Goal: Transaction & Acquisition: Purchase product/service

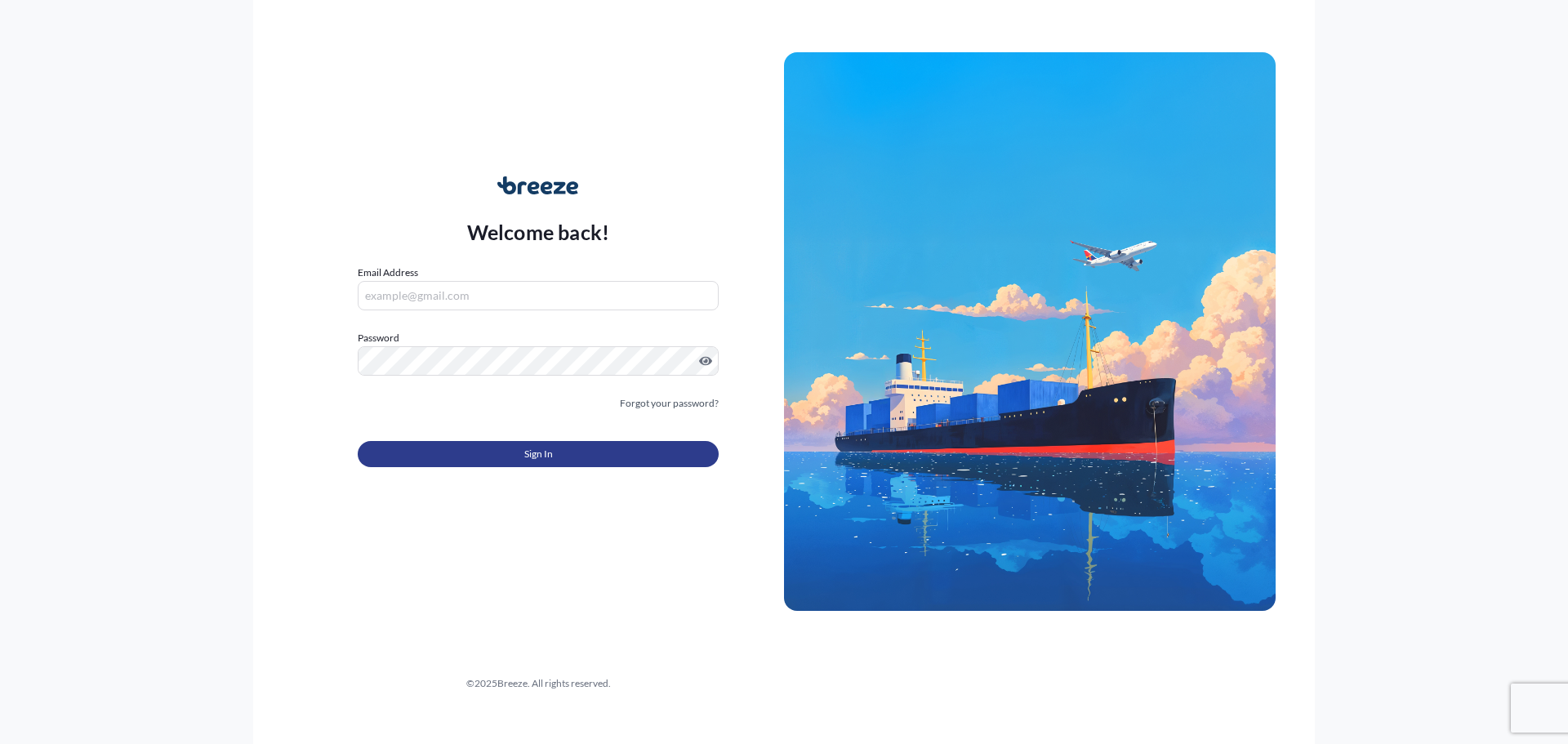
type input "[EMAIL_ADDRESS][PERSON_NAME][DOMAIN_NAME]"
click at [502, 447] on button "Sign In" at bounding box center [538, 454] width 361 height 27
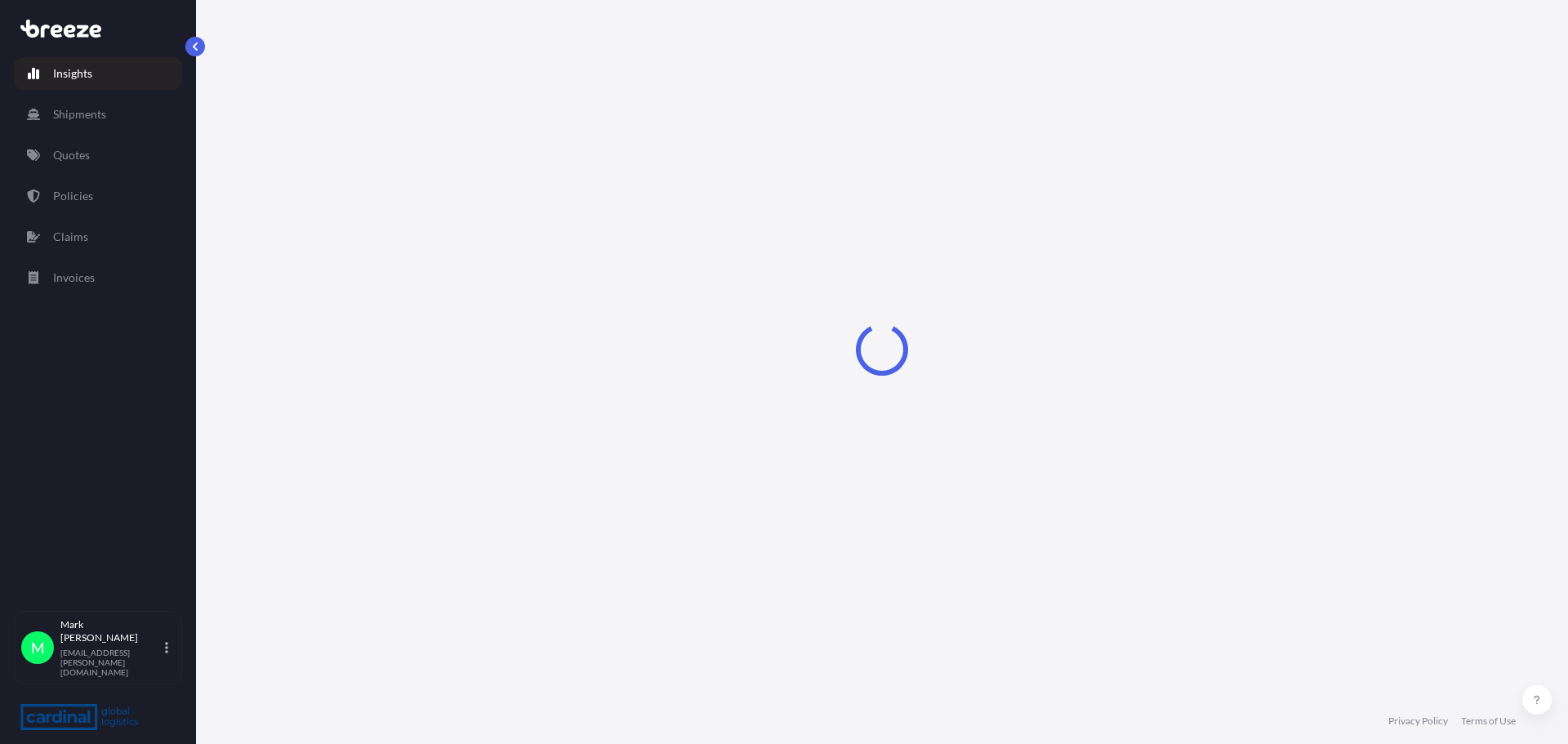
select select "2025"
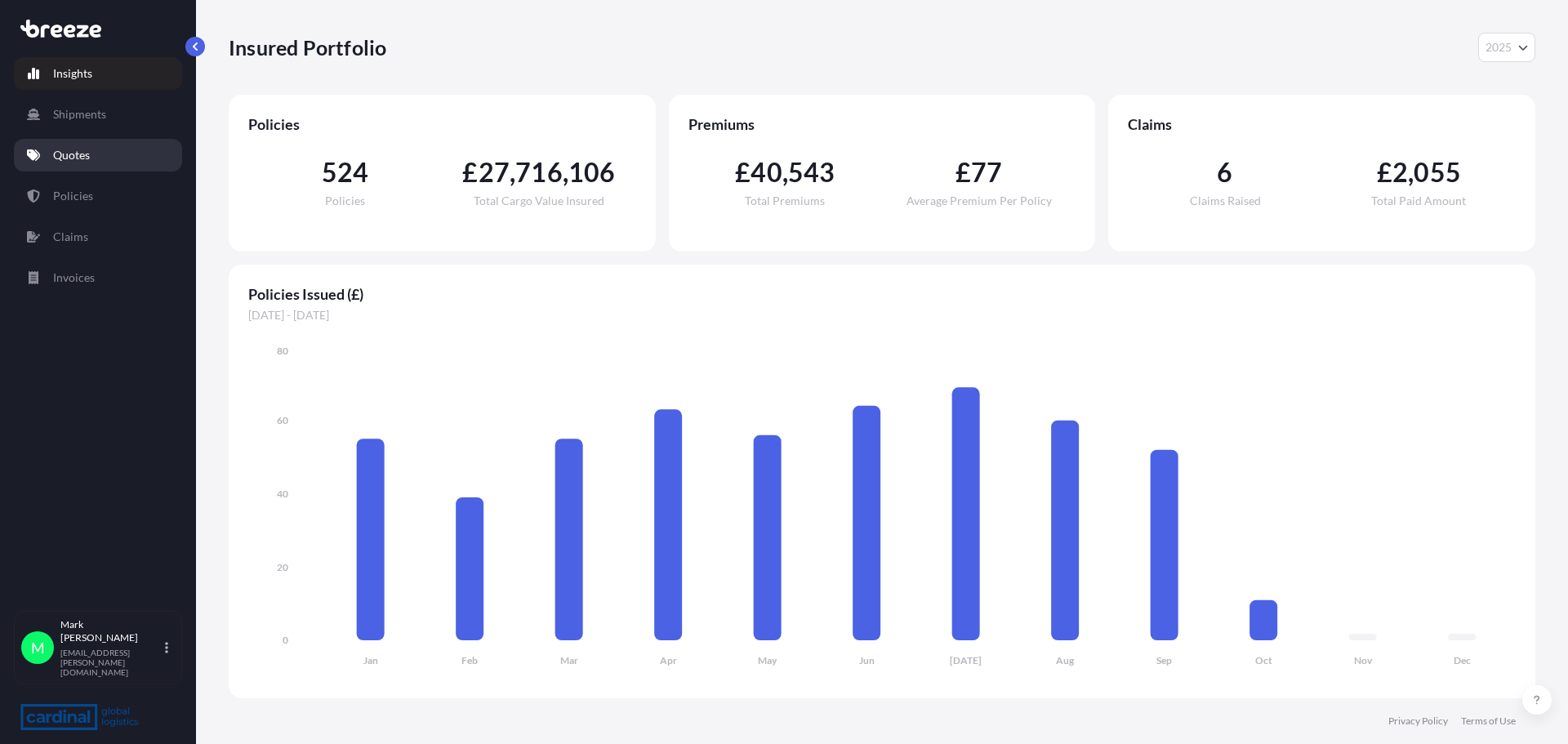
click at [60, 151] on p "Quotes" at bounding box center [71, 154] width 37 height 16
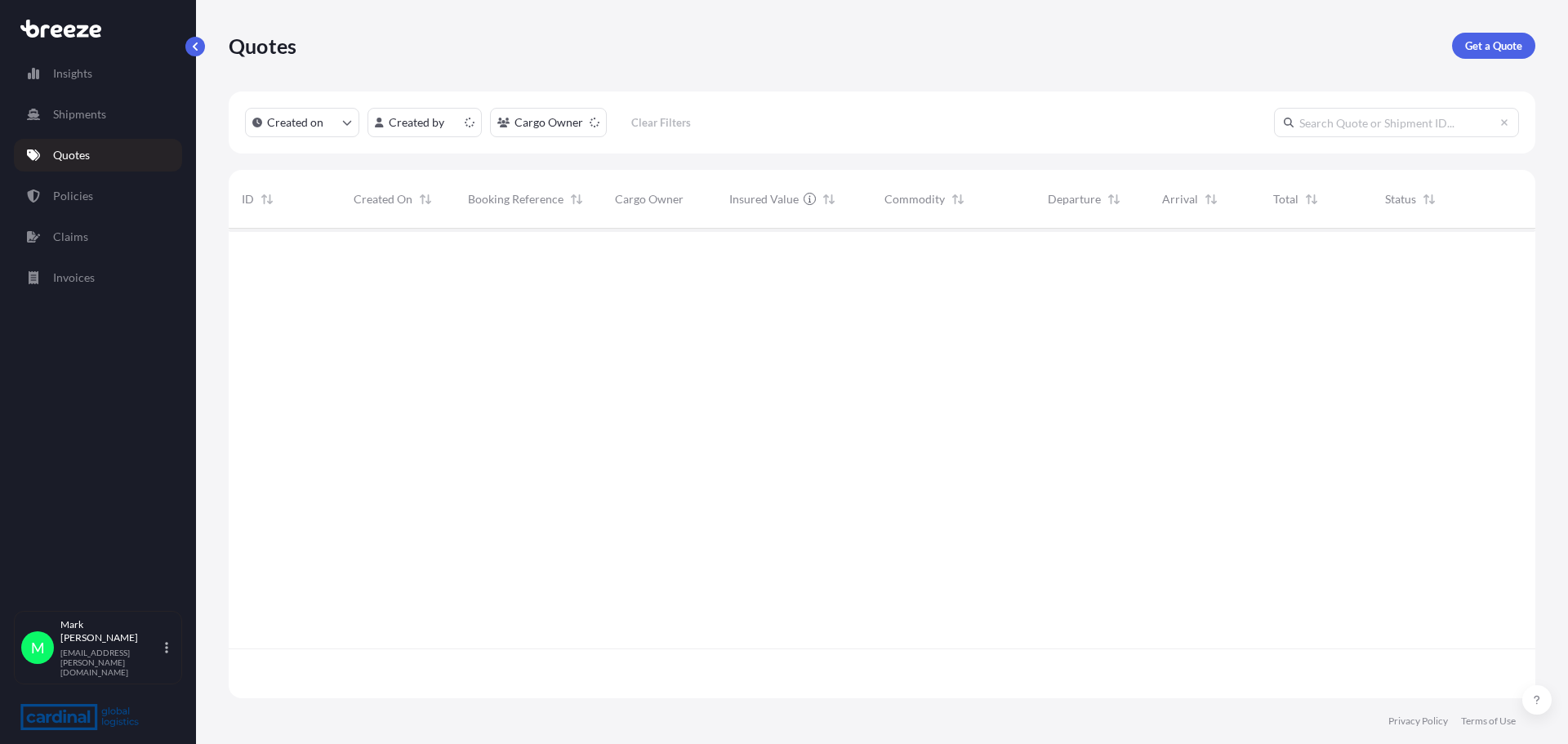
scroll to position [467, 1294]
click at [1483, 40] on p "Get a Quote" at bounding box center [1493, 45] width 57 height 16
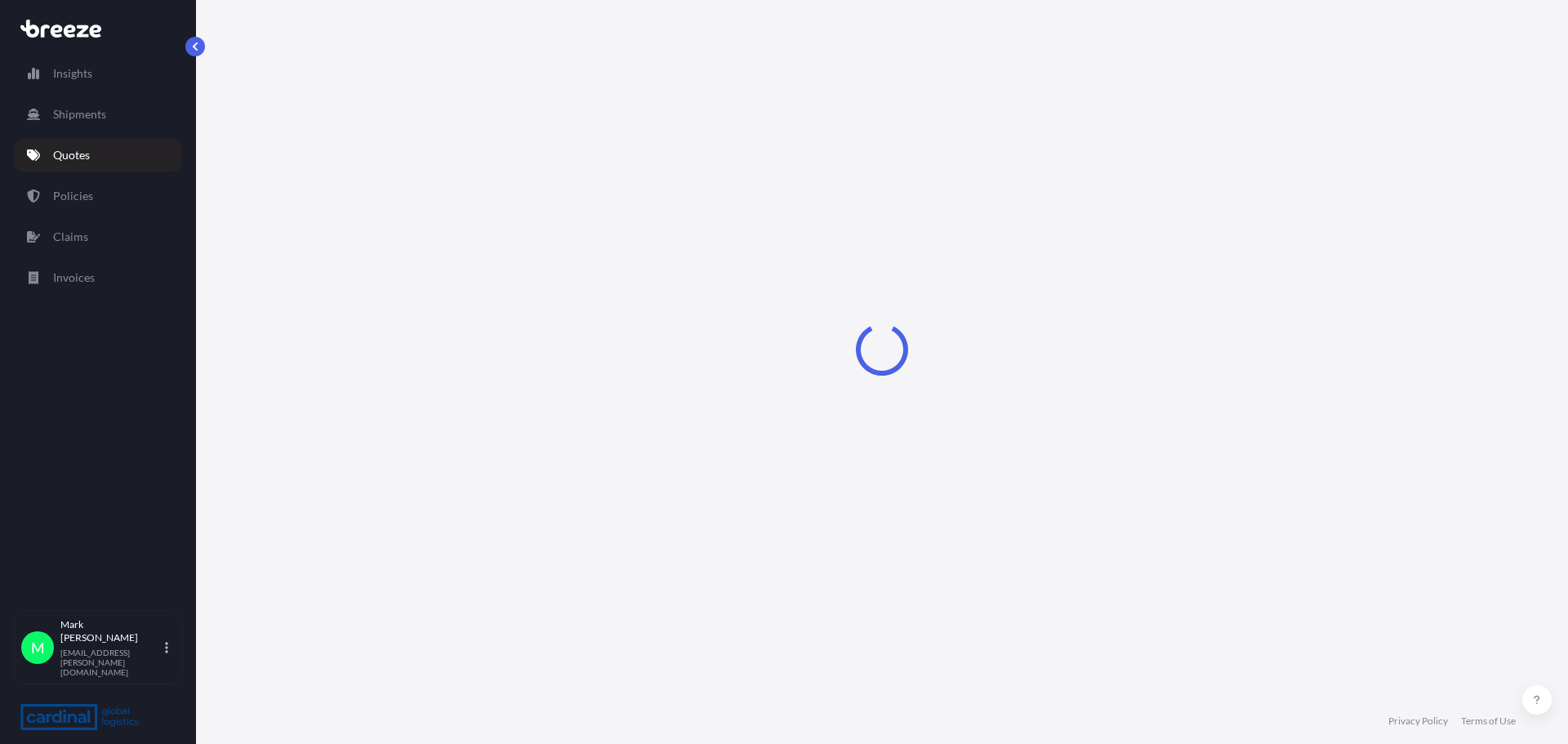
select select "Sea"
select select "1"
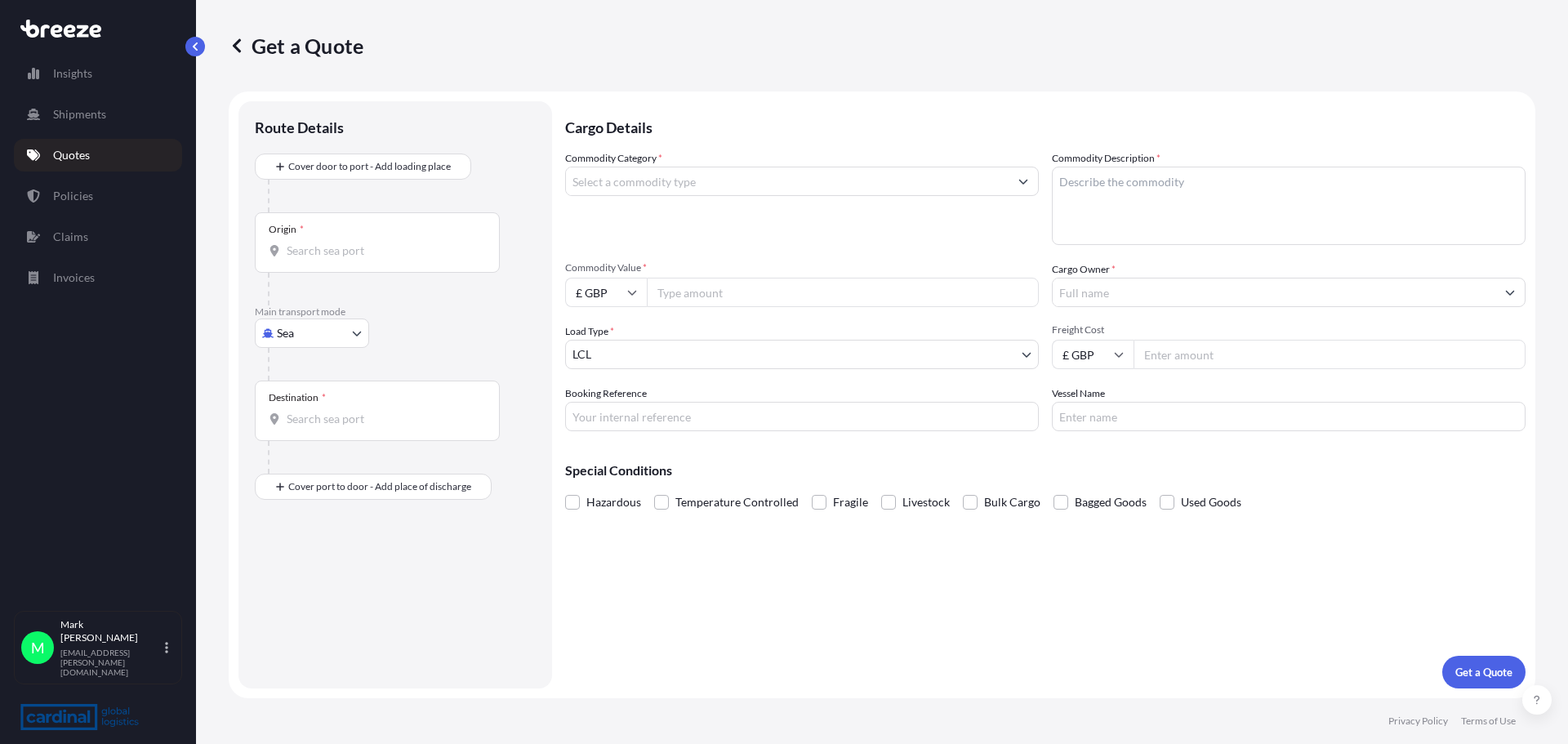
click at [644, 185] on input "Commodity Category *" at bounding box center [788, 181] width 443 height 29
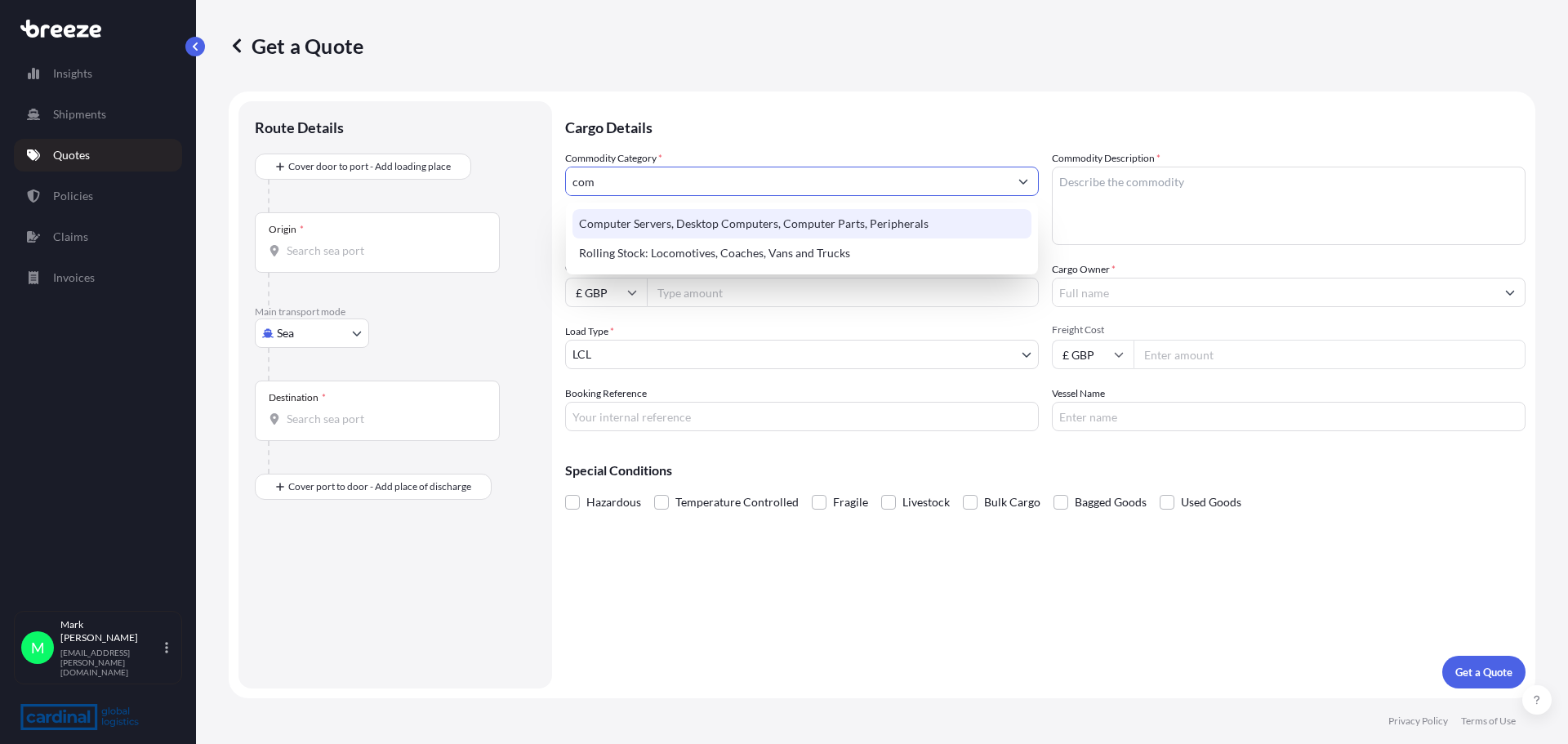
click at [688, 224] on div "Computer Servers, Desktop Computers, Computer Parts, Peripherals" at bounding box center [802, 223] width 459 height 29
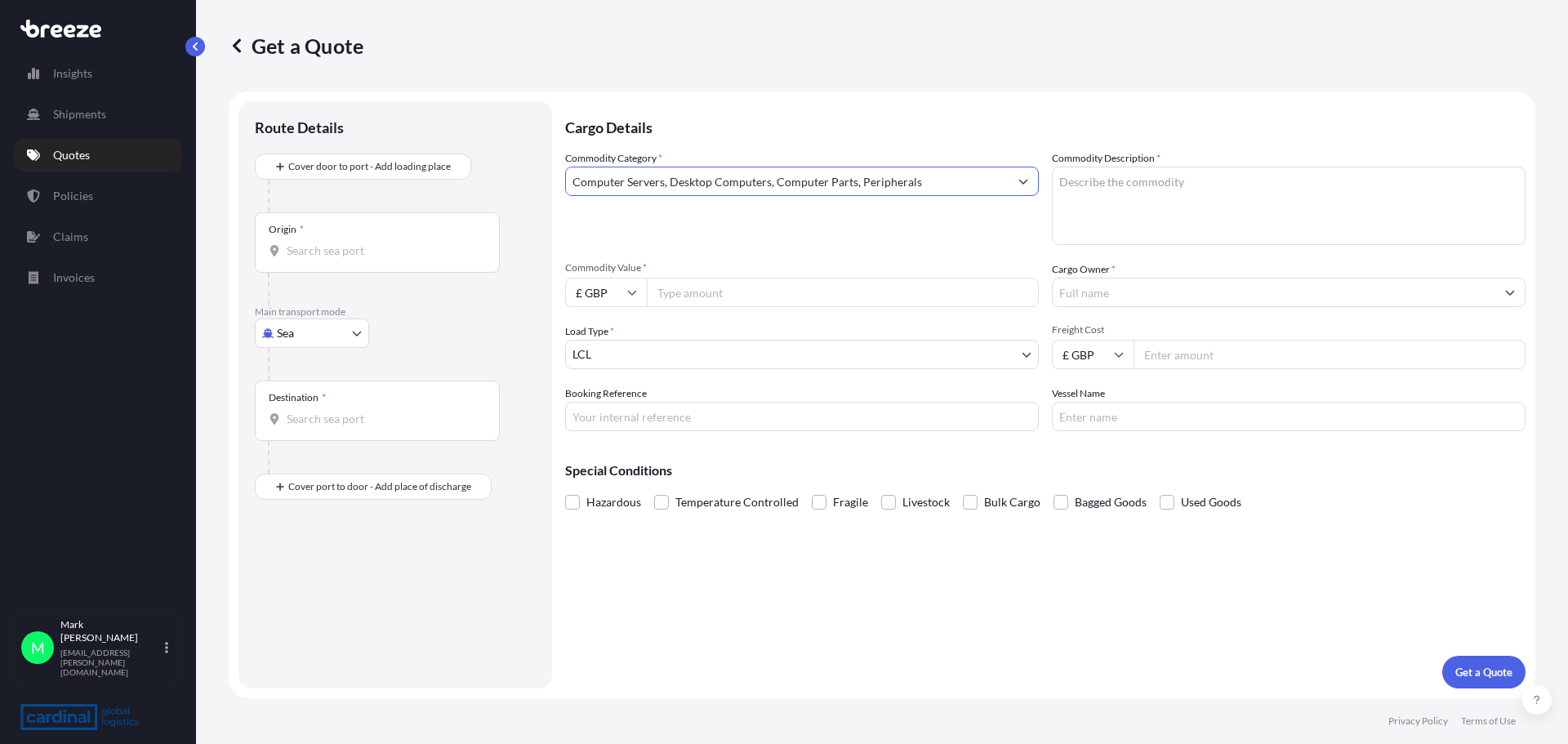
type input "Computer Servers, Desktop Computers, Computer Parts, Peripherals"
click at [1127, 184] on textarea "Commodity Description *" at bounding box center [1289, 205] width 473 height 79
click at [1146, 185] on textarea "motherboards" at bounding box center [1289, 205] width 473 height 79
type textarea "motherboards and graphic cards"
click at [706, 288] on input "Commodity Value *" at bounding box center [843, 292] width 392 height 29
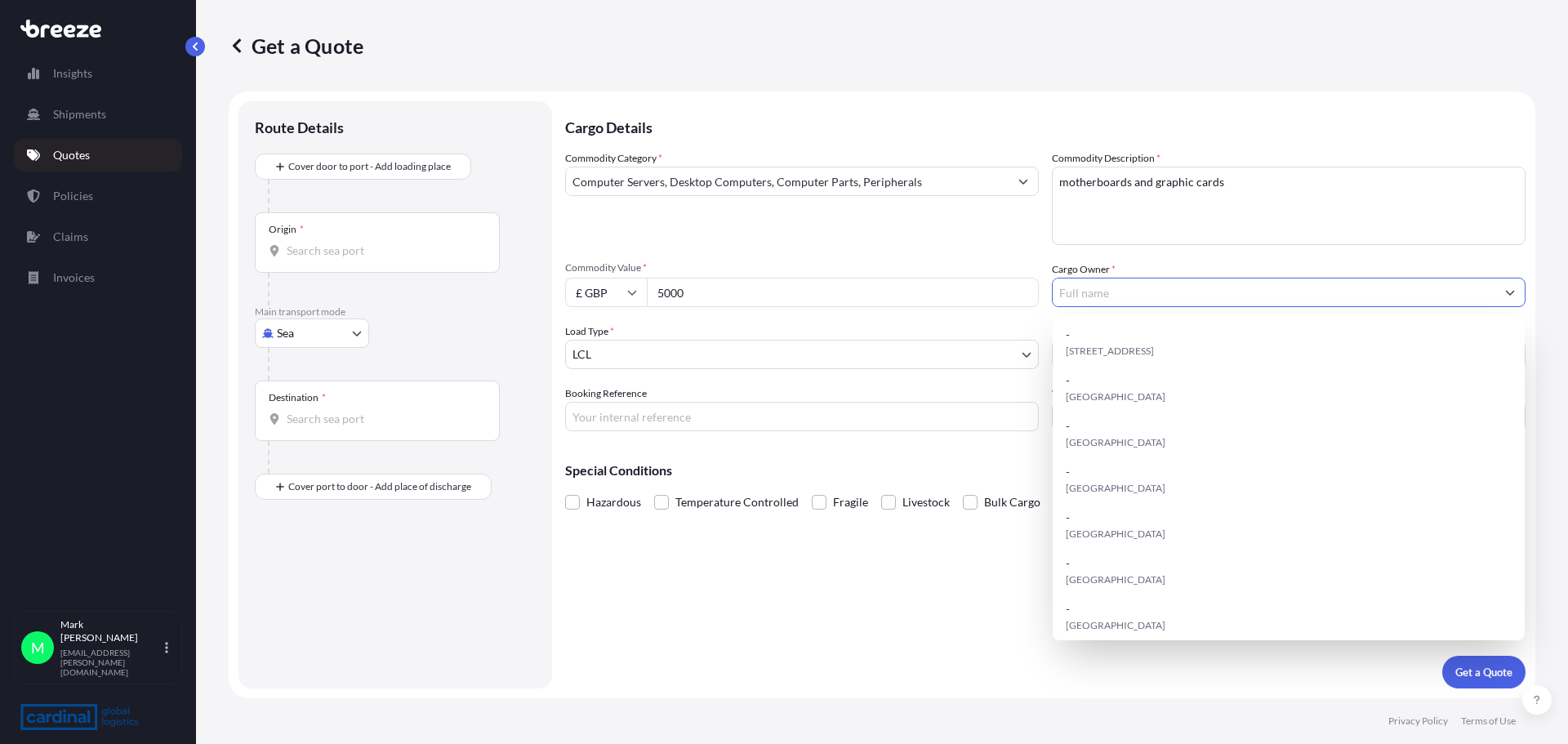
click at [695, 290] on input "5000" at bounding box center [843, 292] width 392 height 29
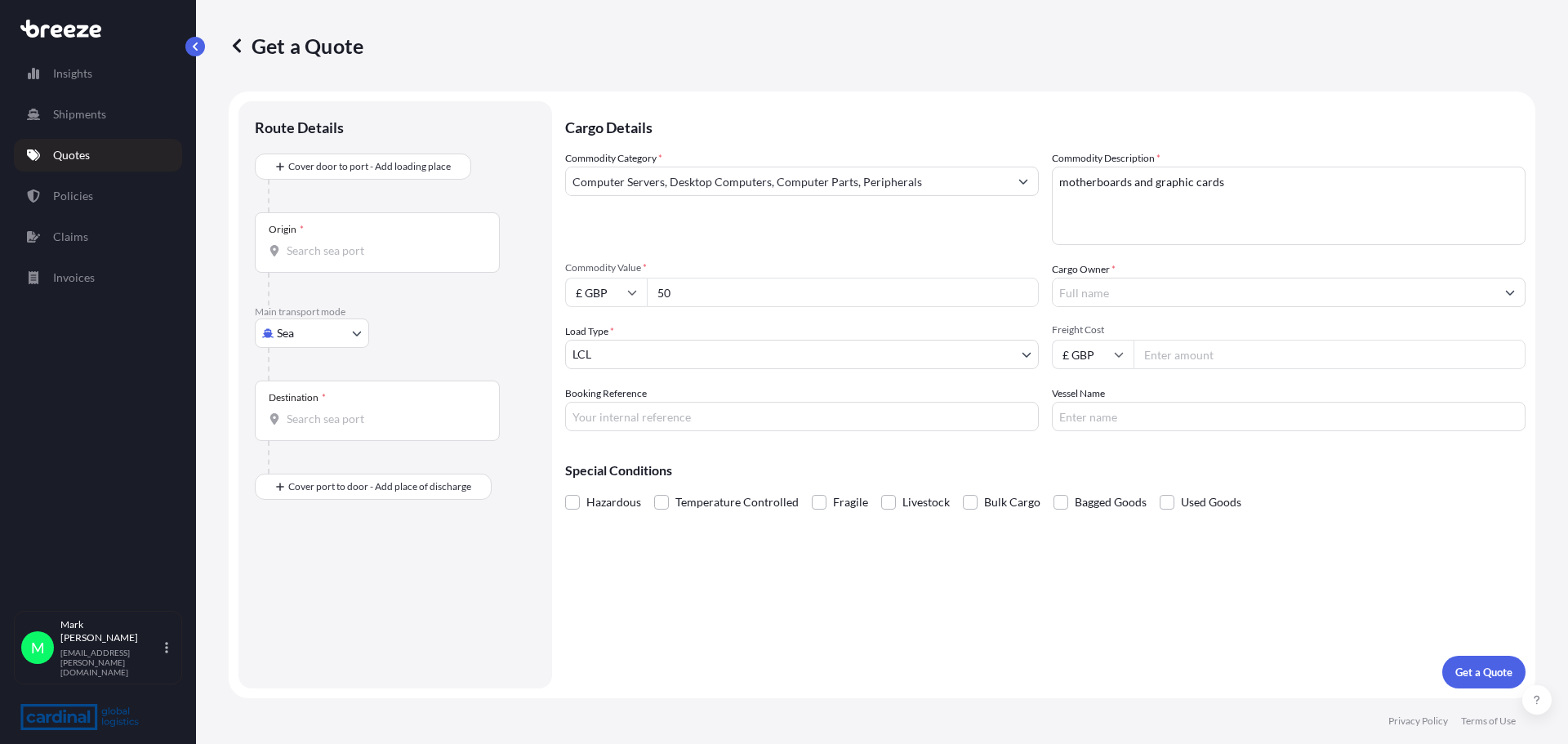
type input "5"
type input "4500"
type input "GBT Tech Co Ltd"
type input "595"
click at [704, 416] on input "Booking Reference" at bounding box center [802, 416] width 473 height 29
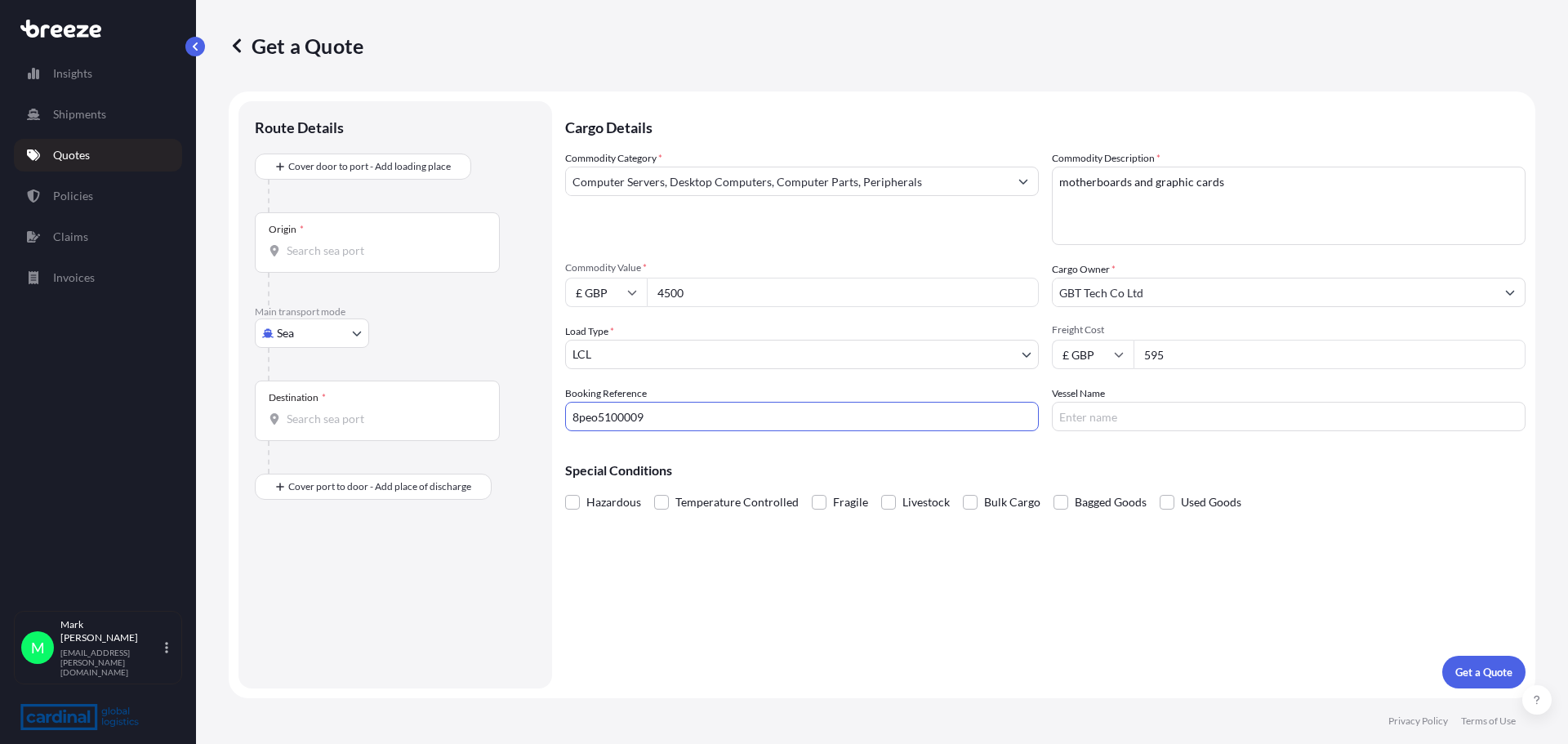
type input "8peo5100009"
click at [1442, 656] on button "Get a Quote" at bounding box center [1484, 672] width 83 height 33
click at [1127, 422] on input "hmm cop" at bounding box center [1289, 416] width 473 height 29
click at [1132, 412] on input "hmm [PERSON_NAME]" at bounding box center [1289, 416] width 473 height 29
type input "hmm copenenhagen"
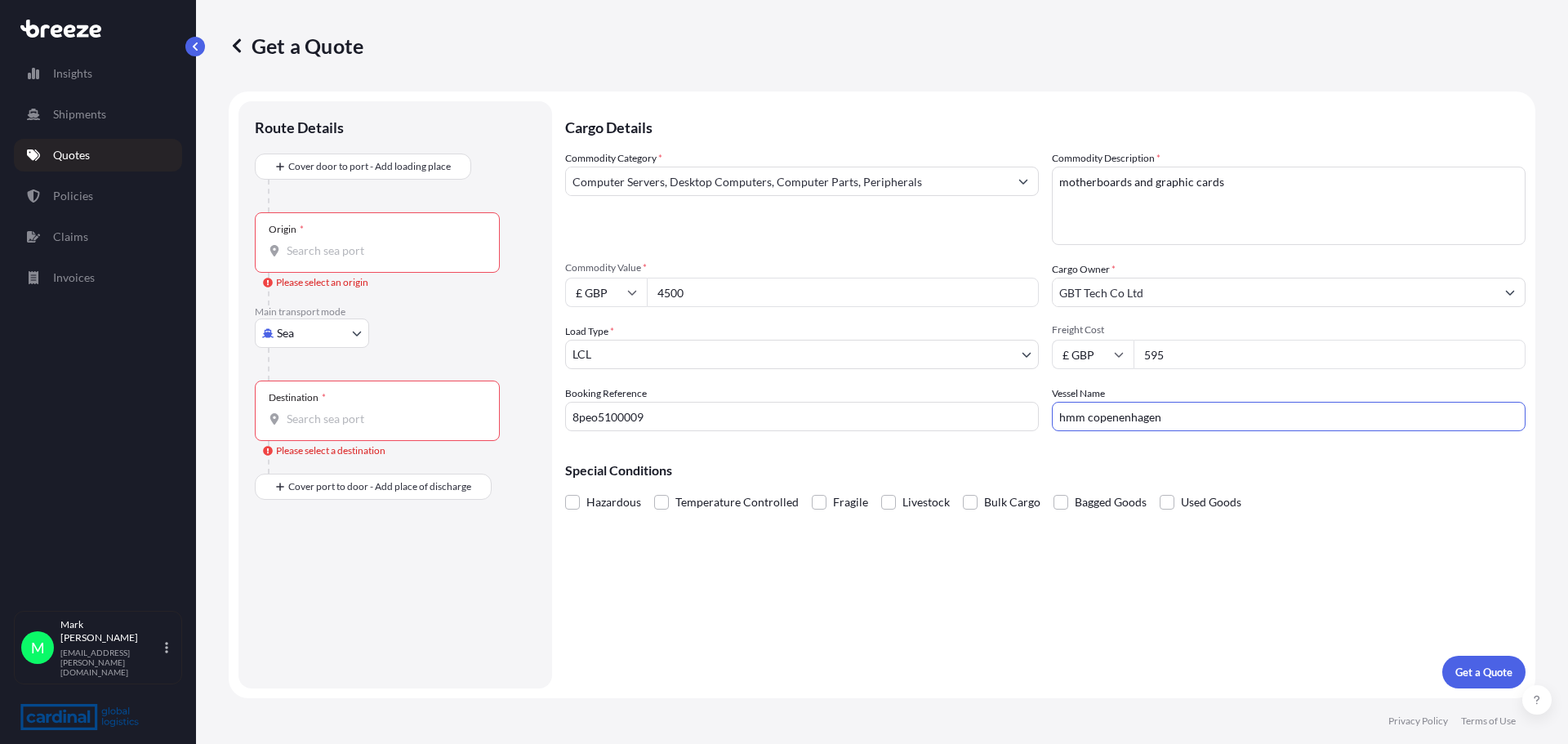
drag, startPoint x: 1140, startPoint y: 418, endPoint x: 796, endPoint y: 475, distance: 348.7
click at [796, 475] on p "Special Conditions" at bounding box center [1045, 470] width 960 height 13
click at [325, 251] on input "Origin * Please select an origin" at bounding box center [383, 250] width 193 height 16
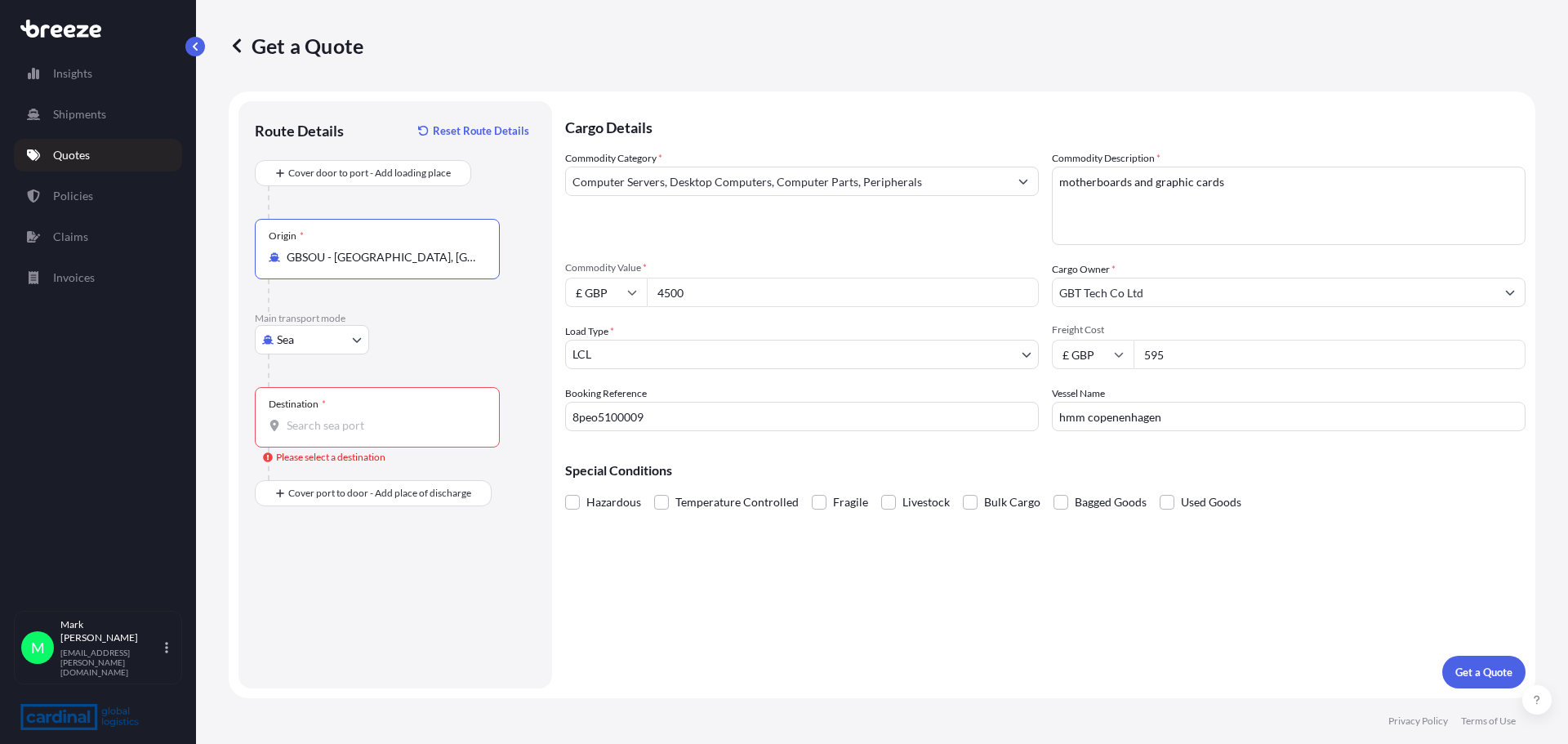
type input "GBSOU - [GEOGRAPHIC_DATA], [GEOGRAPHIC_DATA]"
click at [325, 433] on input "Destination * Please select a destination" at bounding box center [383, 425] width 193 height 16
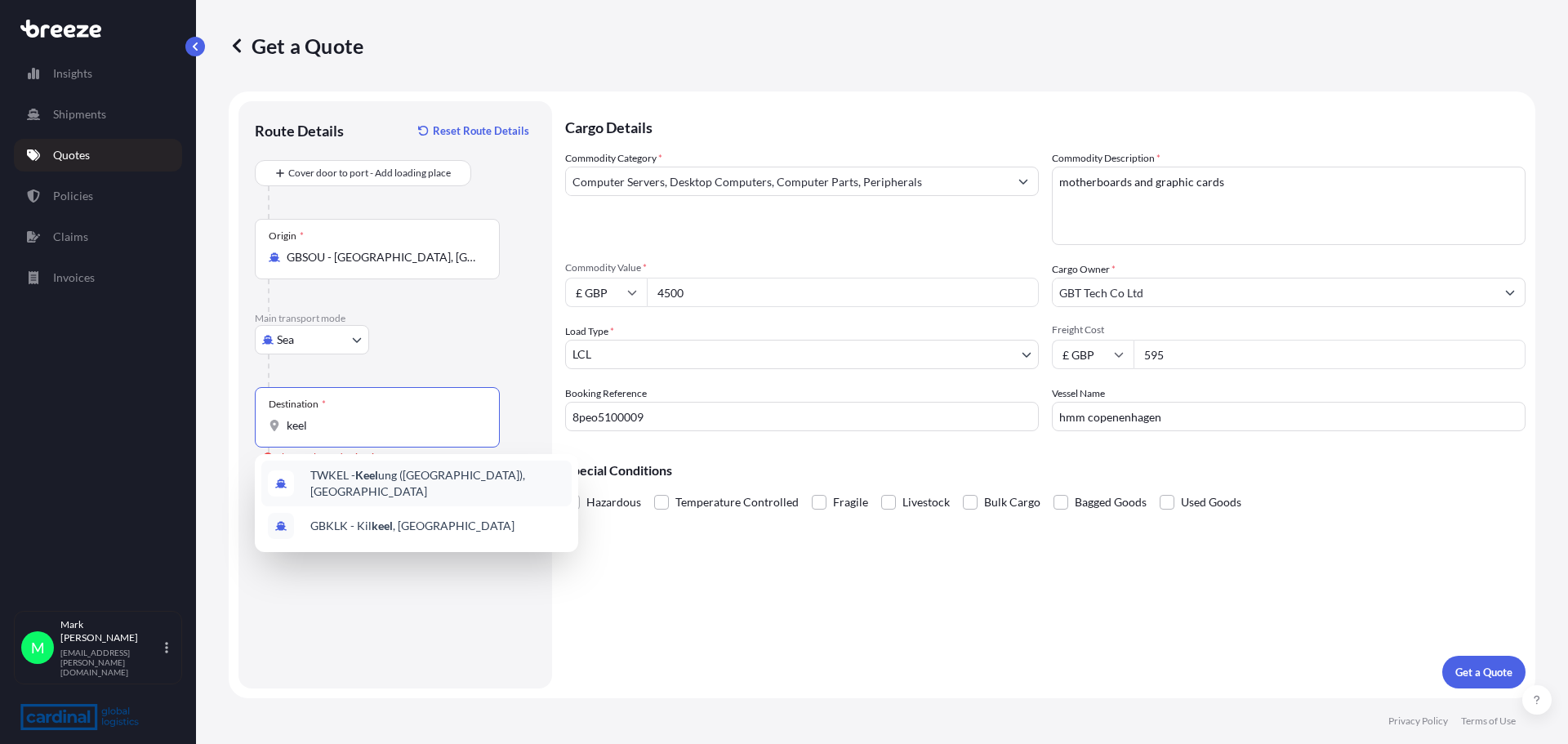
click at [347, 485] on span "TWKEL - [PERSON_NAME] (Chilung), [GEOGRAPHIC_DATA]" at bounding box center [437, 483] width 255 height 33
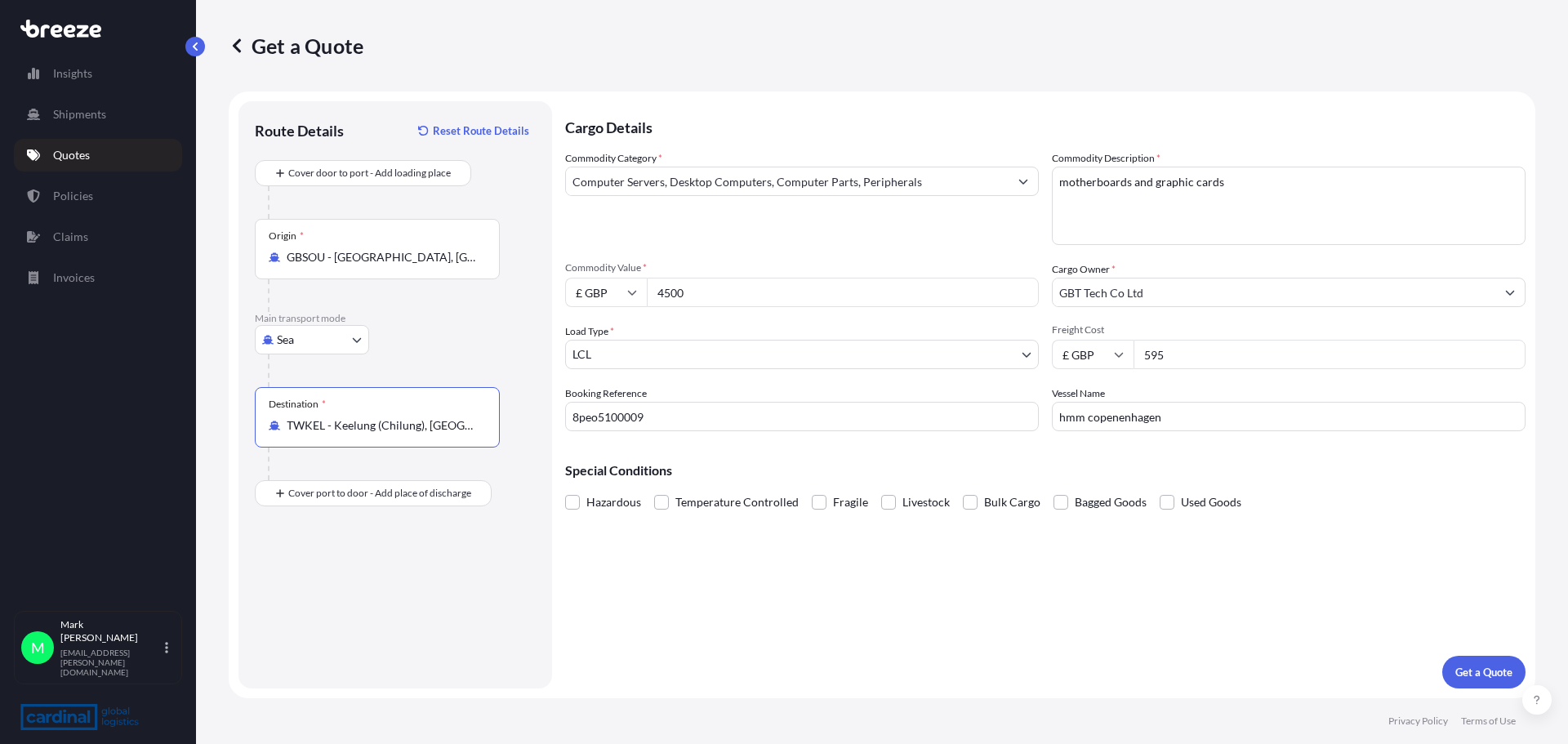
type input "TWKEL - Keelung (Chilung), [GEOGRAPHIC_DATA]"
click at [670, 363] on body "Insights Shipments Quotes Policies Claims Invoices M [PERSON_NAME] [EMAIL_ADDRE…" at bounding box center [784, 372] width 1568 height 744
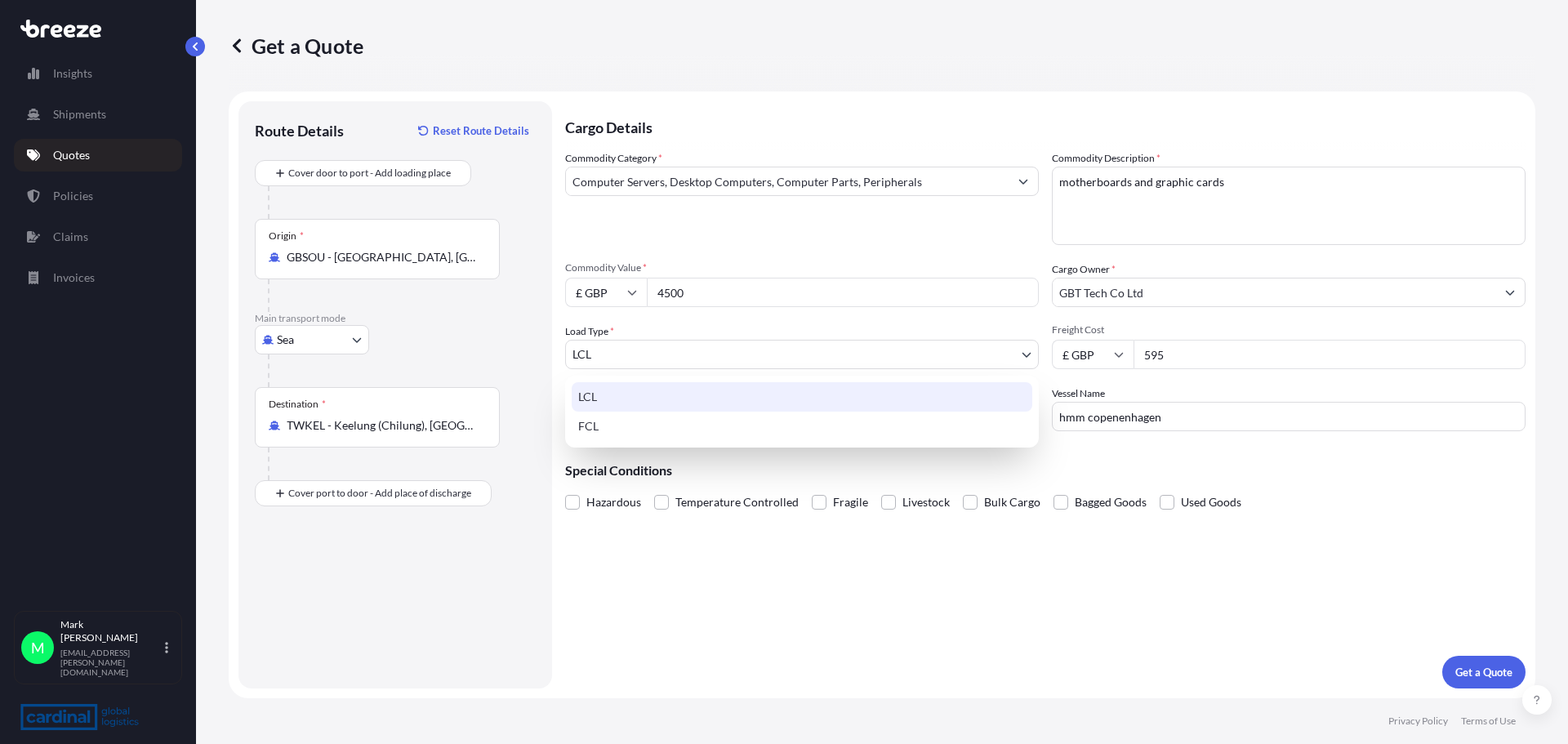
click at [655, 391] on div "LCL" at bounding box center [802, 397] width 461 height 29
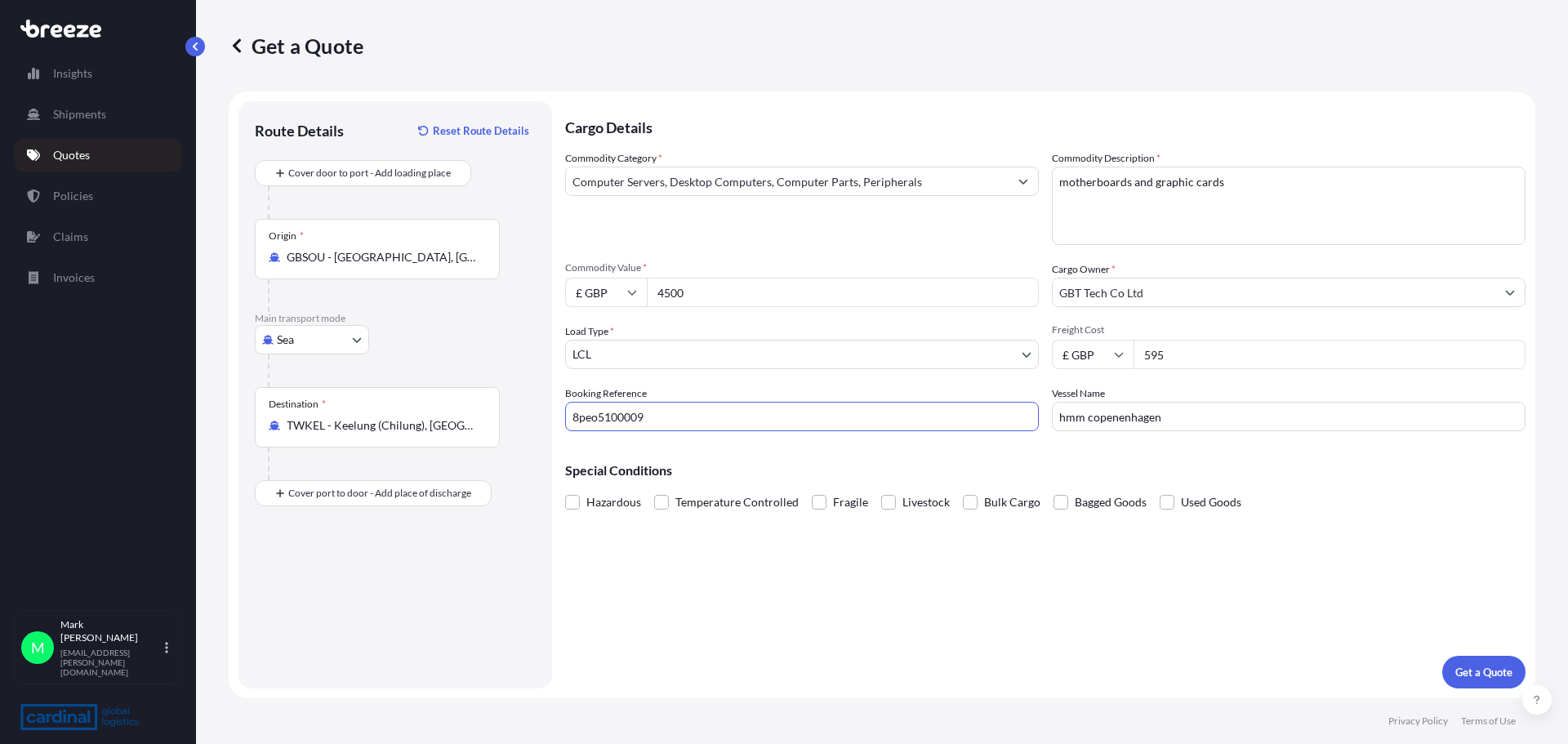
click at [645, 422] on input "8peo5100009" at bounding box center [802, 416] width 473 height 29
type input "8peo5100009"
click at [1482, 670] on p "Get a Quote" at bounding box center [1484, 671] width 57 height 16
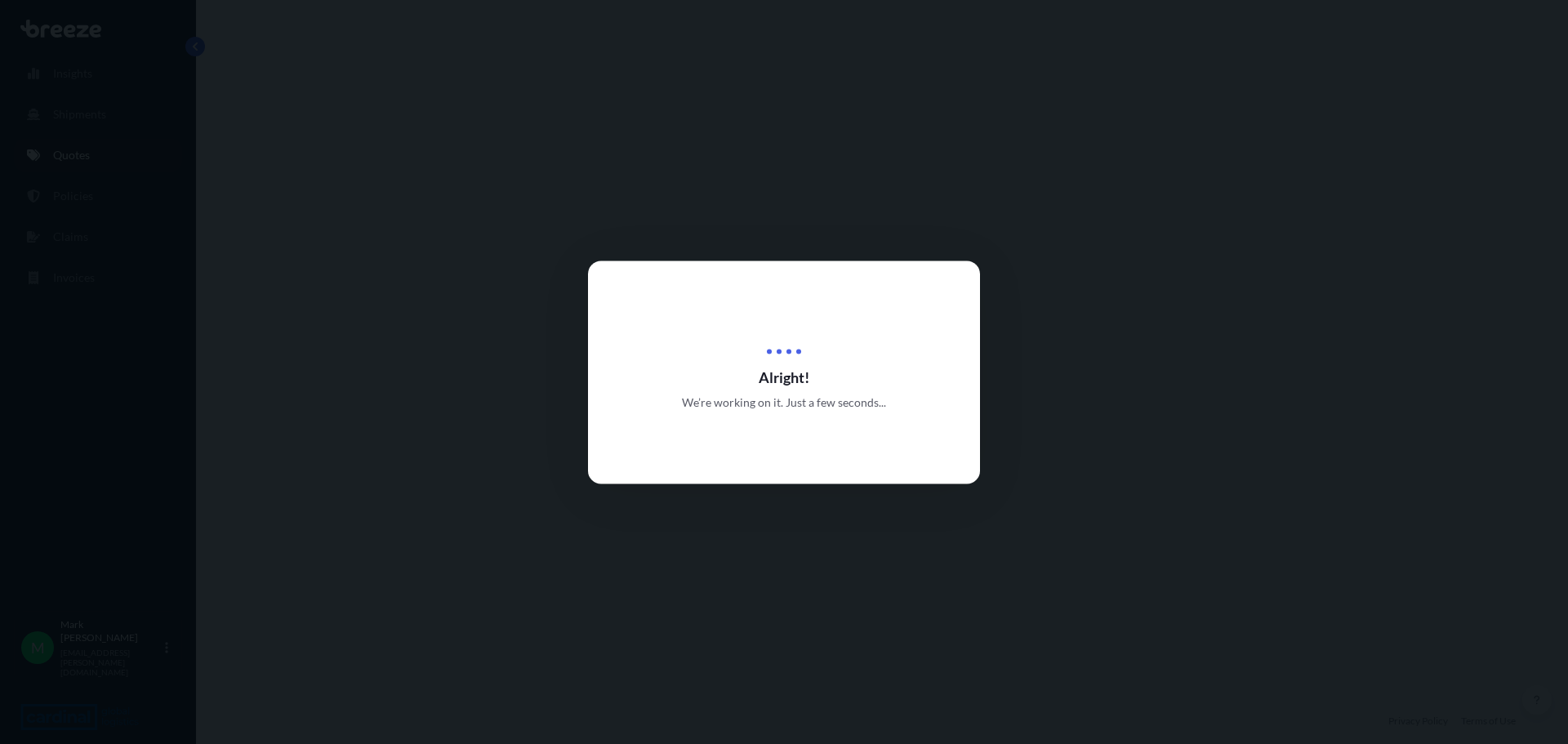
select select "Sea"
select select "1"
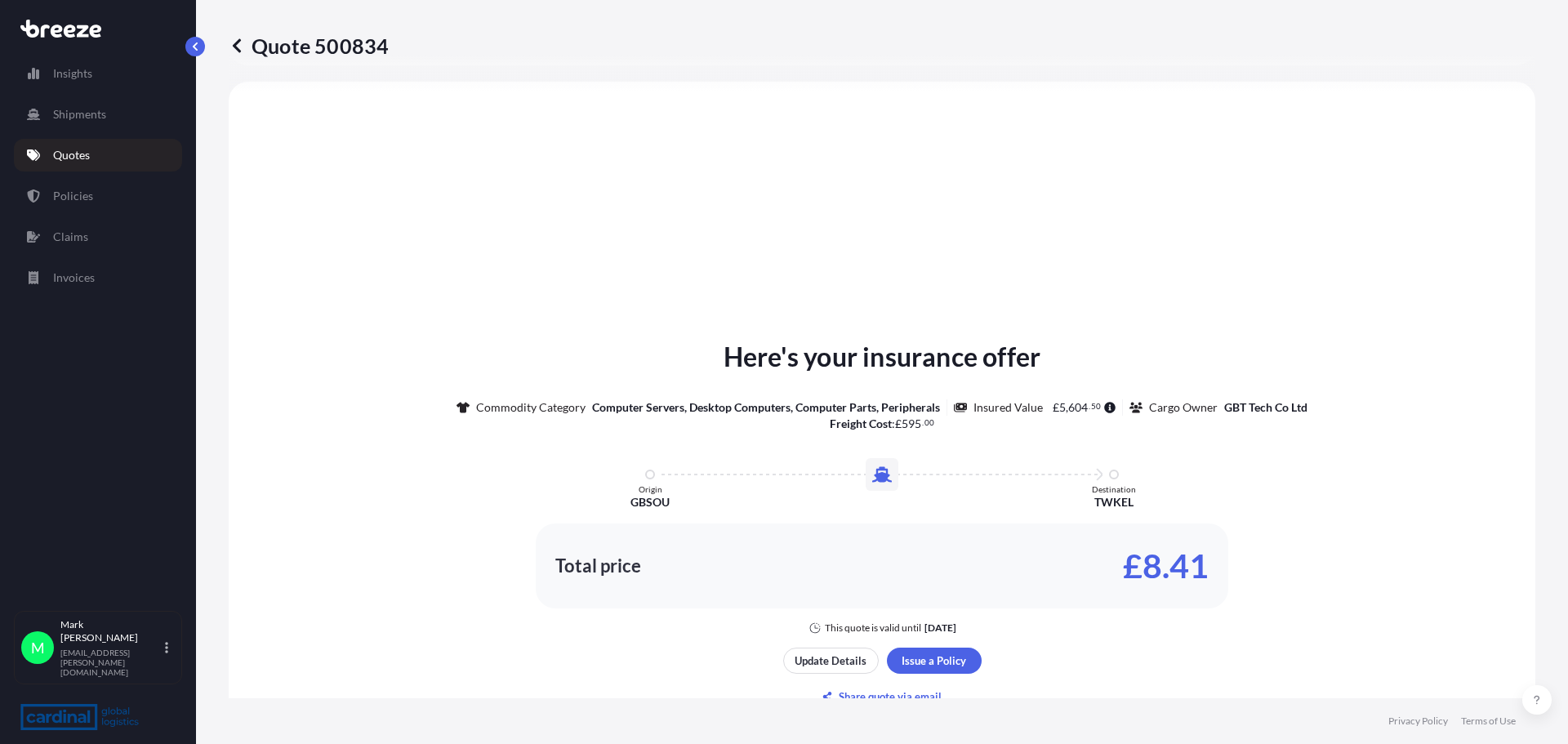
scroll to position [736, 0]
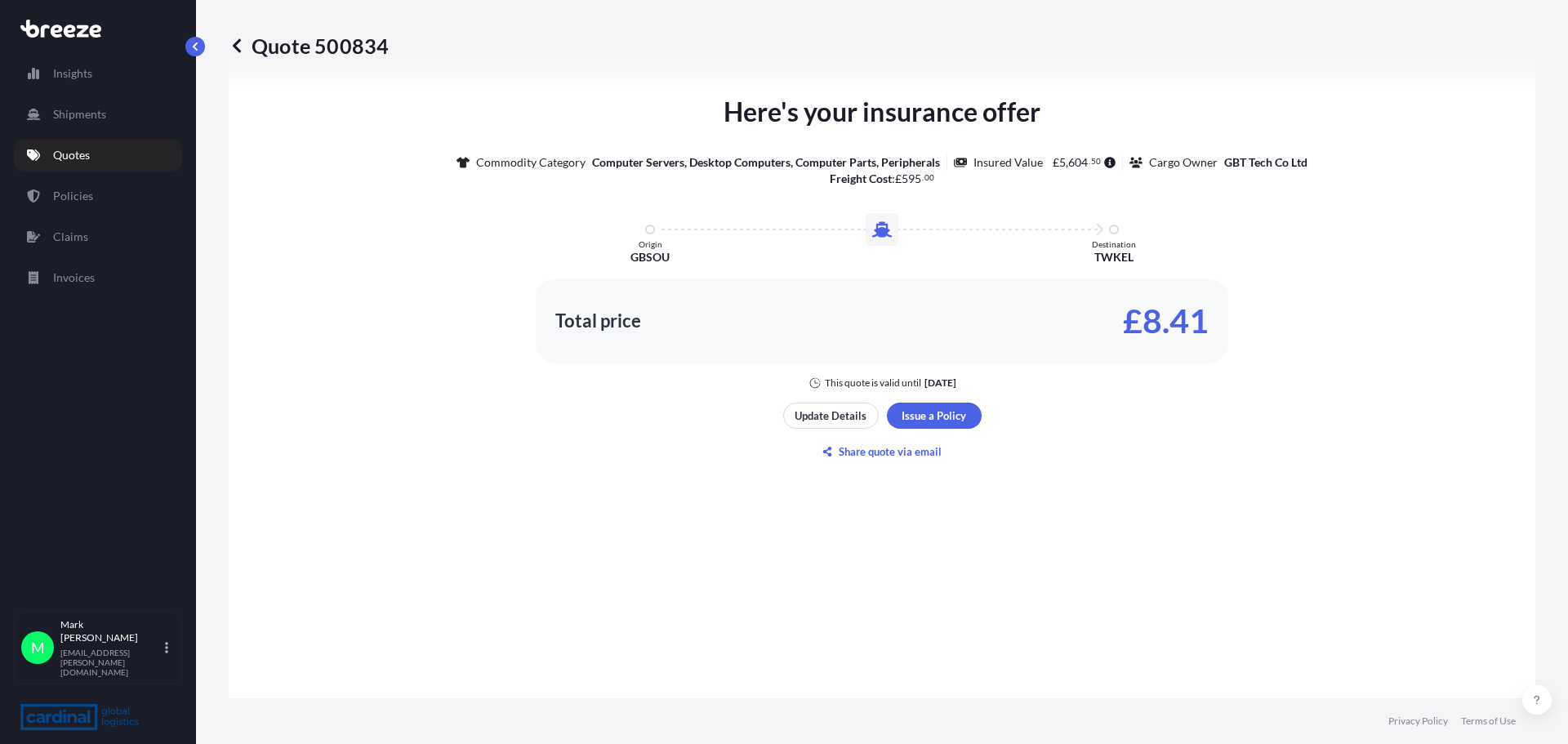
click at [1005, 422] on div "Here's your insurance offer Commodity Category Computer Servers, Desktop Comput…" at bounding box center [882, 278] width 1261 height 838
click at [806, 416] on p "Update Details" at bounding box center [830, 415] width 72 height 16
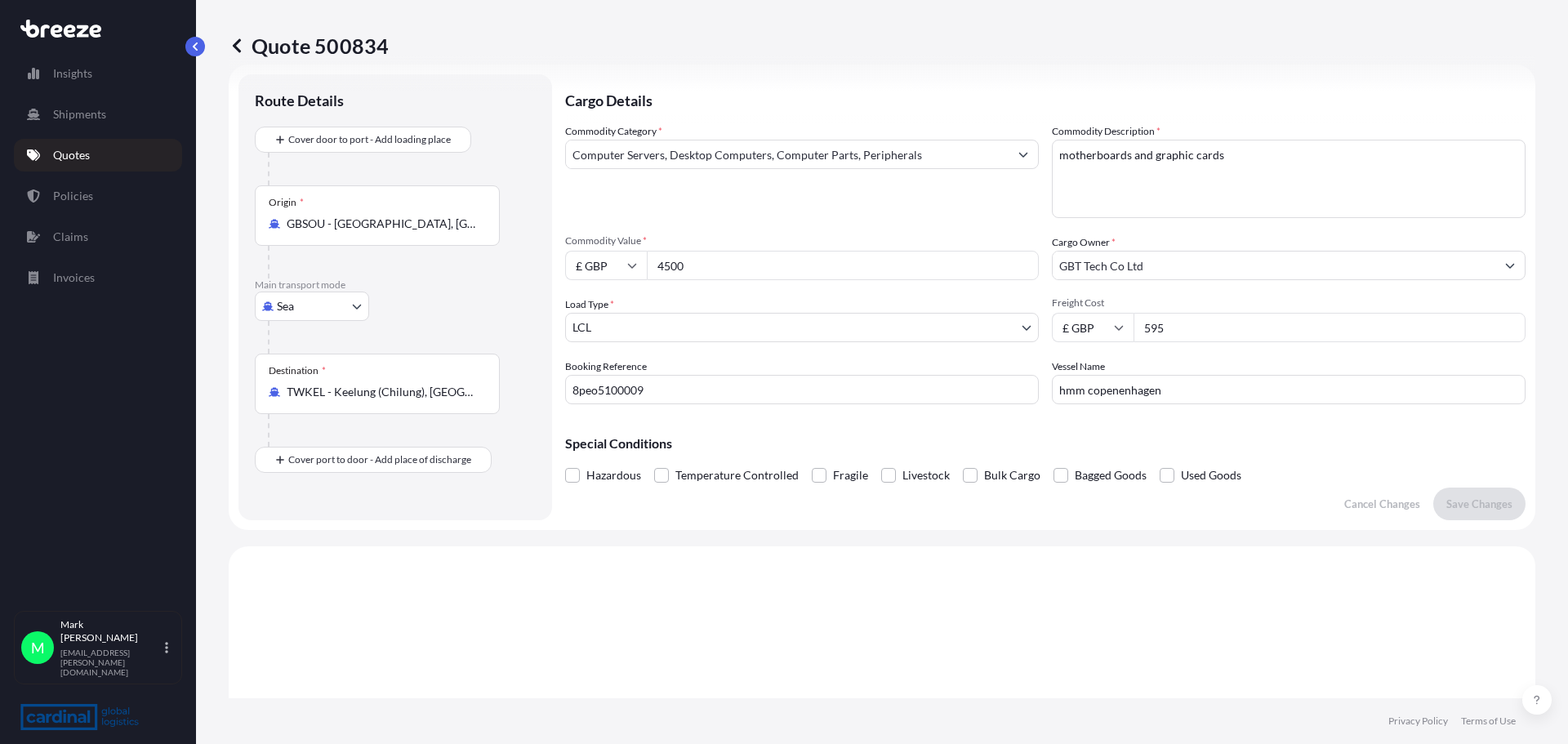
scroll to position [27, 0]
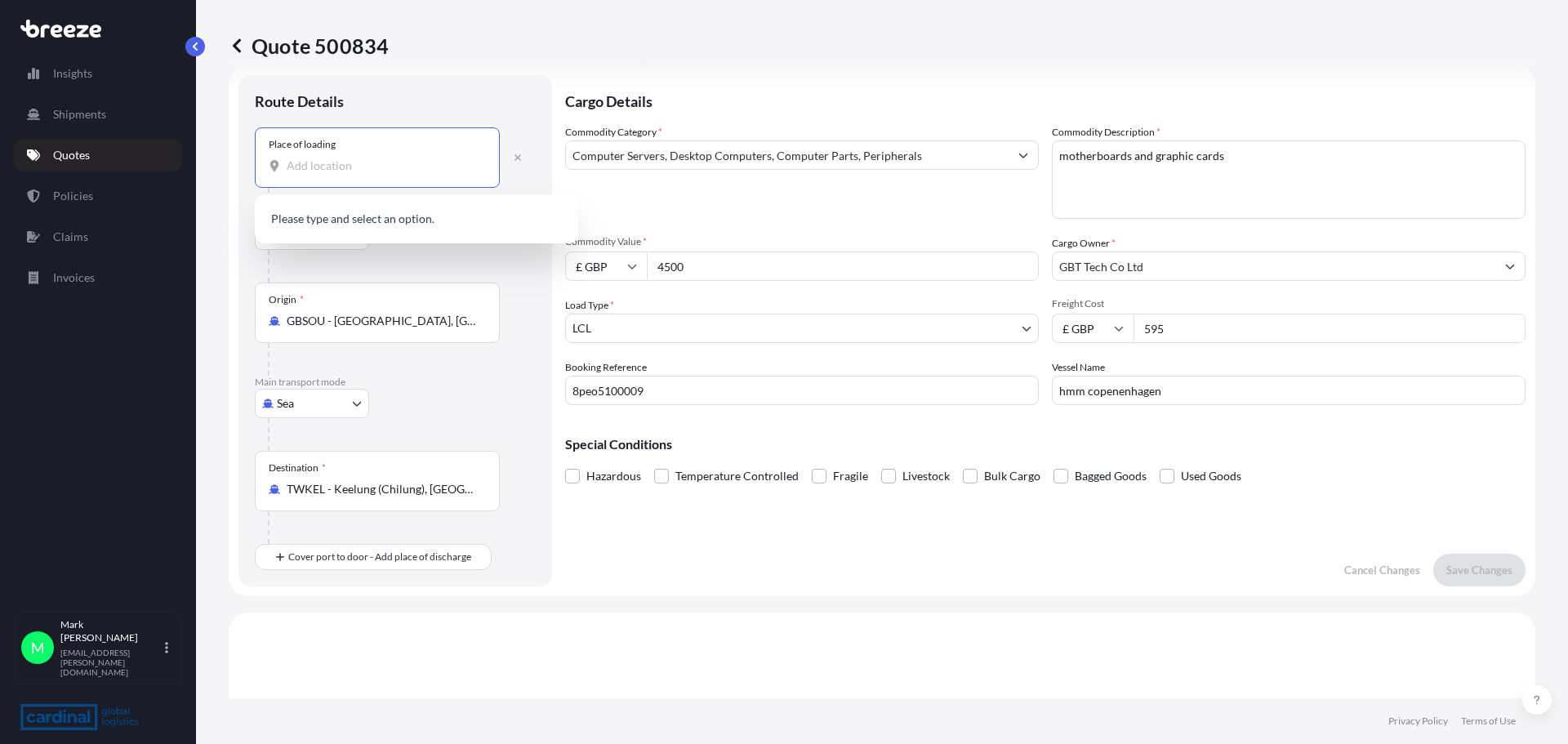
click at [330, 169] on input "Place of loading" at bounding box center [383, 165] width 193 height 16
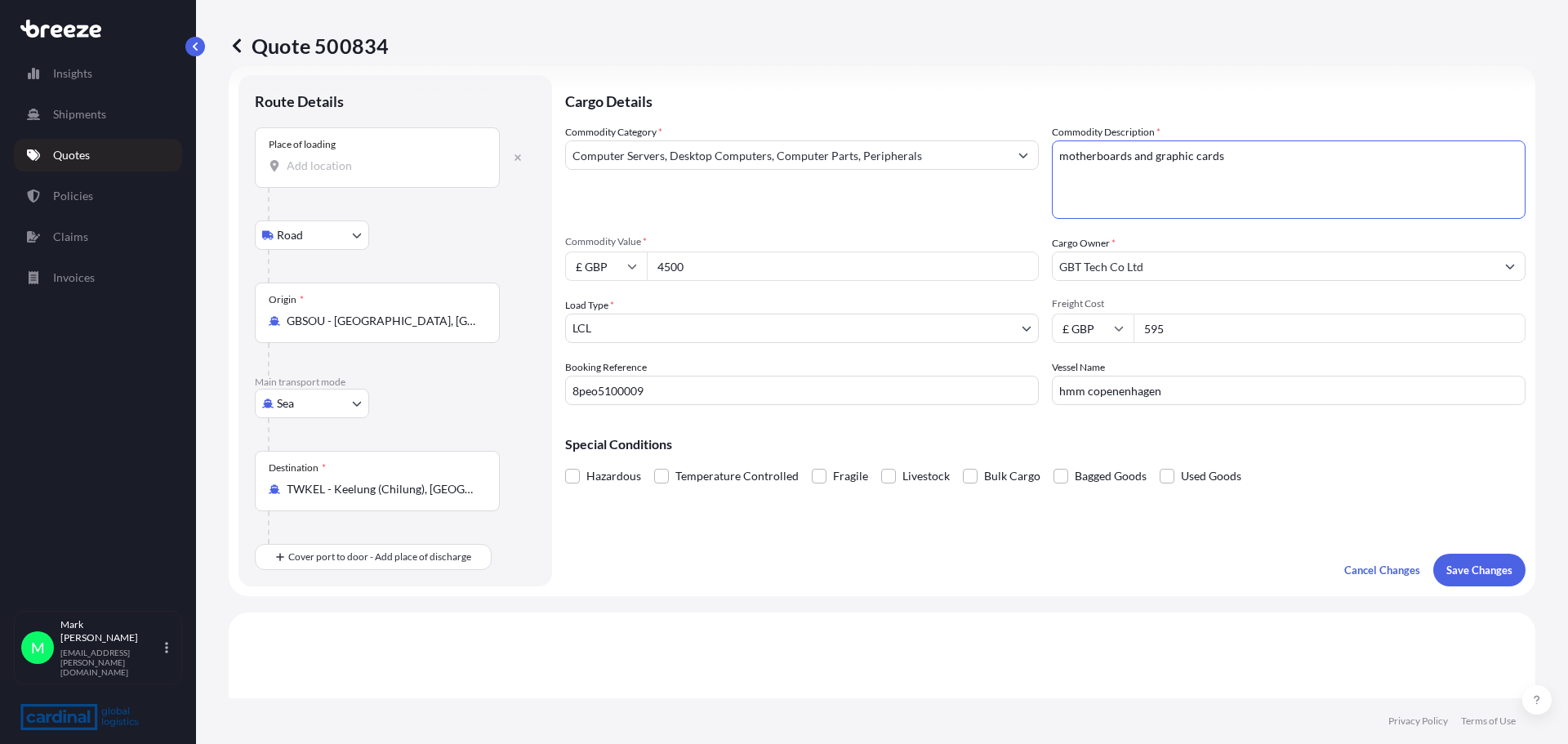
drag, startPoint x: 1368, startPoint y: 181, endPoint x: 1476, endPoint y: 279, distance: 145.8
click at [1476, 279] on div "Commodity Category * Computer Servers, Desktop Computers, Computer Parts, Perip…" at bounding box center [1045, 264] width 960 height 281
click at [1455, 576] on p "Save Changes" at bounding box center [1480, 569] width 66 height 16
click at [324, 168] on input "Place of loading Please select a place of loading" at bounding box center [383, 165] width 193 height 16
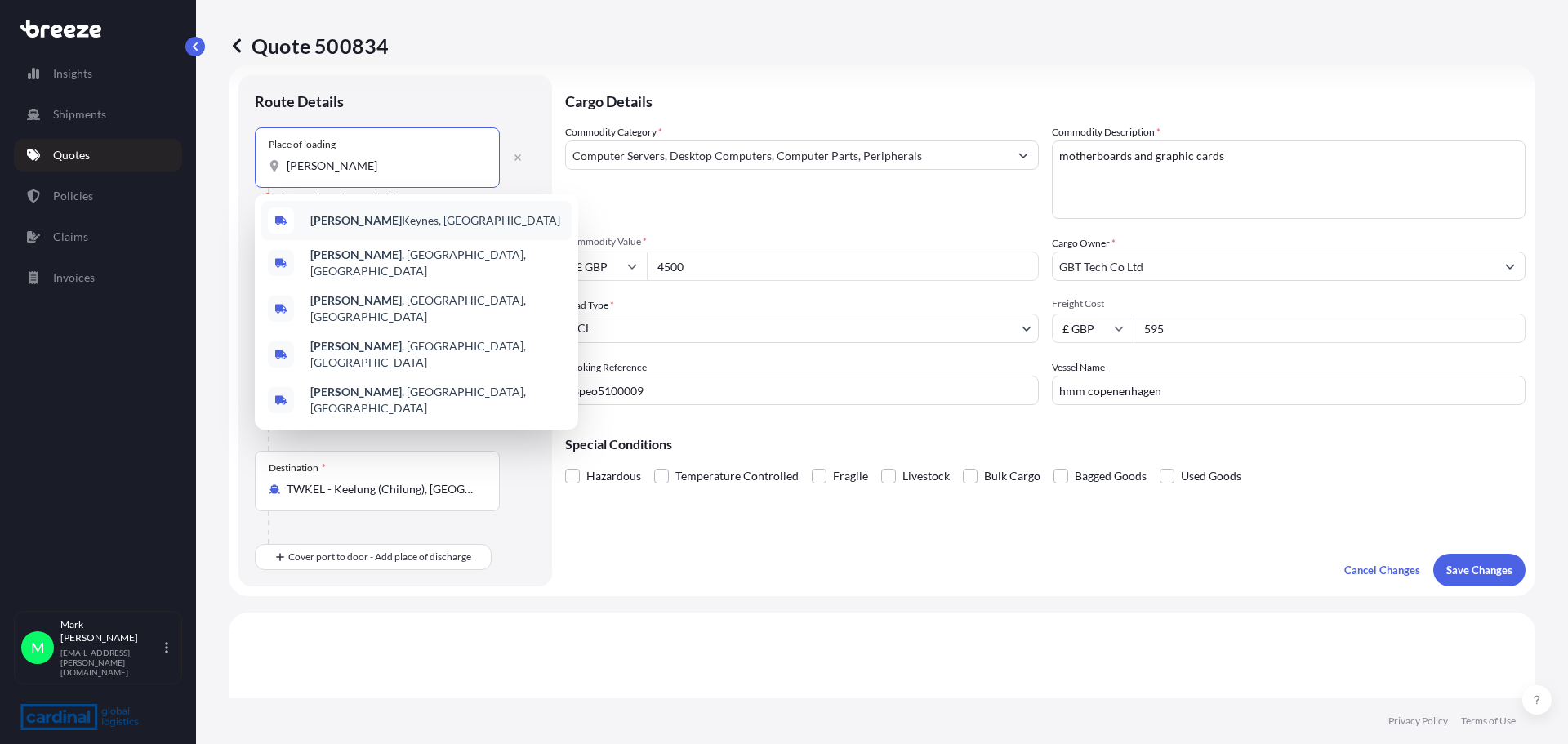
click at [350, 227] on span "[PERSON_NAME], [GEOGRAPHIC_DATA]" at bounding box center [436, 220] width 250 height 16
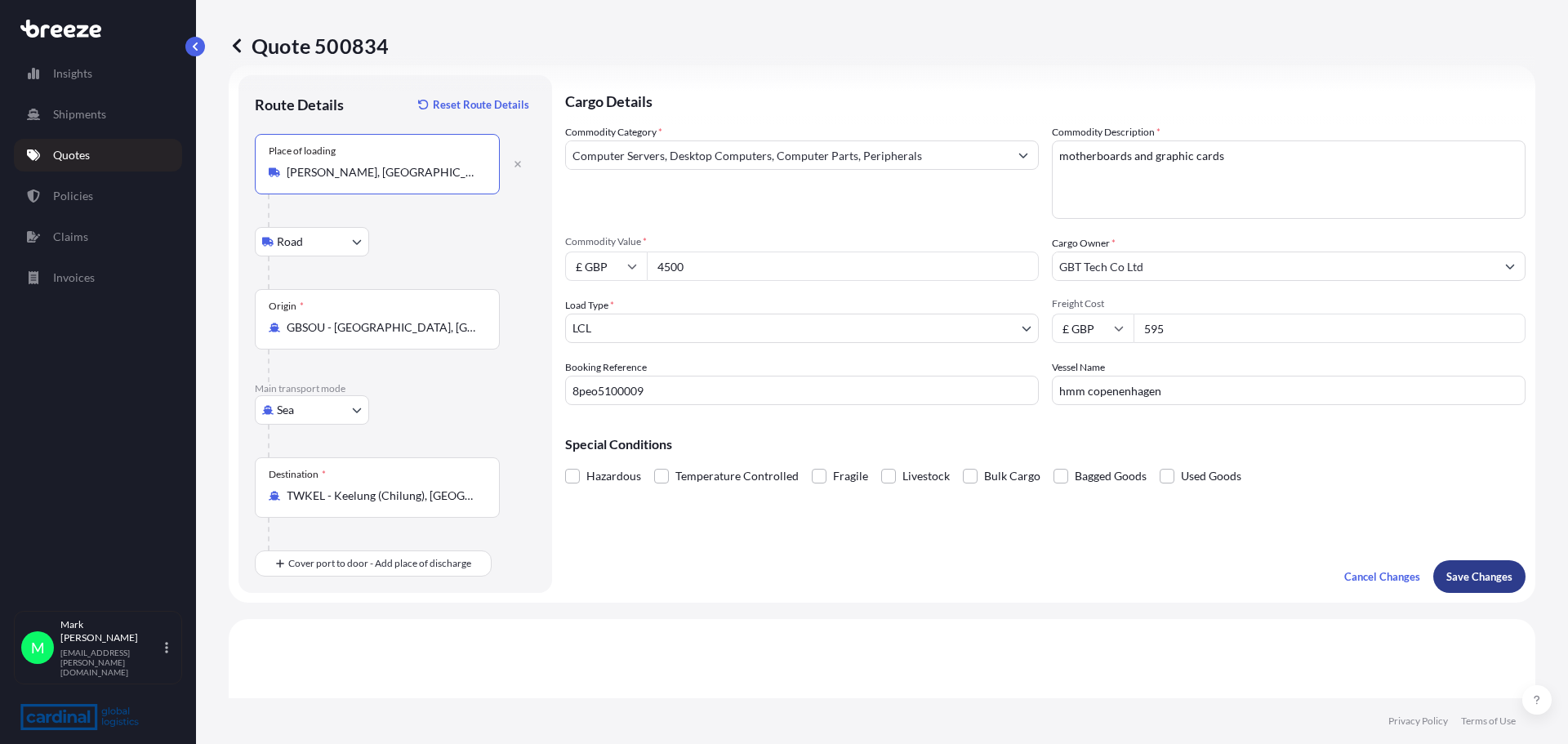
type input "[PERSON_NAME], [GEOGRAPHIC_DATA]"
click at [1453, 574] on p "Save Changes" at bounding box center [1480, 576] width 66 height 16
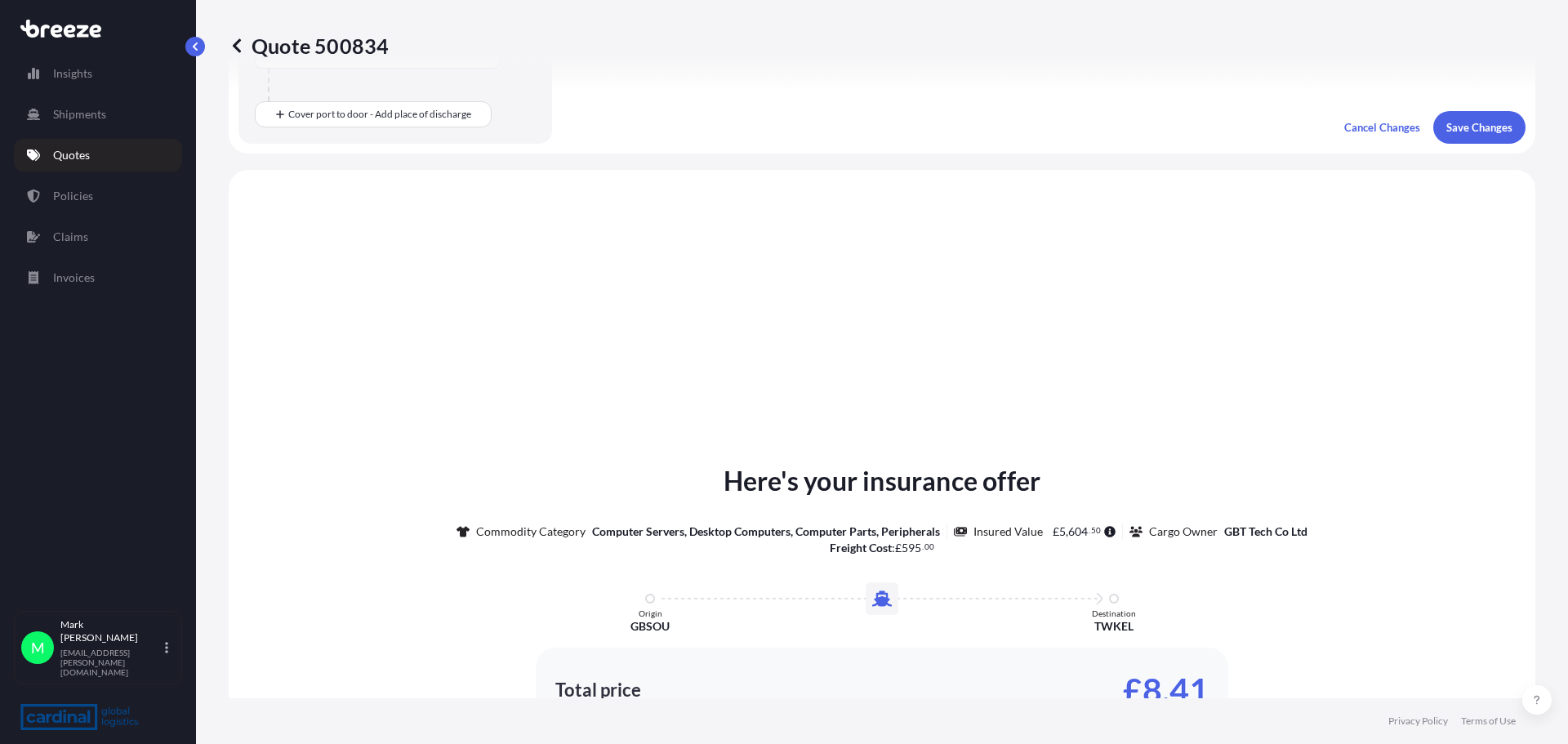
scroll to position [563, 0]
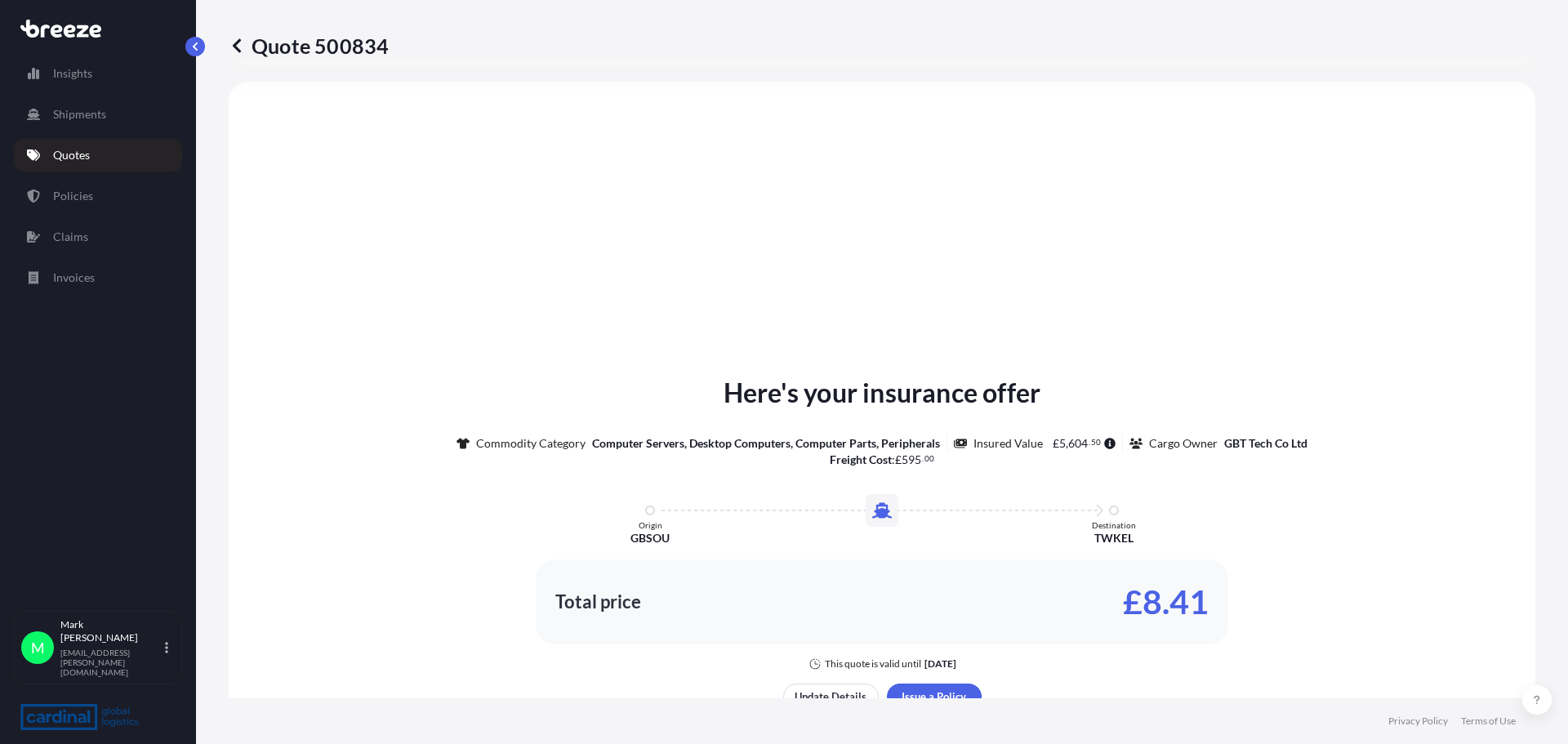
select select "Road"
select select "Sea"
select select "1"
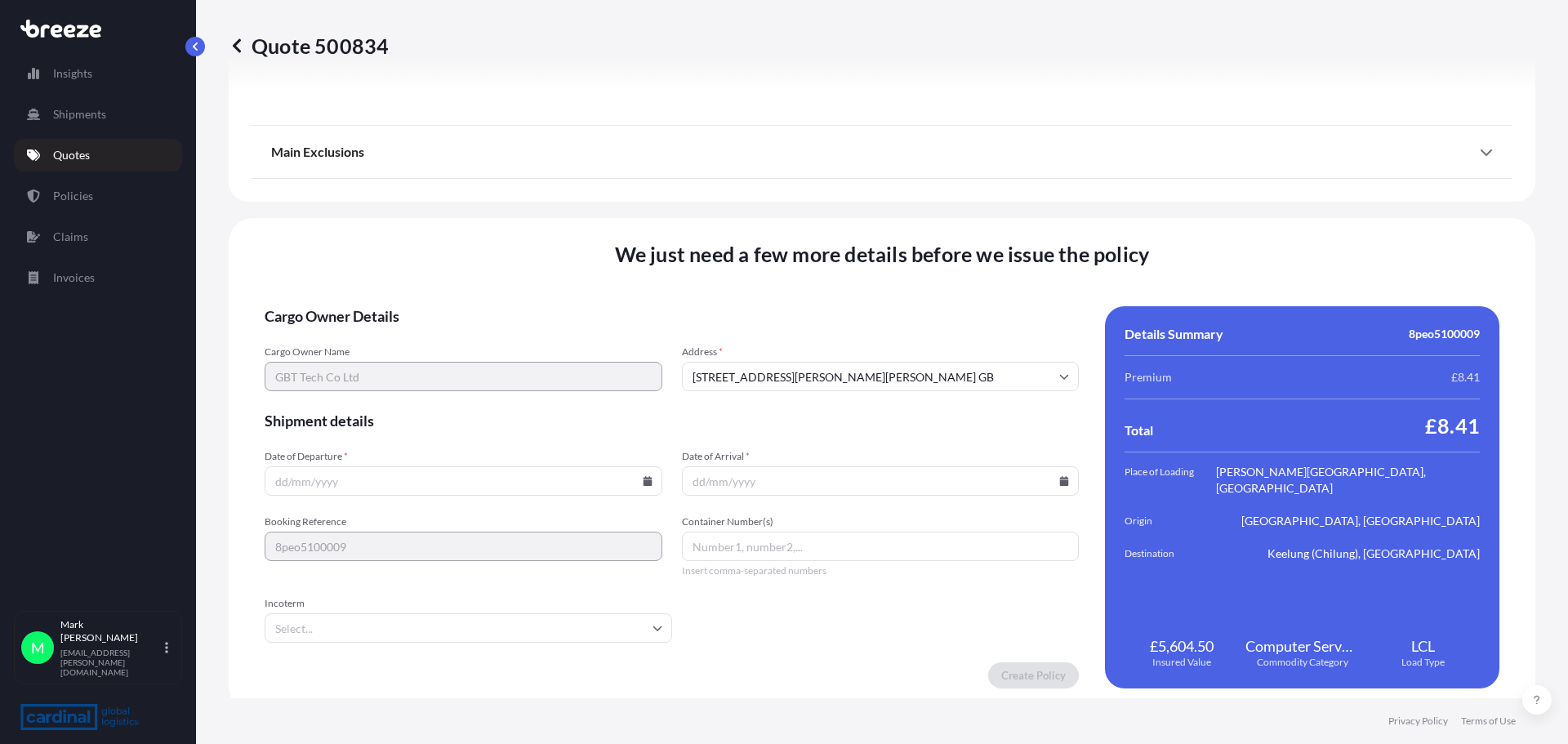
scroll to position [1978, 0]
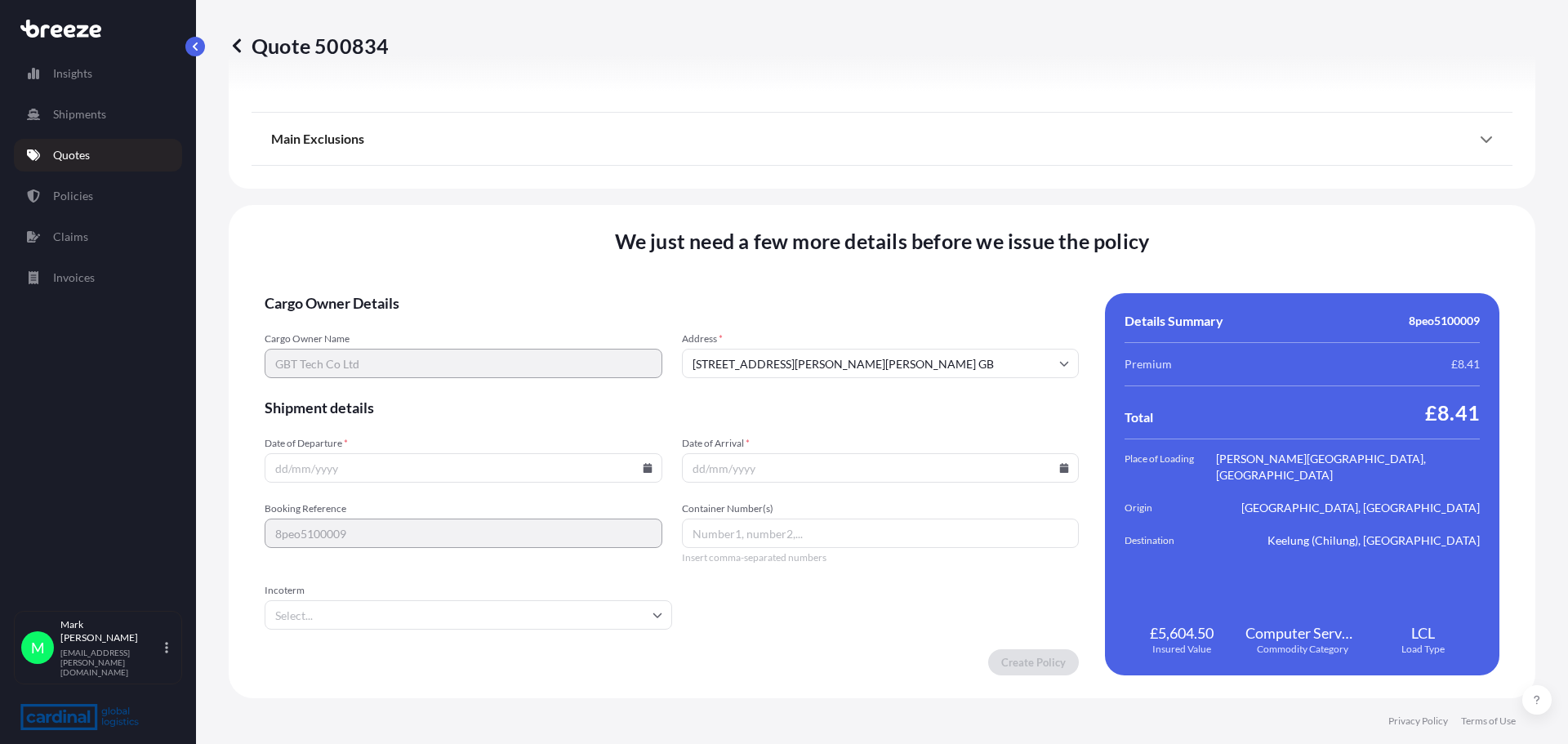
click at [757, 564] on form "Cargo Owner Details Cargo Owner Name GBT Tech Co Ltd Address * [STREET_ADDRESS]…" at bounding box center [671, 485] width 814 height 382
click at [755, 460] on input "Date of Arrival *" at bounding box center [881, 468] width 398 height 29
click at [513, 476] on input "Date of Departure *" at bounding box center [463, 468] width 398 height 29
click at [643, 468] on icon at bounding box center [647, 468] width 9 height 9
click at [472, 376] on div "27 28 29 30 31 1 2" at bounding box center [461, 384] width 261 height 29
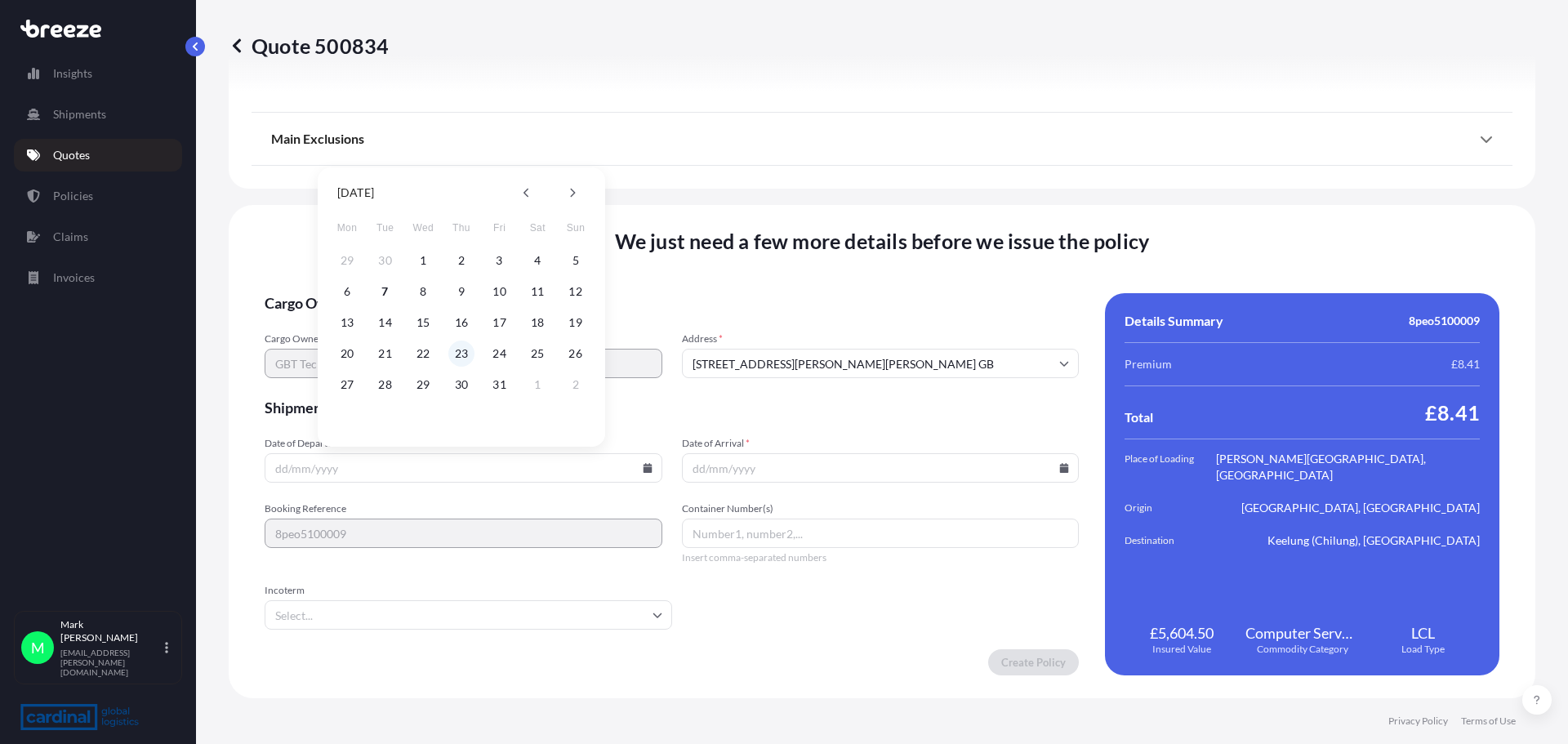
click at [463, 357] on button "23" at bounding box center [462, 354] width 27 height 27
click at [393, 474] on input "[DATE]" at bounding box center [463, 468] width 398 height 29
click at [651, 471] on input "[DATE]" at bounding box center [463, 468] width 398 height 29
click at [644, 467] on icon at bounding box center [648, 468] width 9 height 9
click at [469, 296] on button "9" at bounding box center [462, 292] width 27 height 27
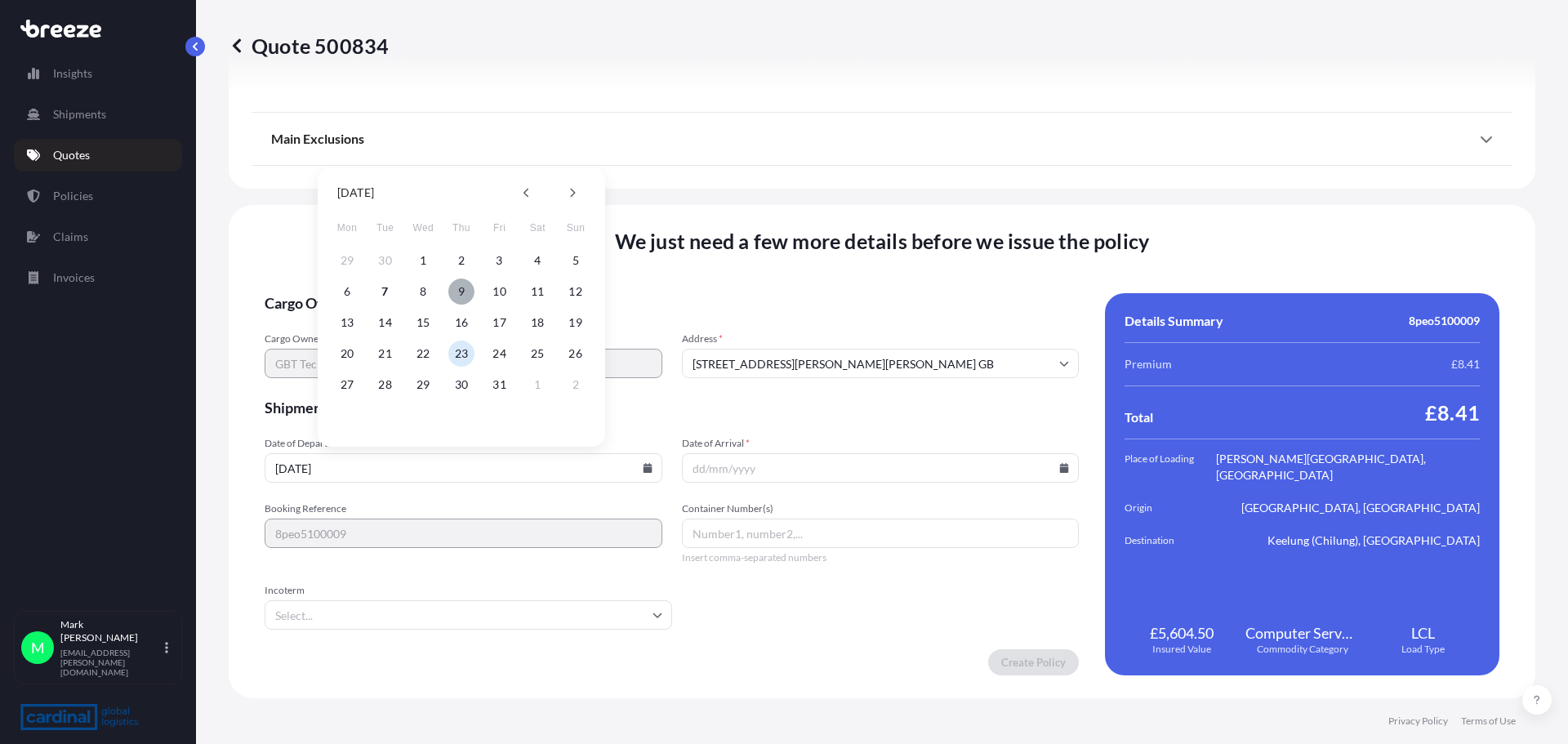
type input "[DATE]"
click at [806, 472] on input "Date of Arrival *" at bounding box center [881, 468] width 398 height 29
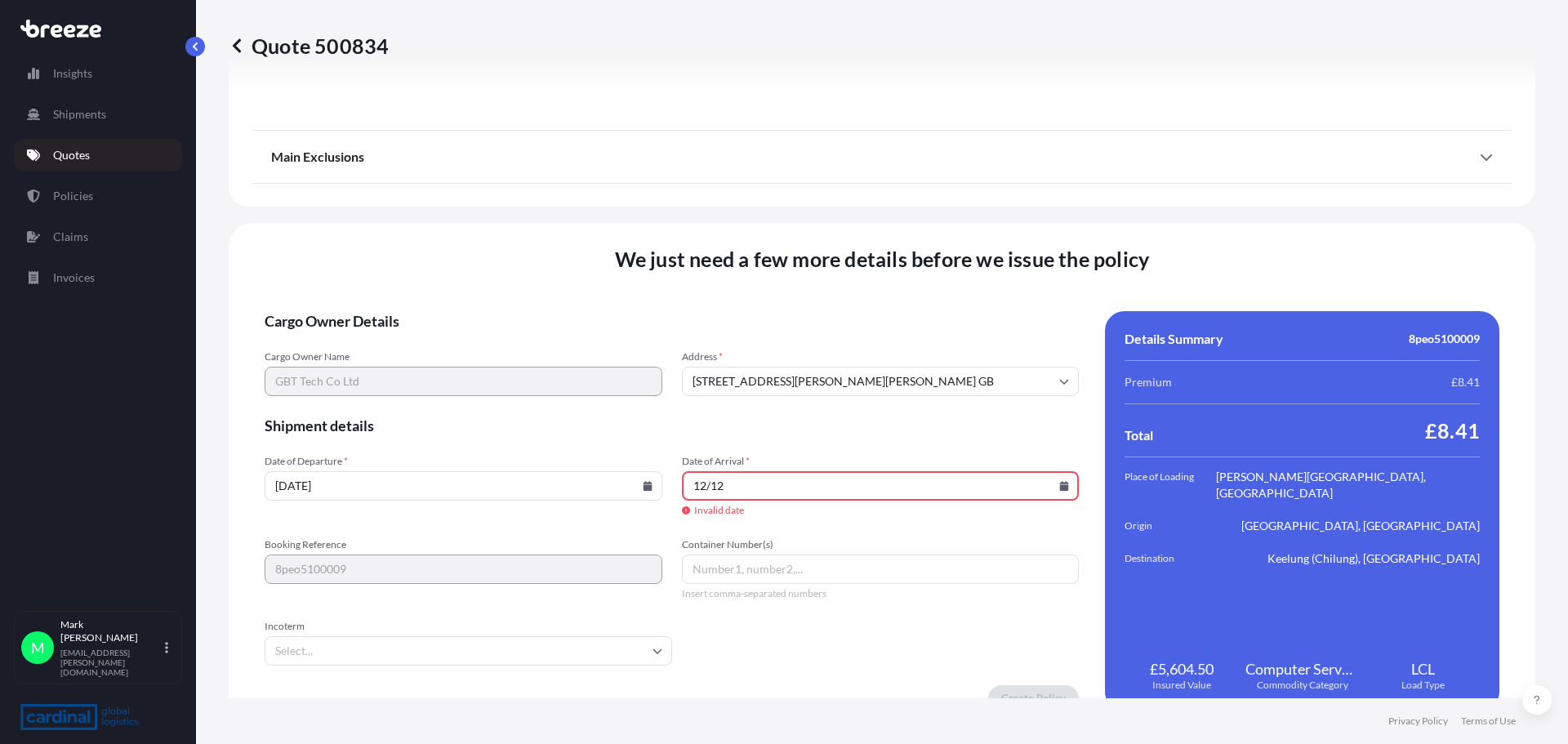
click at [757, 490] on input "12/12" at bounding box center [881, 486] width 398 height 29
click at [1063, 485] on input "[DATE]" at bounding box center [881, 486] width 398 height 29
click at [1060, 482] on icon at bounding box center [1064, 486] width 9 height 9
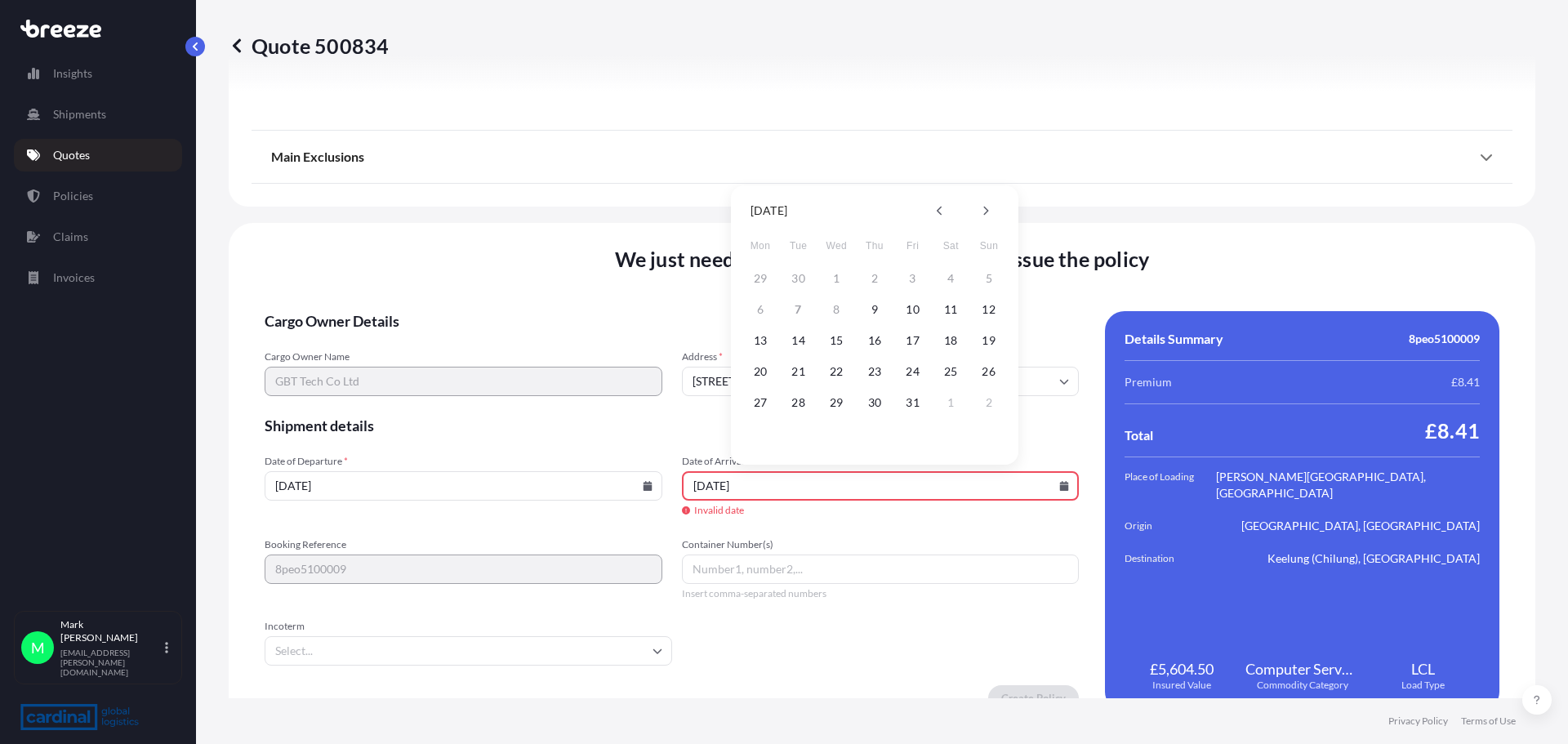
click at [971, 211] on div at bounding box center [963, 211] width 20 height 27
click at [973, 211] on div at bounding box center [963, 211] width 72 height 27
click at [973, 211] on button at bounding box center [986, 211] width 27 height 27
click at [966, 213] on div at bounding box center [963, 211] width 20 height 27
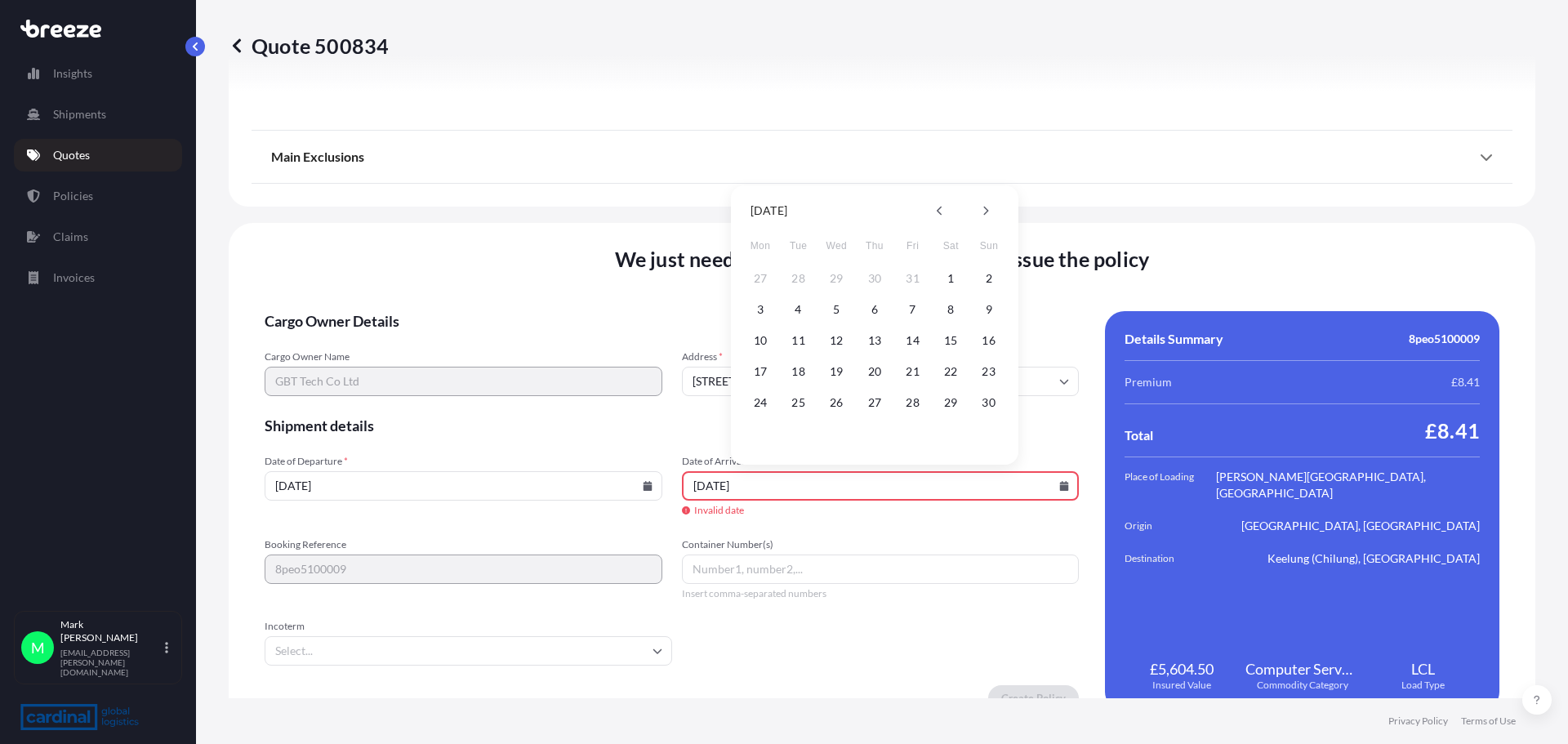
click at [859, 492] on input "[DATE]" at bounding box center [881, 486] width 398 height 29
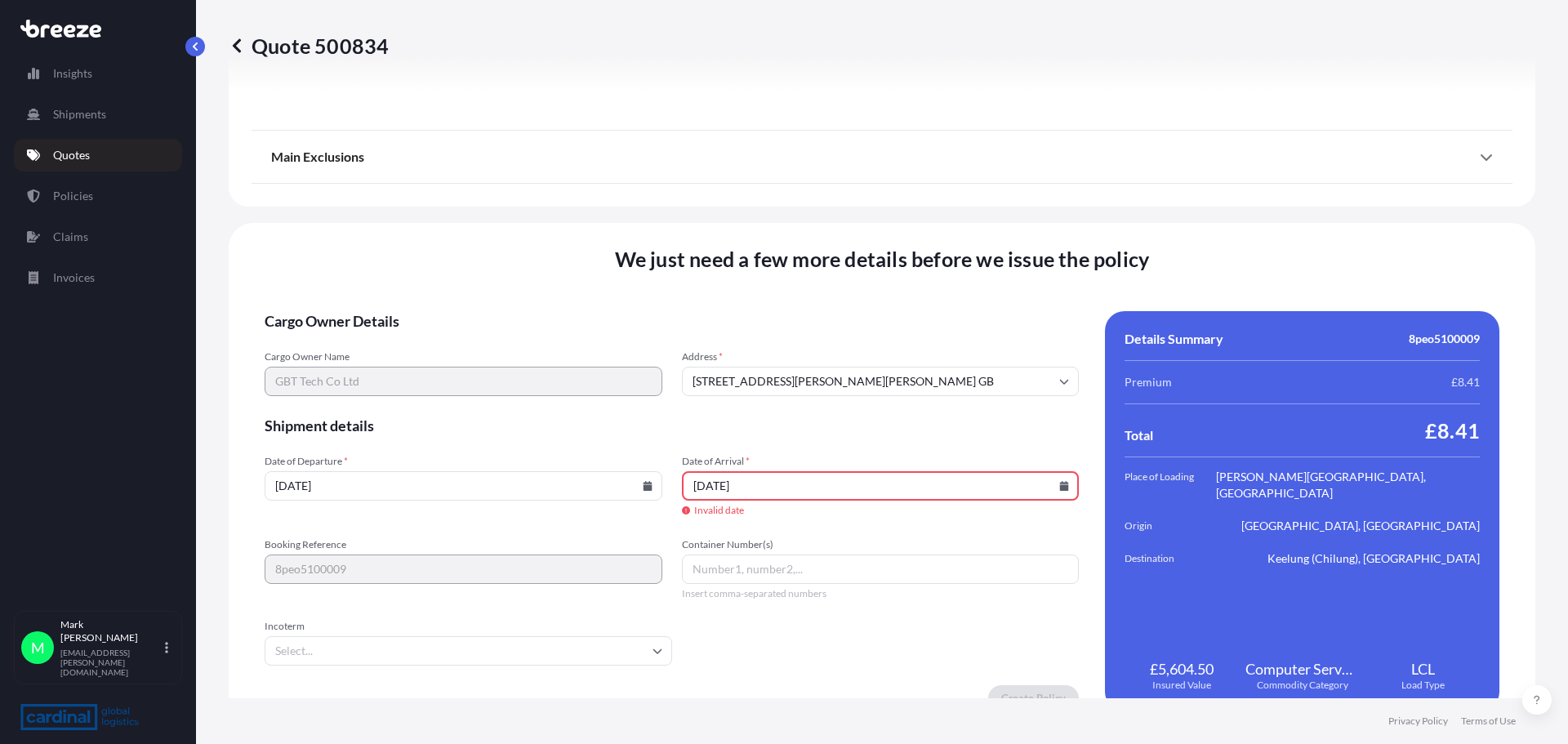
click at [817, 500] on input "[DATE]" at bounding box center [881, 486] width 398 height 29
click at [817, 487] on input "[DATE]" at bounding box center [881, 486] width 398 height 29
click at [1061, 487] on input "[DATE]" at bounding box center [881, 486] width 398 height 29
click at [1060, 489] on icon at bounding box center [1064, 486] width 9 height 9
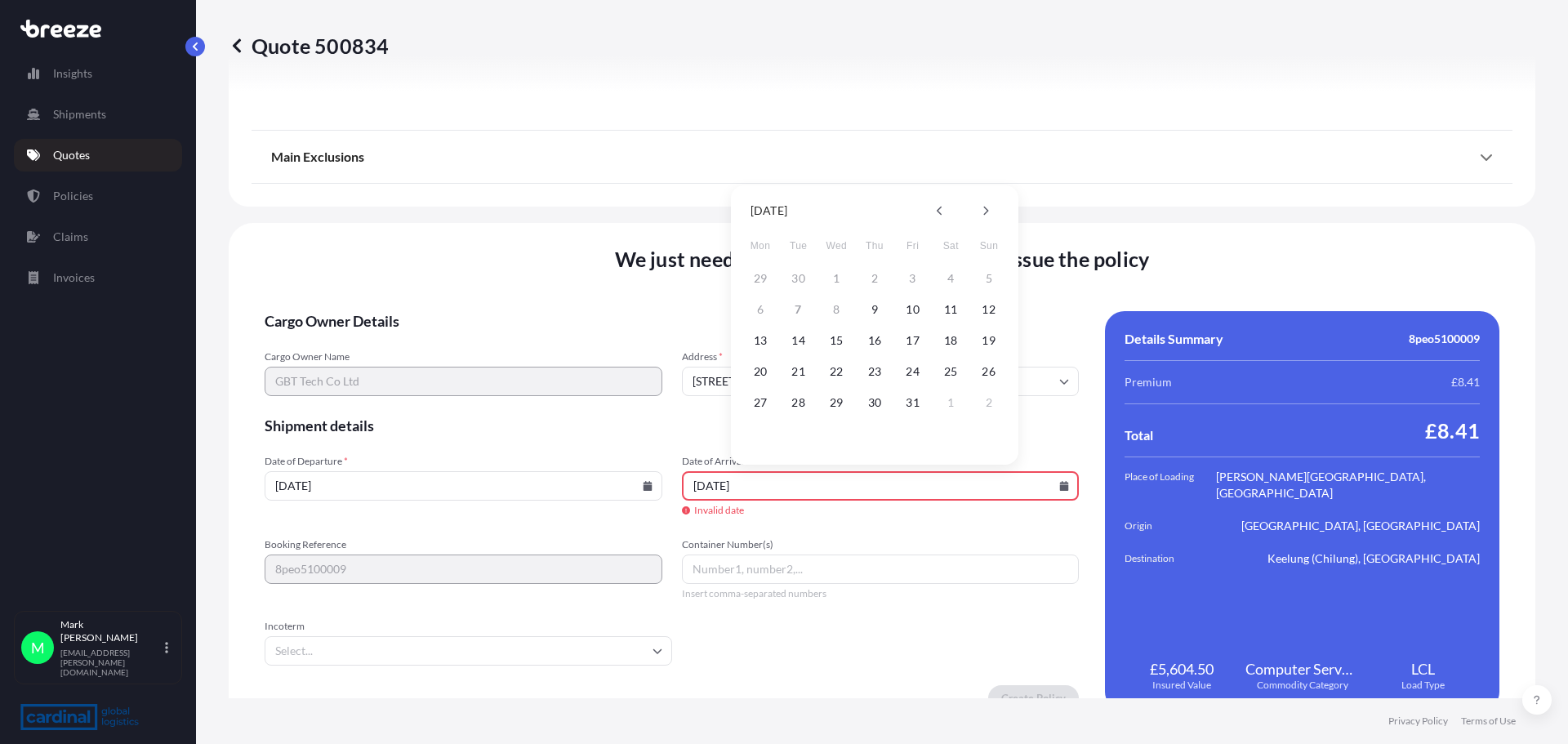
click at [807, 491] on input "[DATE]" at bounding box center [881, 486] width 398 height 29
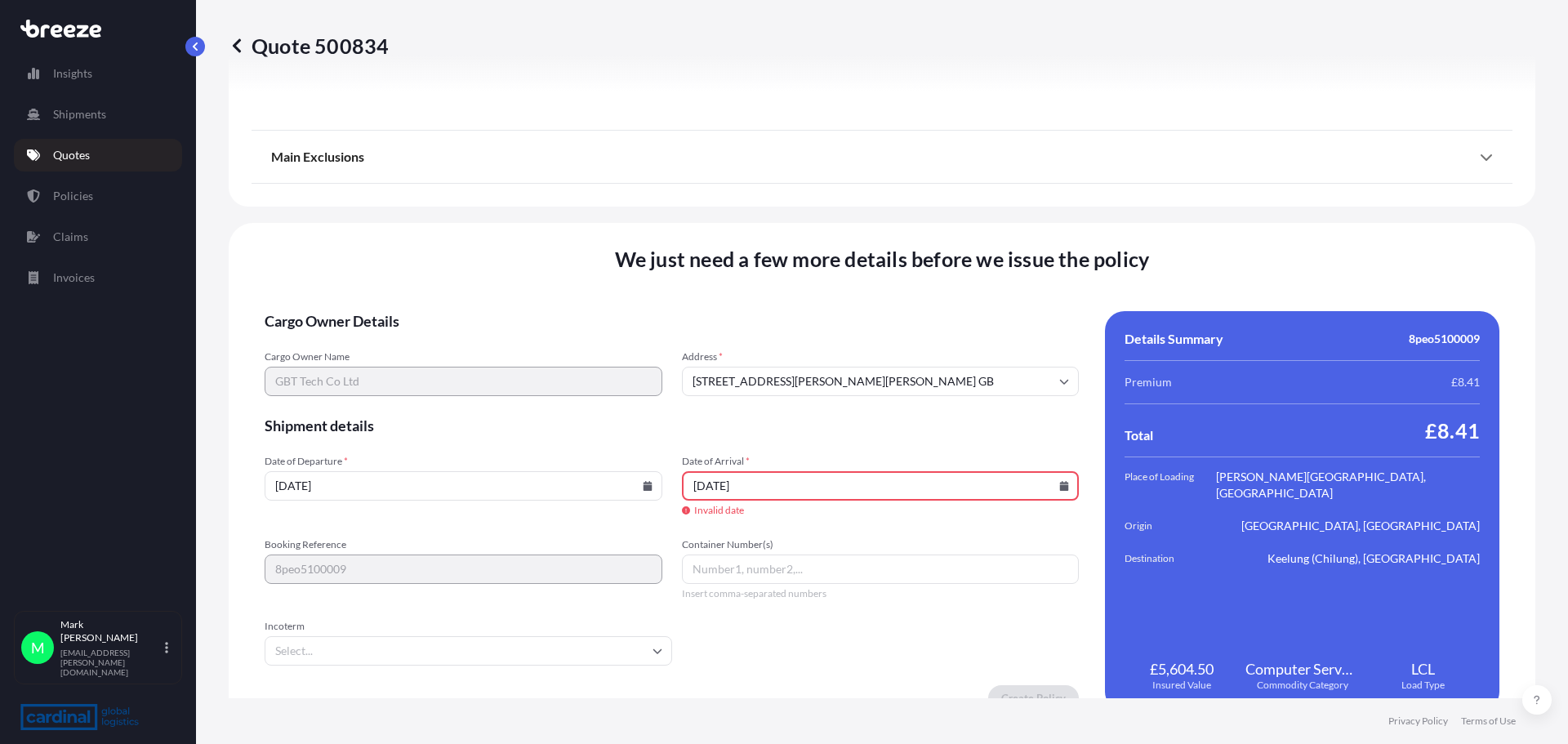
click at [1060, 489] on icon at bounding box center [1064, 486] width 9 height 9
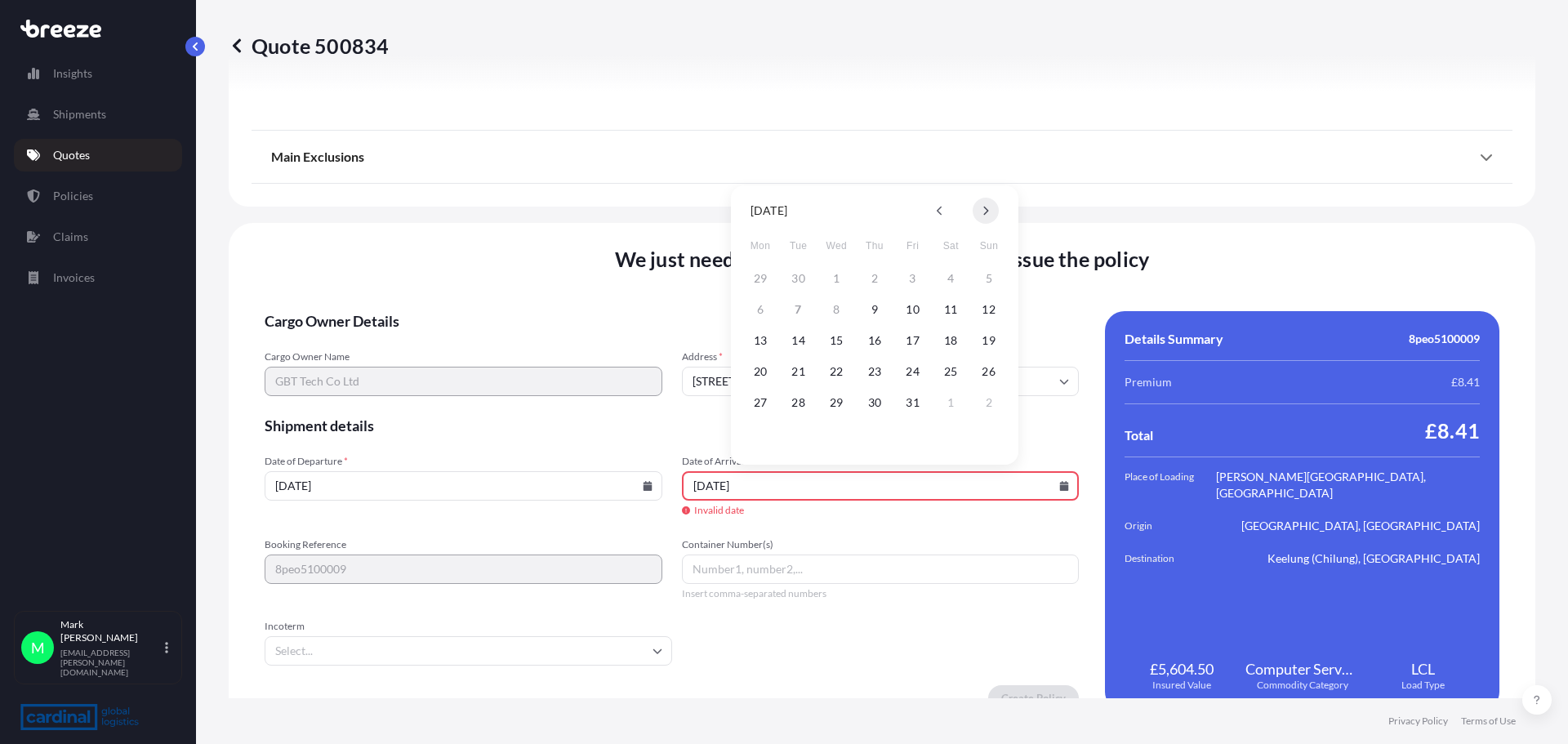
click at [984, 213] on icon at bounding box center [986, 210] width 7 height 9
click at [913, 314] on button "12" at bounding box center [914, 310] width 27 height 27
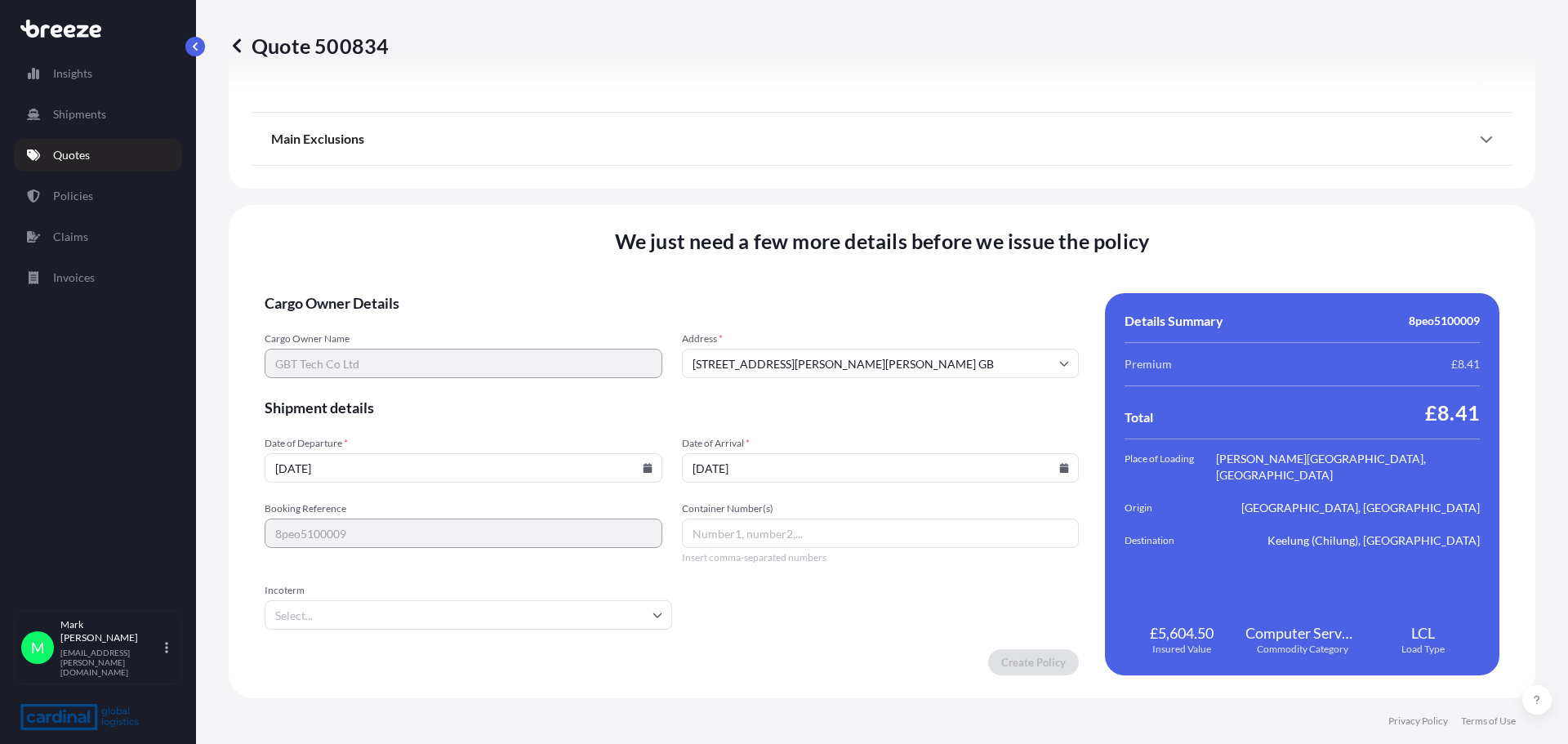
type input "[DATE]"
click at [799, 532] on input "Container Number(s)" at bounding box center [881, 533] width 398 height 29
click at [450, 628] on input "Incoterm" at bounding box center [468, 614] width 407 height 29
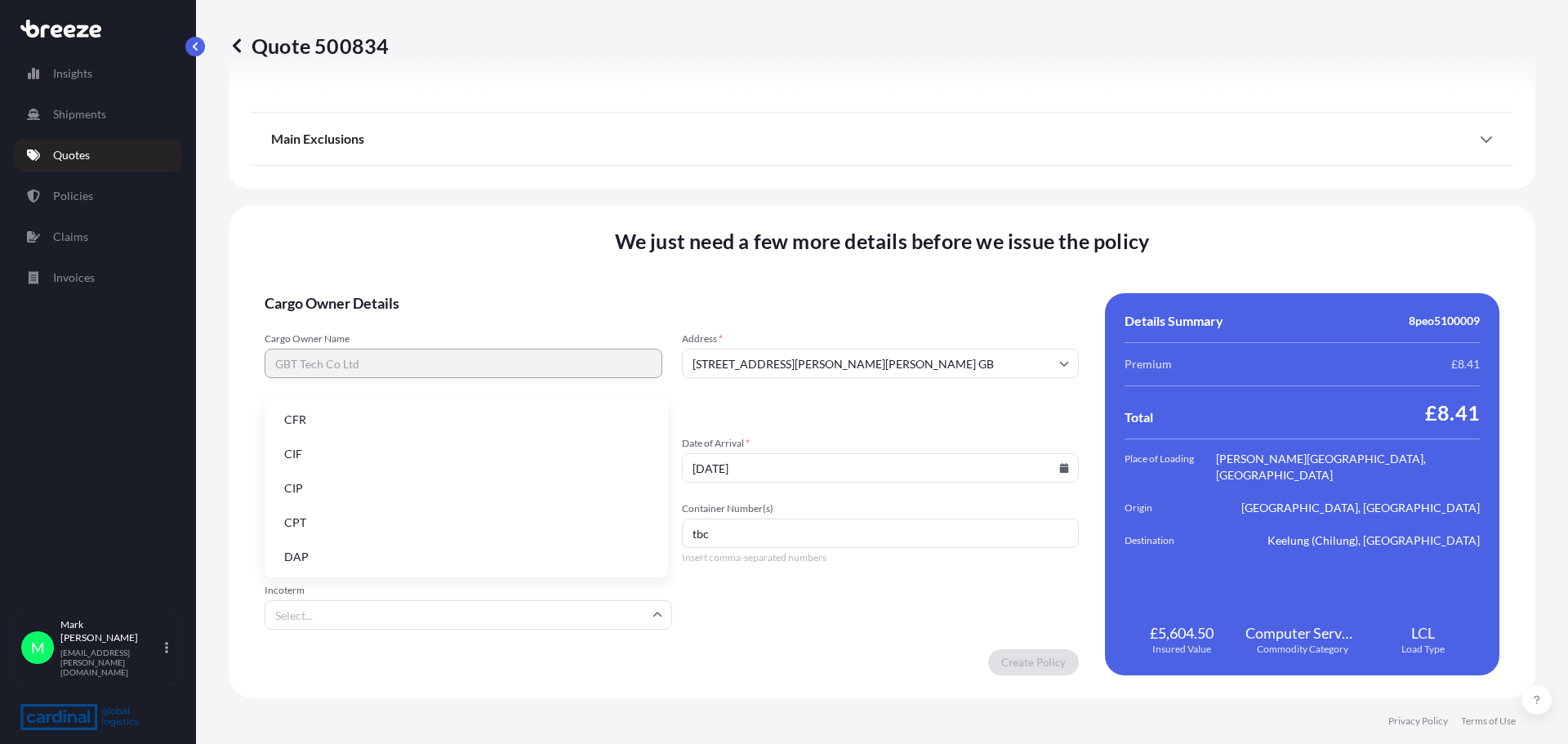
click at [318, 454] on li "CIF" at bounding box center [466, 453] width 390 height 31
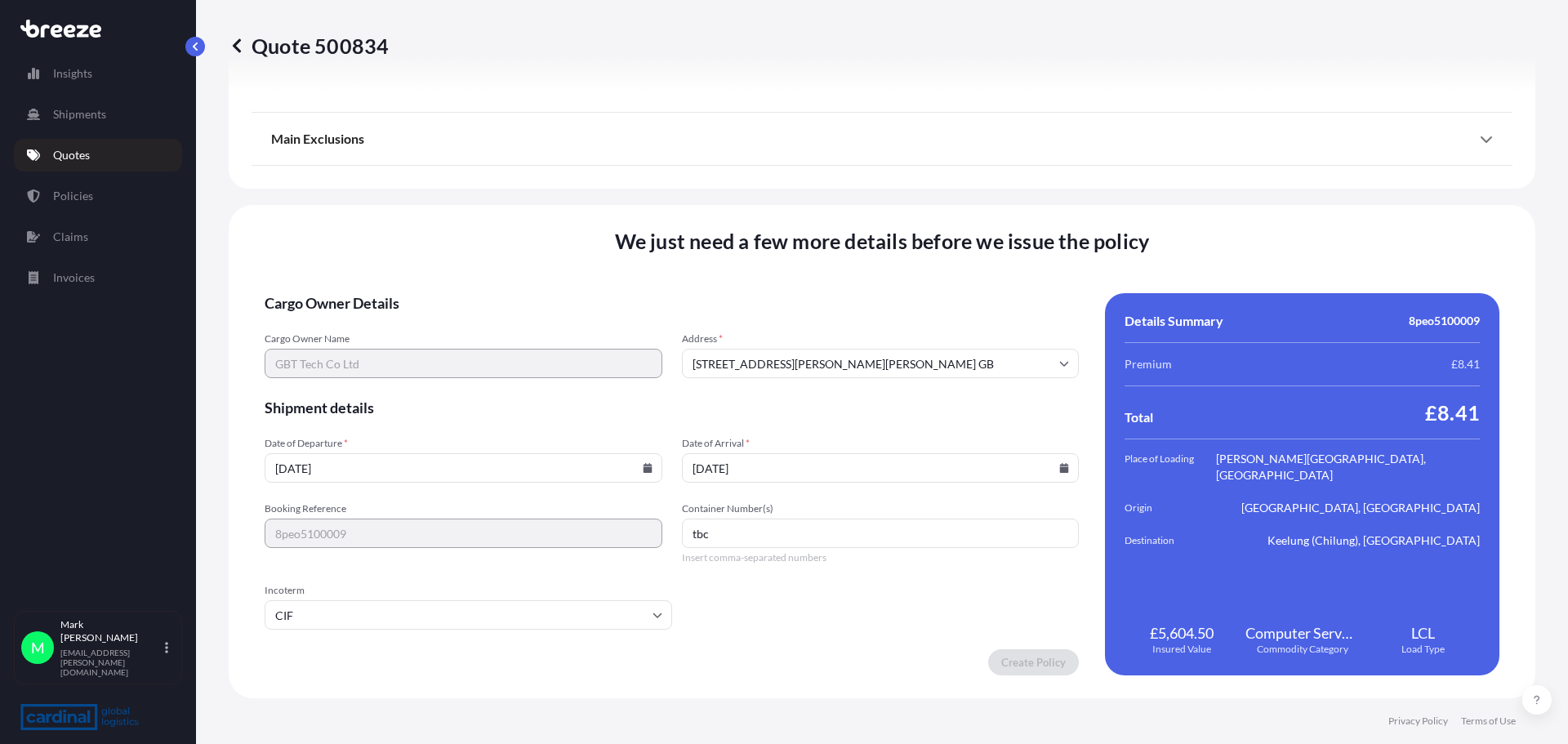
click at [792, 613] on form "Cargo Owner Details Cargo Owner Name GBT Tech Co Ltd Address * [STREET_ADDRESS]…" at bounding box center [671, 485] width 814 height 382
click at [347, 608] on input "CIF" at bounding box center [468, 614] width 407 height 29
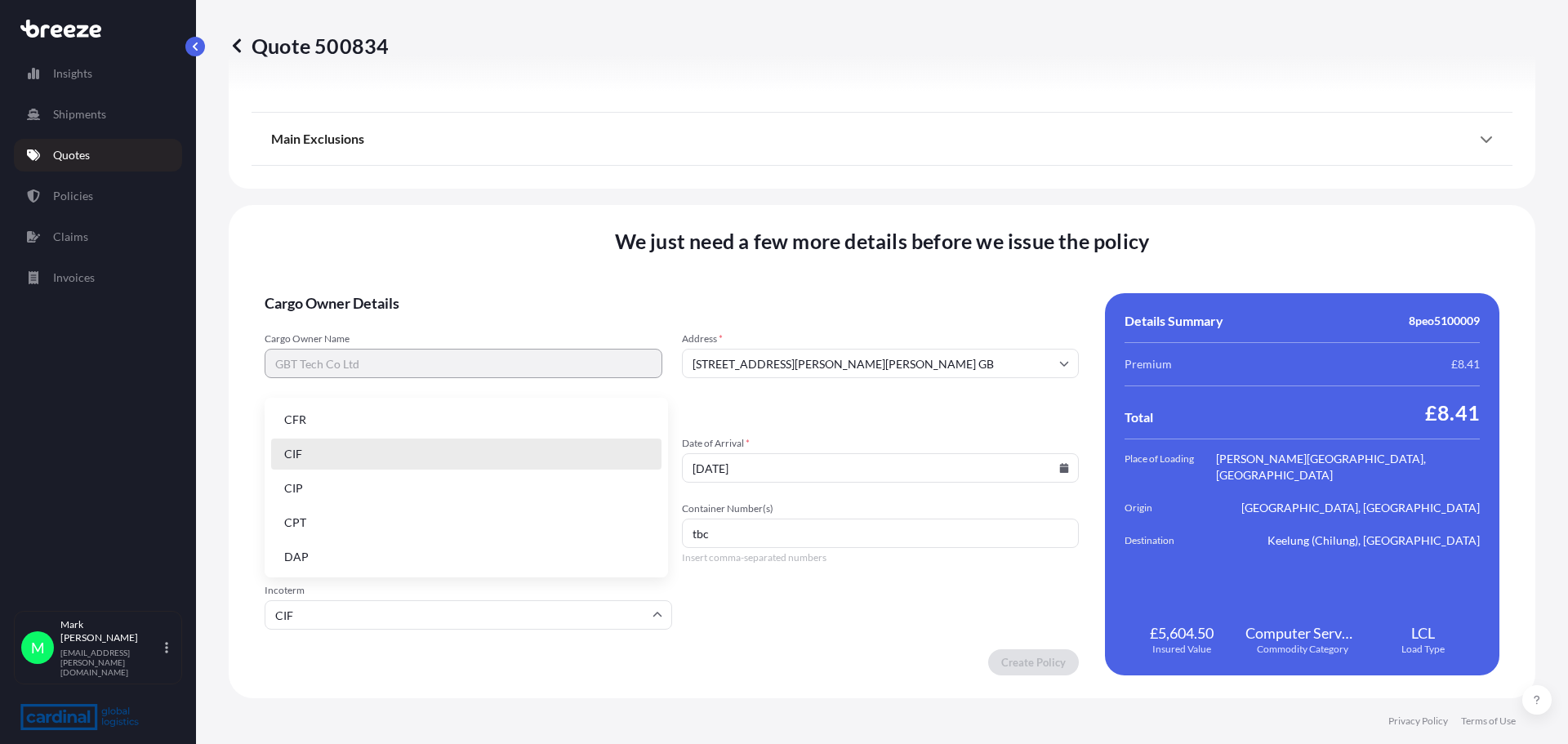
click at [523, 455] on li "CIF" at bounding box center [466, 453] width 390 height 31
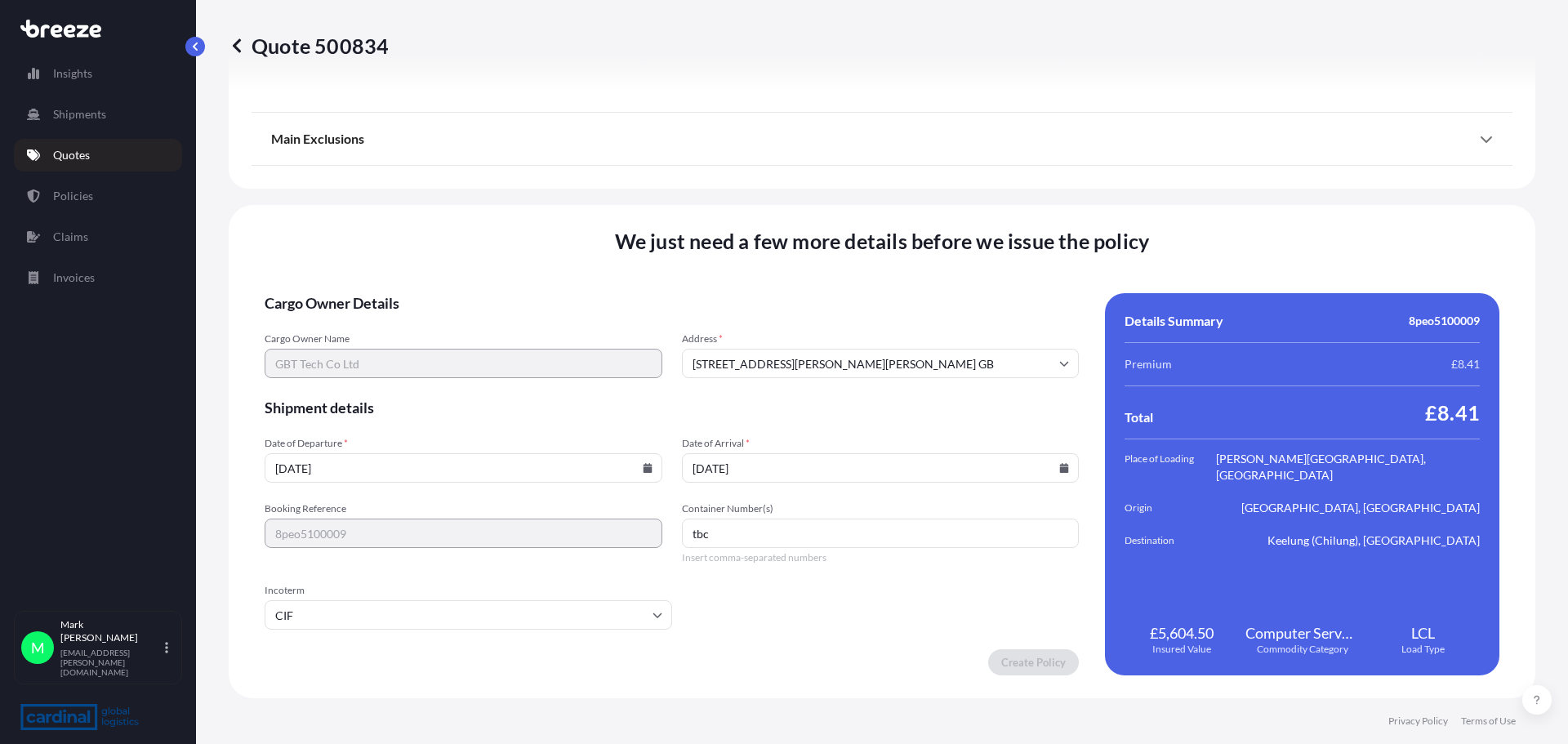
click at [971, 596] on form "Cargo Owner Details Cargo Owner Name GBT Tech Co Ltd Address * [STREET_ADDRESS]…" at bounding box center [671, 485] width 814 height 382
click at [989, 475] on input "[DATE]" at bounding box center [881, 468] width 398 height 29
click at [1057, 621] on form "Cargo Owner Details Cargo Owner Name GBT Tech Co Ltd Address * [STREET_ADDRESS]…" at bounding box center [671, 485] width 814 height 382
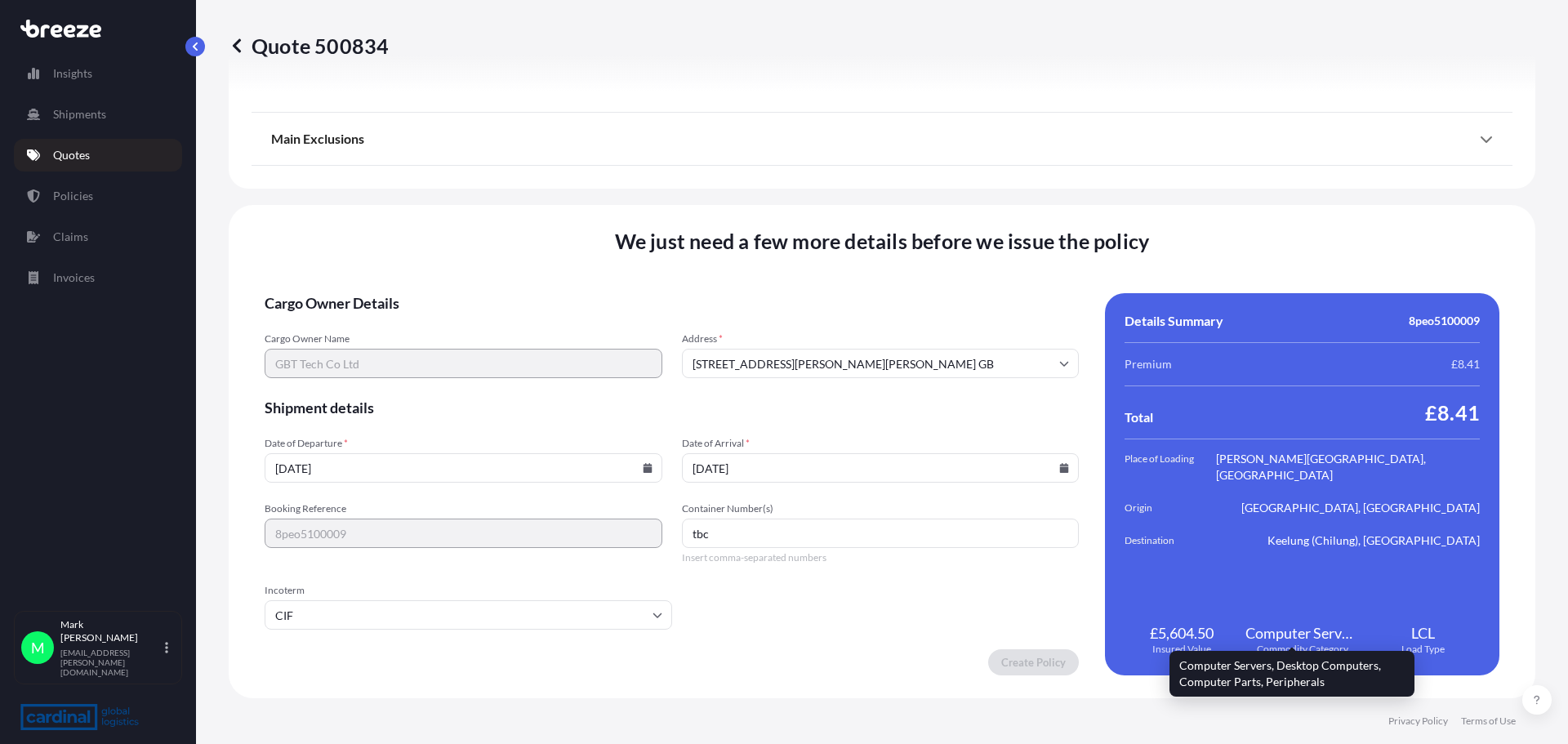
click at [1344, 628] on span "Computer Servers, Desktop Computers, Computer Parts, Peripherals" at bounding box center [1302, 632] width 115 height 20
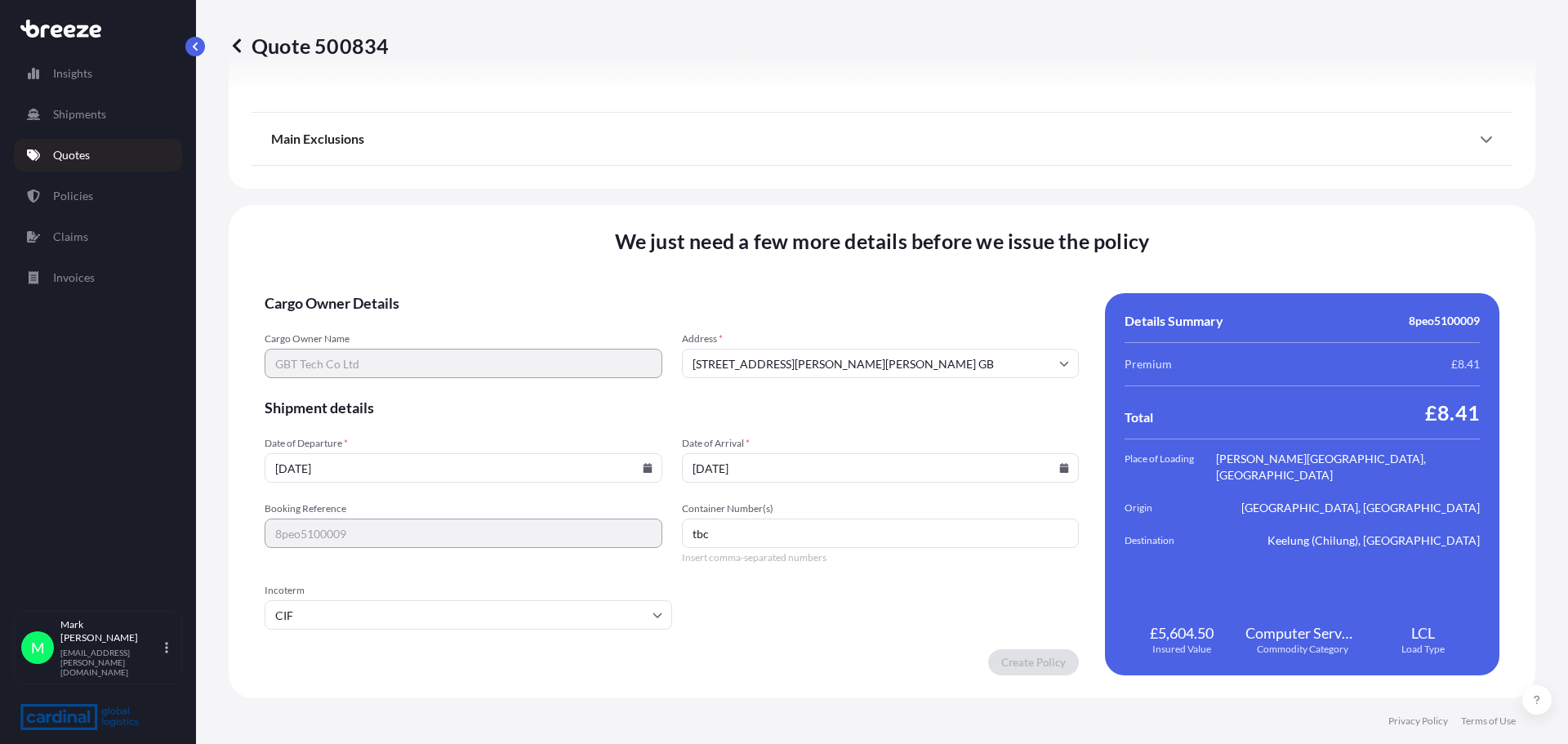
click at [1299, 556] on div "Details Summary 8peo5100009 Premium £8.41 Total £8.41 Place of Loading [PERSON_…" at bounding box center [1302, 485] width 395 height 382
click at [805, 488] on form "Cargo Owner Details Cargo Owner Name GBT Tech Co Ltd Address * [STREET_ADDRESS]…" at bounding box center [671, 485] width 814 height 382
click at [788, 471] on input "[DATE]" at bounding box center [881, 468] width 398 height 29
click at [455, 481] on input "[DATE]" at bounding box center [463, 468] width 398 height 29
click at [858, 657] on form "Cargo Owner Details Cargo Owner Name GBT Tech Co Ltd Address * [STREET_ADDRESS]…" at bounding box center [671, 485] width 814 height 382
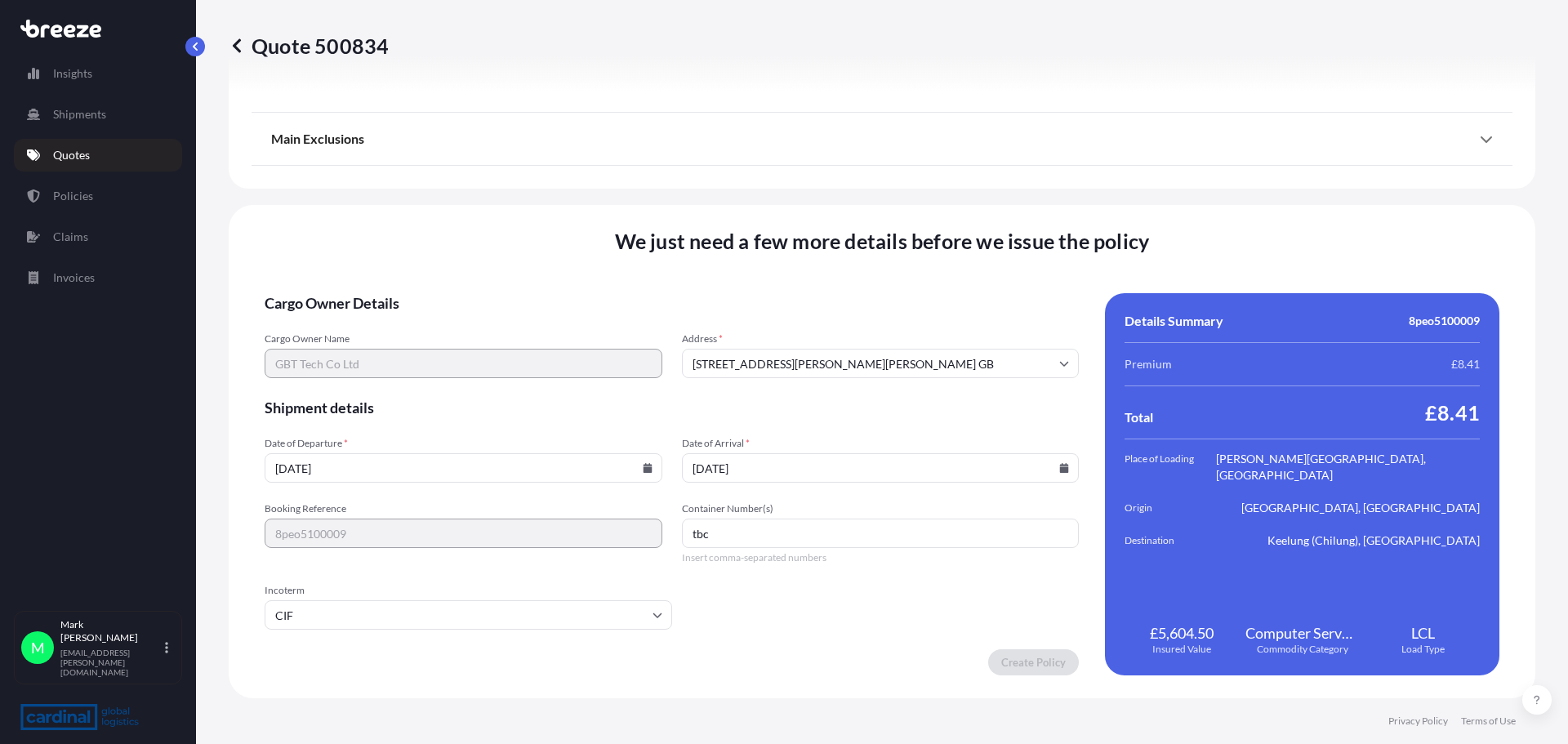
click at [758, 539] on input "tbc" at bounding box center [881, 533] width 398 height 29
click at [728, 533] on input "tb" at bounding box center [881, 533] width 398 height 29
type input "t"
type input "To be Confirmed"
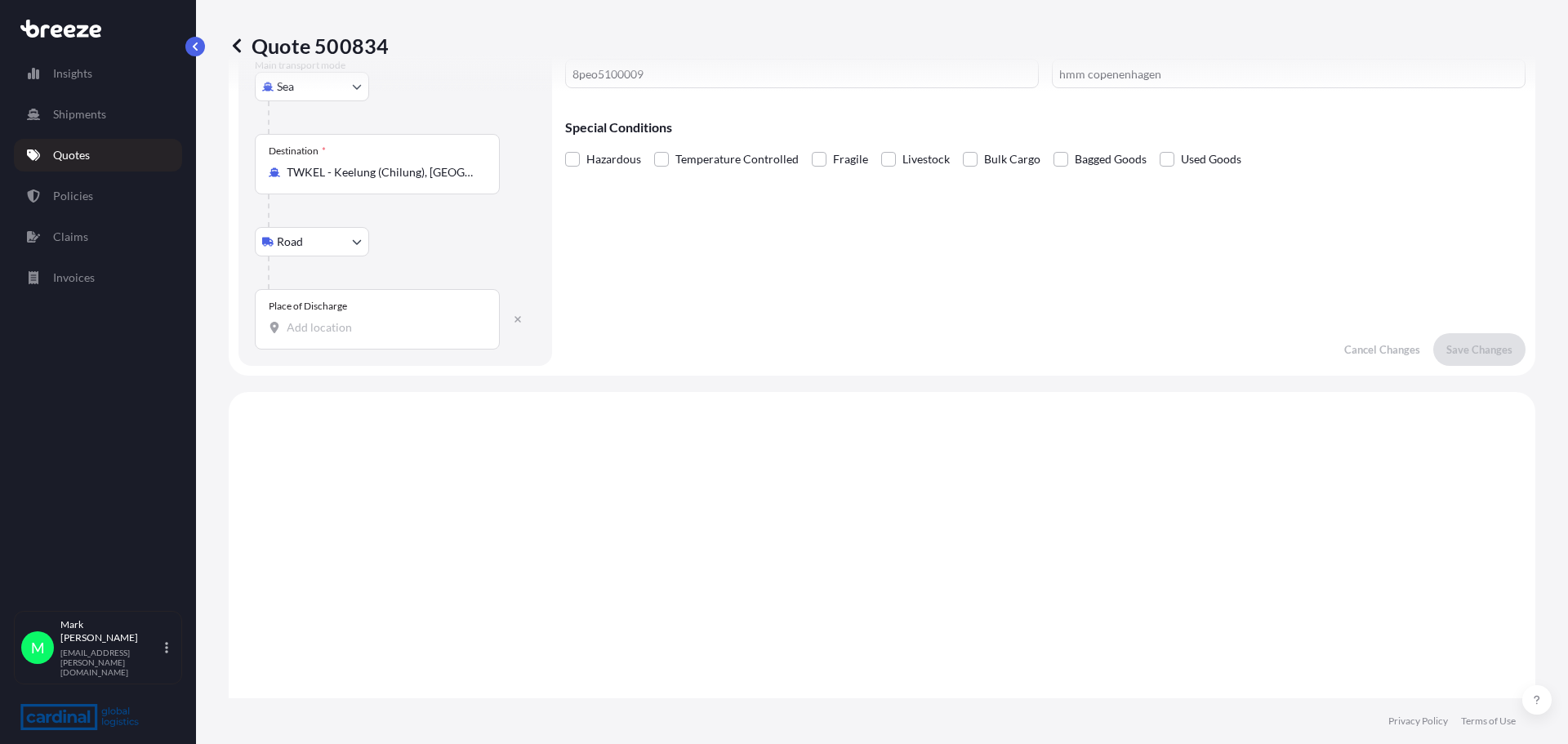
scroll to position [408, 0]
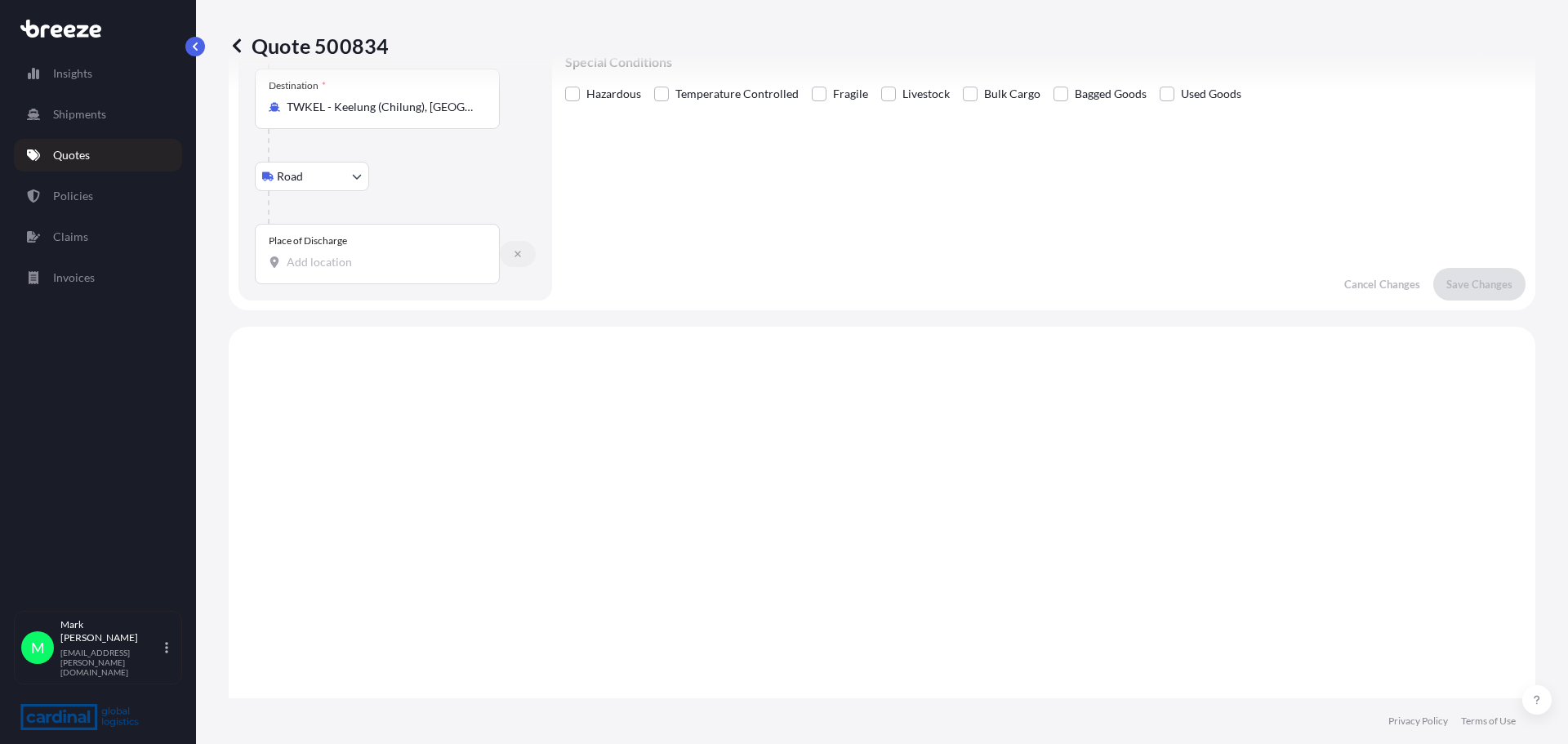
click at [513, 253] on icon "button" at bounding box center [518, 254] width 9 height 9
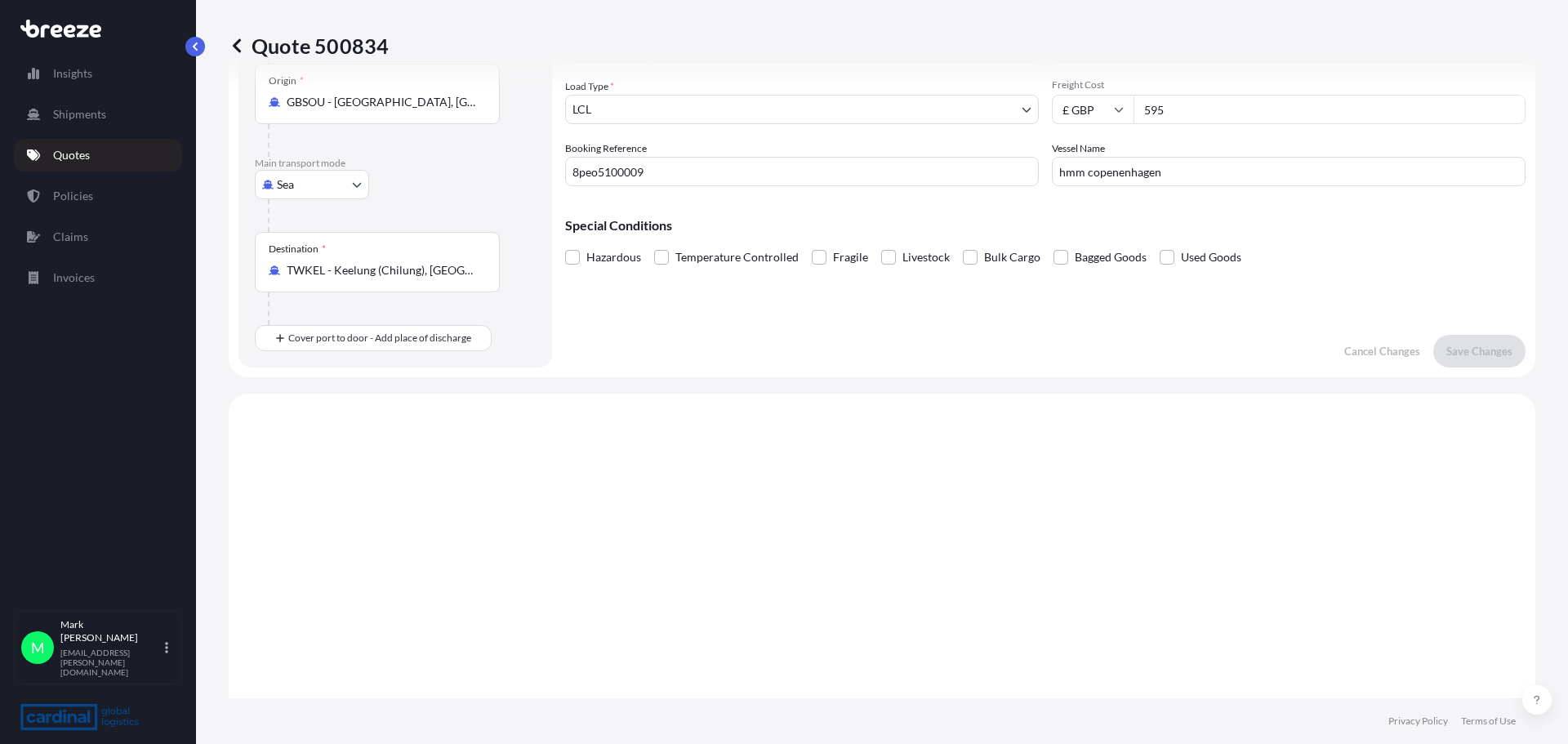
scroll to position [164, 0]
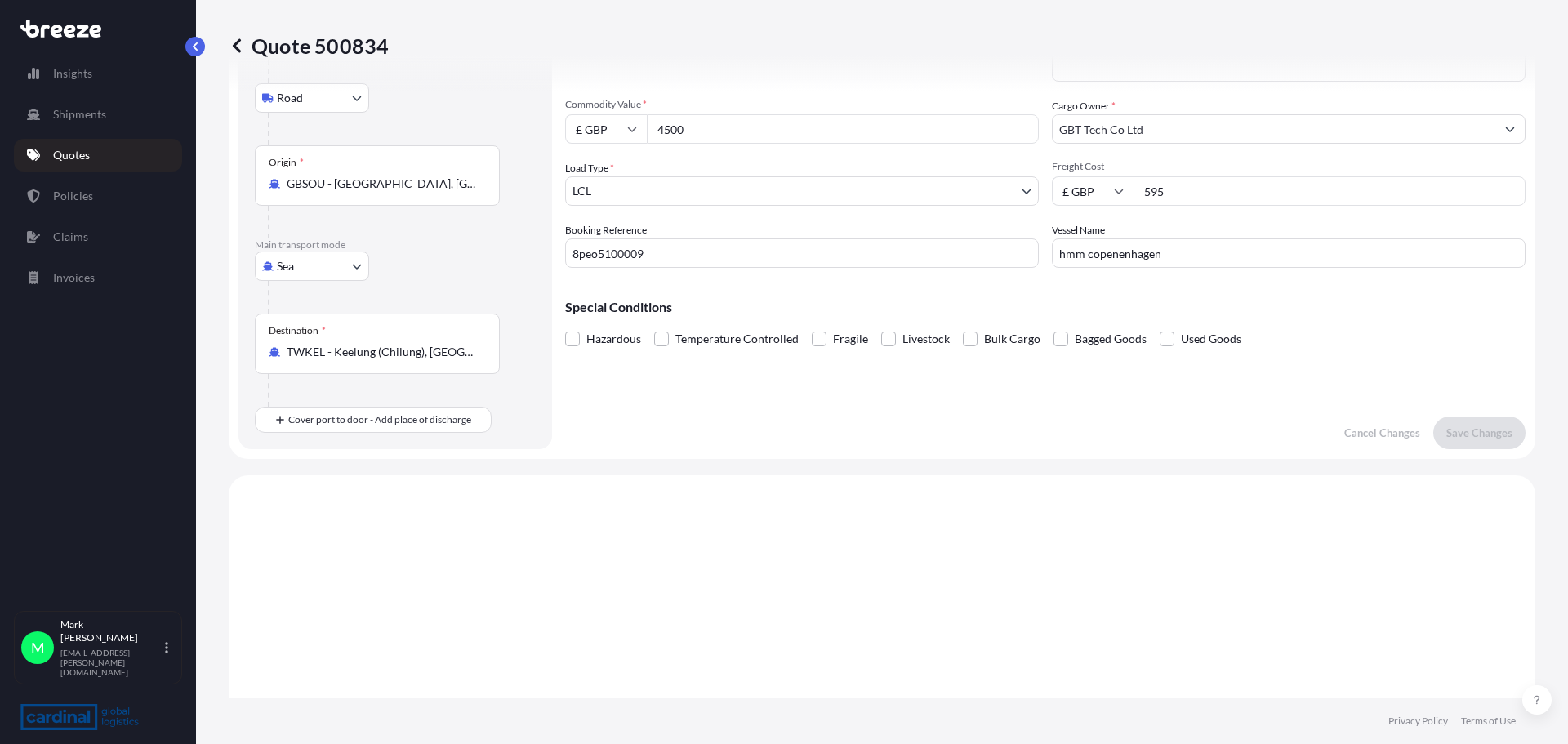
drag, startPoint x: 1371, startPoint y: 458, endPoint x: 1310, endPoint y: 450, distance: 61.5
click at [1364, 459] on div "Route Details Place of loading [PERSON_NAME][GEOGRAPHIC_DATA], UK Road Road Rai…" at bounding box center [882, 700] width 1307 height 1545
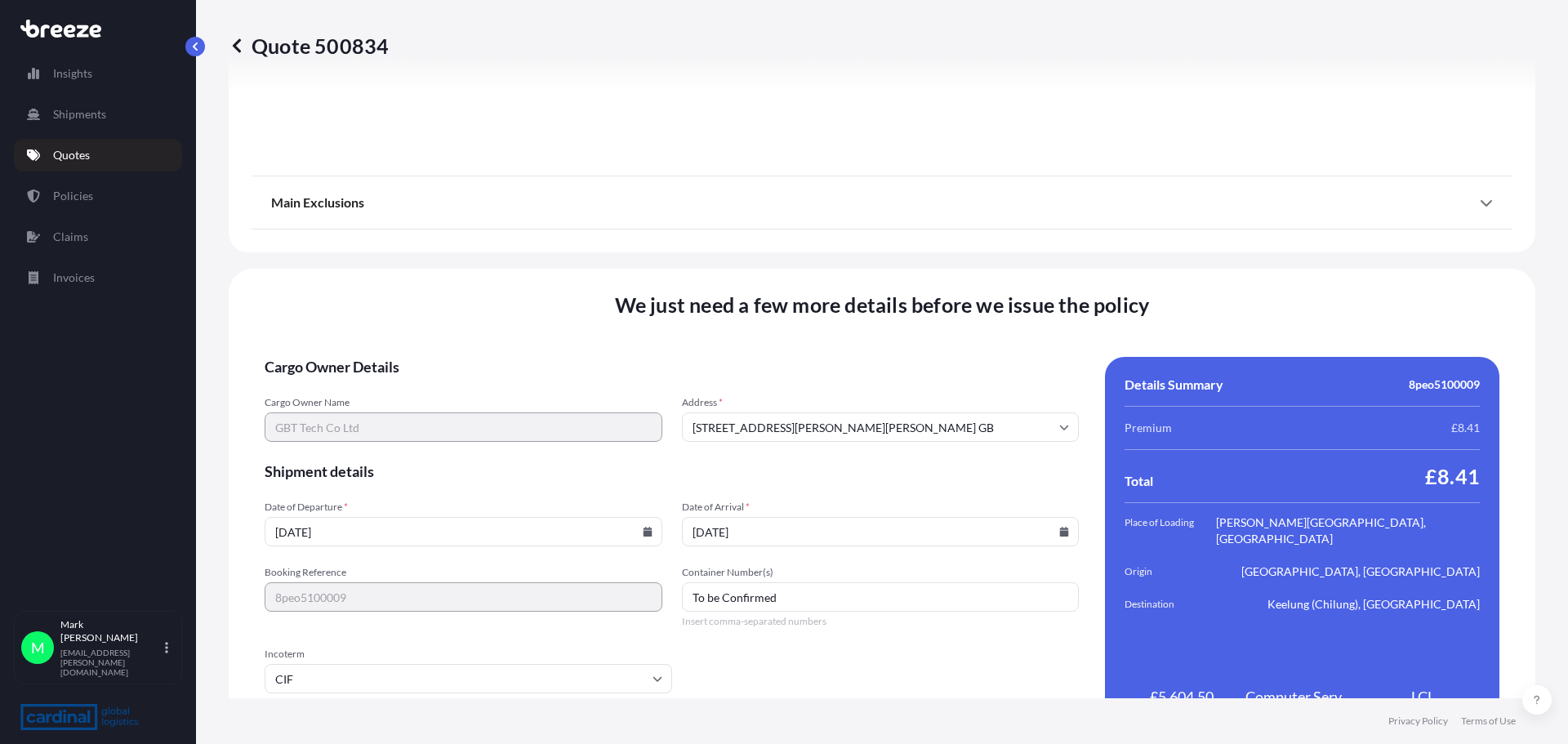
scroll to position [1978, 0]
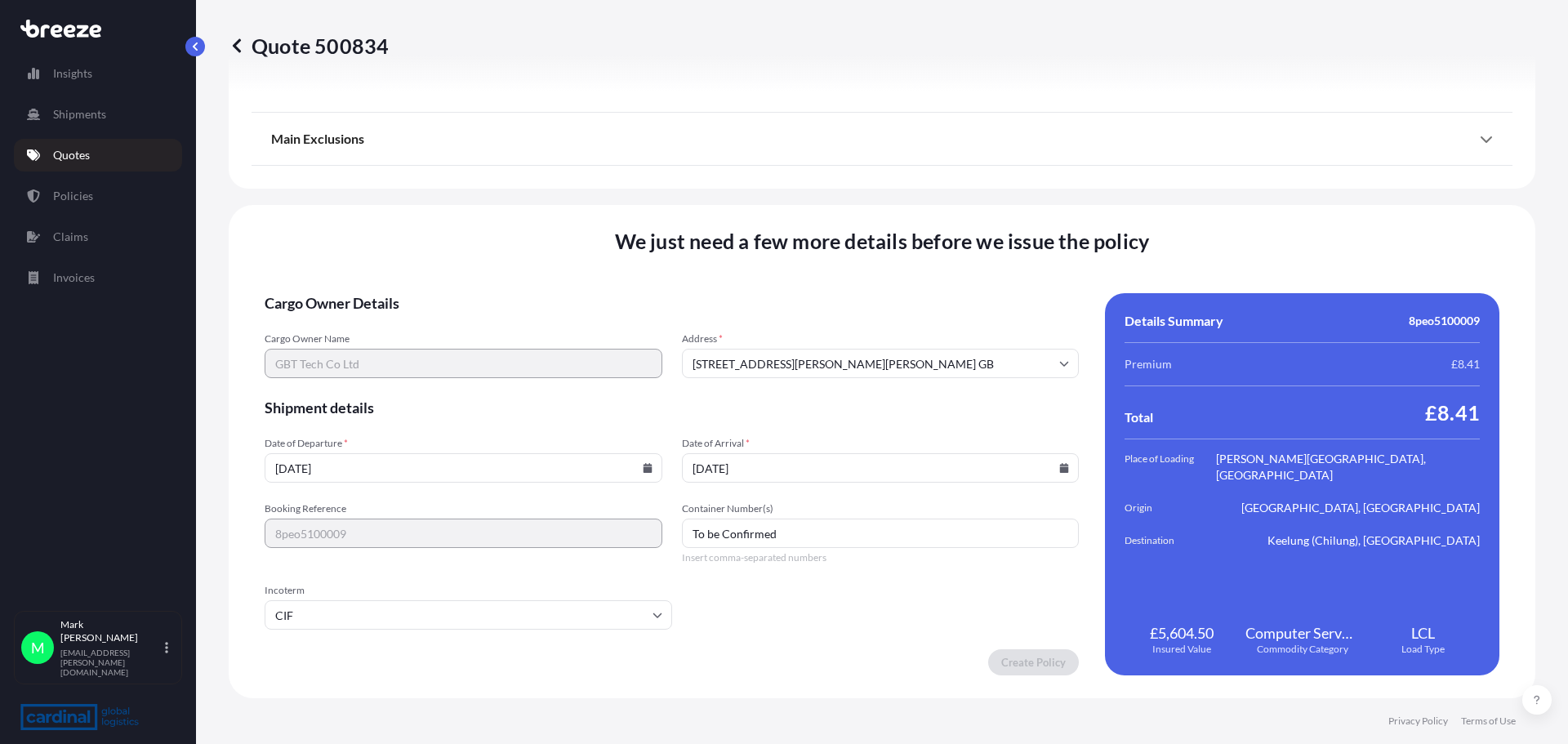
drag, startPoint x: 856, startPoint y: 516, endPoint x: 841, endPoint y: 502, distance: 20.5
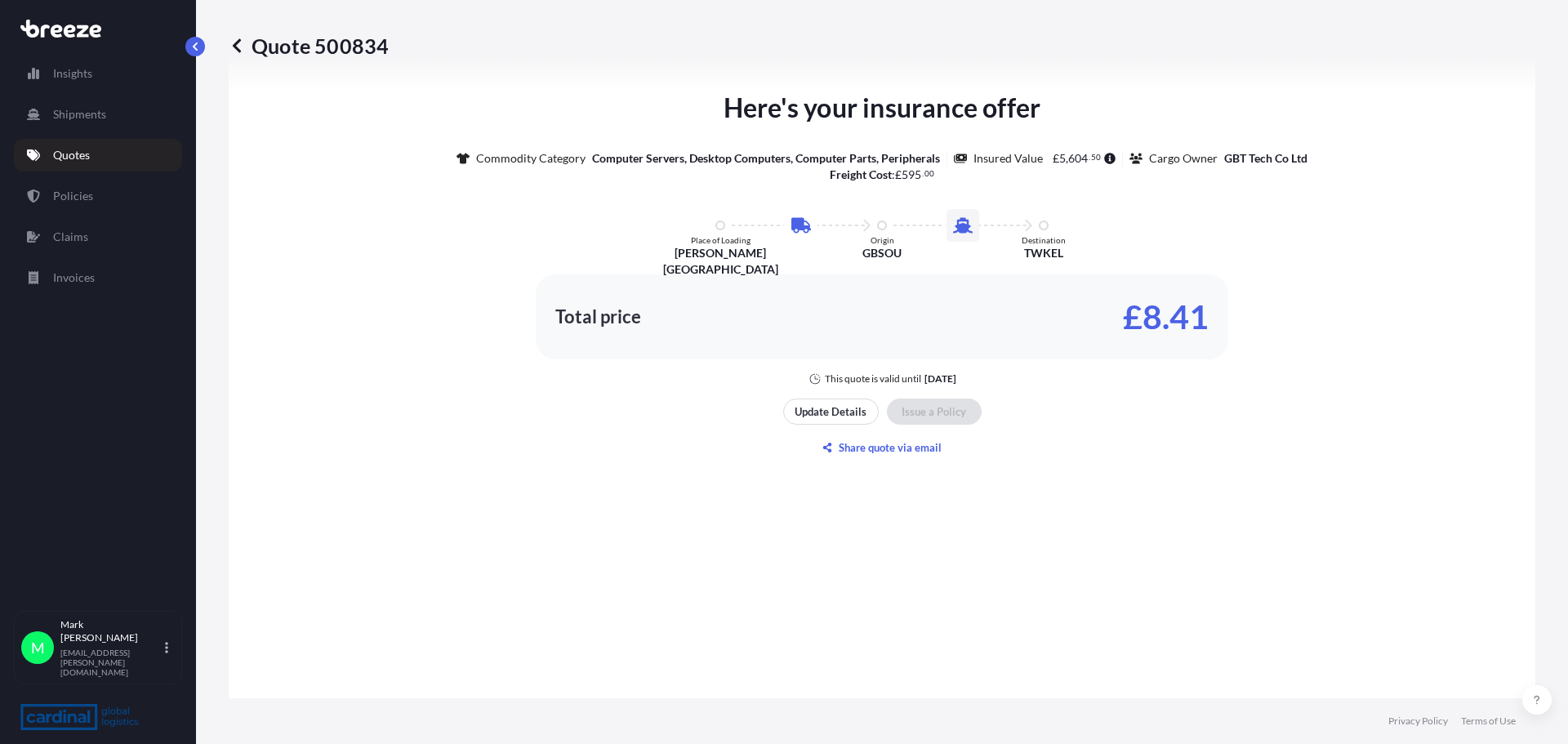
scroll to position [1131, 0]
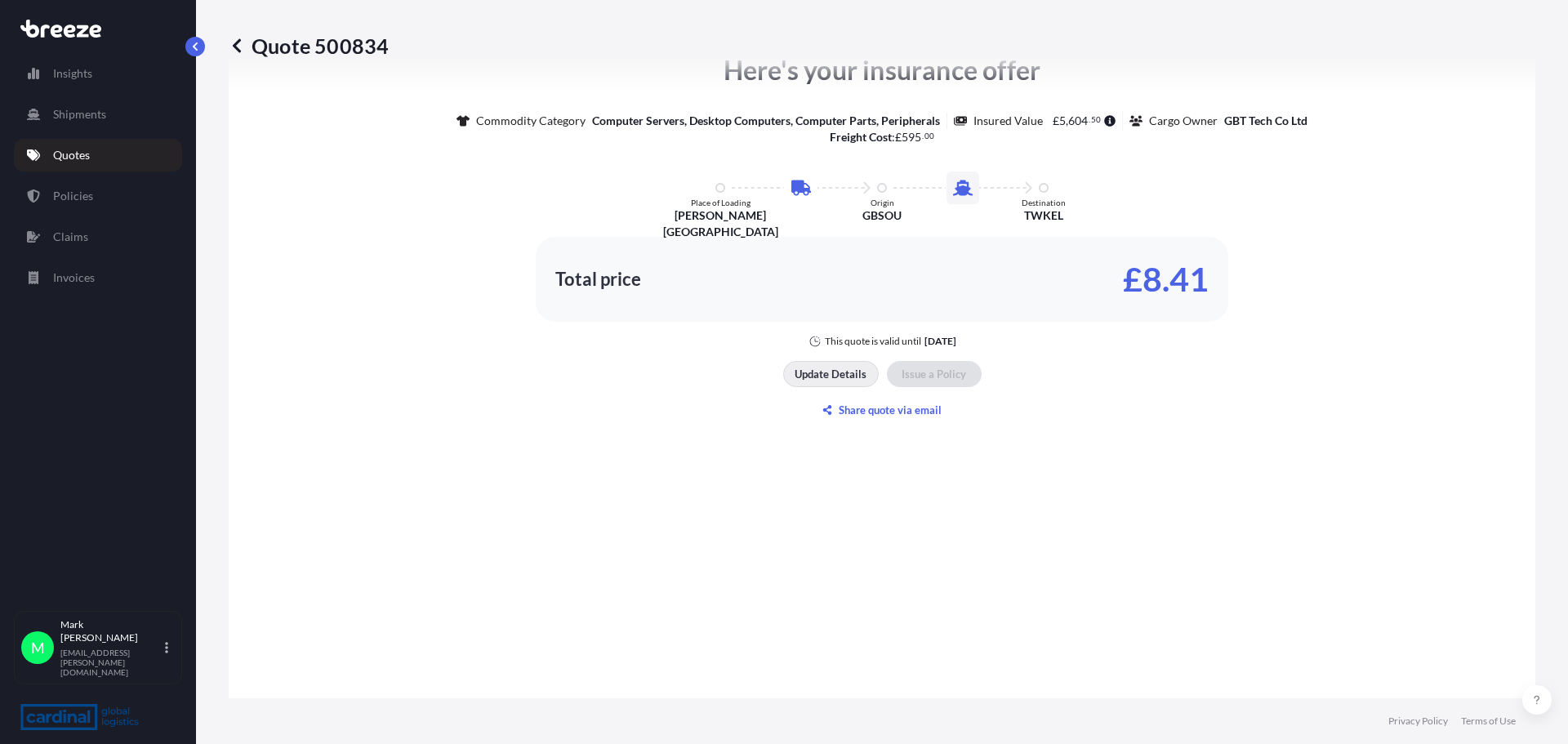
click at [837, 372] on p "Update Details" at bounding box center [830, 373] width 72 height 16
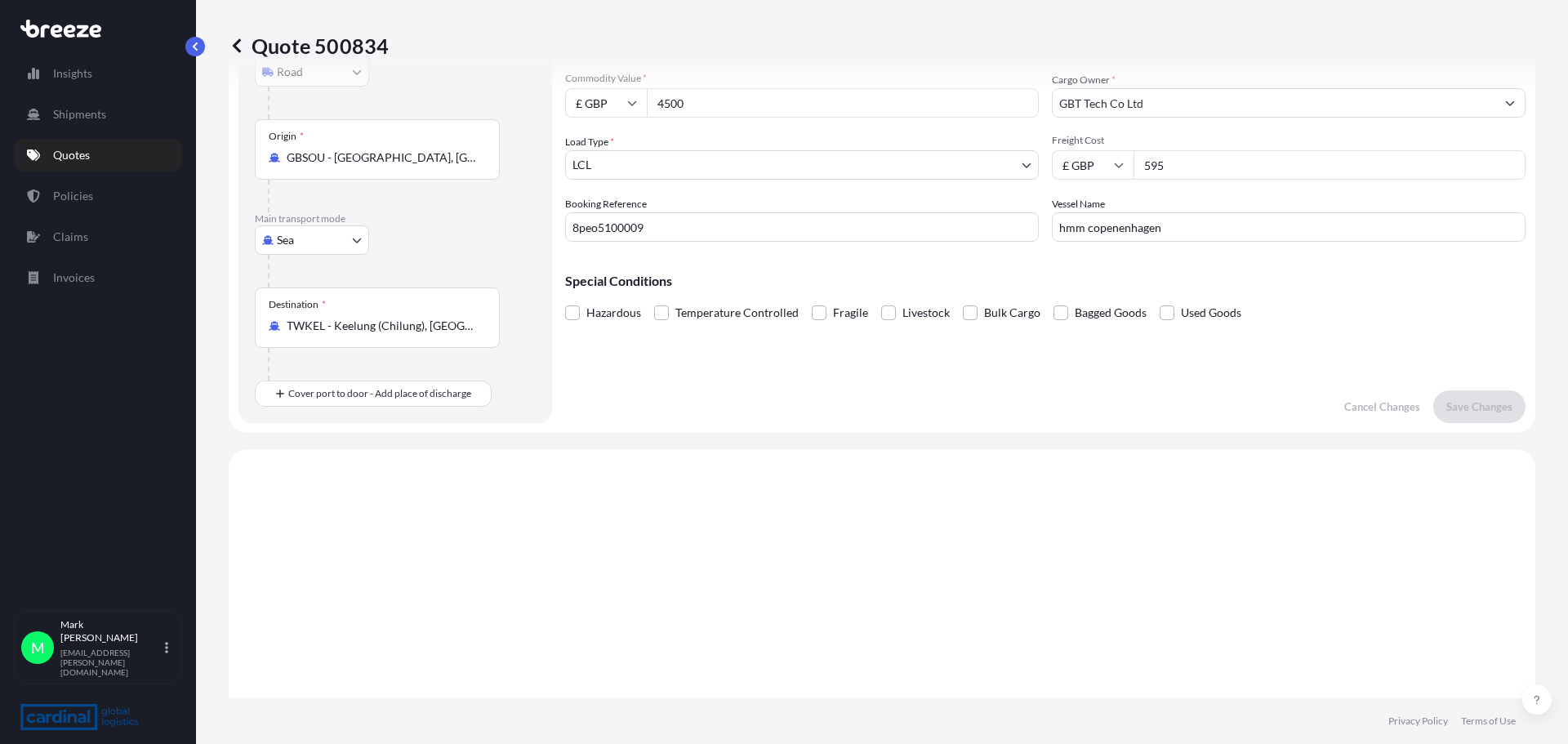
scroll to position [0, 0]
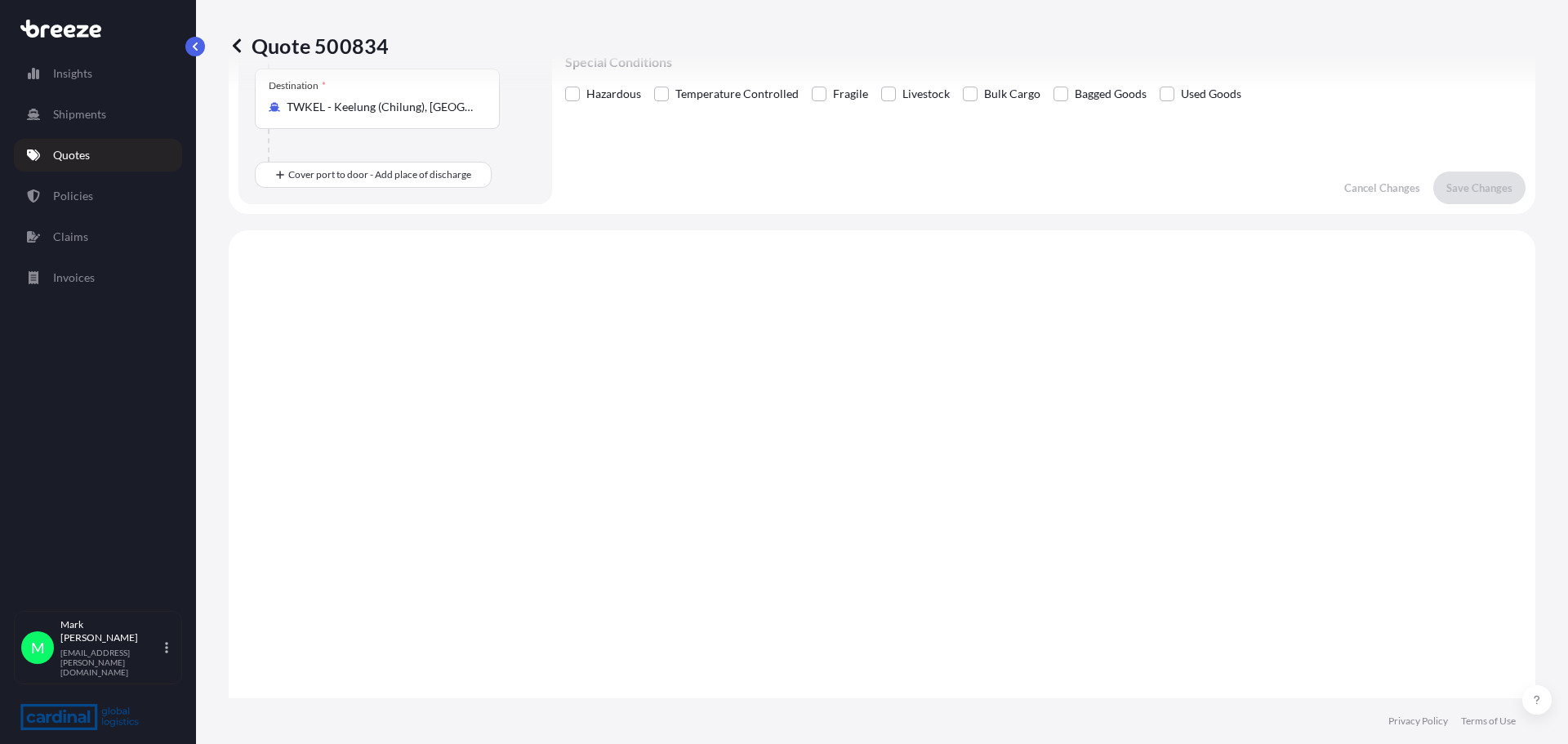
drag, startPoint x: 1060, startPoint y: 486, endPoint x: 972, endPoint y: 454, distance: 93.6
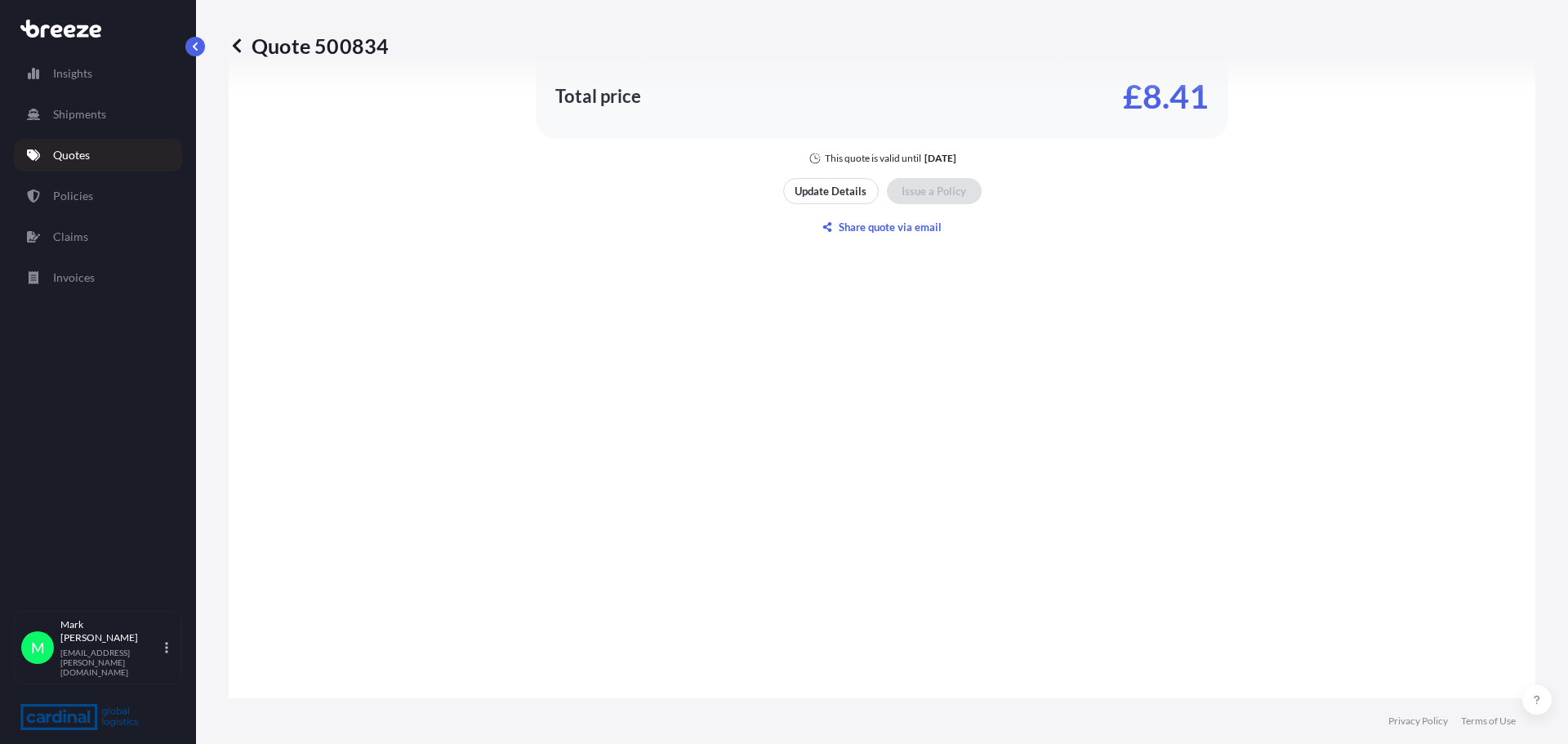
scroll to position [1390, 0]
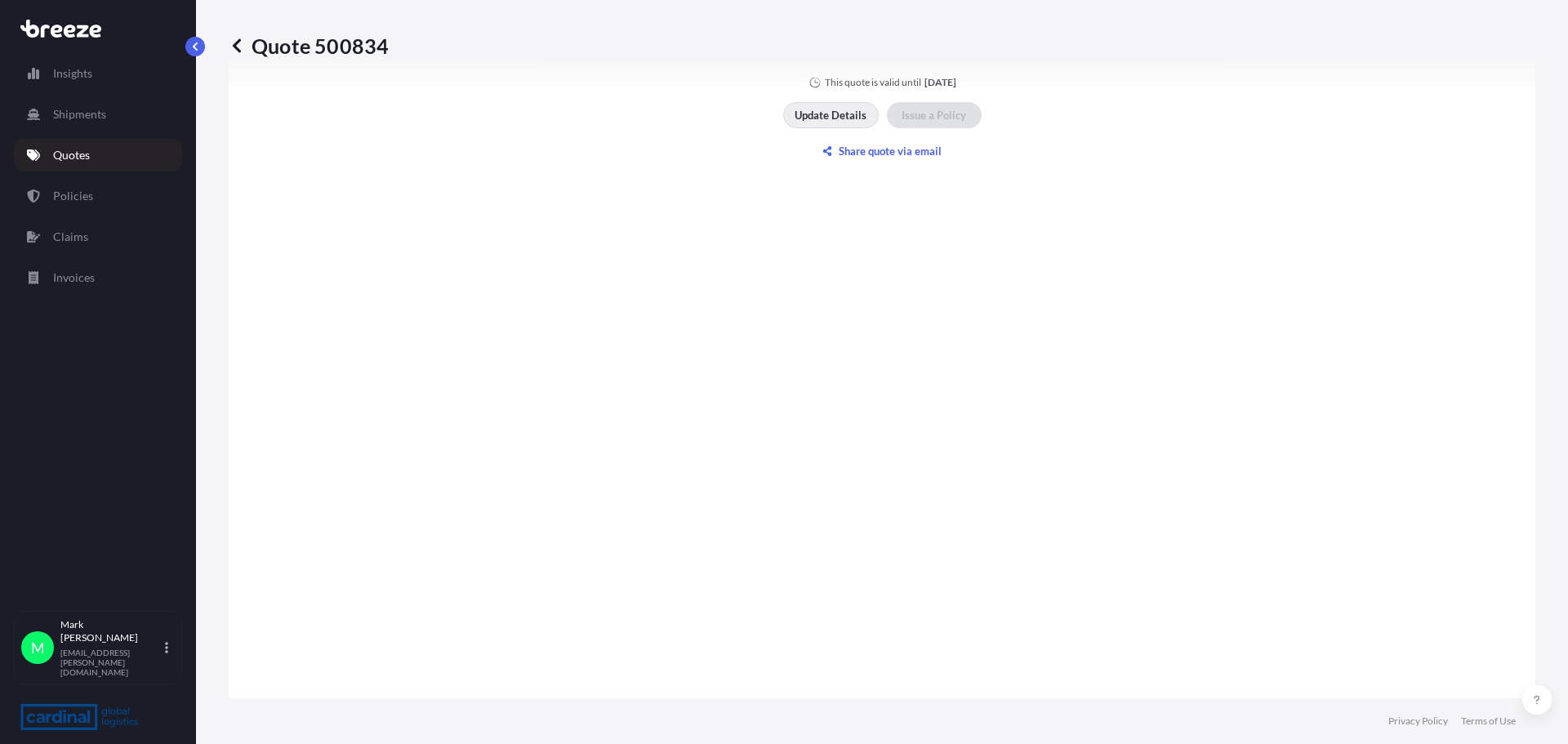
click at [847, 114] on p "Update Details" at bounding box center [830, 115] width 72 height 16
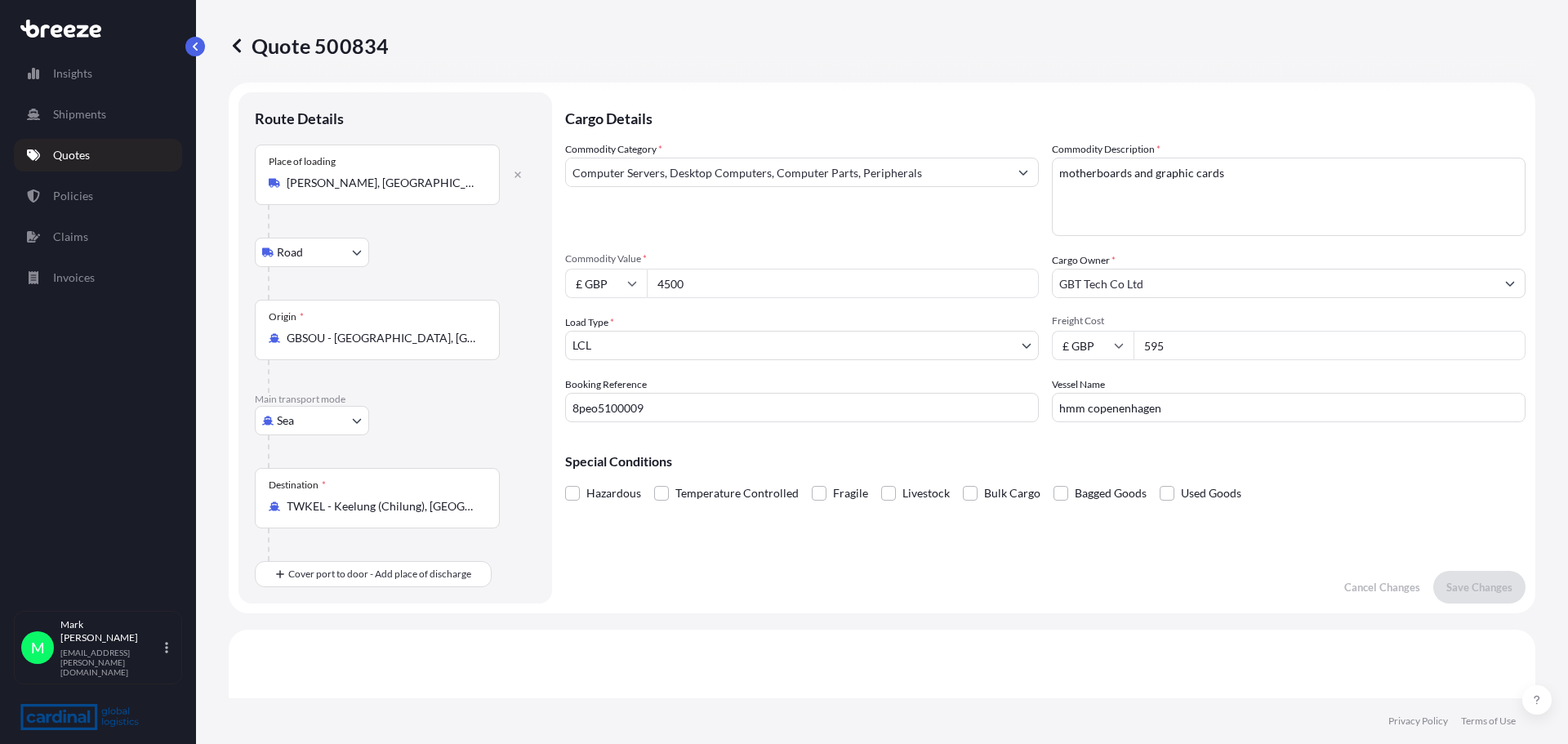
scroll to position [0, 0]
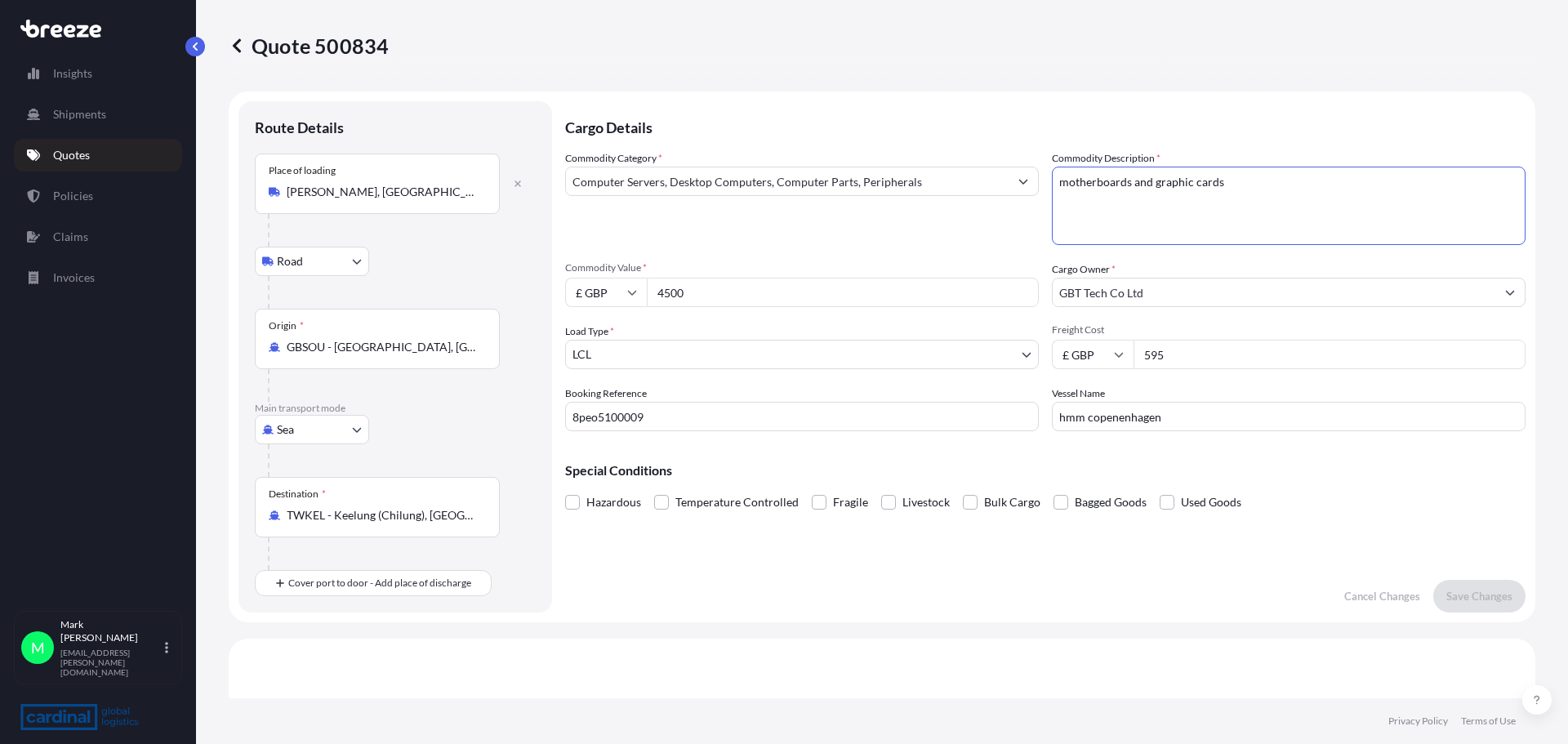
click at [1229, 177] on textarea "motherboards and graphic cards" at bounding box center [1289, 205] width 473 height 79
type textarea "motherboards and graphic cards."
click at [1488, 596] on p "Save Changes" at bounding box center [1480, 595] width 66 height 16
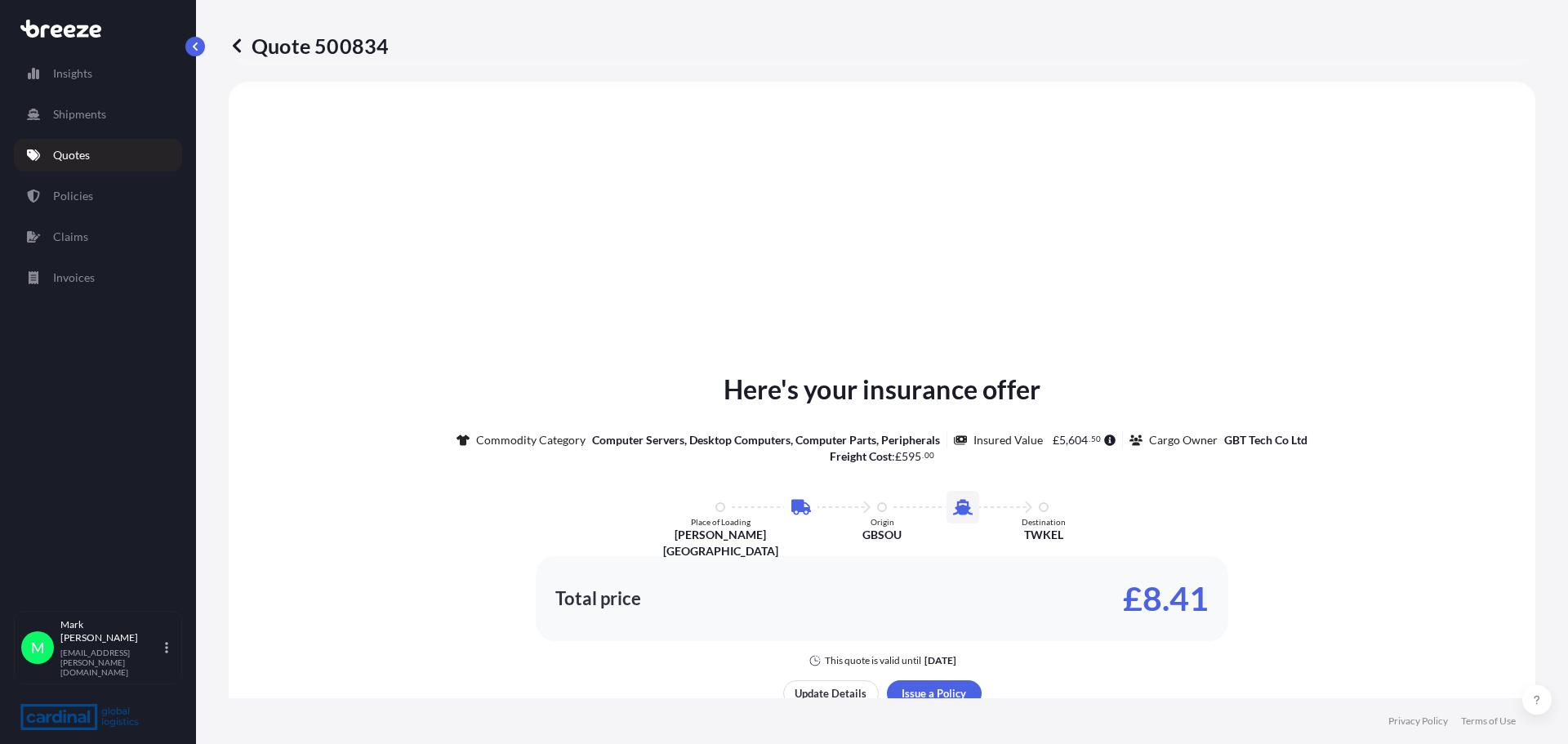
select select "Road"
select select "Sea"
select select "1"
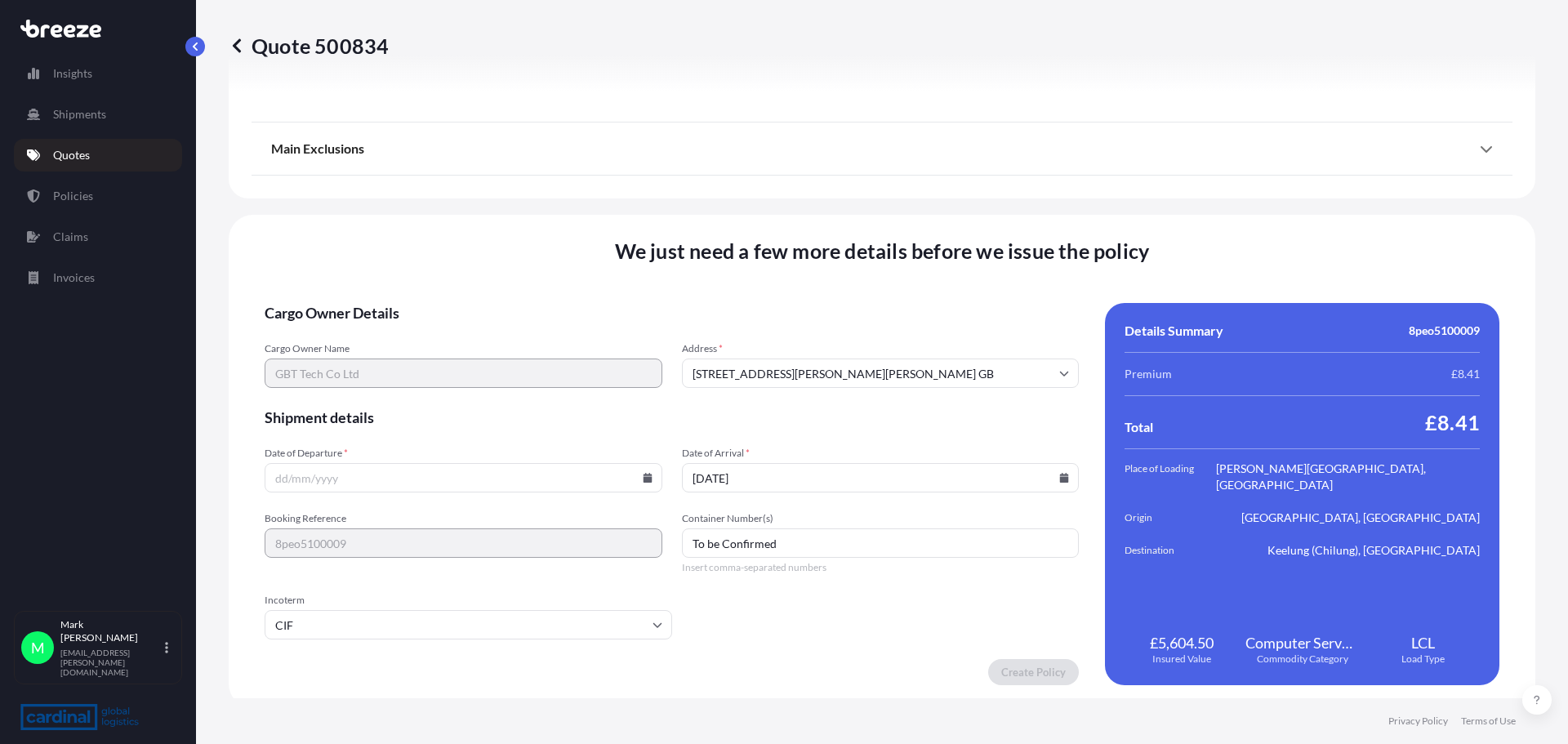
scroll to position [1978, 0]
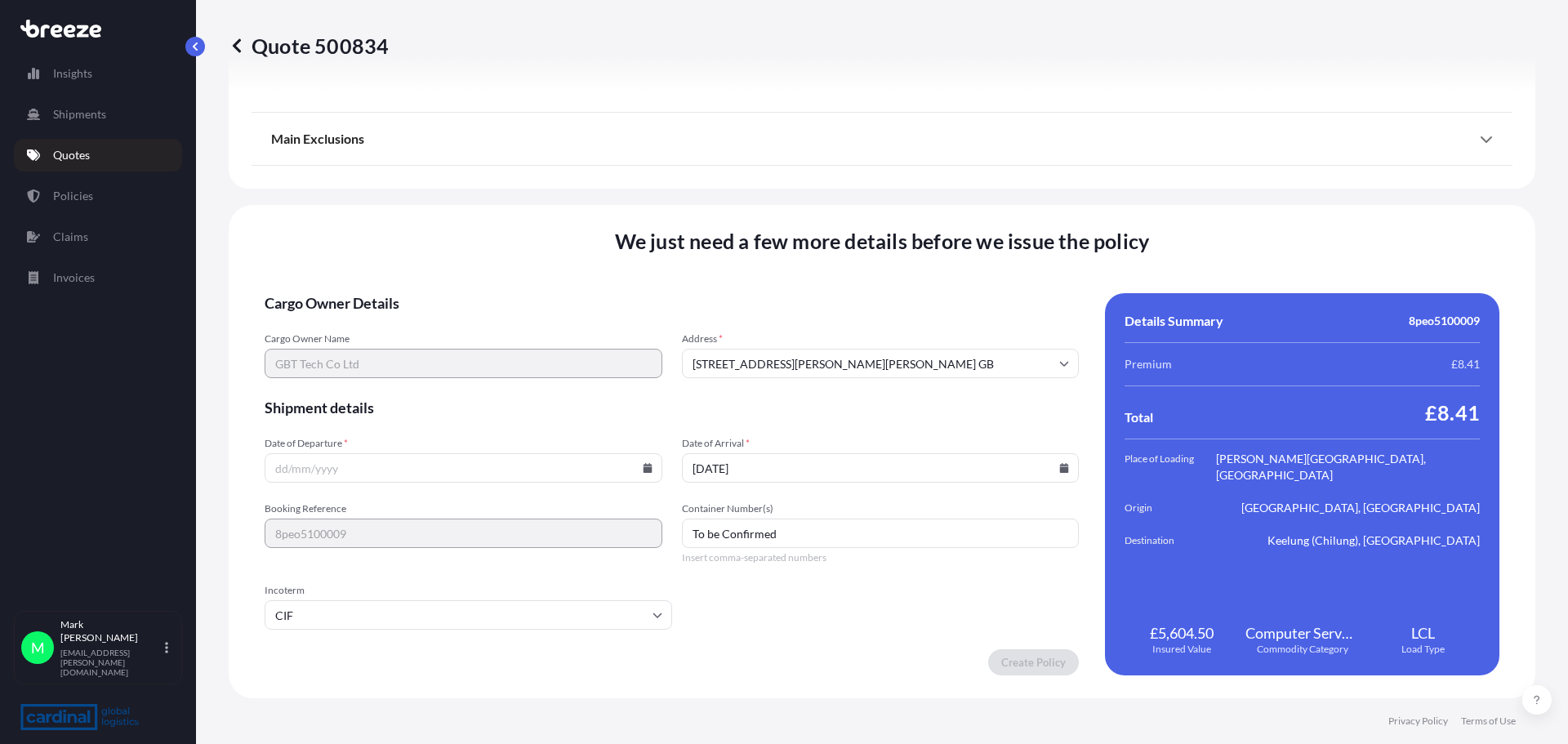
drag, startPoint x: 1422, startPoint y: 225, endPoint x: 1127, endPoint y: 558, distance: 444.9
click at [1422, 225] on div "We just need a few more details before we issue the policy Cargo Owner Details …" at bounding box center [882, 452] width 1307 height 493
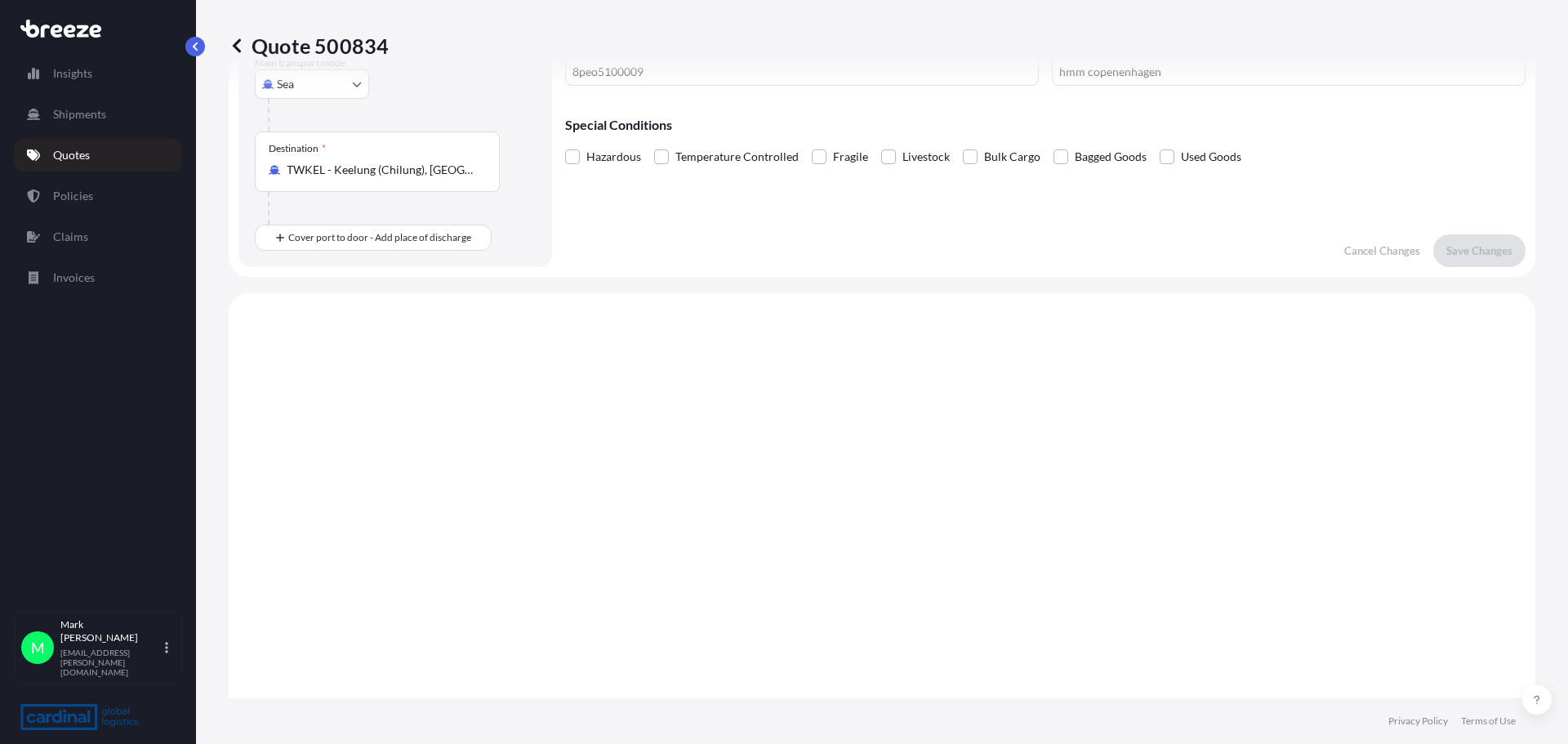
scroll to position [0, 0]
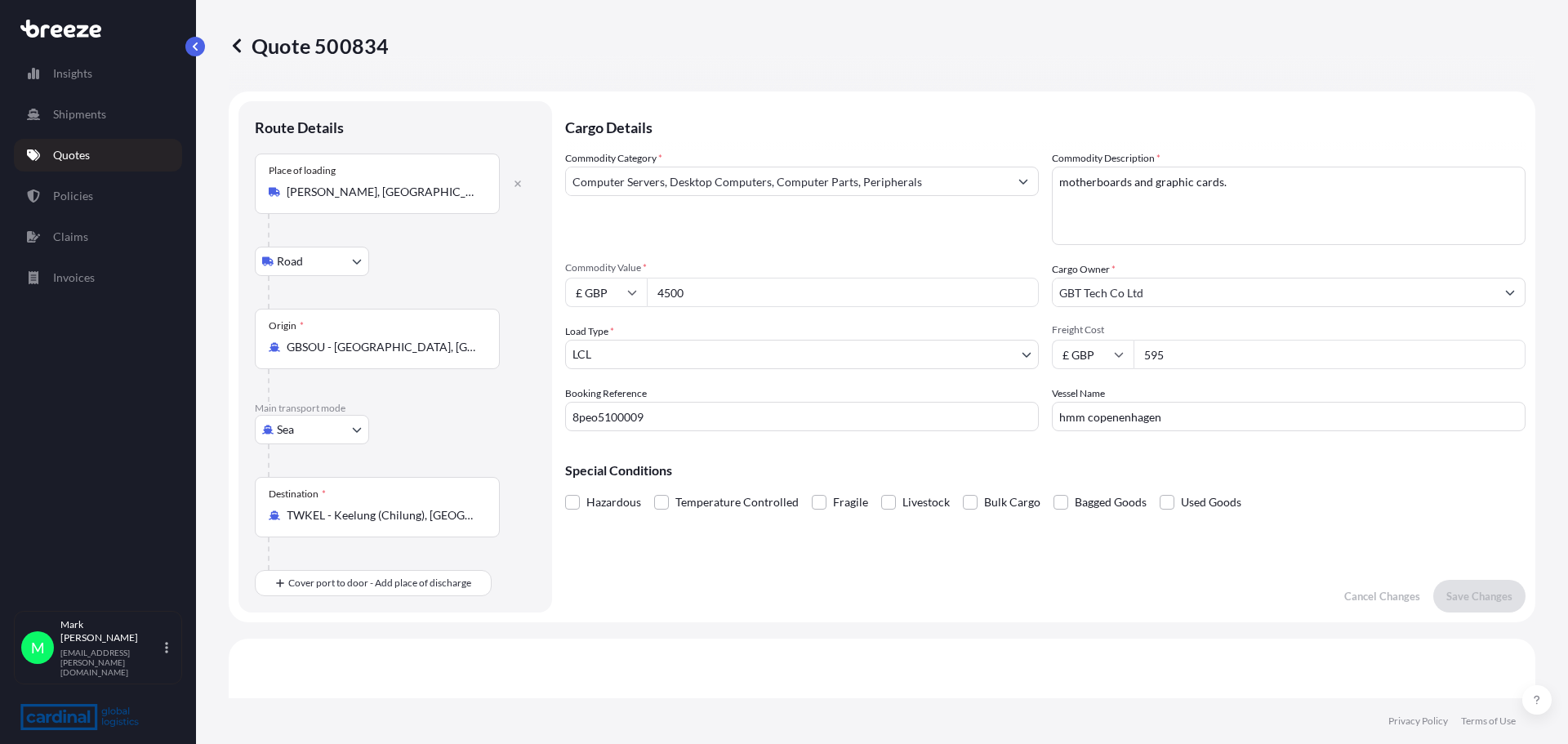
click at [1161, 355] on input "595" at bounding box center [1329, 354] width 392 height 29
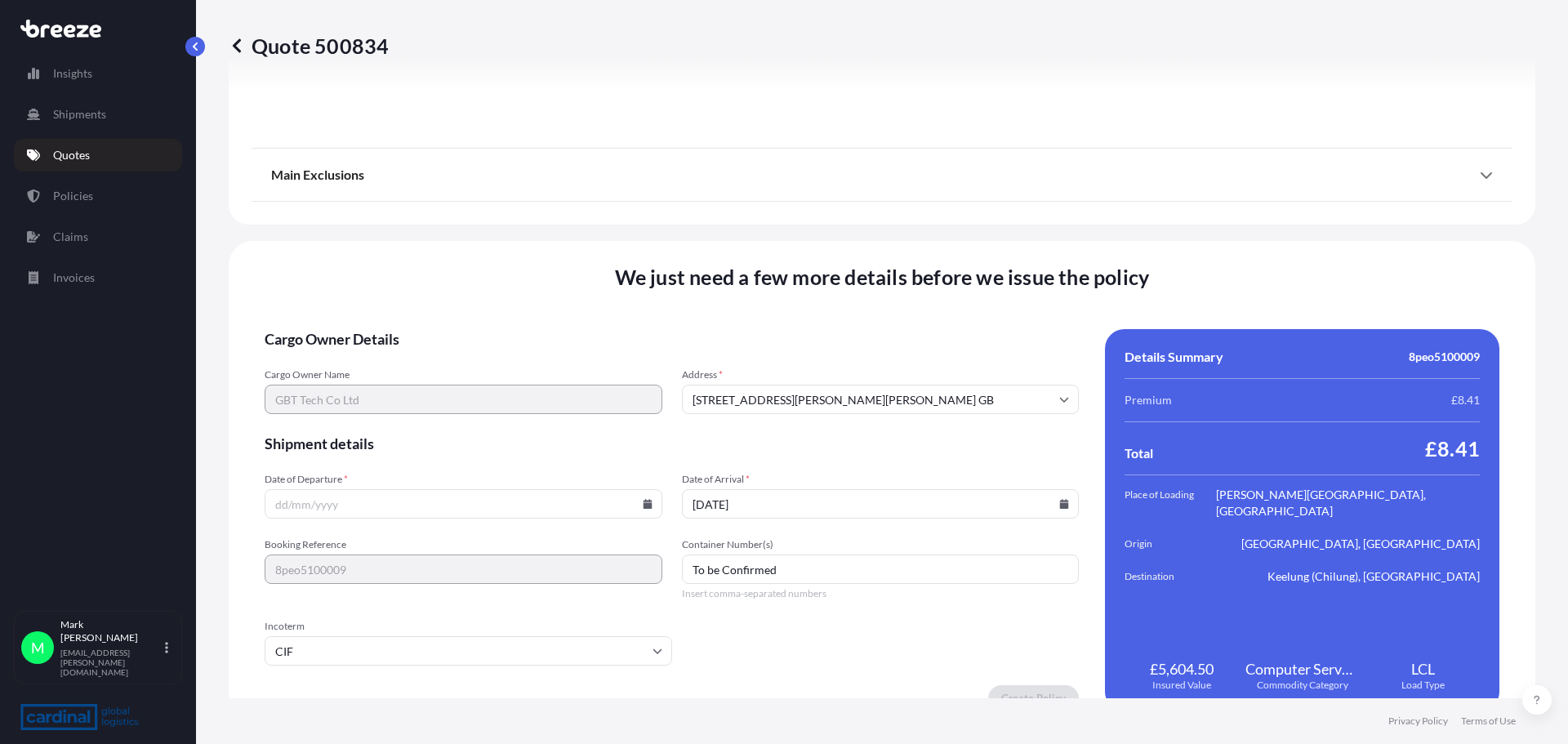
scroll to position [1978, 0]
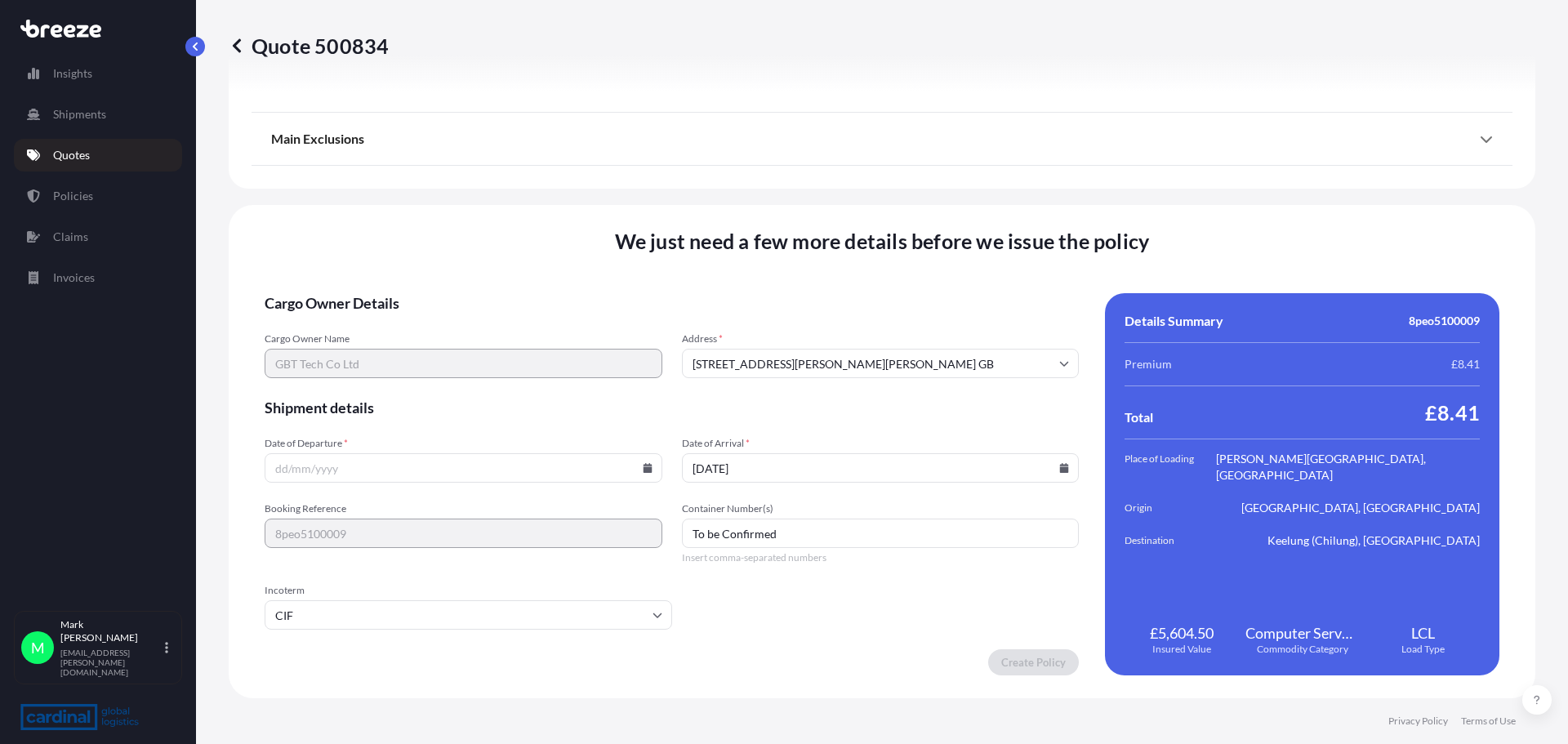
click at [1383, 387] on div "Total £8.41" at bounding box center [1302, 413] width 355 height 53
click at [1339, 581] on div "Details Summary 8peo5100009 Premium £8.41 Total £8.41 Place of Loading [PERSON_…" at bounding box center [1302, 485] width 395 height 382
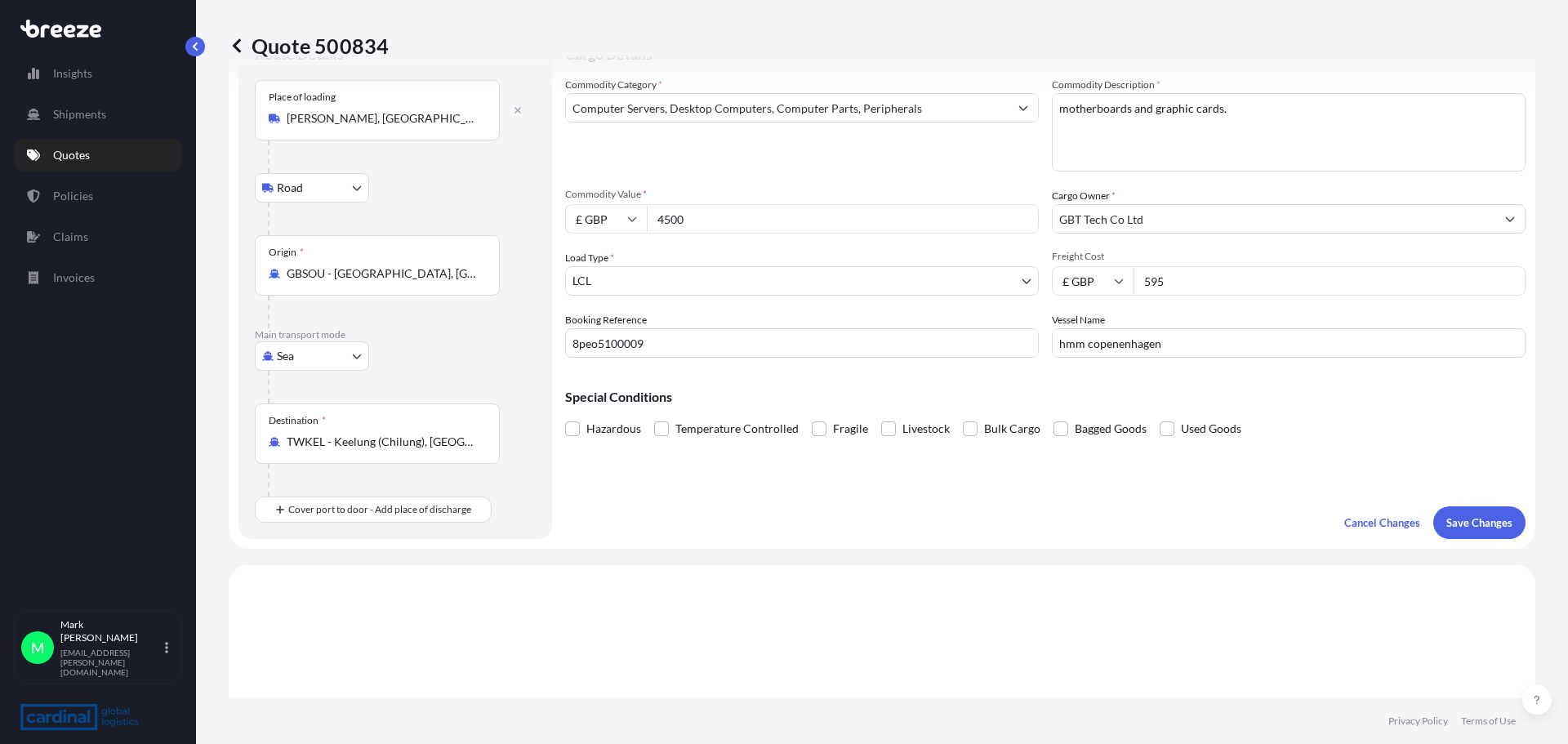
scroll to position [0, 0]
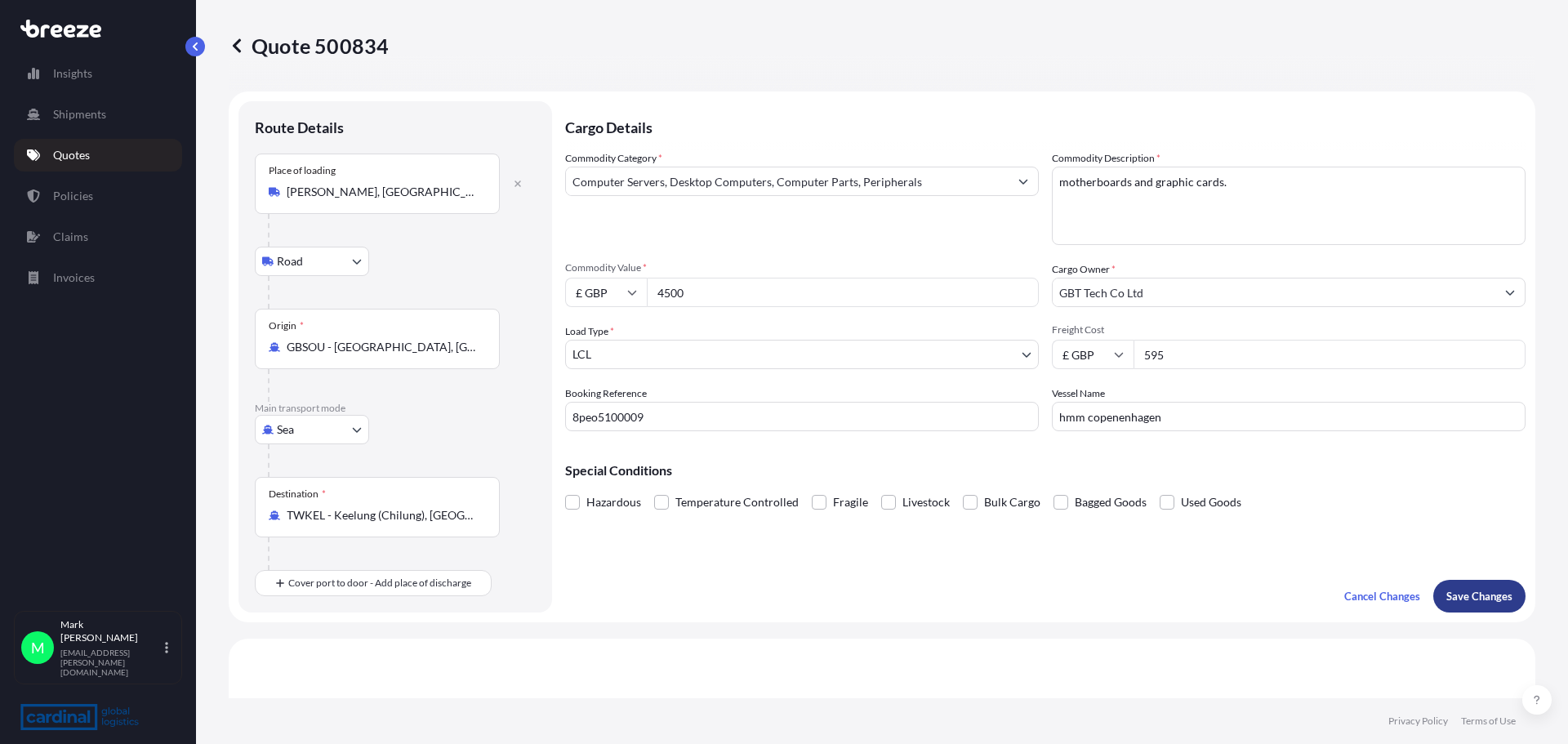
click at [1453, 597] on p "Save Changes" at bounding box center [1480, 595] width 66 height 16
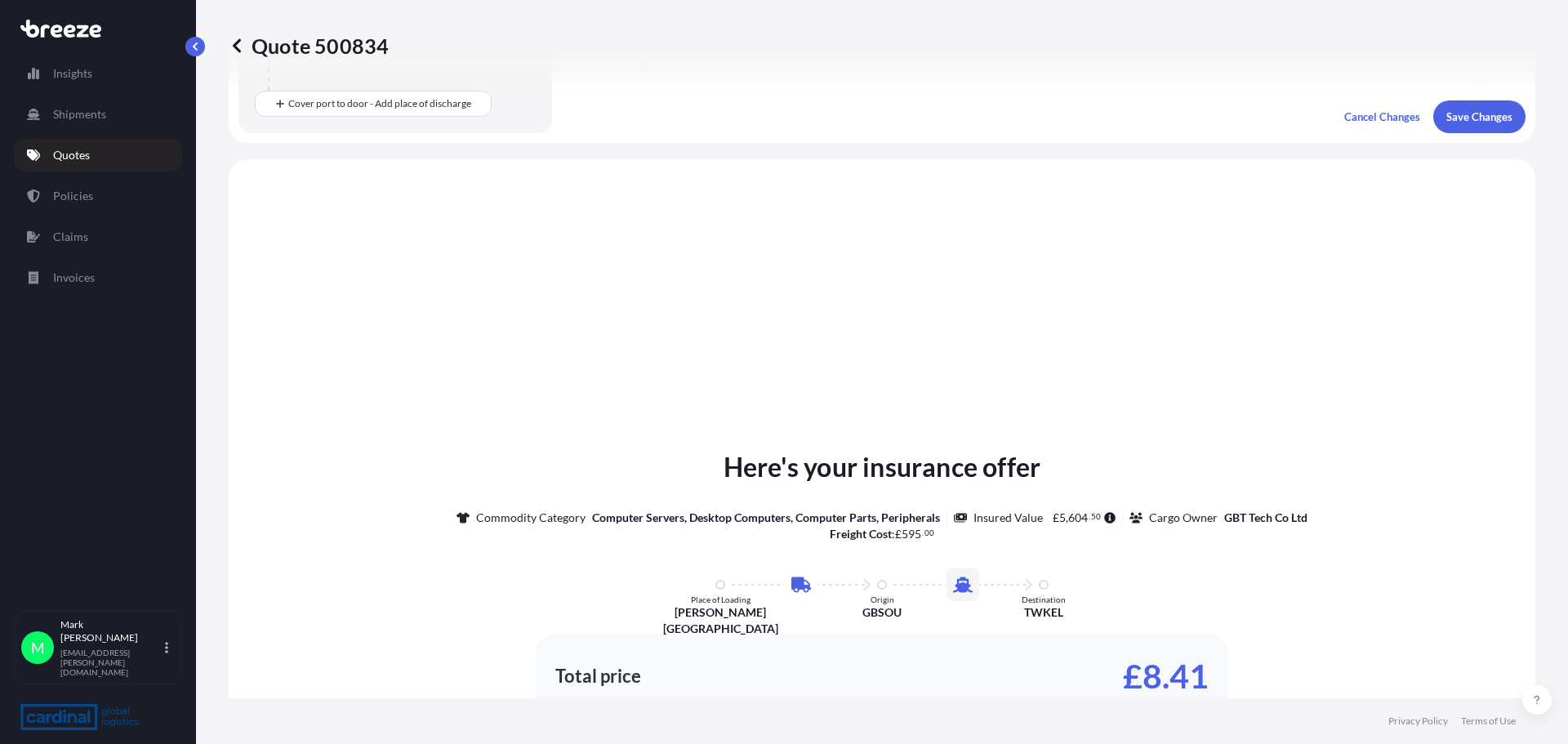
scroll to position [557, 0]
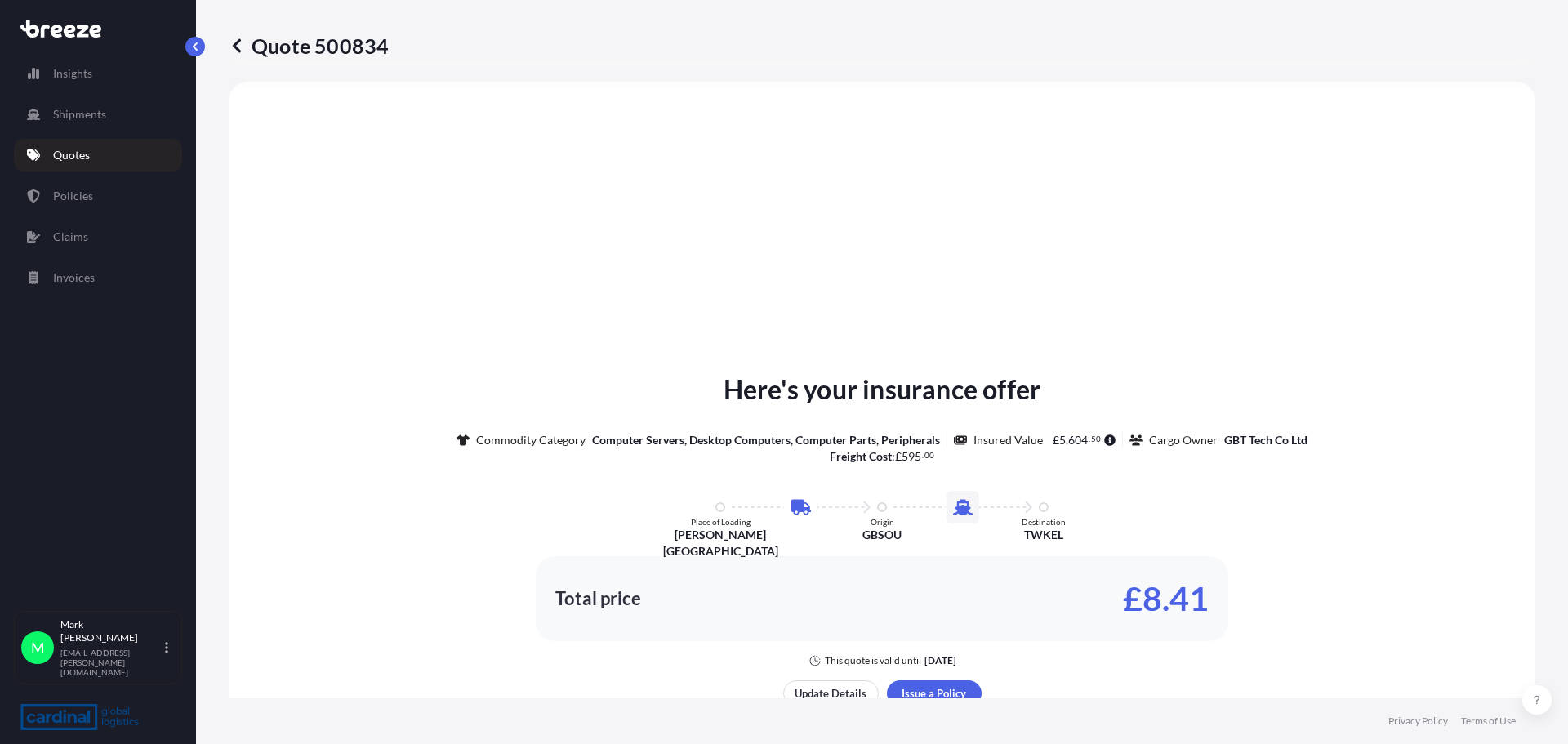
select select "Road"
select select "Sea"
select select "1"
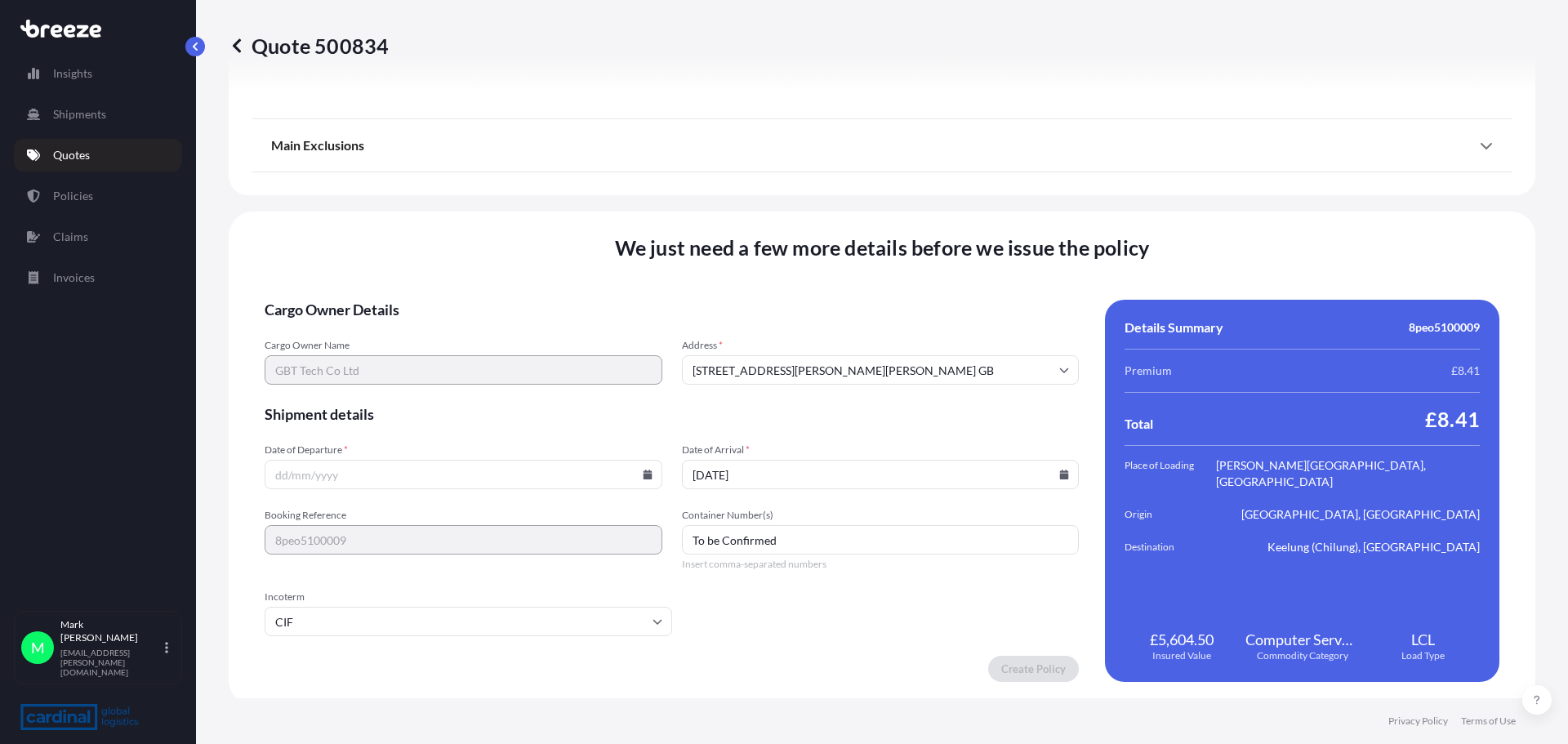
scroll to position [1978, 0]
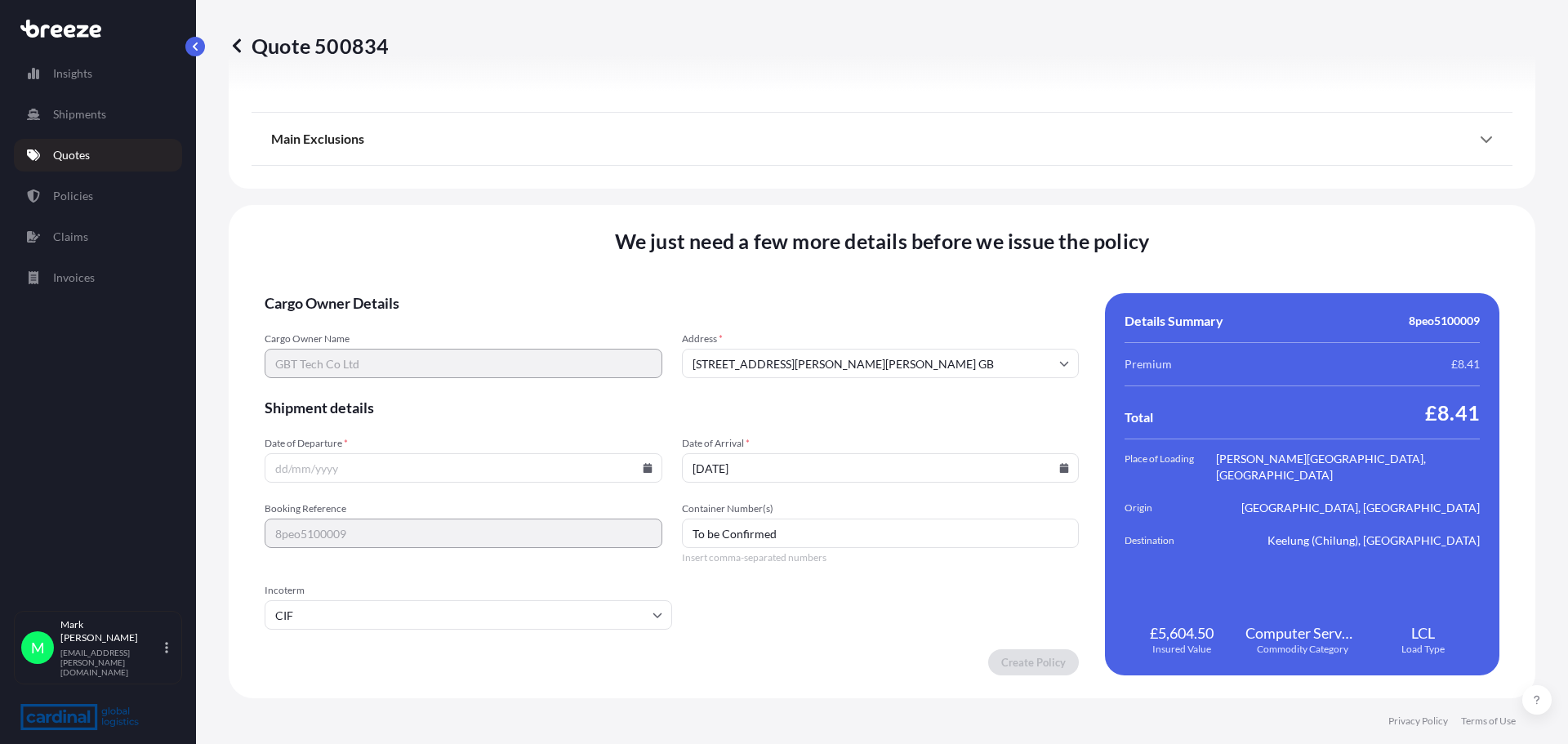
click at [365, 473] on input "Date of Departure *" at bounding box center [463, 468] width 398 height 29
click at [642, 472] on input "Date of Departure *" at bounding box center [463, 468] width 398 height 29
click at [527, 464] on input "Date of Departure *" at bounding box center [463, 468] width 398 height 29
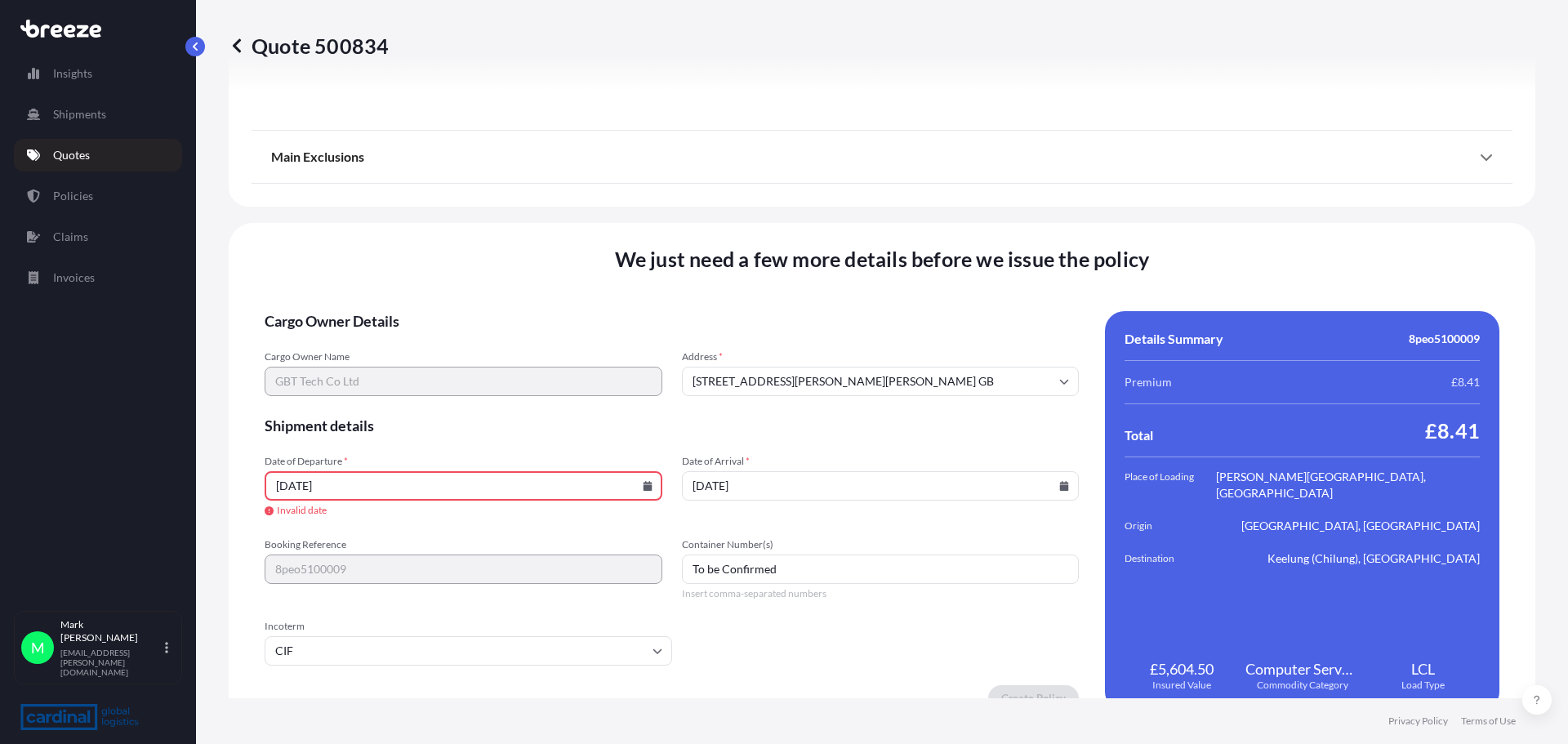
click at [644, 481] on icon at bounding box center [648, 486] width 9 height 9
click at [461, 307] on button "9" at bounding box center [462, 310] width 27 height 27
type input "[DATE]"
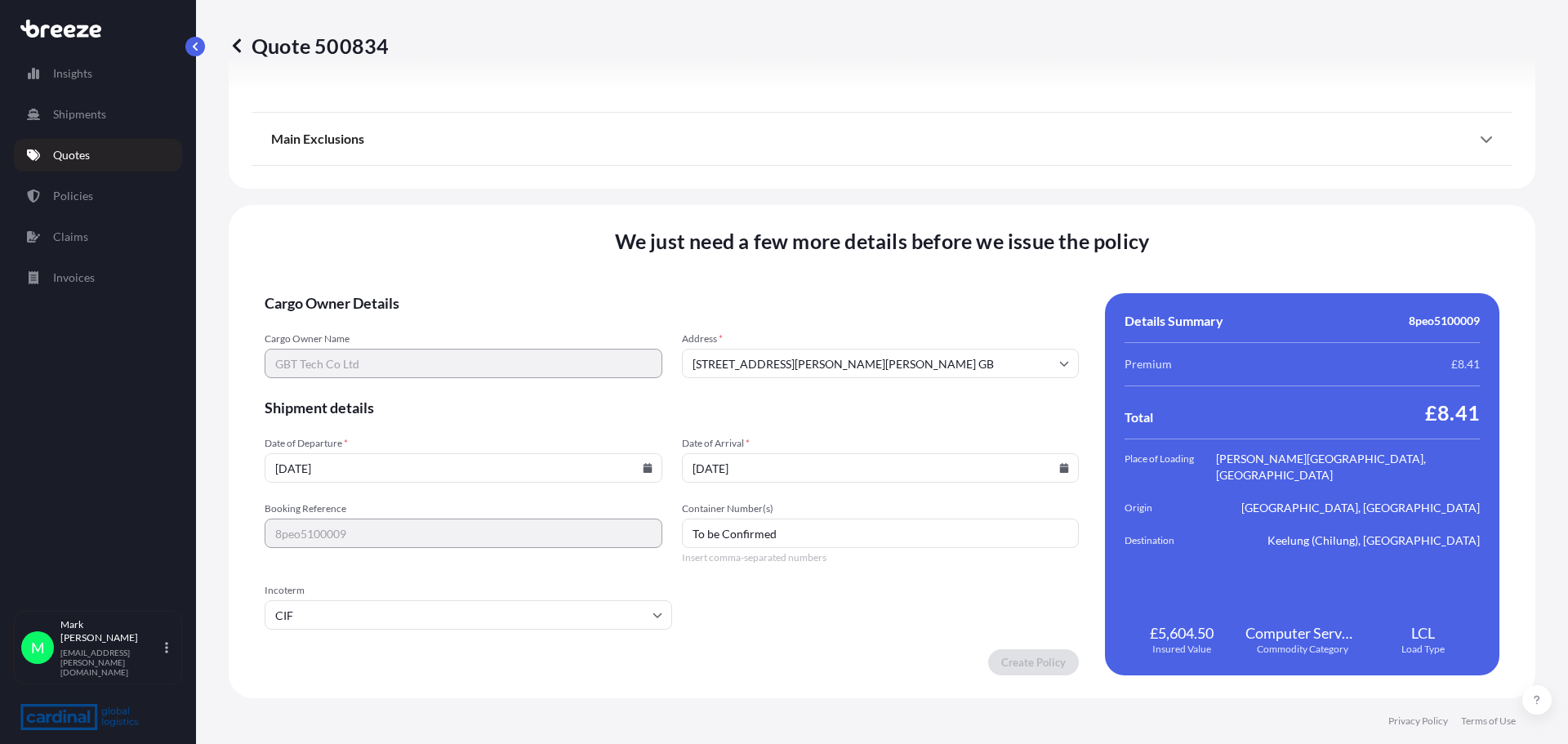
click at [757, 571] on form "Cargo Owner Details Cargo Owner Name GBT Tech Co Ltd Address * [STREET_ADDRESS]…" at bounding box center [671, 485] width 814 height 382
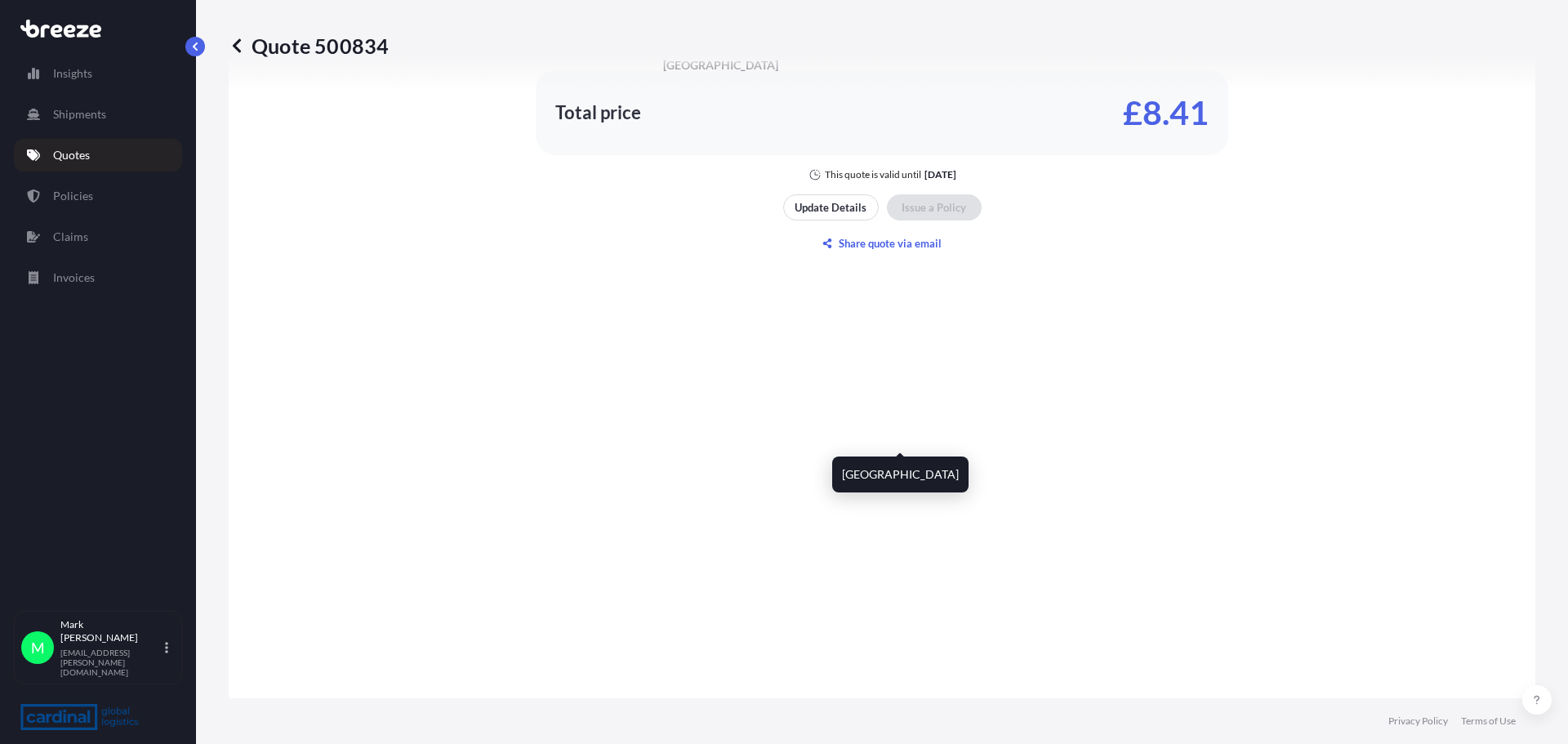
scroll to position [1306, 0]
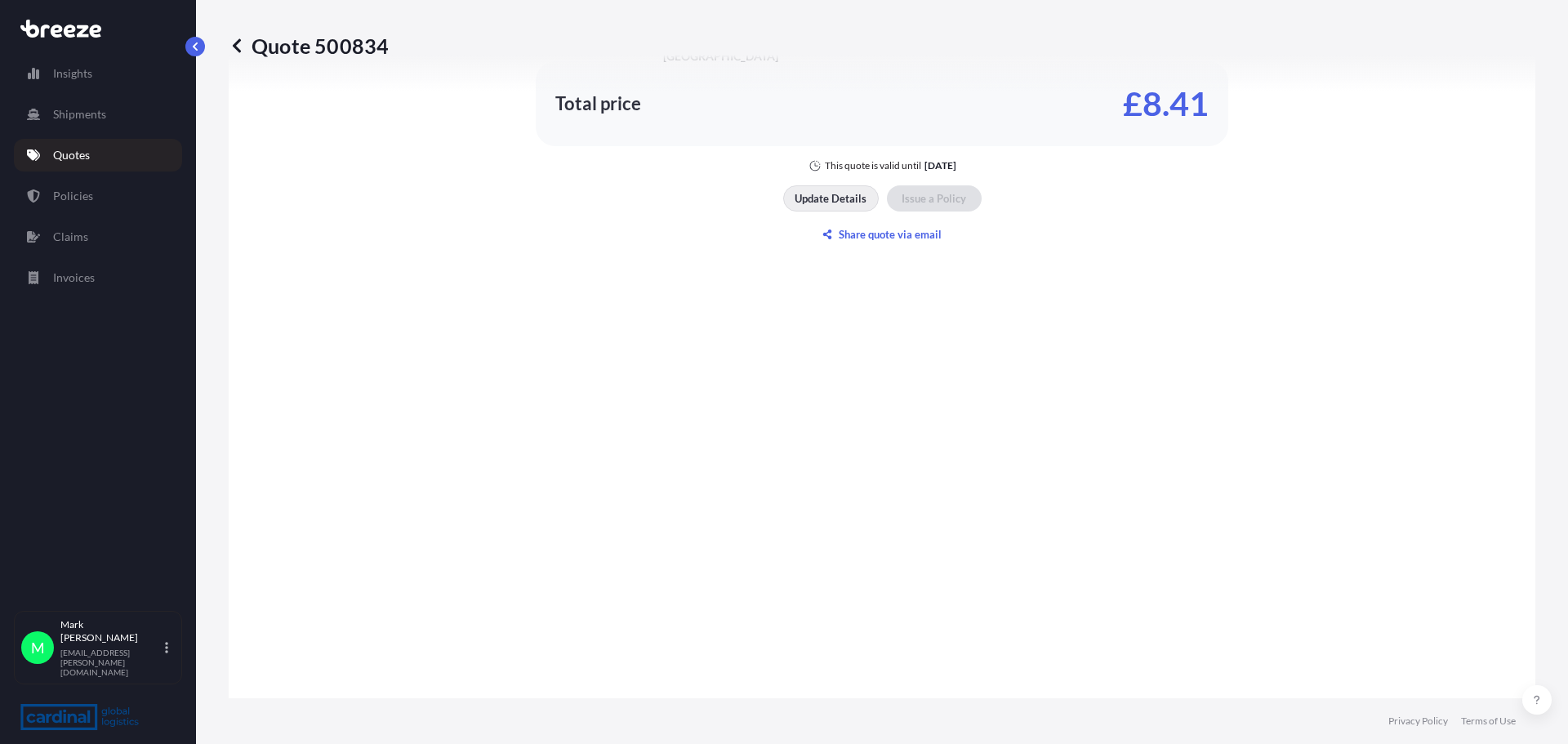
click at [826, 200] on p "Update Details" at bounding box center [830, 198] width 72 height 16
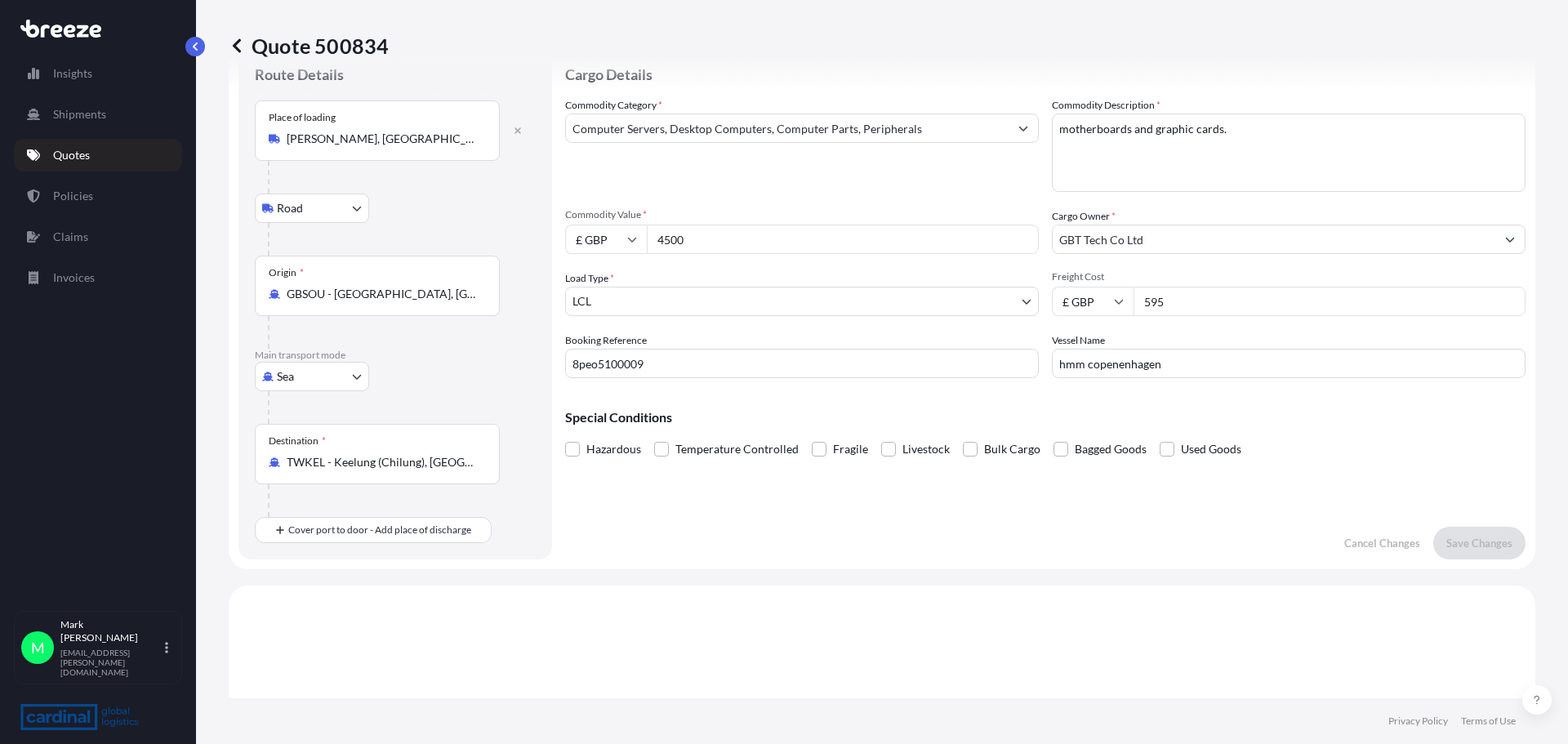
scroll to position [81, 0]
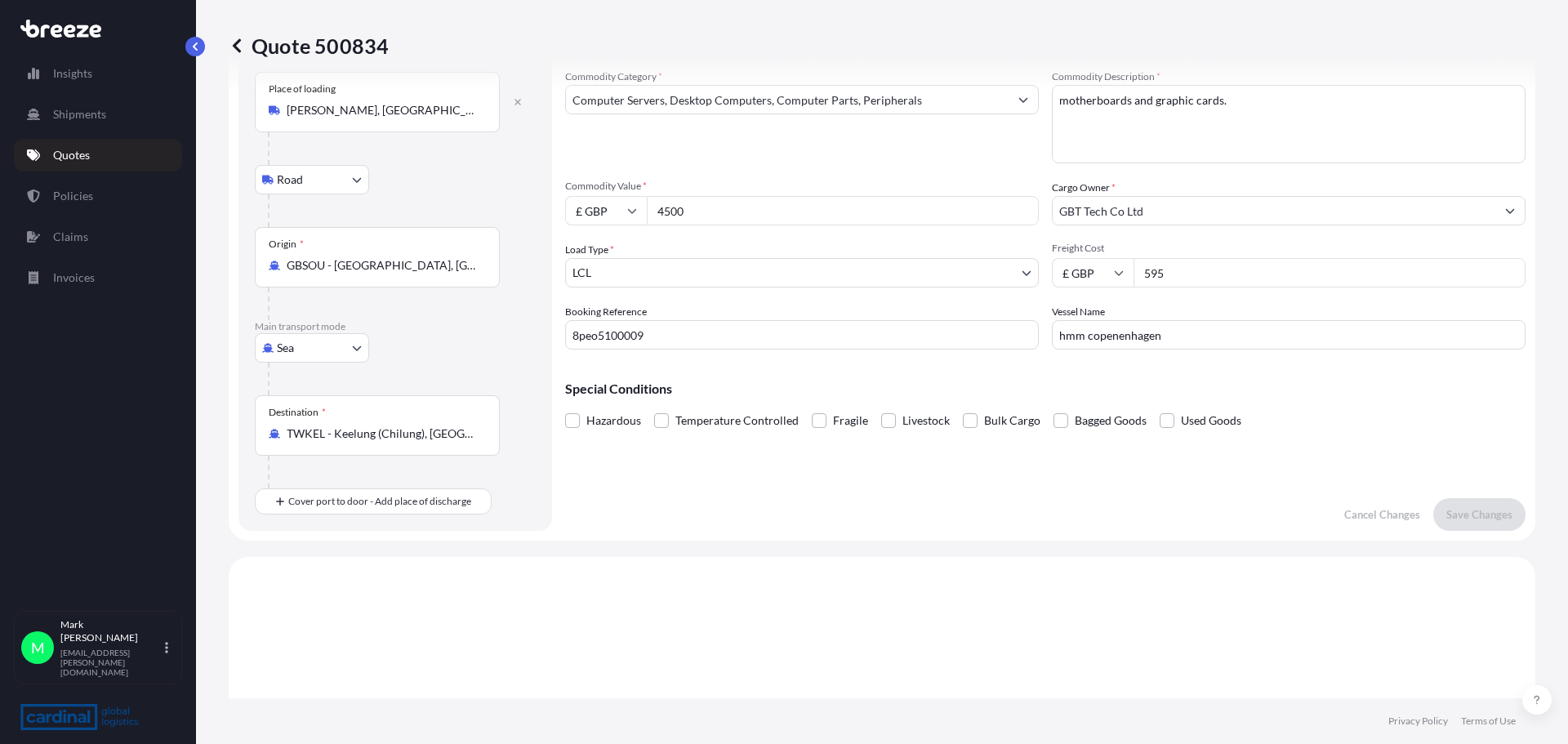
click at [621, 272] on body "Insights Shipments Quotes Policies Claims Invoices M [PERSON_NAME] [EMAIL_ADDRE…" at bounding box center [784, 372] width 1568 height 744
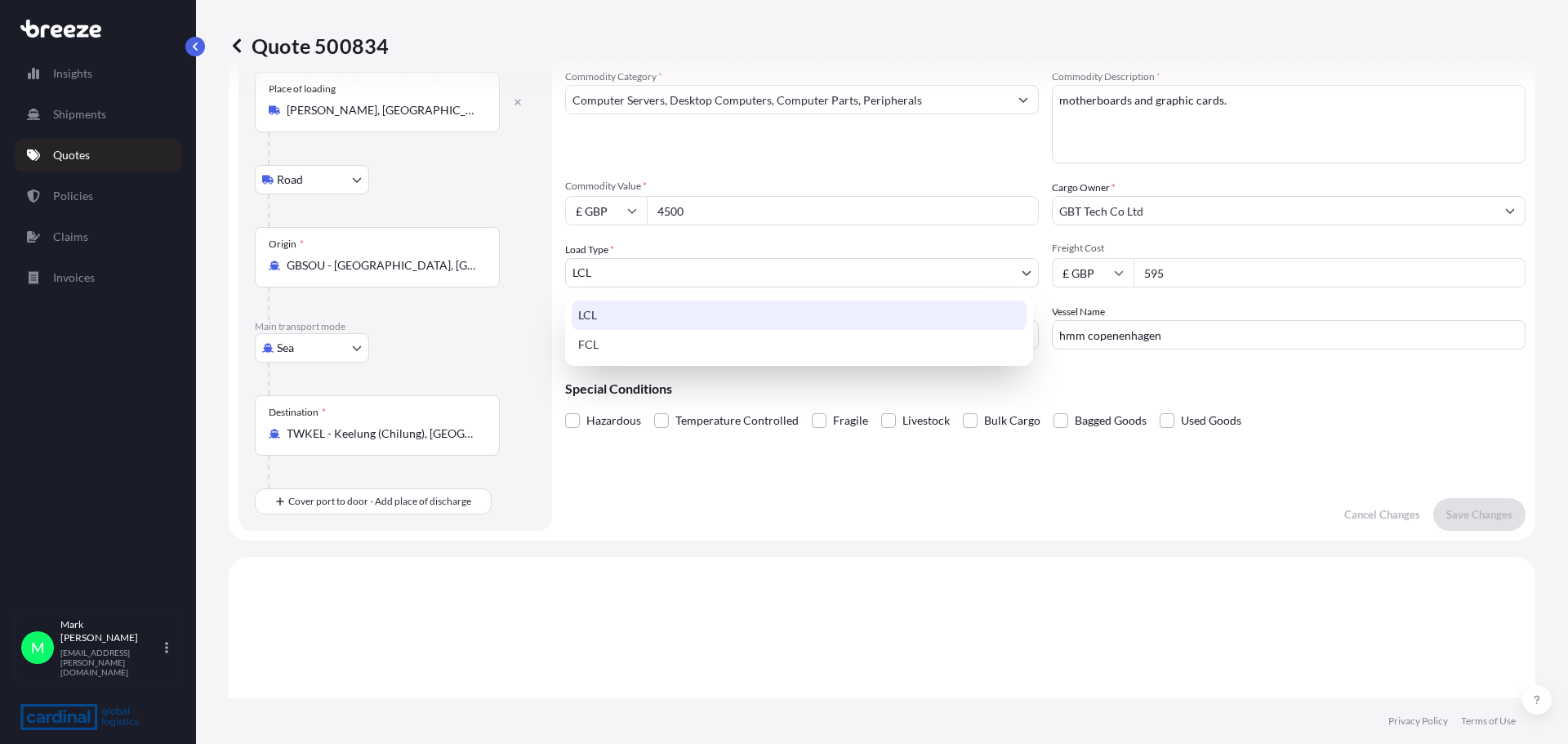
click at [588, 321] on div "LCL" at bounding box center [799, 314] width 454 height 29
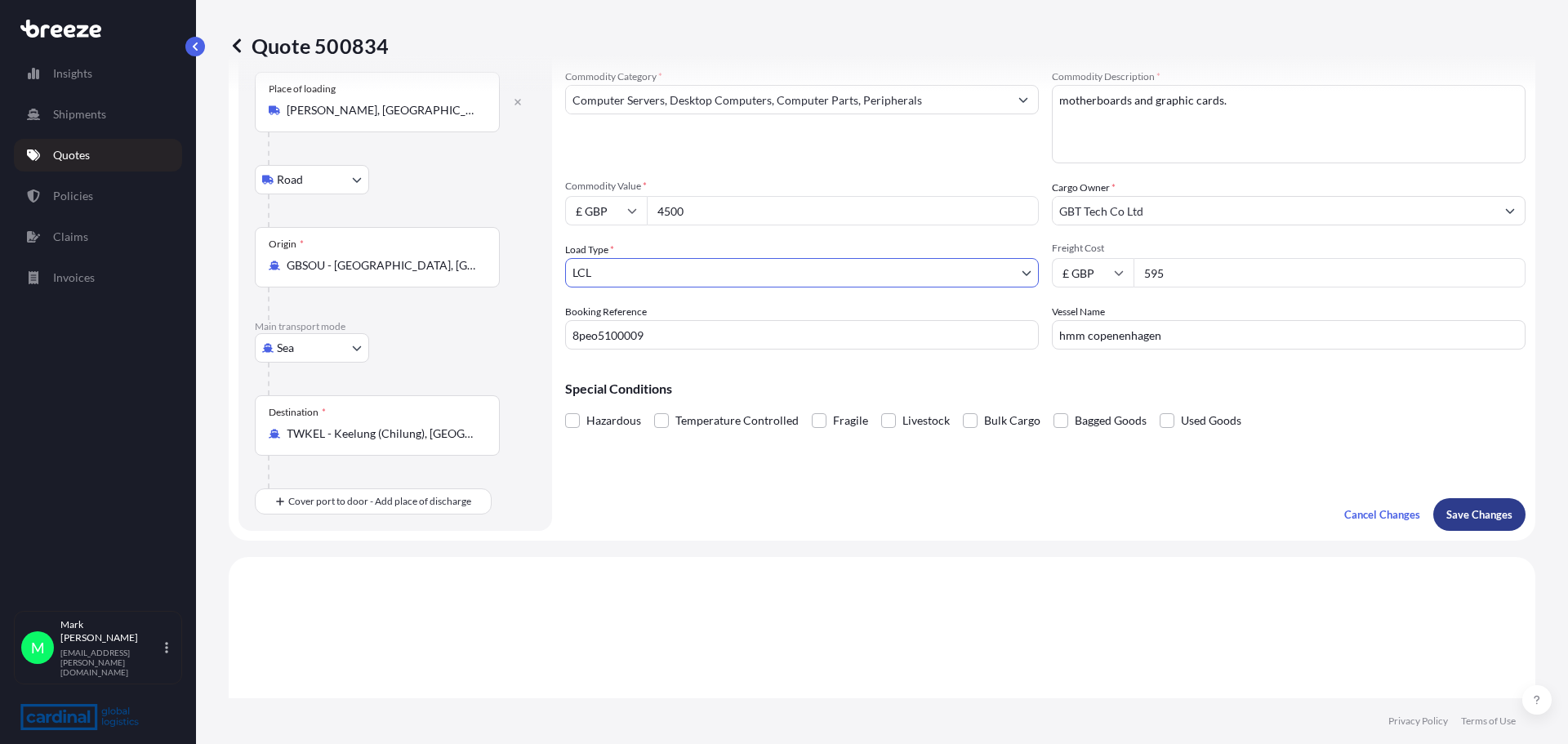
click at [1485, 516] on p "Save Changes" at bounding box center [1480, 514] width 66 height 16
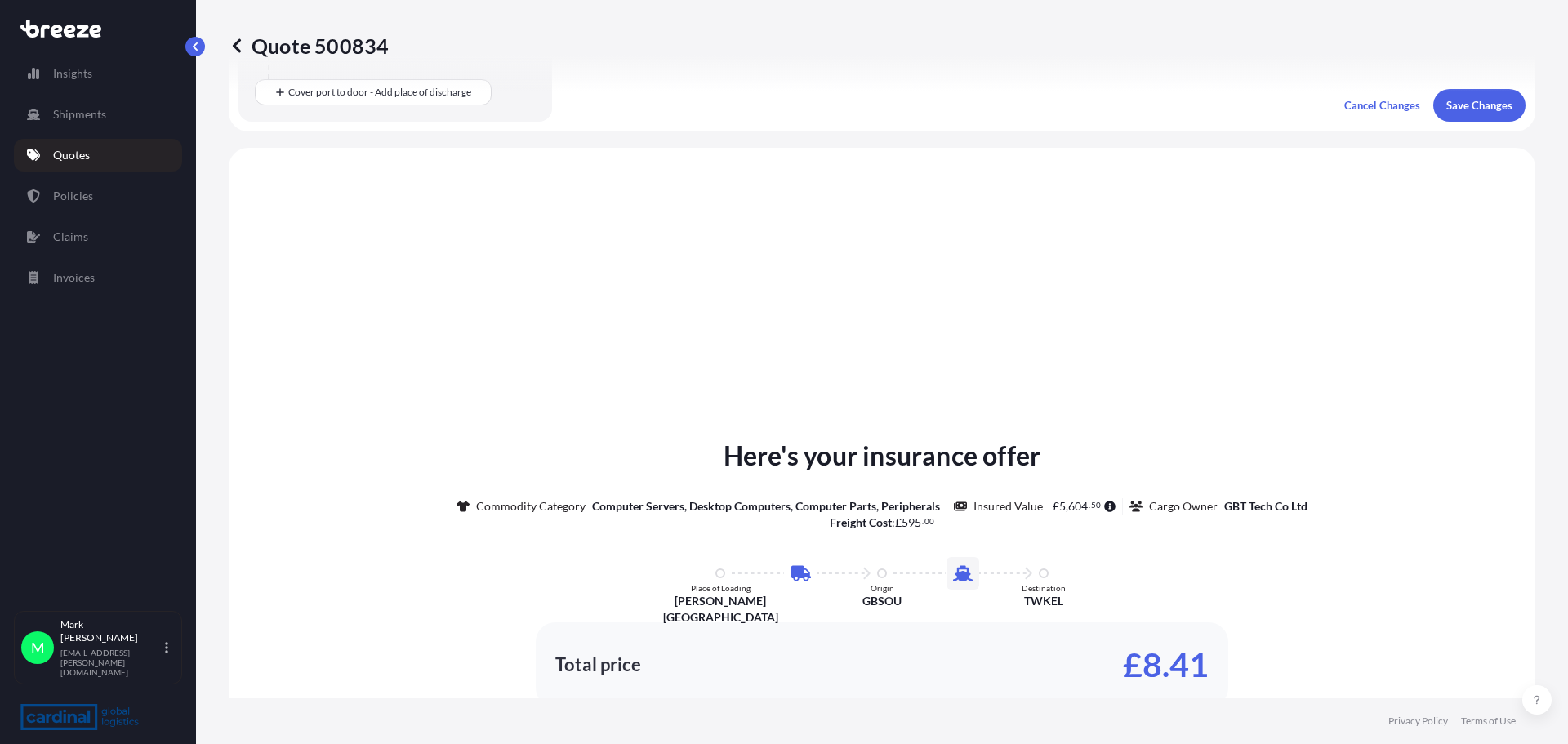
scroll to position [557, 0]
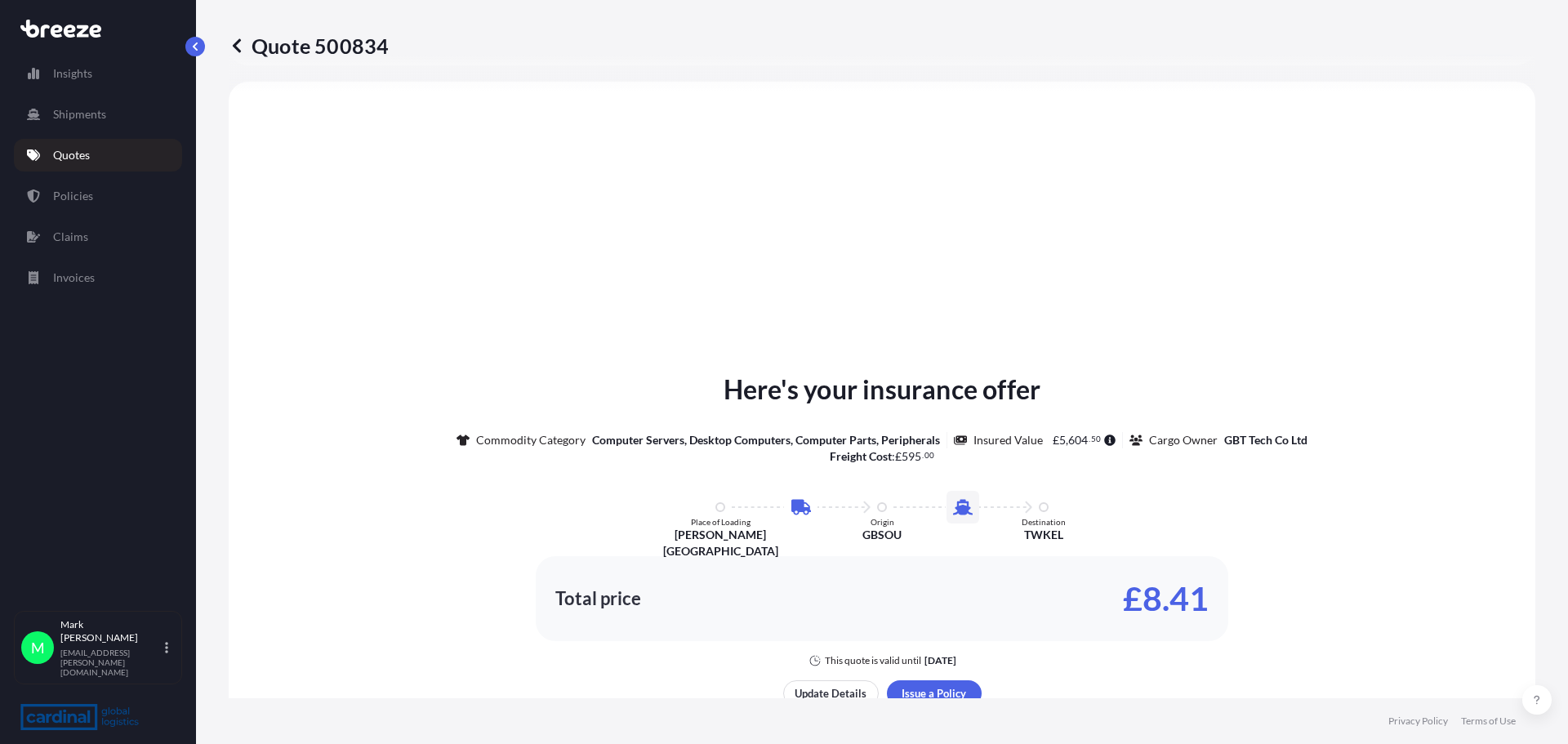
select select "Road"
select select "Sea"
select select "1"
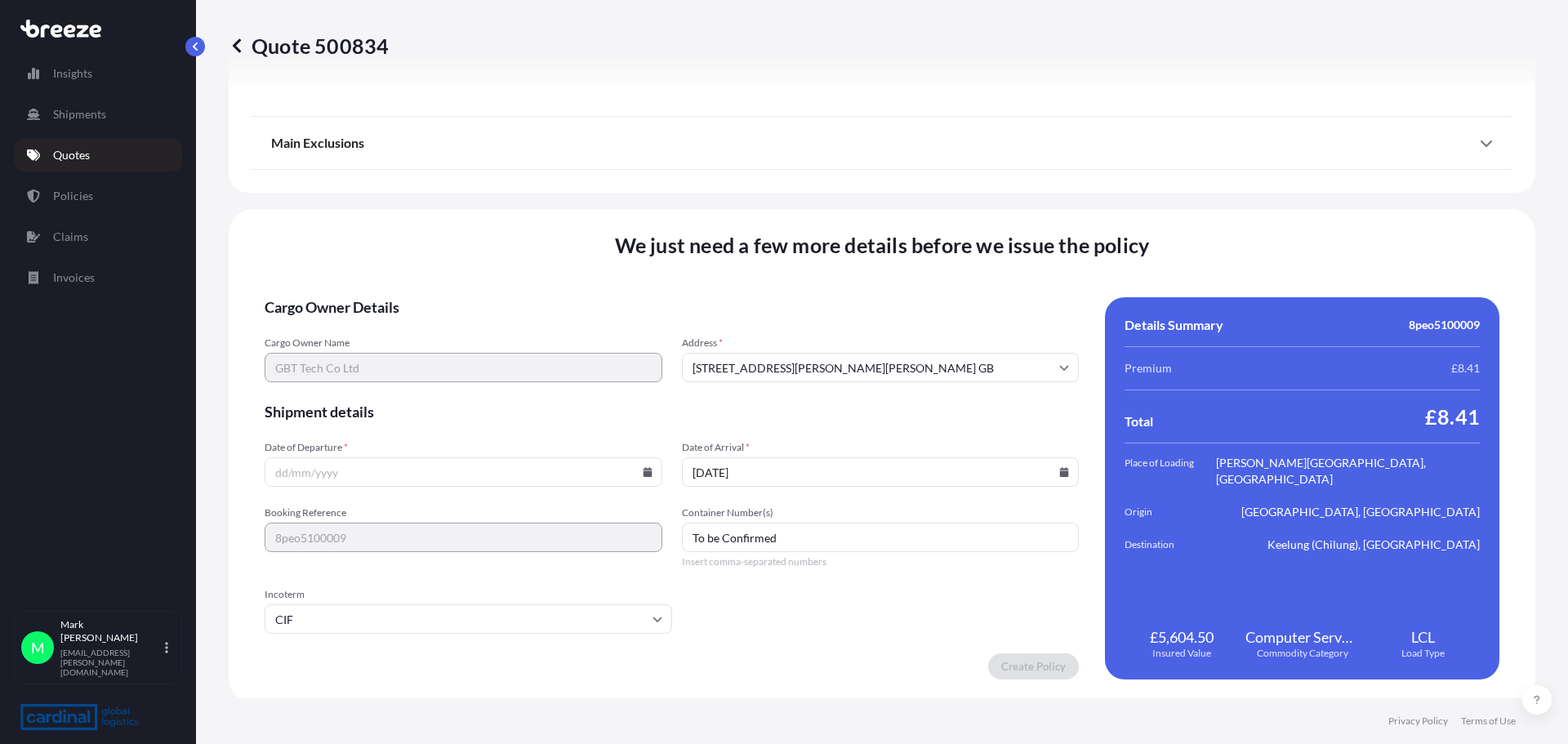
scroll to position [1978, 0]
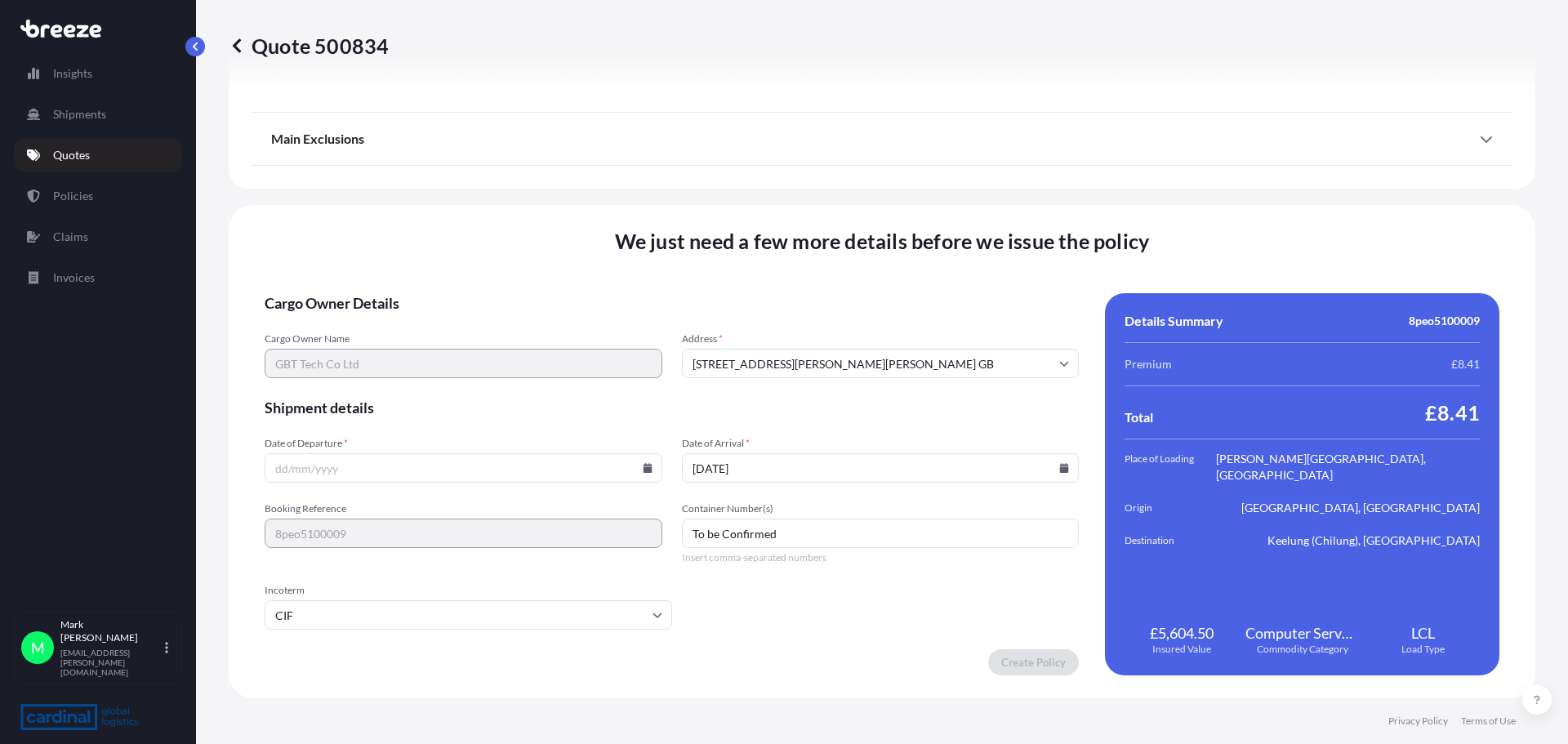
click at [645, 467] on icon at bounding box center [648, 468] width 9 height 9
click at [461, 289] on button "9" at bounding box center [462, 292] width 27 height 27
type input "[DATE]"
click at [862, 633] on form "Cargo Owner Details Cargo Owner Name GBT Tech Co Ltd Address * [STREET_ADDRESS]…" at bounding box center [671, 485] width 814 height 382
click at [793, 537] on input "To be Confirmed" at bounding box center [881, 533] width 398 height 29
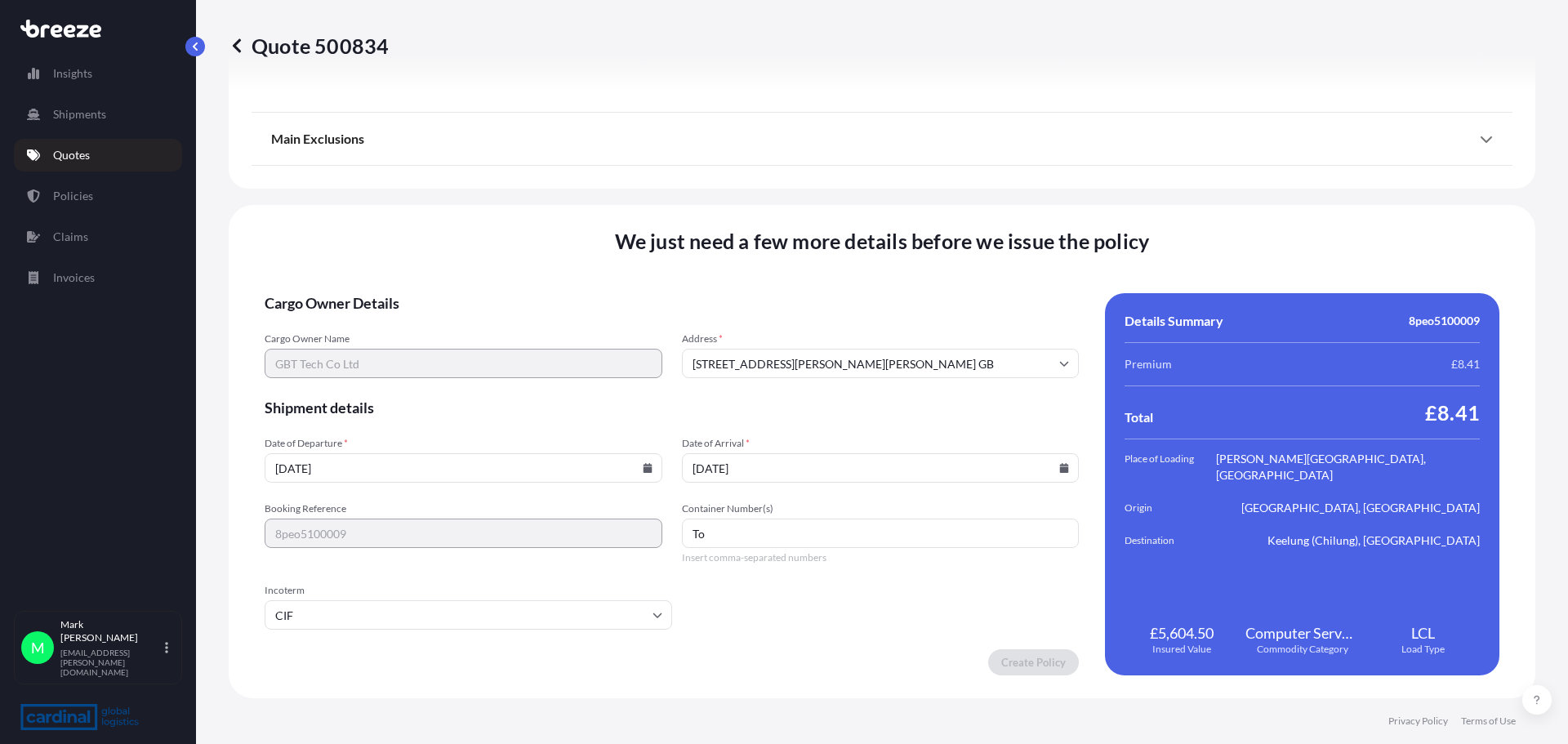
type input "T"
type input "TBC"
click at [977, 600] on form "Cargo Owner Details Cargo Owner Name GBT Tech Co Ltd Address * [STREET_ADDRESS]…" at bounding box center [671, 485] width 814 height 382
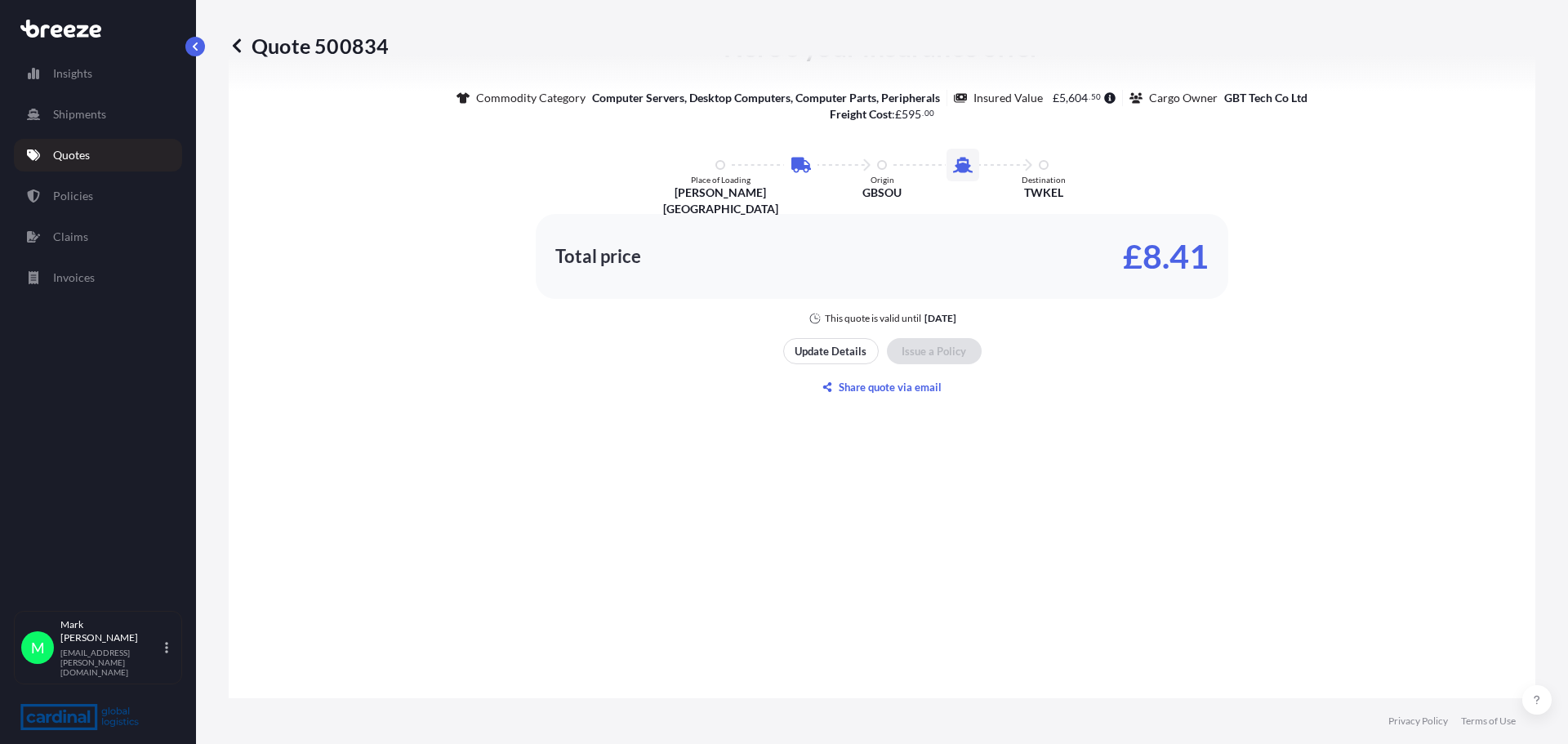
scroll to position [999, 0]
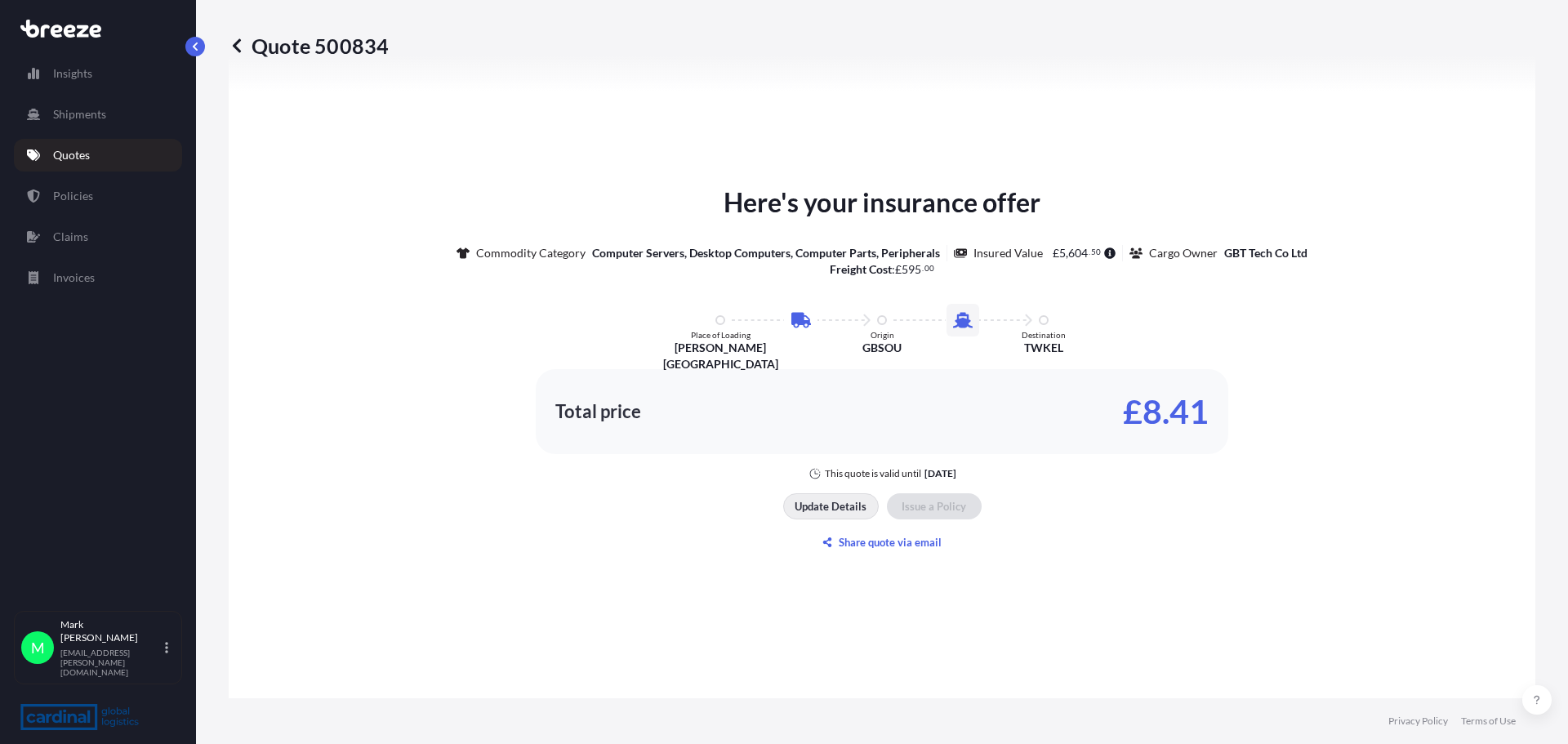
click at [839, 506] on p "Update Details" at bounding box center [830, 505] width 72 height 16
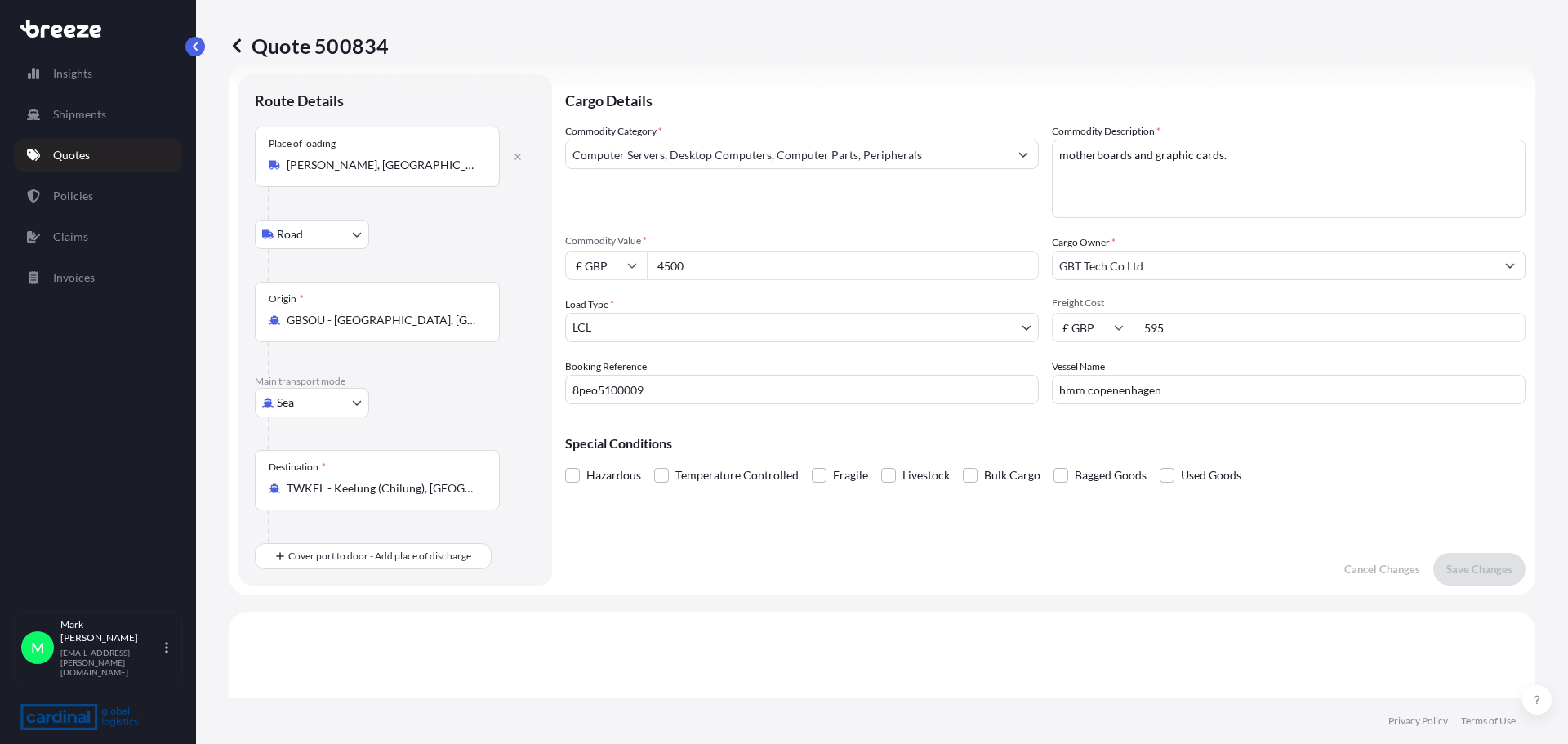
scroll to position [27, 0]
click at [1156, 393] on input "hmm copenenhagen" at bounding box center [1289, 390] width 473 height 29
type input "hmm copenenhagen"
click at [1462, 564] on p "Save Changes" at bounding box center [1480, 569] width 66 height 16
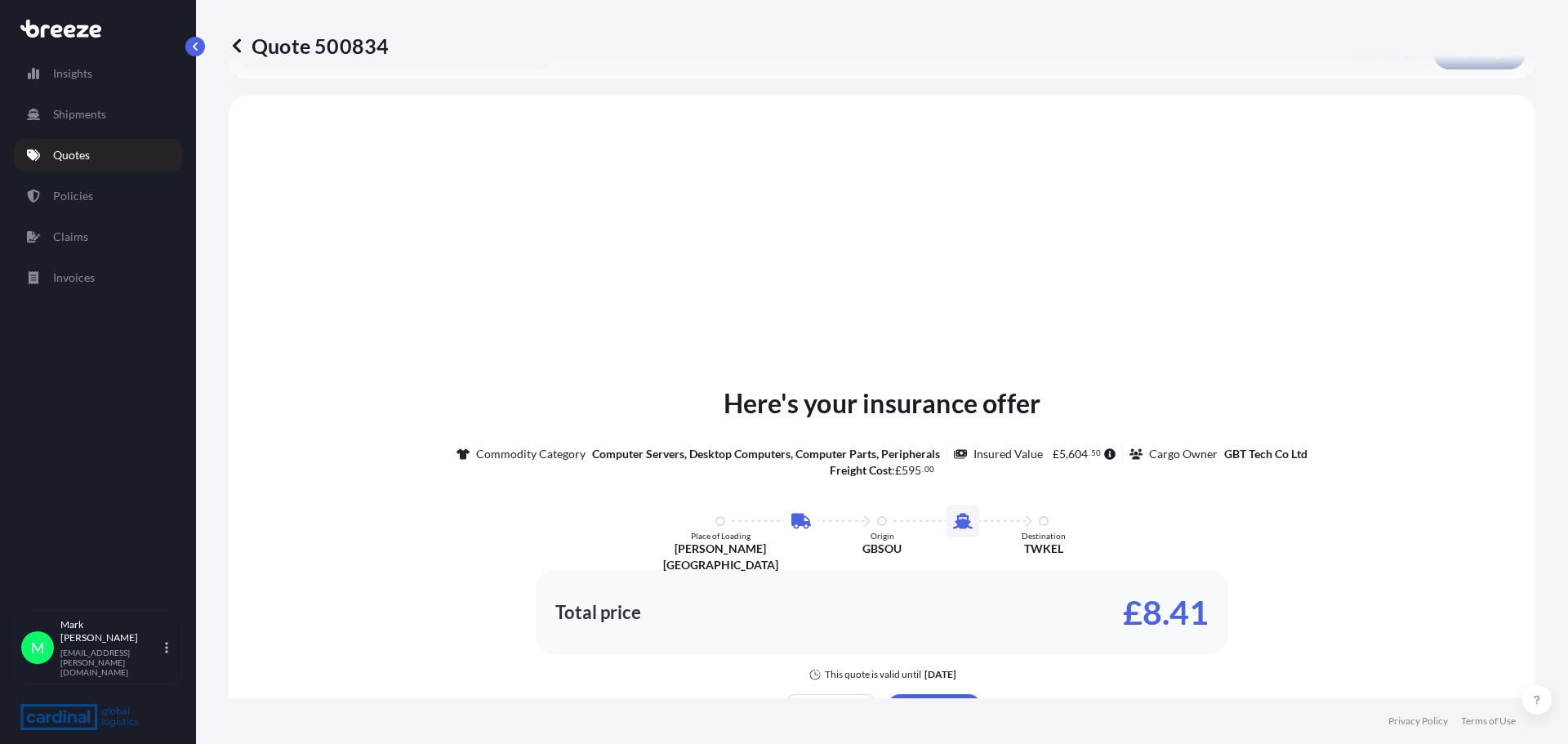
scroll to position [557, 0]
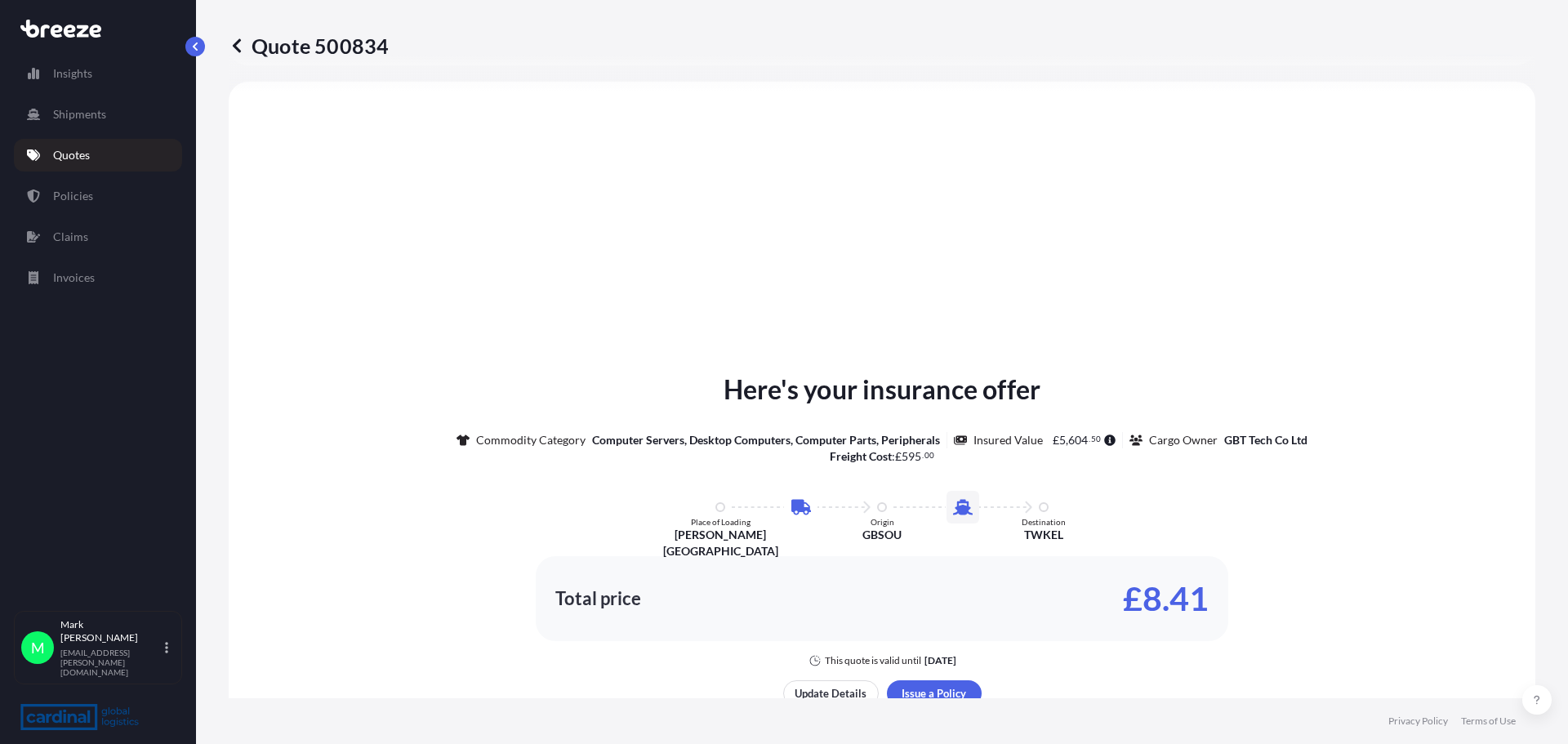
select select "Road"
select select "Sea"
select select "1"
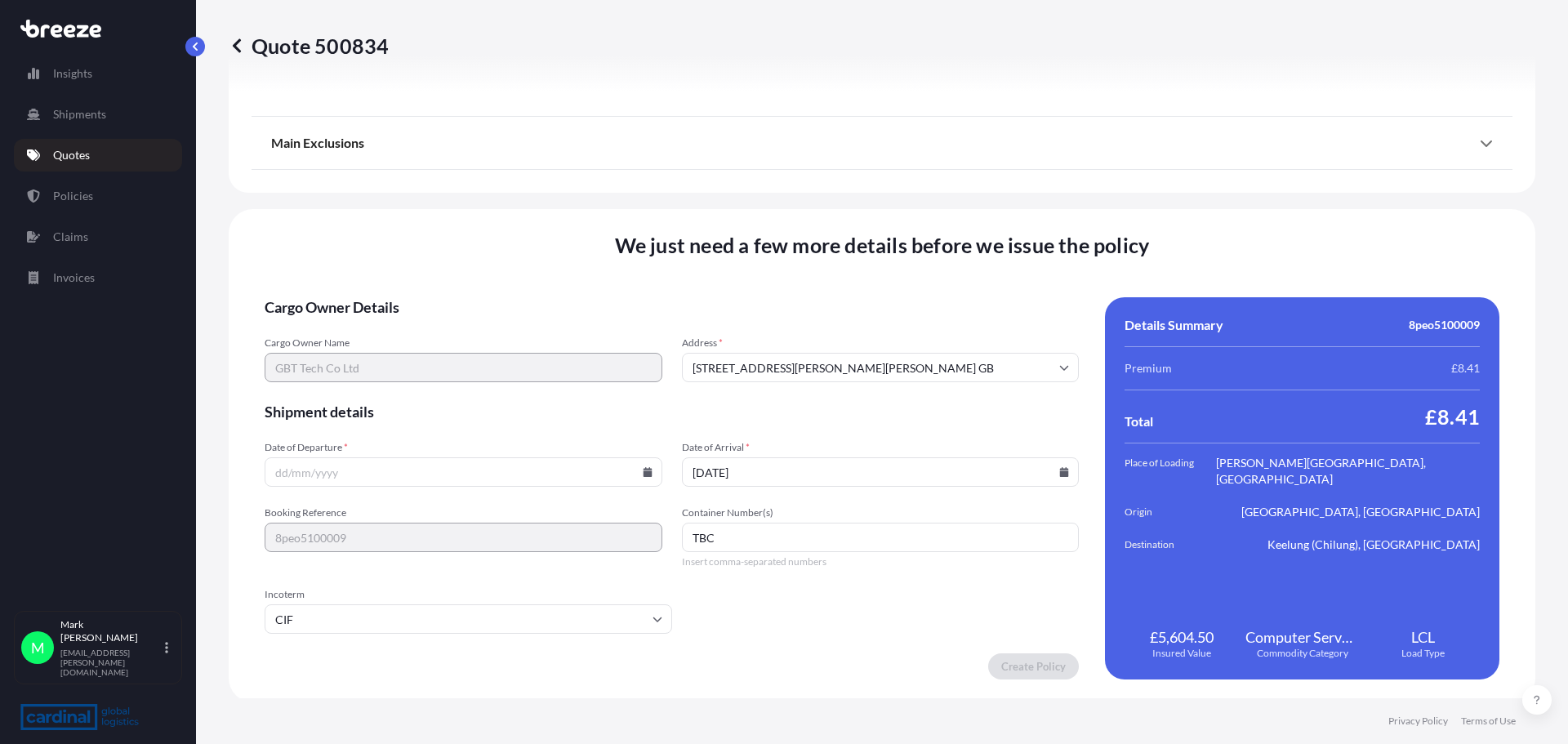
scroll to position [1978, 0]
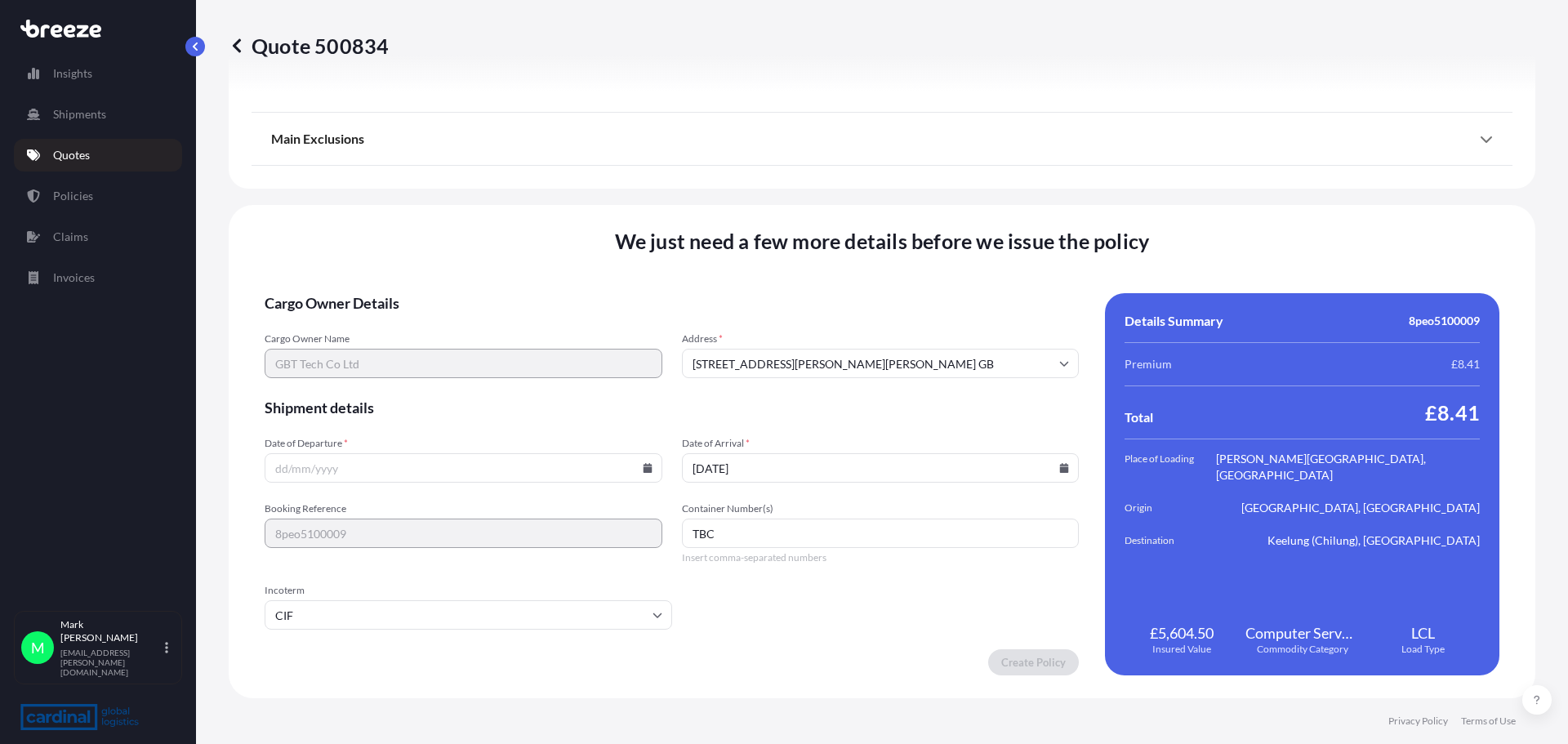
click at [635, 470] on input "Date of Departure *" at bounding box center [463, 468] width 398 height 29
click at [645, 462] on input "Date of Departure *" at bounding box center [463, 468] width 398 height 29
click at [643, 468] on icon at bounding box center [647, 468] width 9 height 9
click at [460, 292] on button "9" at bounding box center [462, 292] width 27 height 27
type input "[DATE]"
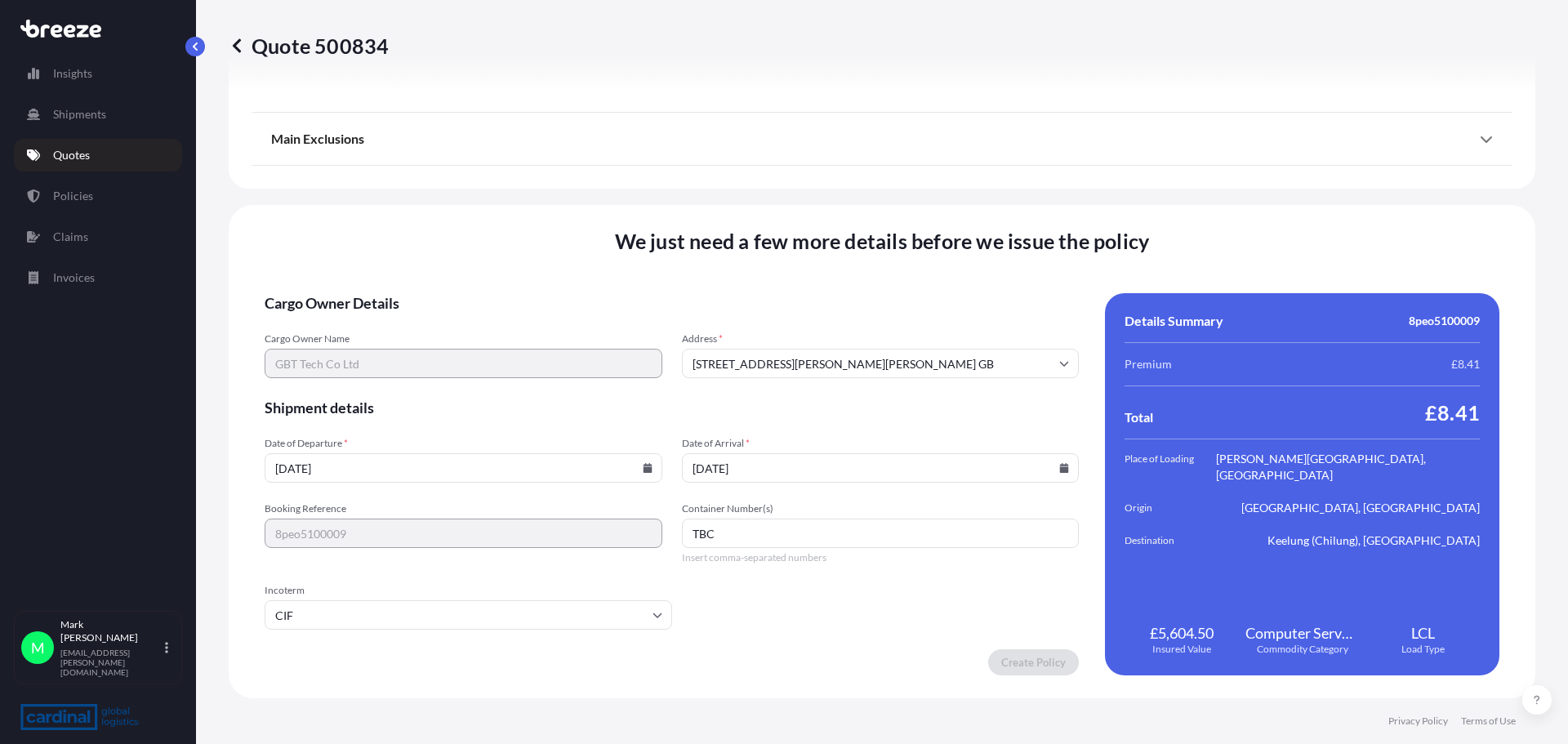
click at [757, 469] on input "[DATE]" at bounding box center [881, 468] width 398 height 29
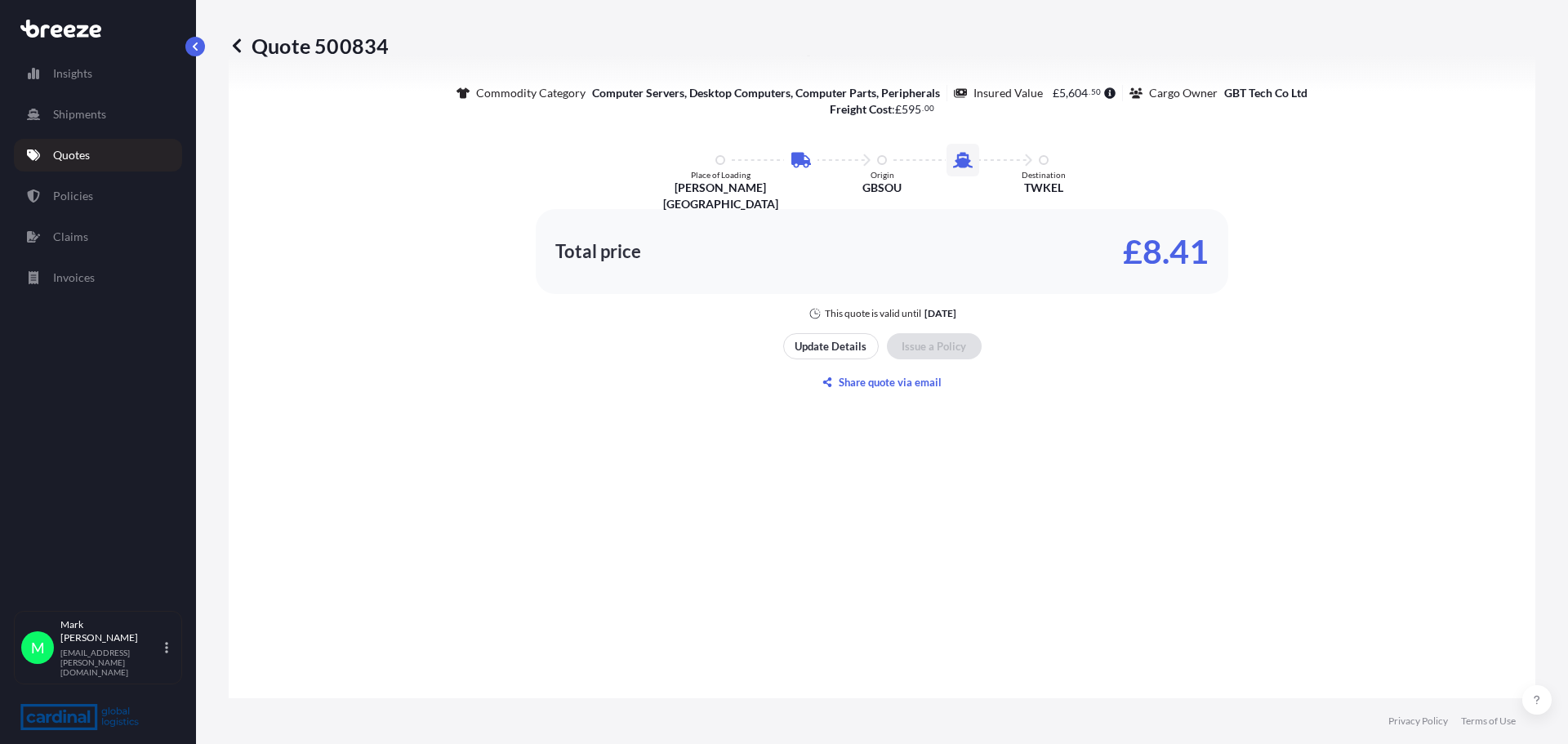
scroll to position [1161, 0]
click at [841, 339] on p "Update Details" at bounding box center [830, 343] width 72 height 16
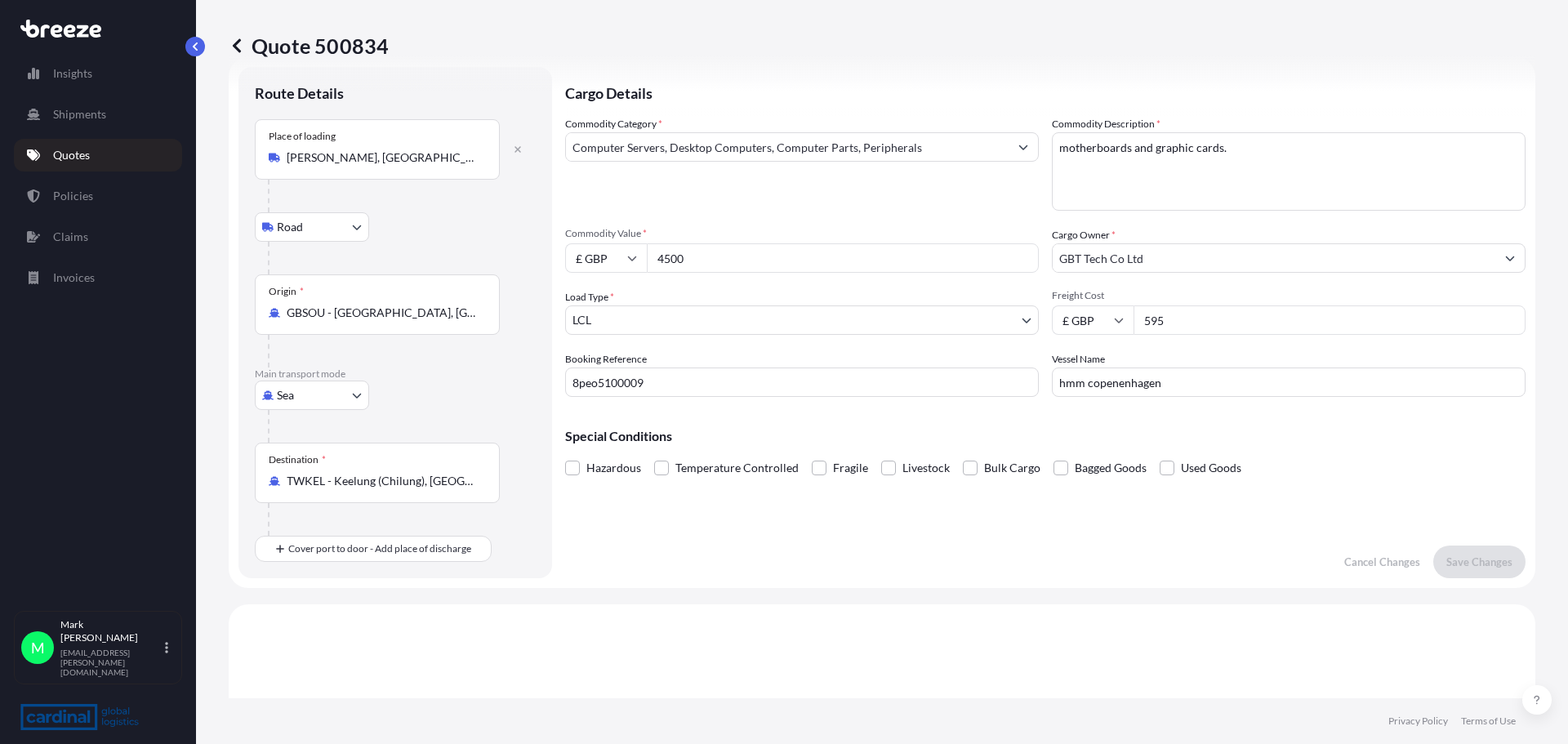
scroll to position [27, 0]
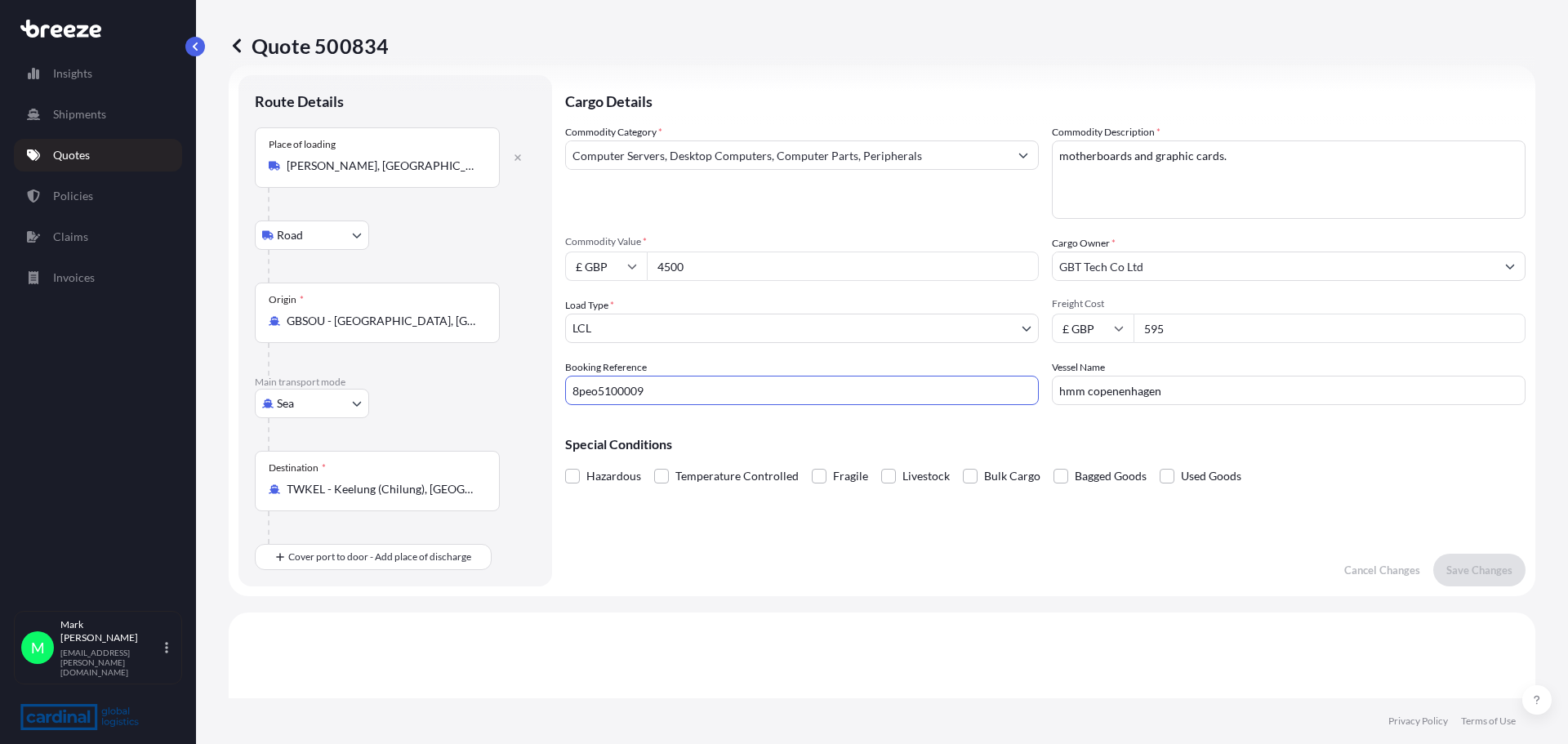
click at [655, 386] on input "8peo5100009" at bounding box center [802, 390] width 473 height 29
type input "8peo5100009."
click at [1523, 413] on form "Route Details Place of loading [PERSON_NAME][GEOGRAPHIC_DATA], UK Road Road Rai…" at bounding box center [882, 330] width 1307 height 531
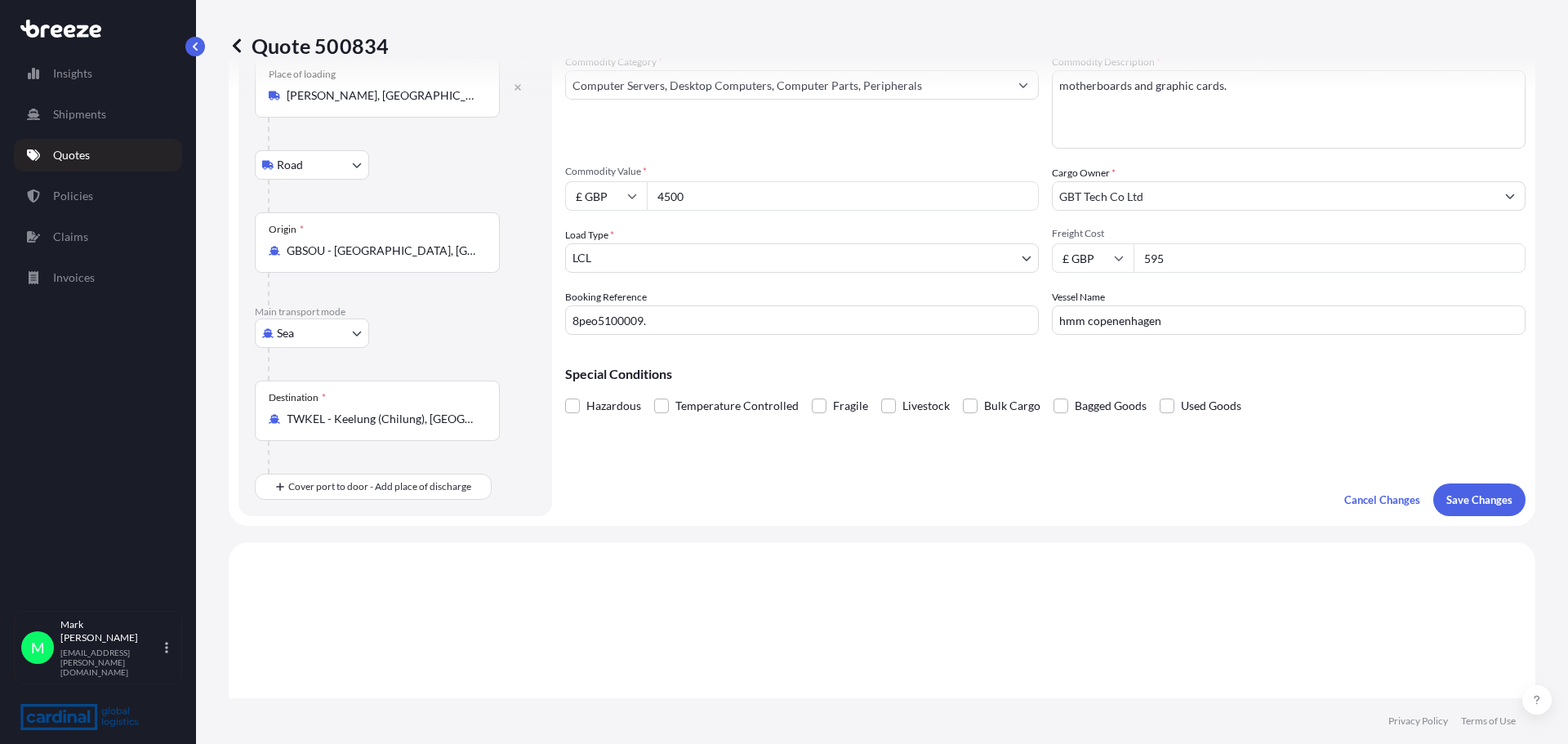
scroll to position [0, 0]
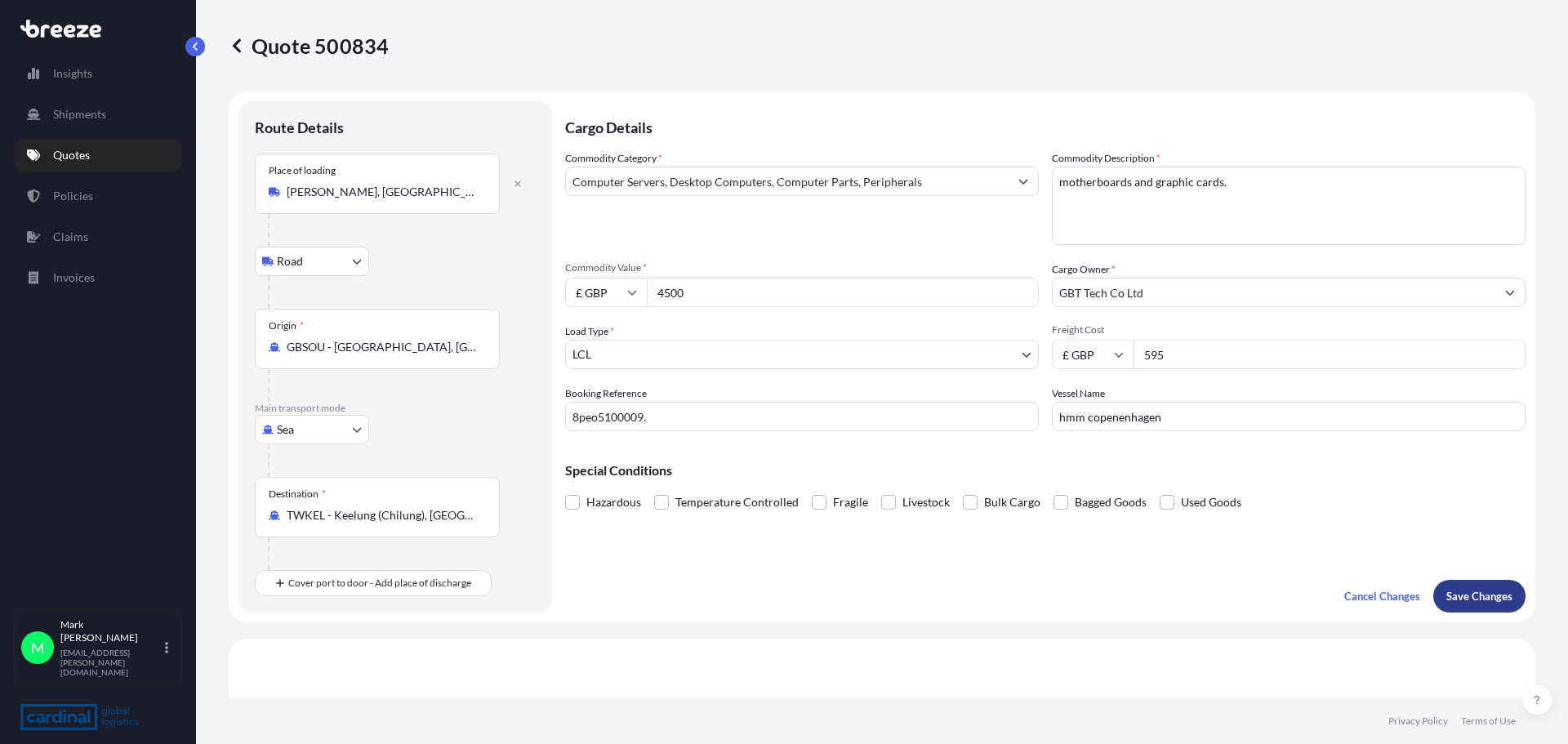
click at [1450, 597] on p "Save Changes" at bounding box center [1480, 595] width 66 height 16
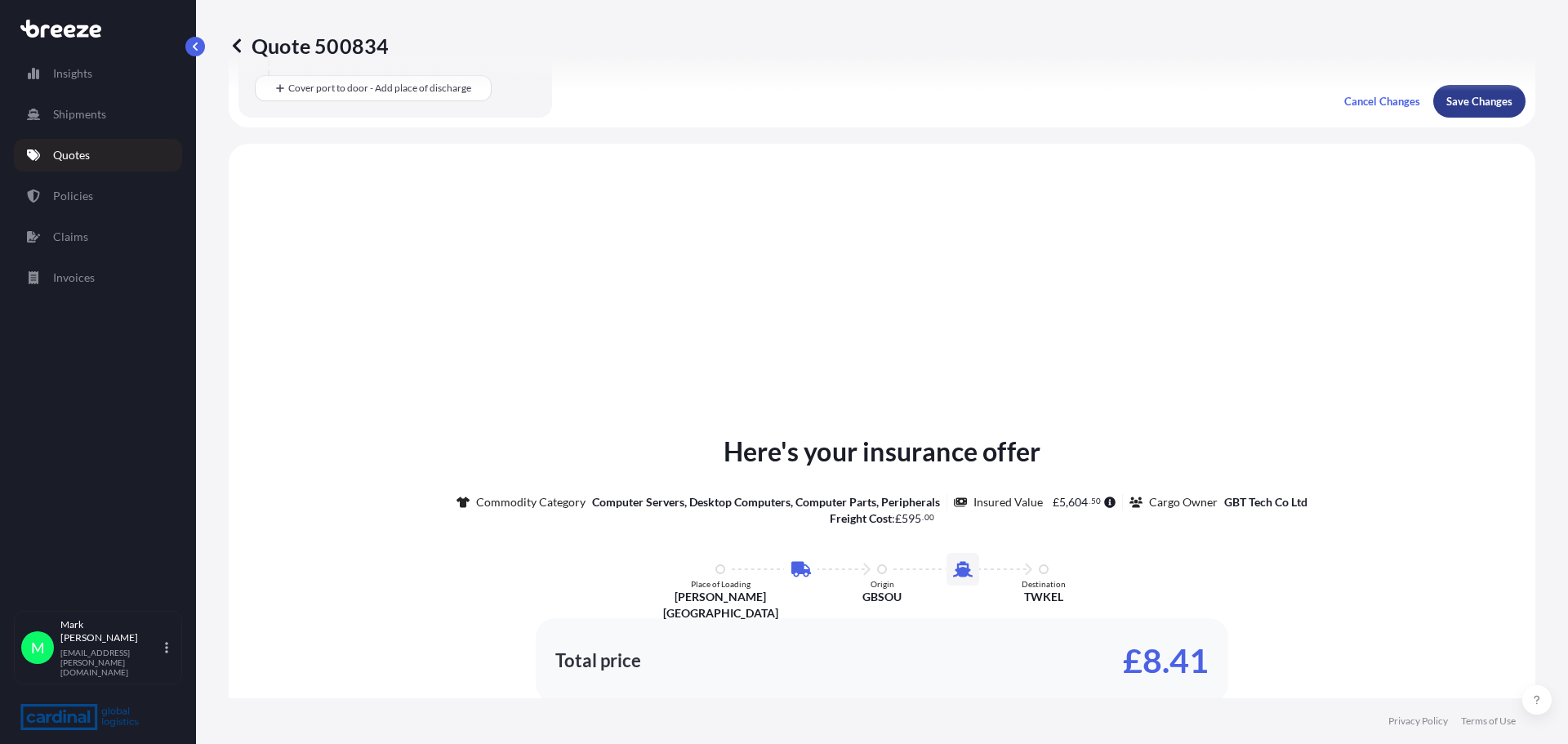
scroll to position [557, 0]
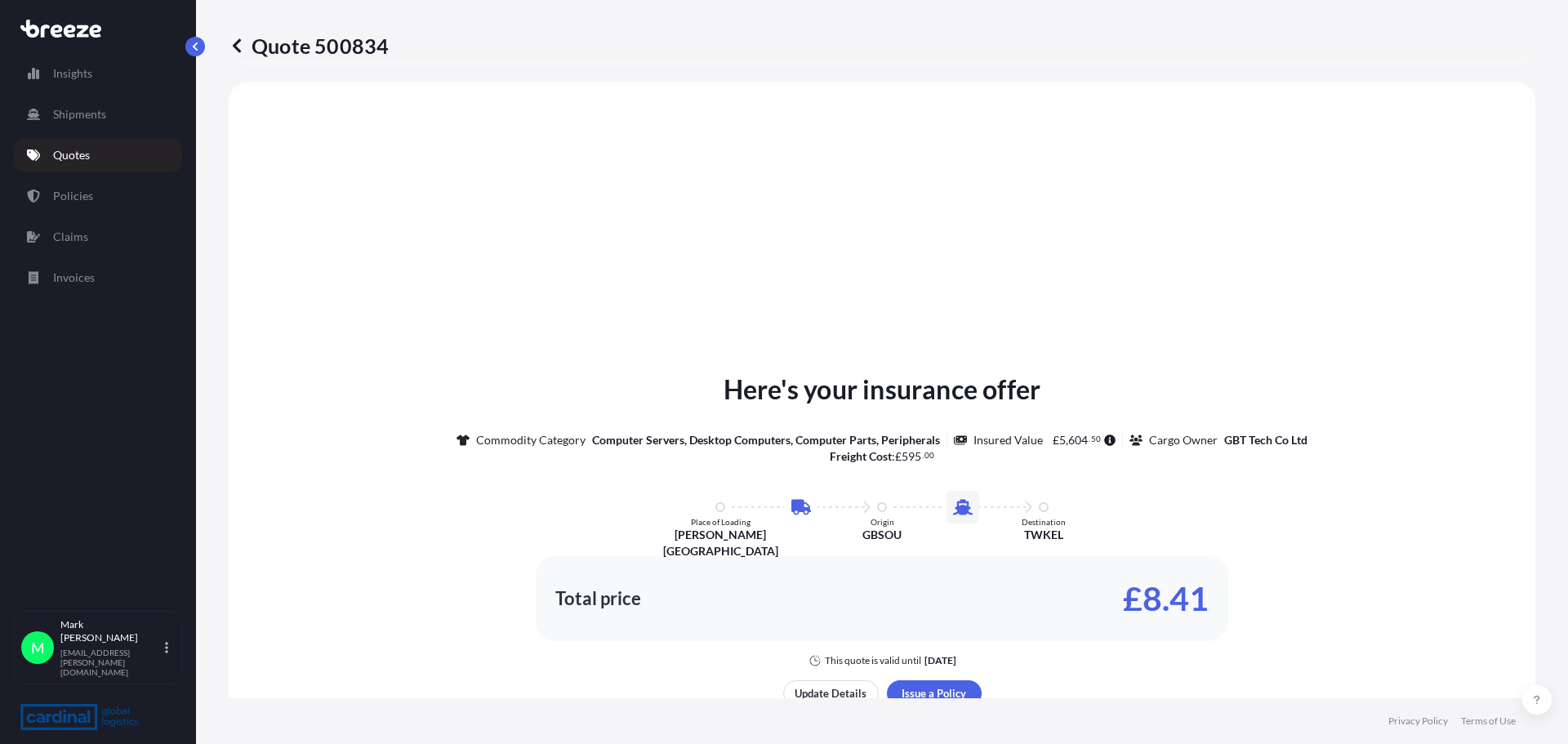
select select "Road"
select select "Sea"
select select "1"
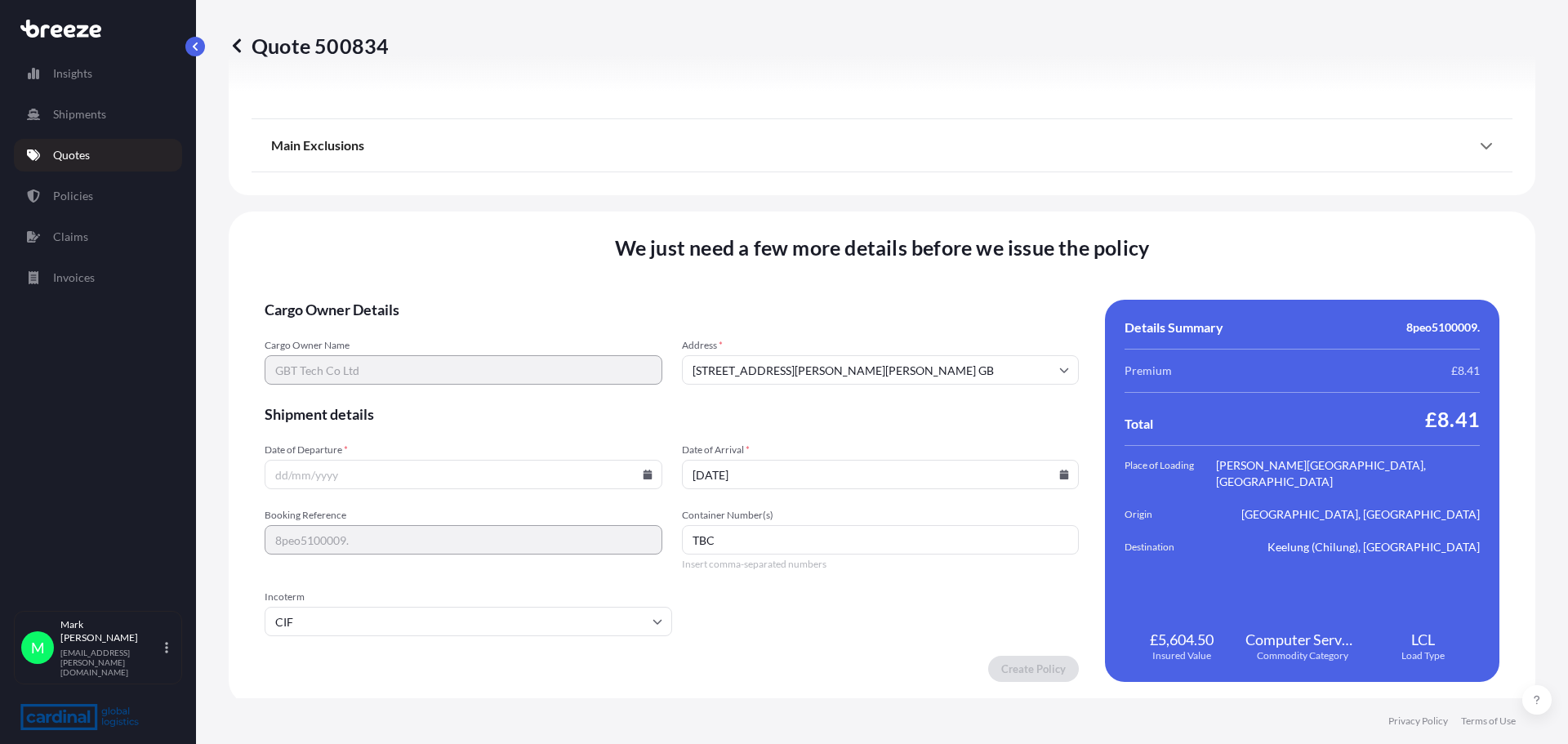
scroll to position [1978, 0]
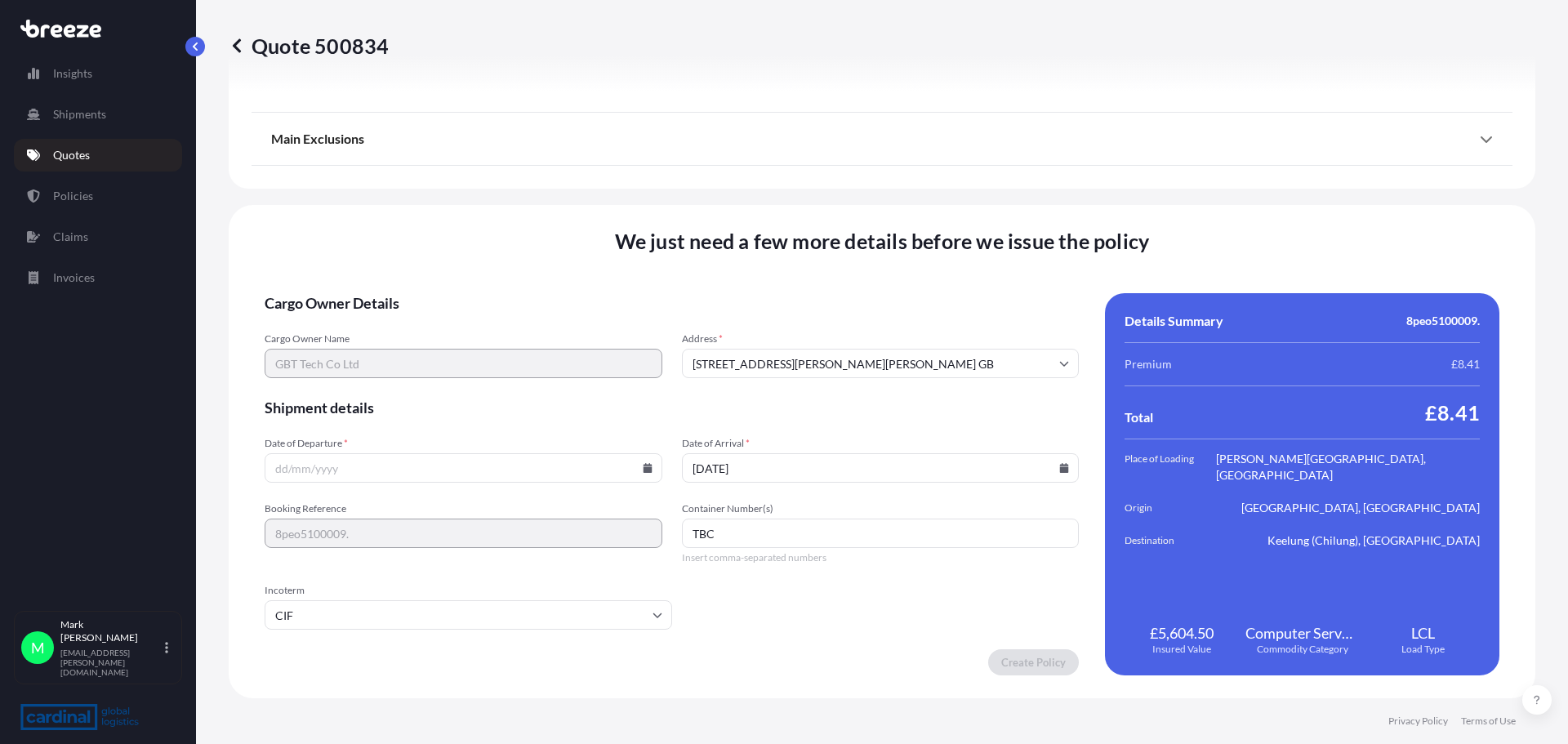
click at [388, 474] on input "Date of Departure *" at bounding box center [463, 468] width 398 height 29
click at [643, 469] on icon at bounding box center [648, 468] width 9 height 9
click at [503, 292] on button "10" at bounding box center [500, 292] width 27 height 27
click at [643, 465] on icon at bounding box center [647, 468] width 9 height 9
click at [424, 290] on button "8" at bounding box center [423, 292] width 27 height 27
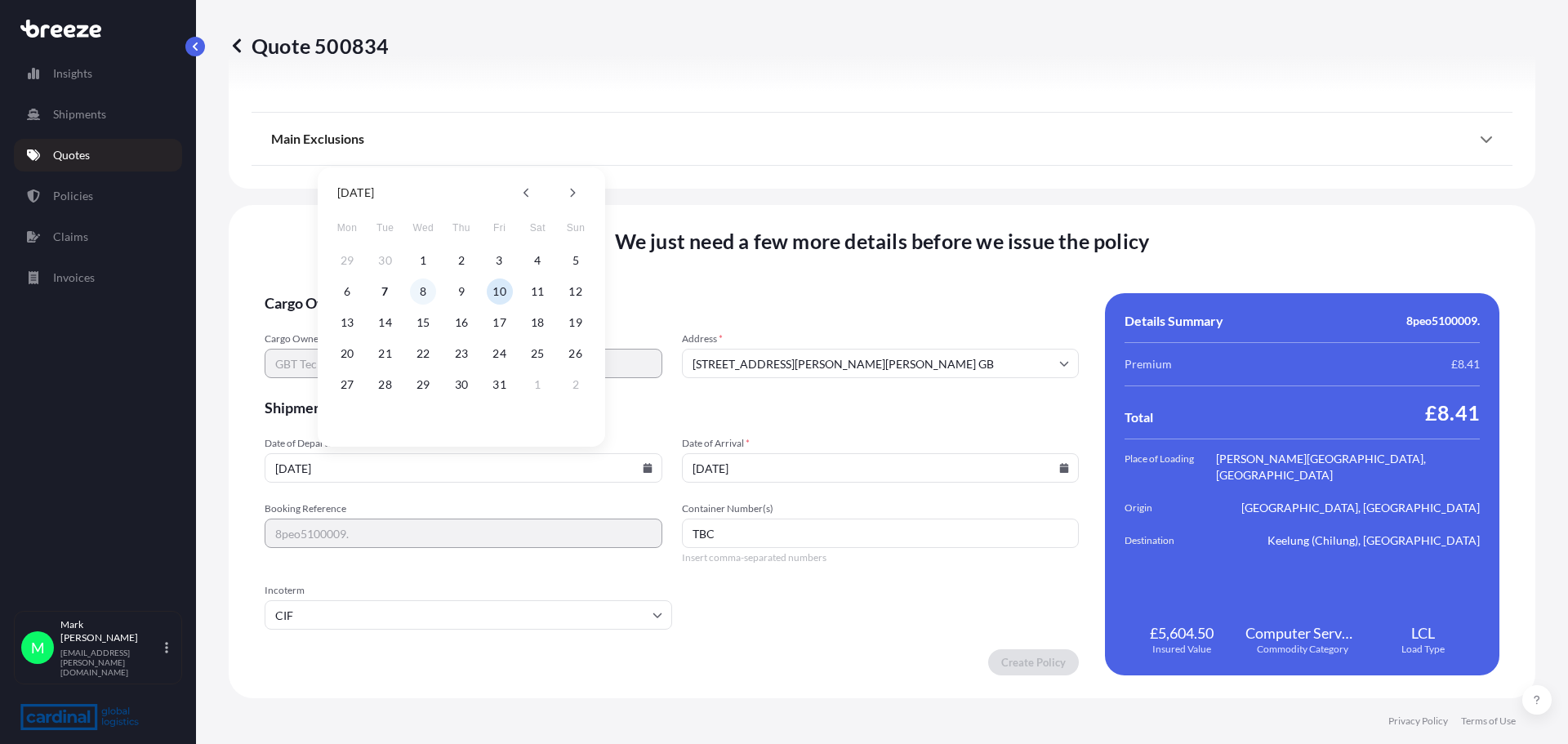
type input "[DATE]"
drag, startPoint x: 1041, startPoint y: 575, endPoint x: 1031, endPoint y: 574, distance: 10.0
click at [1039, 574] on form "Cargo Owner Details Cargo Owner Name GBT Tech Co Ltd Address * [STREET_ADDRESS]…" at bounding box center [671, 485] width 814 height 382
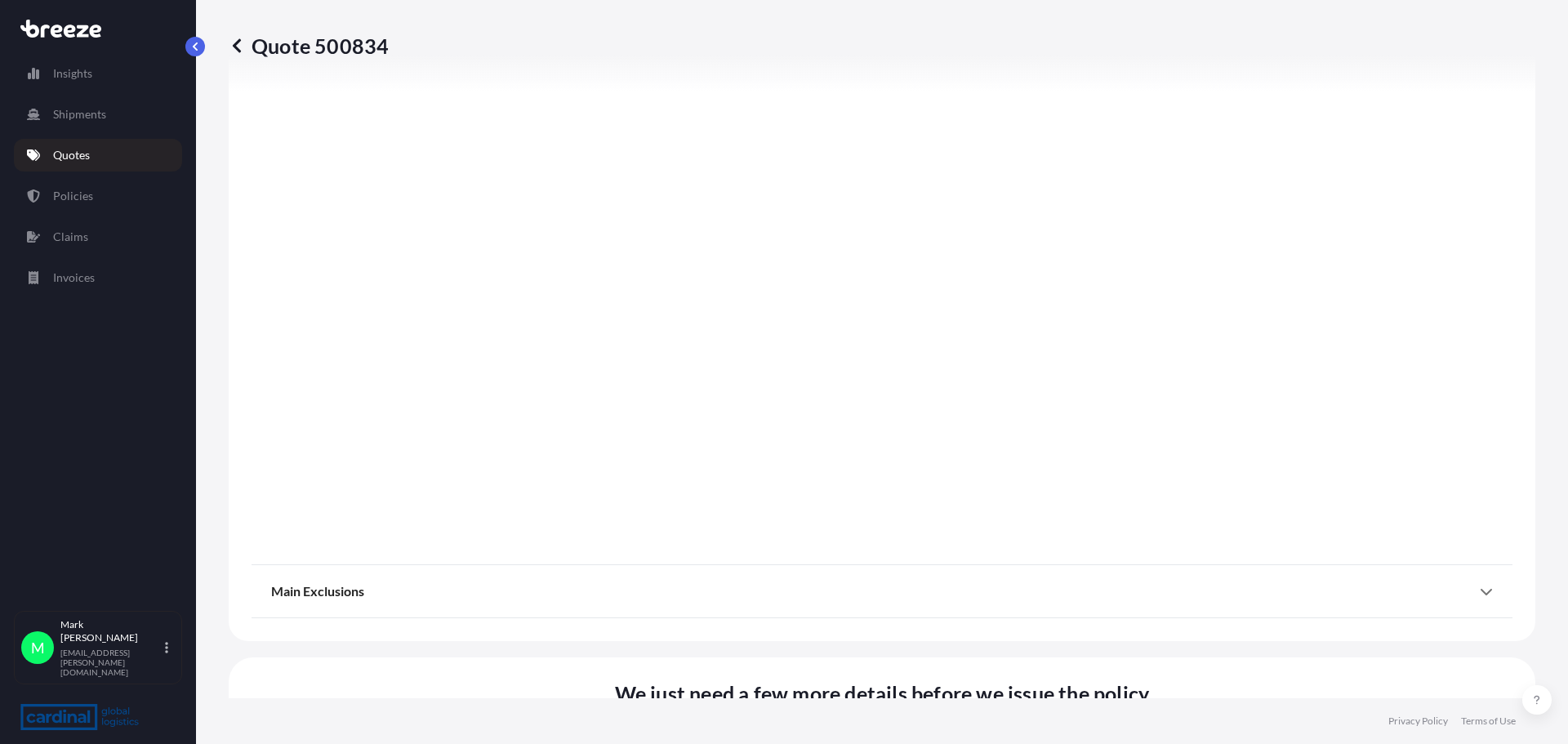
scroll to position [1407, 0]
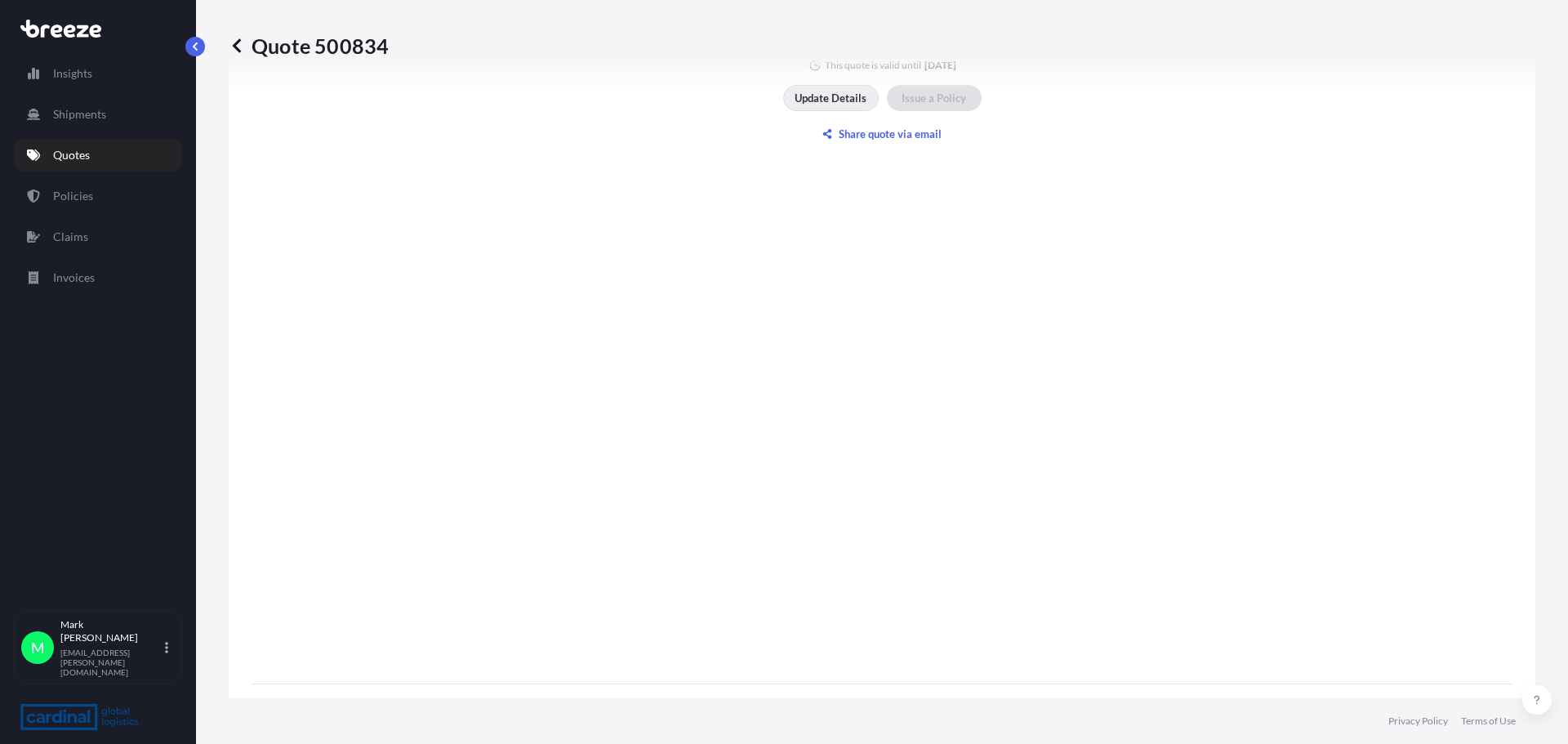
click at [824, 95] on p "Update Details" at bounding box center [830, 97] width 72 height 16
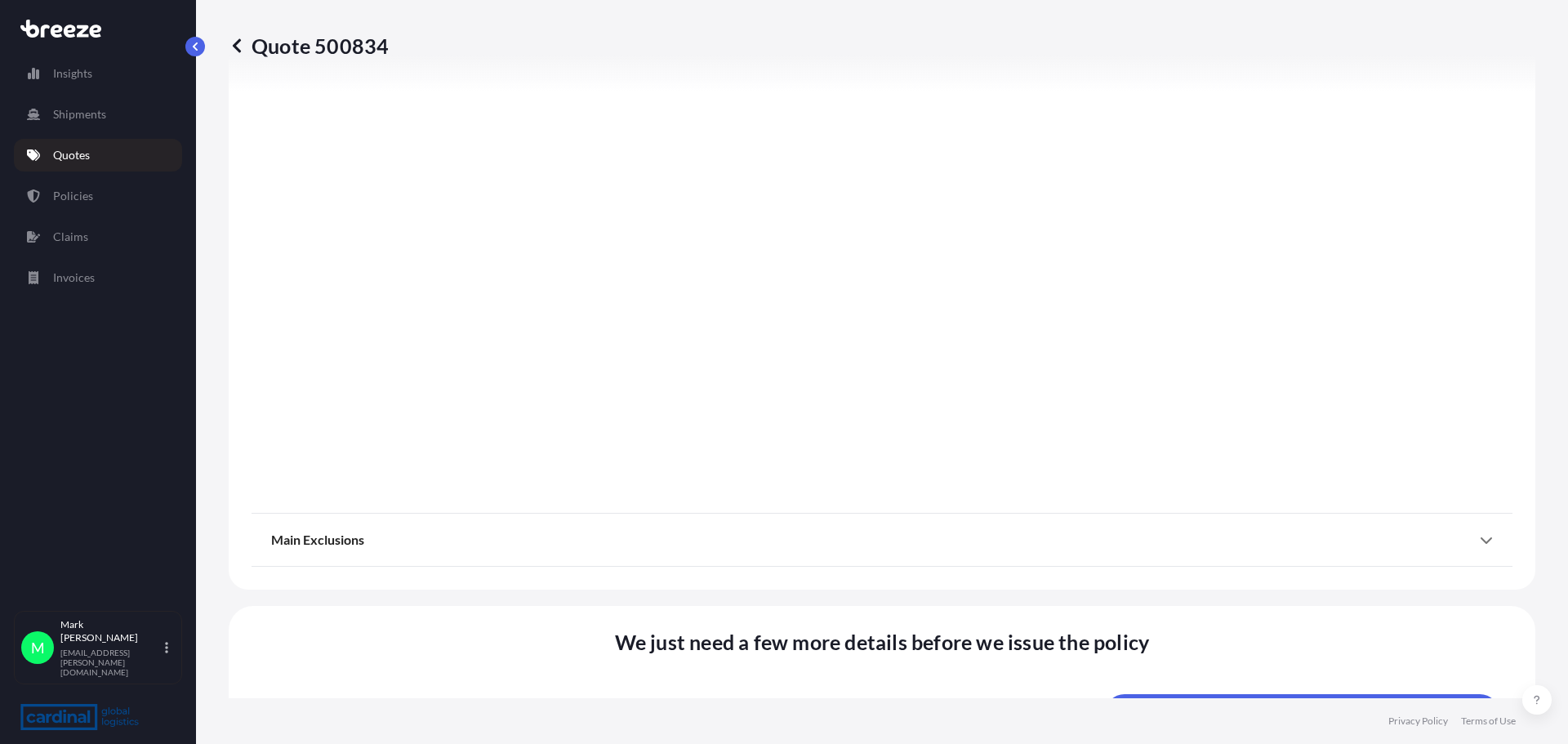
scroll to position [1978, 0]
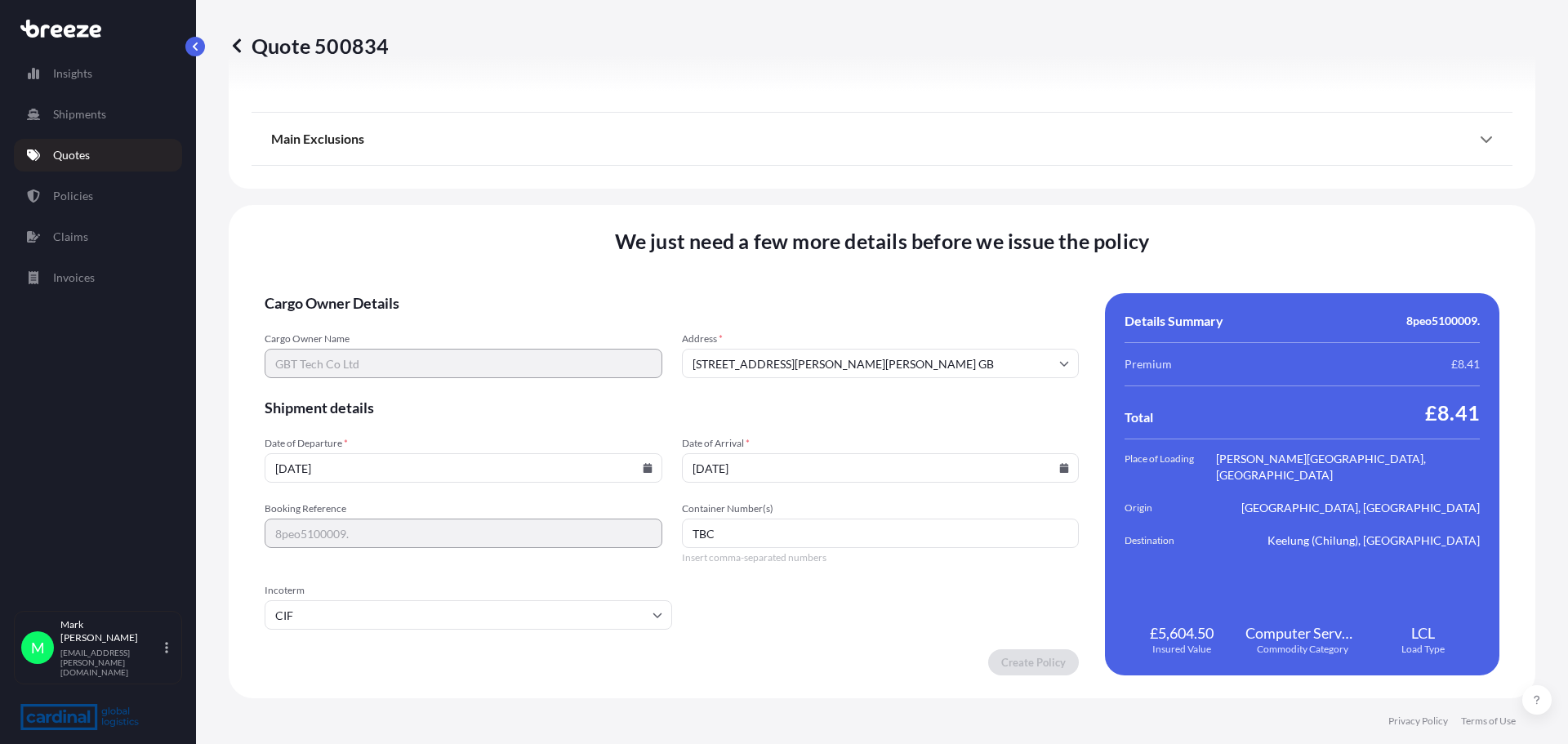
drag, startPoint x: 998, startPoint y: 531, endPoint x: 968, endPoint y: 502, distance: 41.7
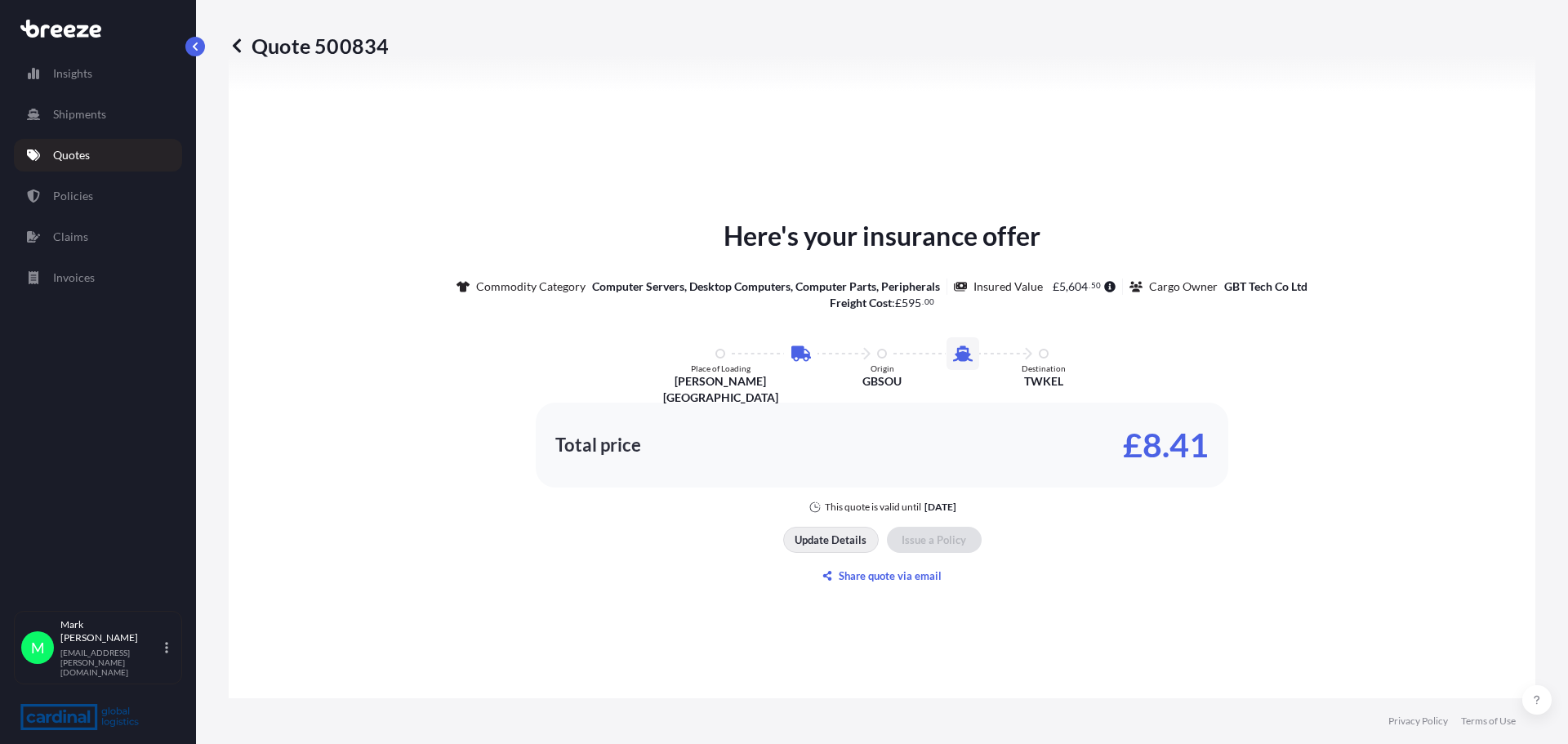
click at [853, 550] on button "Update Details" at bounding box center [830, 540] width 96 height 27
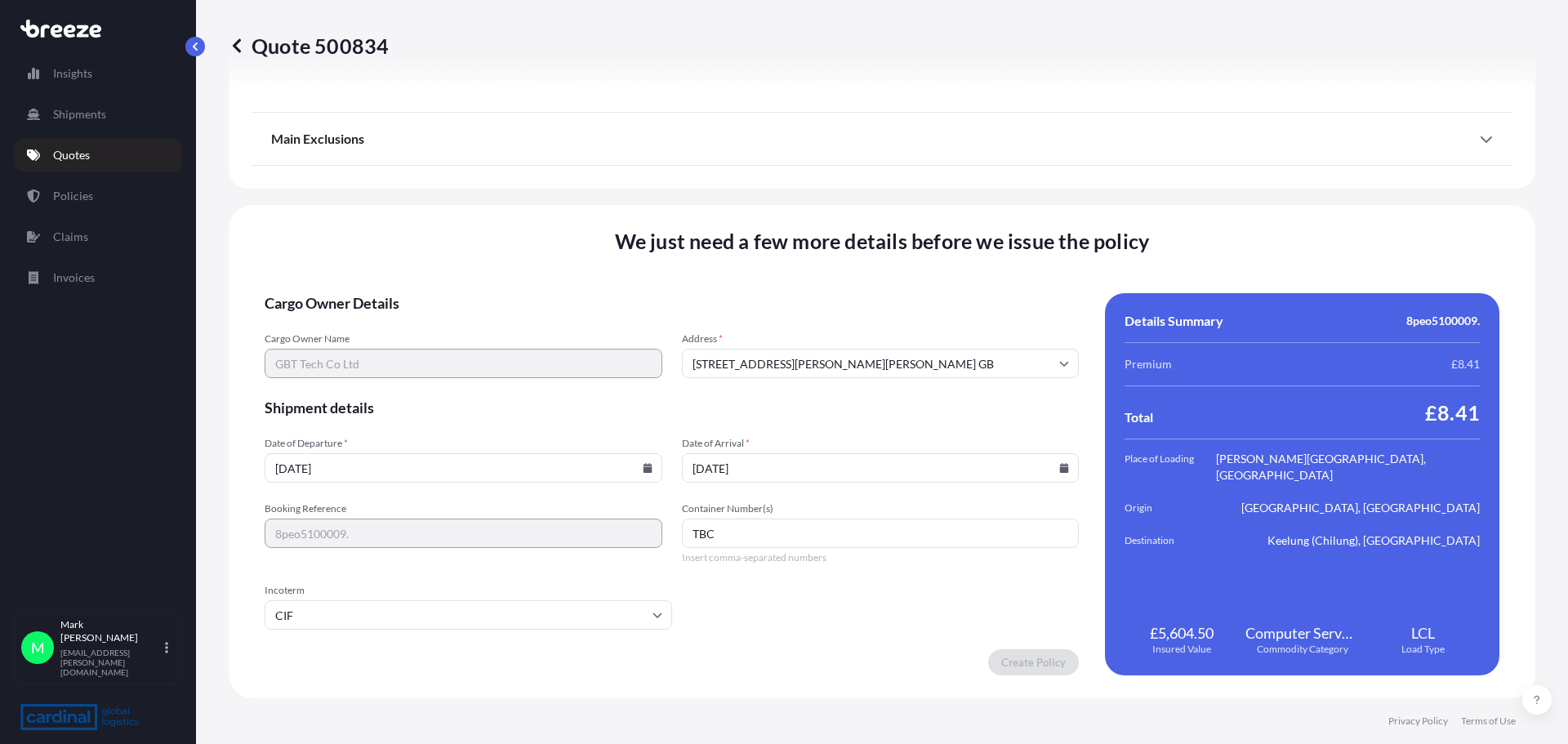
click at [235, 44] on icon at bounding box center [237, 45] width 9 height 14
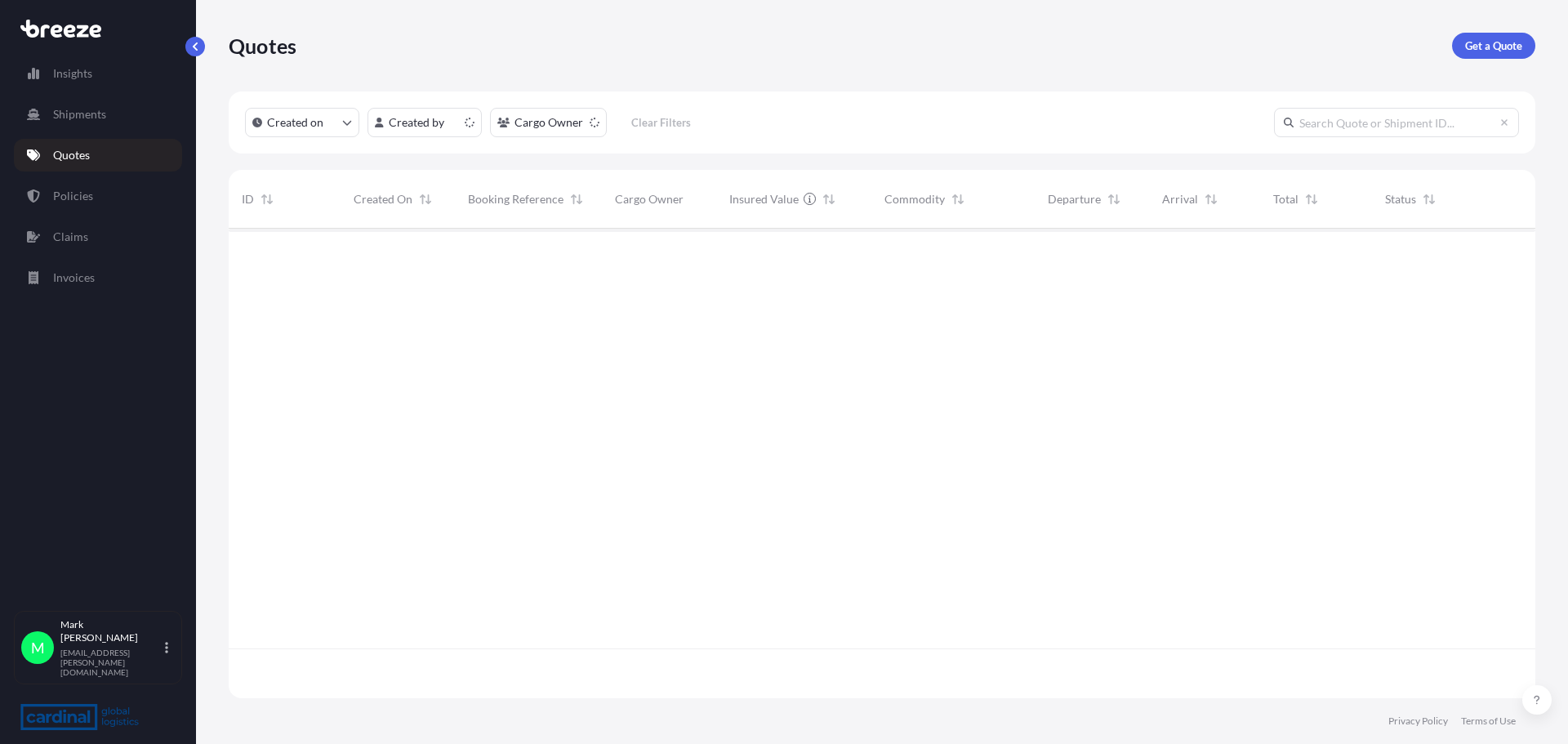
scroll to position [467, 1294]
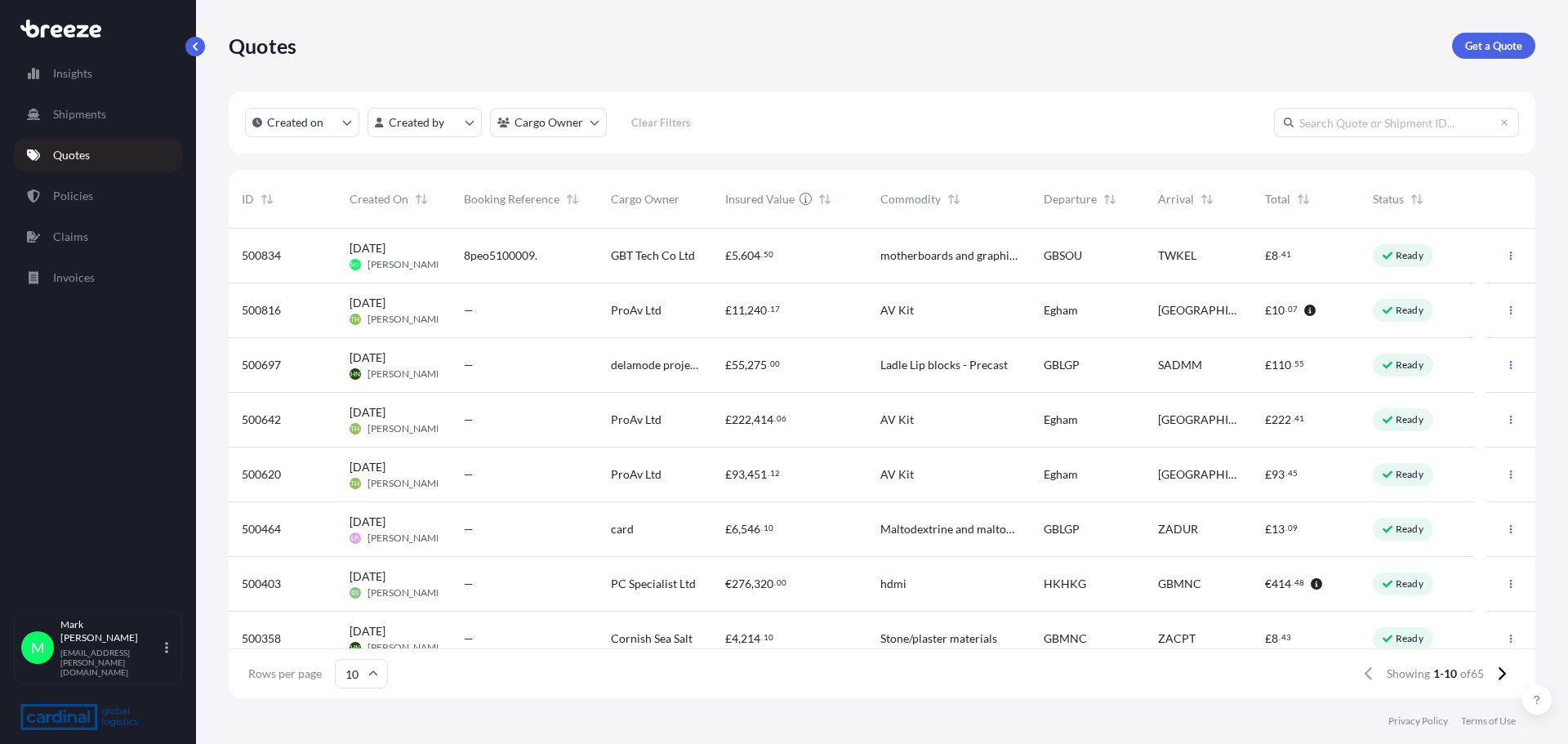
click at [710, 258] on div "GBT Tech Co Ltd" at bounding box center [654, 257] width 115 height 55
select select "Road"
select select "Sea"
select select "1"
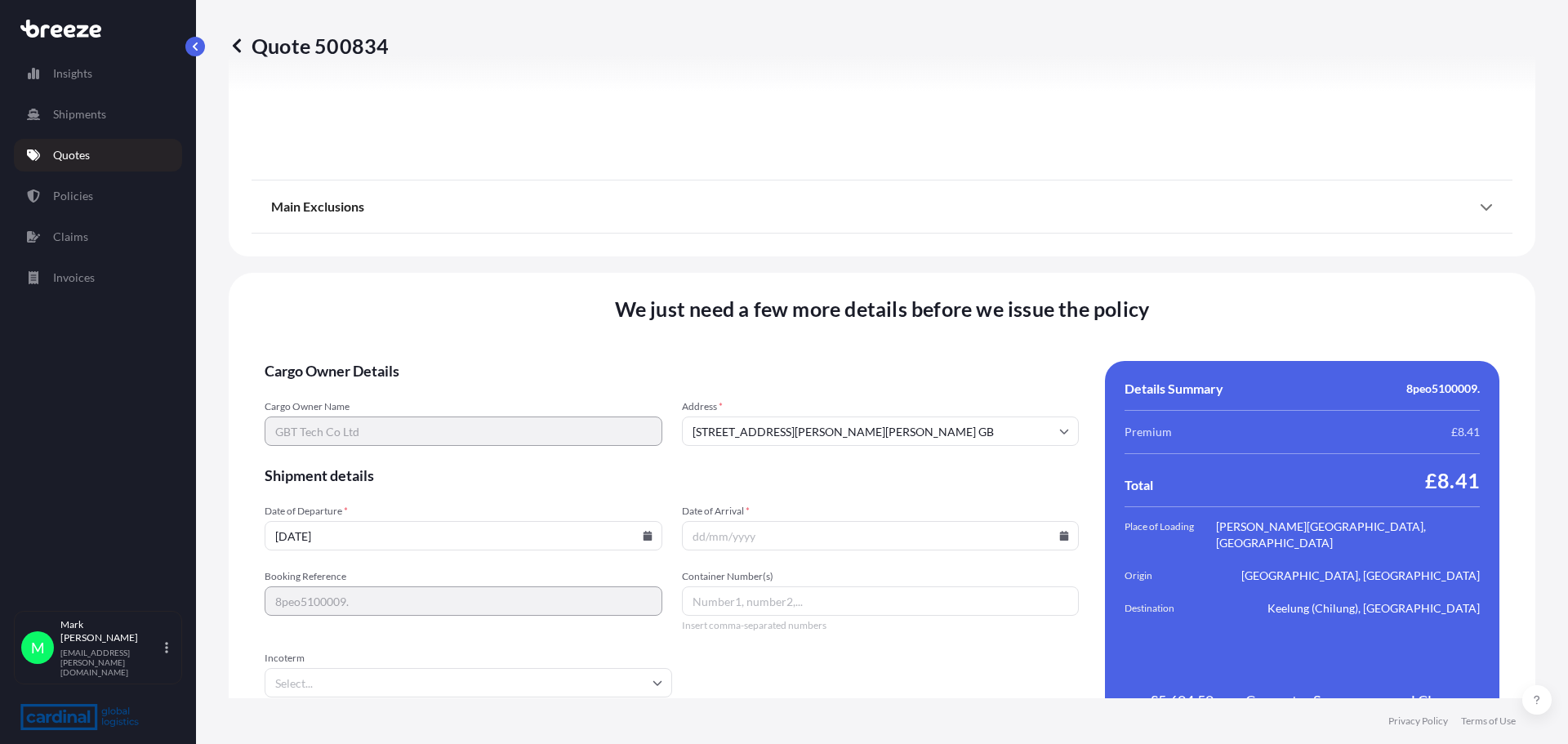
scroll to position [1978, 0]
drag, startPoint x: 835, startPoint y: 587, endPoint x: 819, endPoint y: 579, distance: 17.9
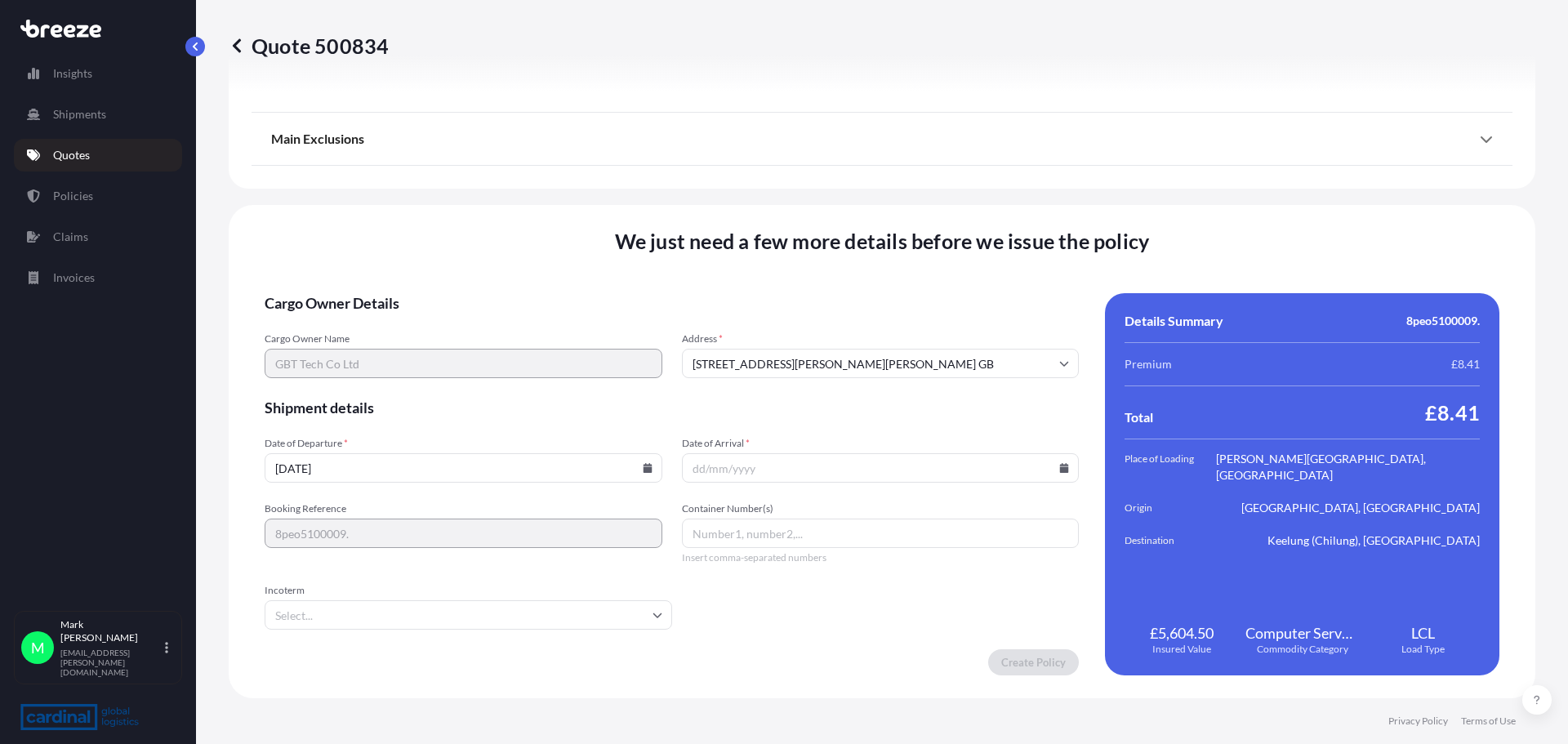
click at [753, 531] on input "Container Number(s)" at bounding box center [881, 533] width 398 height 29
type input "tbc"
click at [764, 468] on input "Date of Arrival *" at bounding box center [881, 468] width 398 height 29
click at [1060, 469] on icon at bounding box center [1064, 468] width 9 height 9
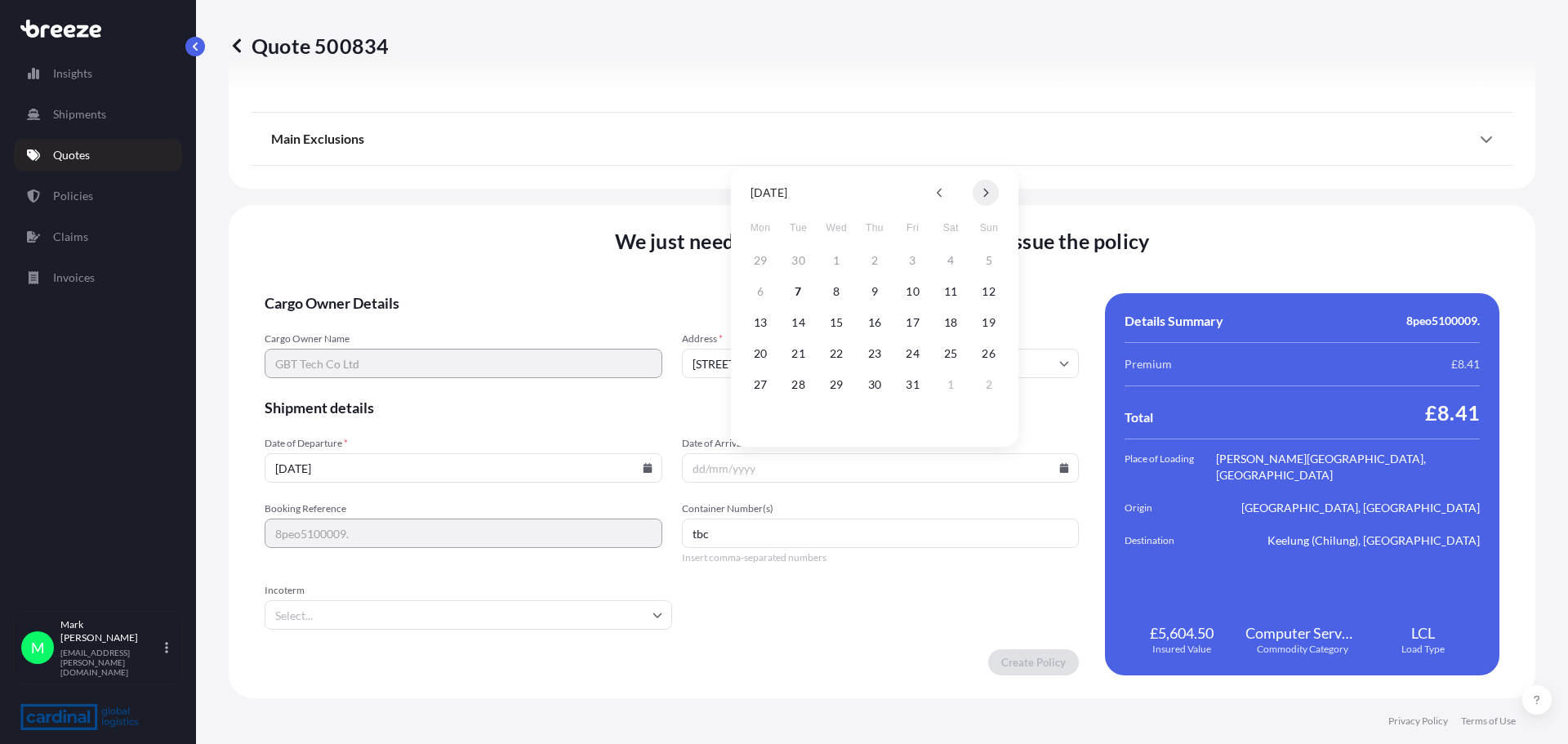
click at [983, 200] on button at bounding box center [986, 193] width 27 height 27
click at [909, 290] on button "12" at bounding box center [914, 292] width 27 height 27
type input "[DATE]"
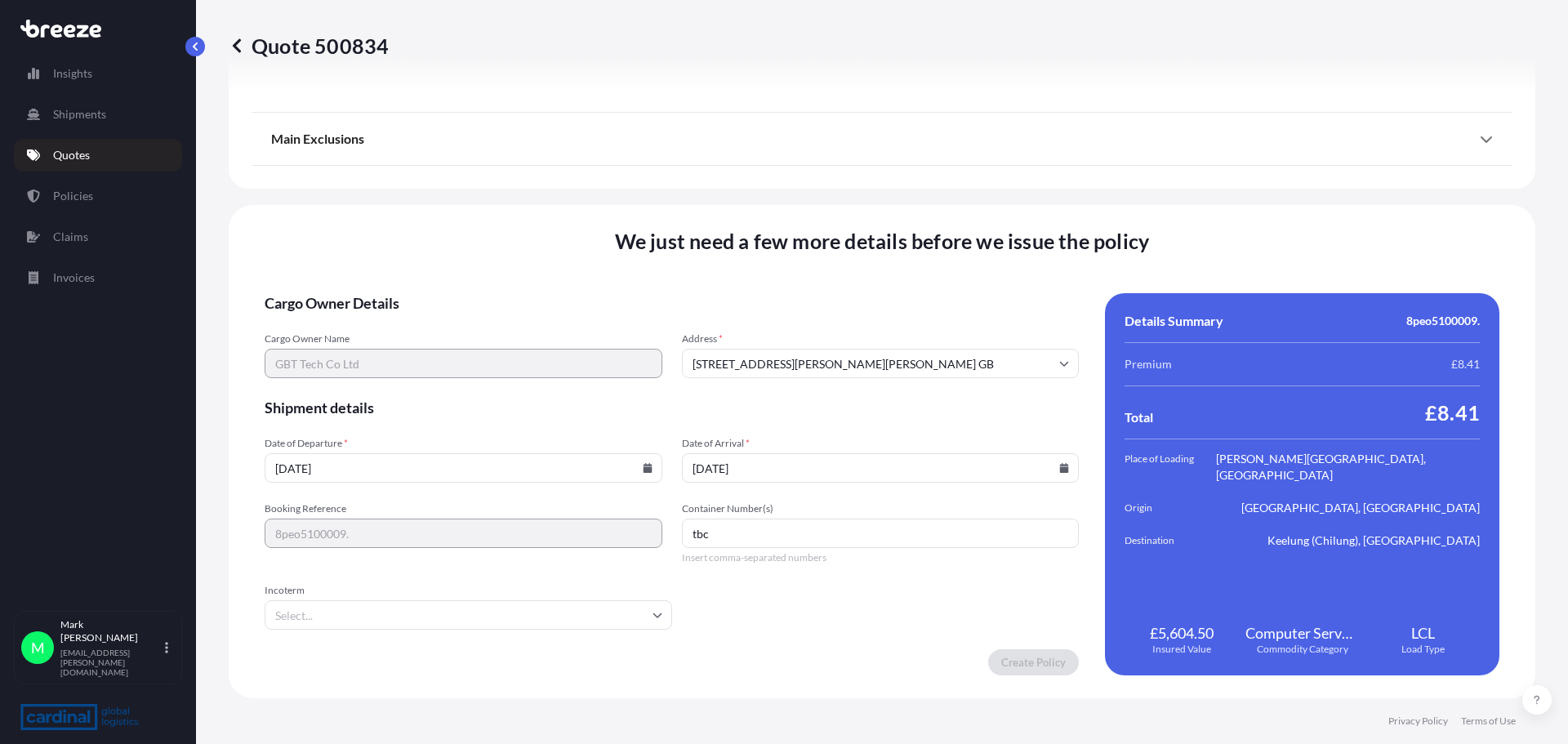
click at [367, 617] on input "Incoterm" at bounding box center [468, 614] width 407 height 29
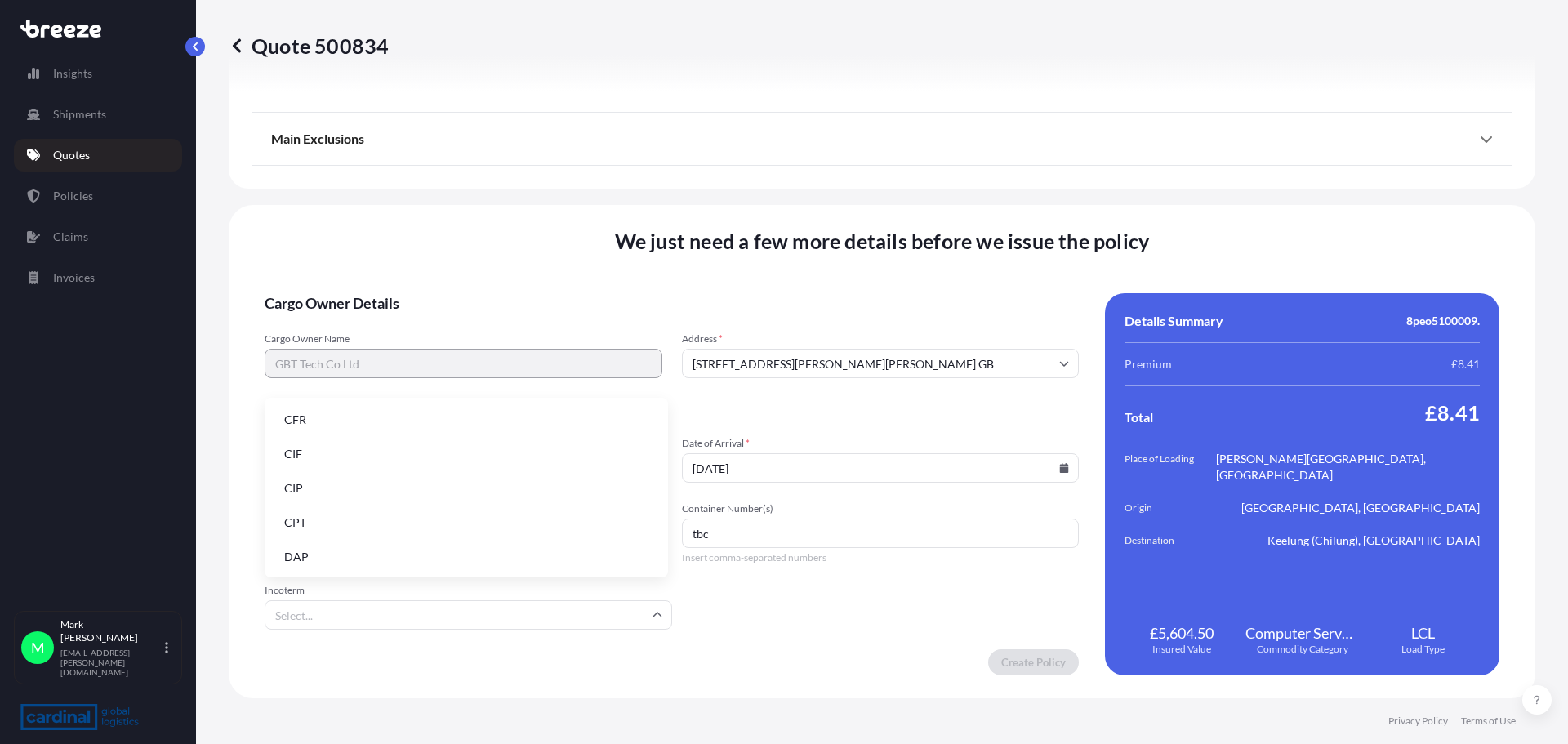
click at [302, 453] on li "CIF" at bounding box center [466, 453] width 390 height 31
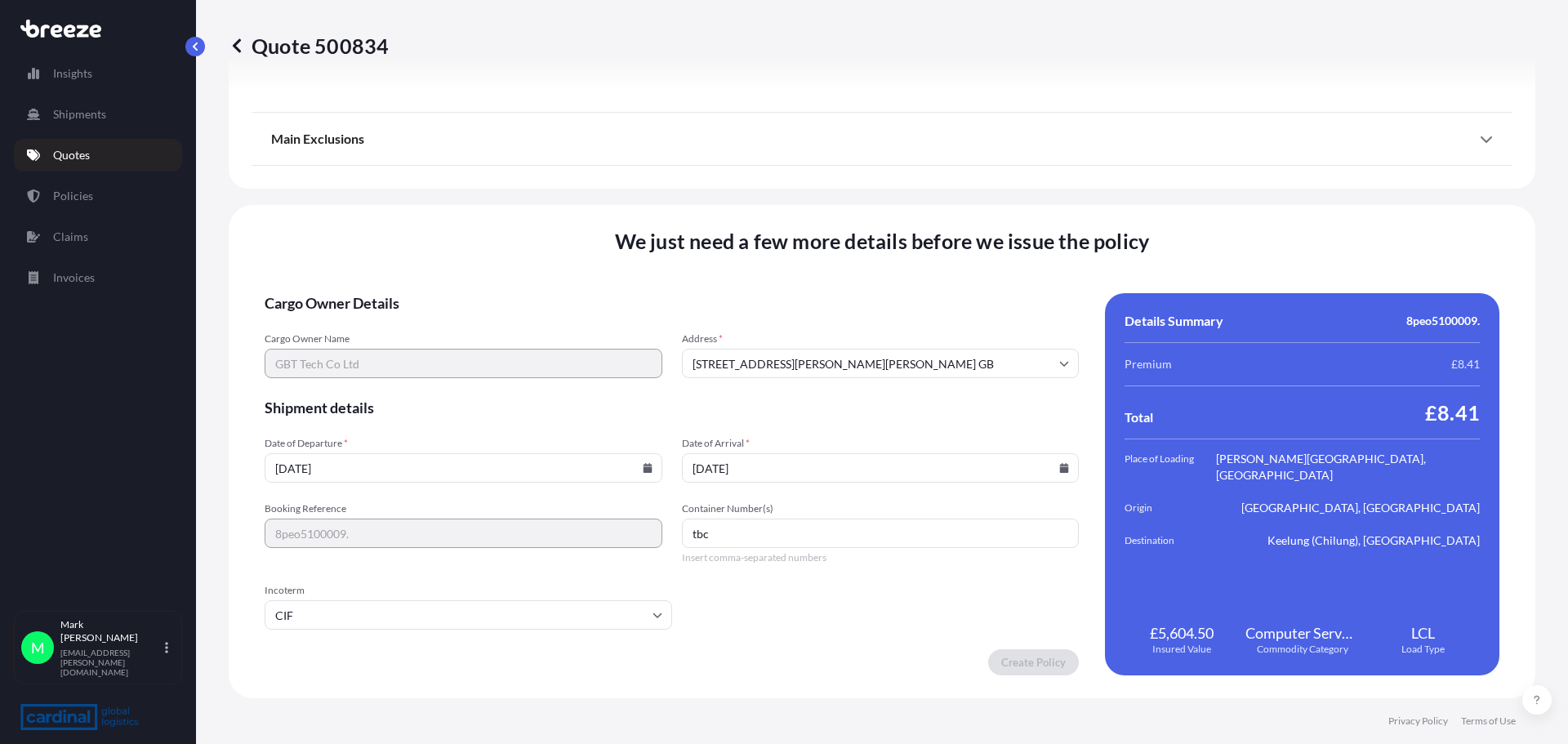
click at [917, 614] on form "Cargo Owner Details Cargo Owner Name GBT Tech Co Ltd Address * [STREET_ADDRESS]…" at bounding box center [671, 485] width 814 height 382
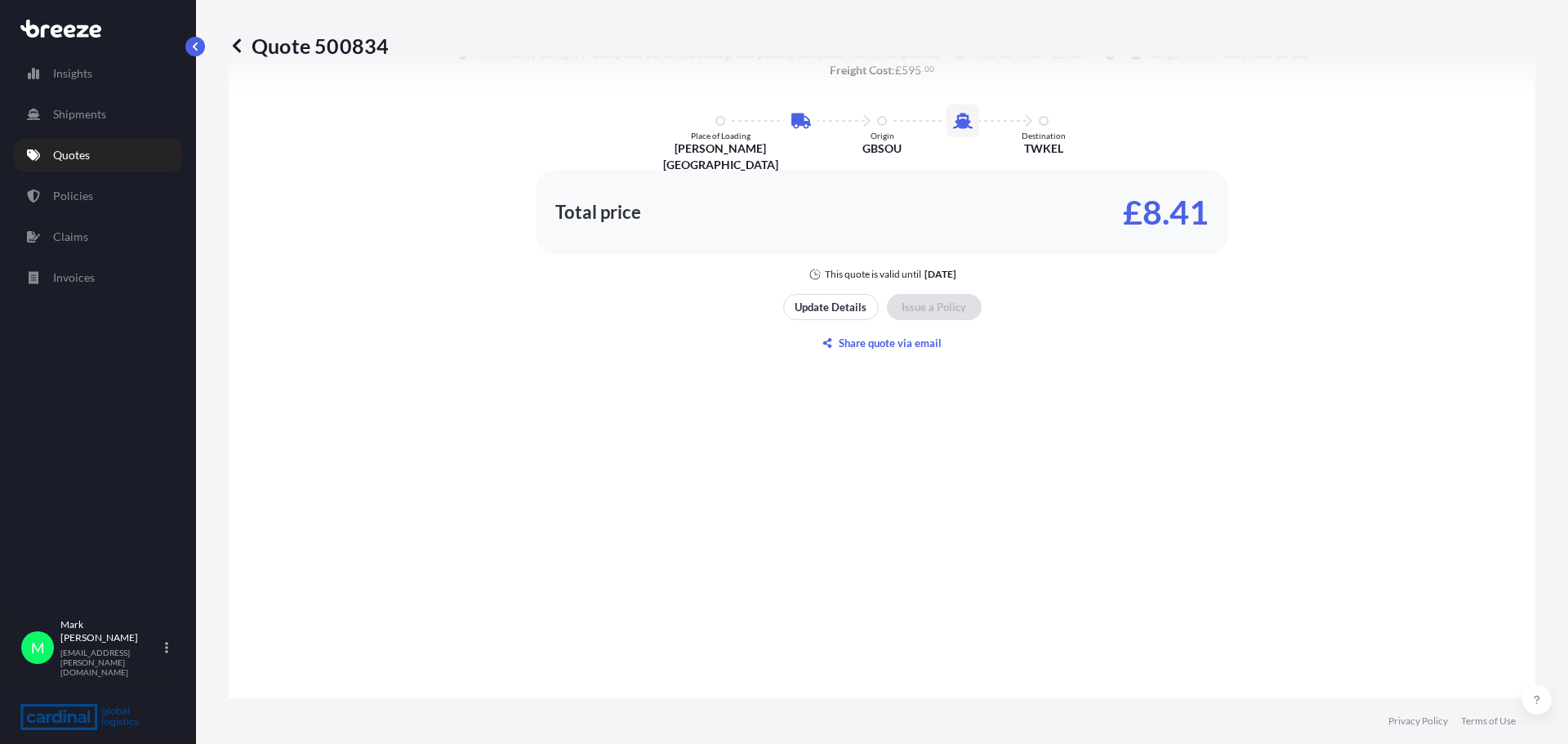
scroll to position [1161, 0]
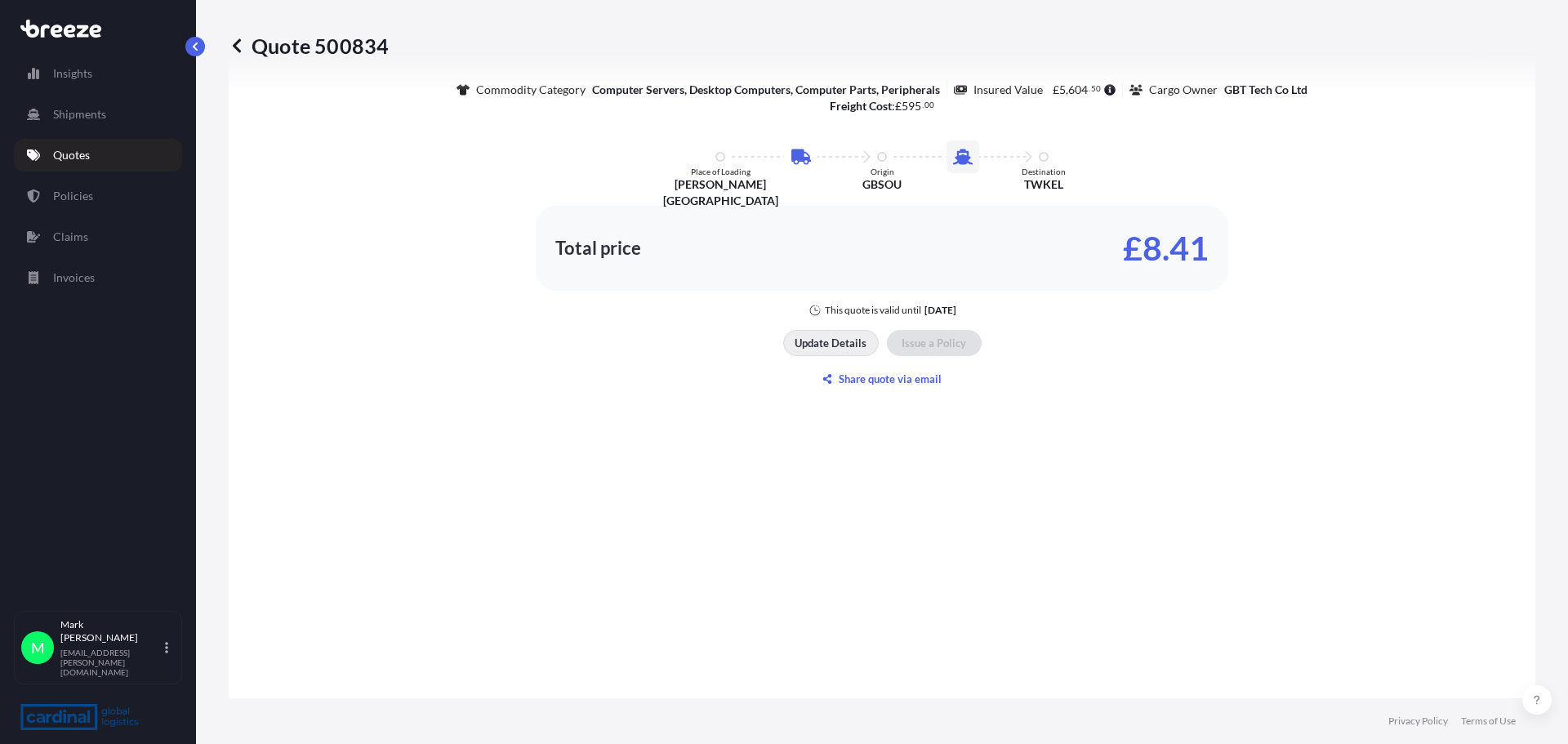
click at [817, 331] on button "Update Details" at bounding box center [830, 343] width 96 height 27
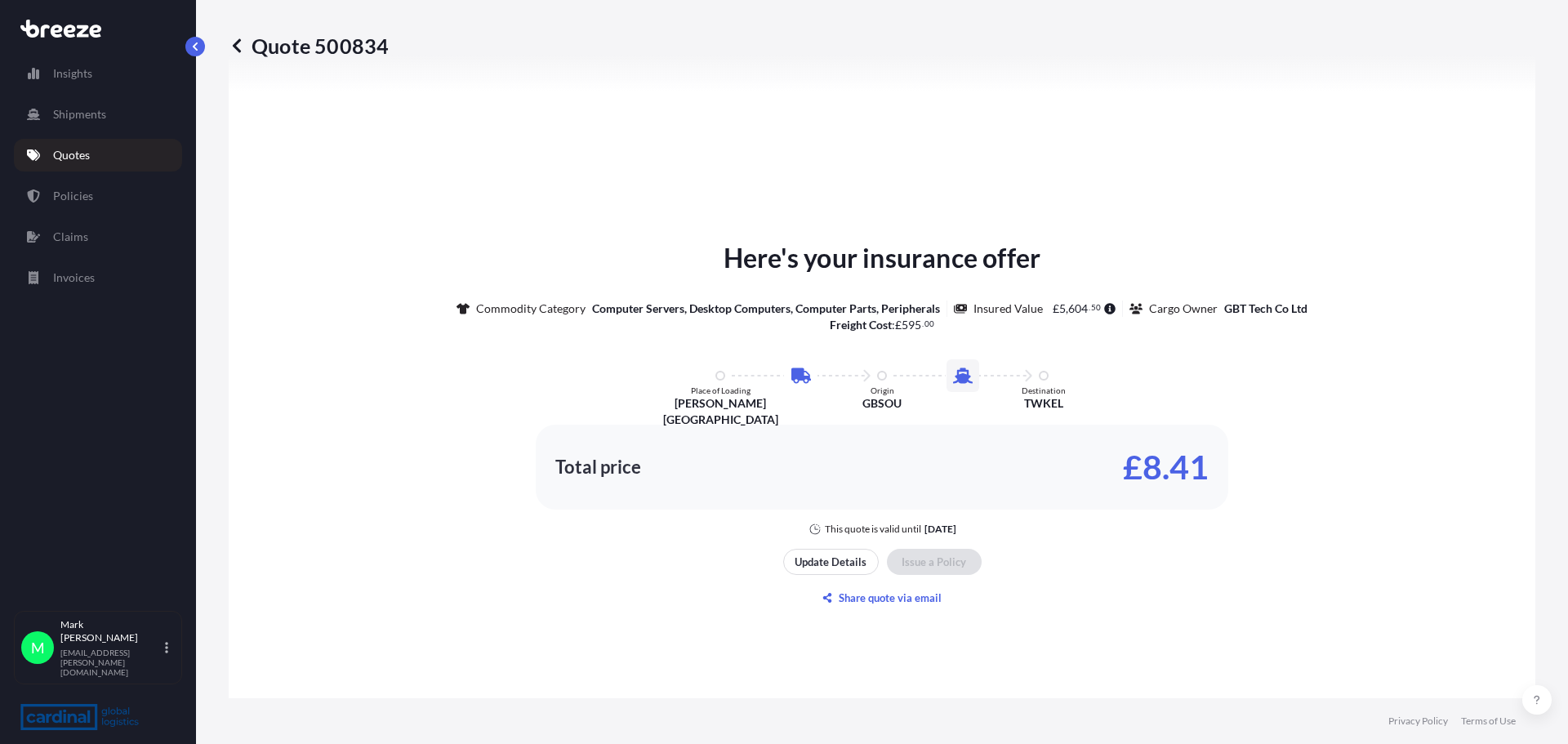
scroll to position [1006, 0]
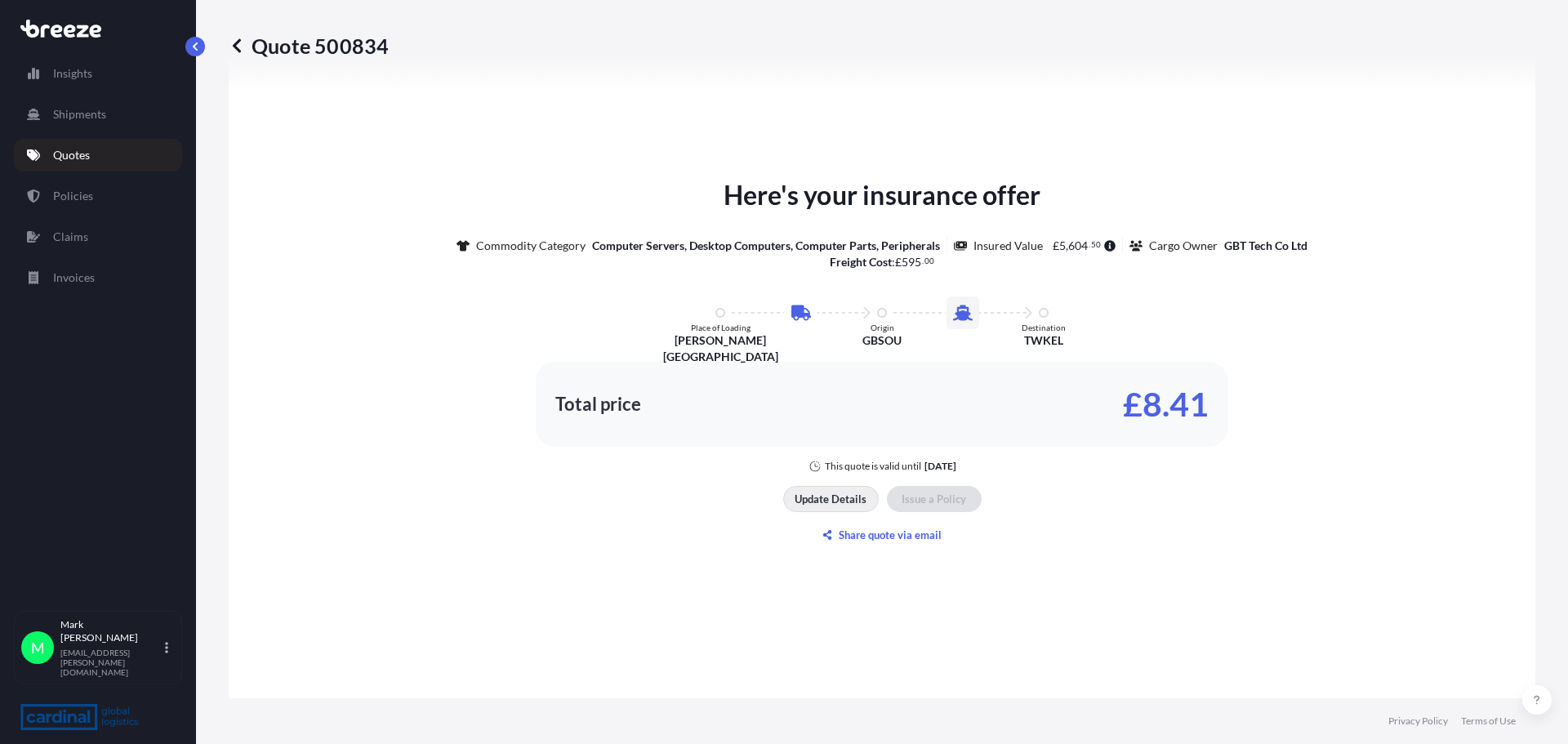
click at [823, 496] on p "Update Details" at bounding box center [830, 498] width 72 height 16
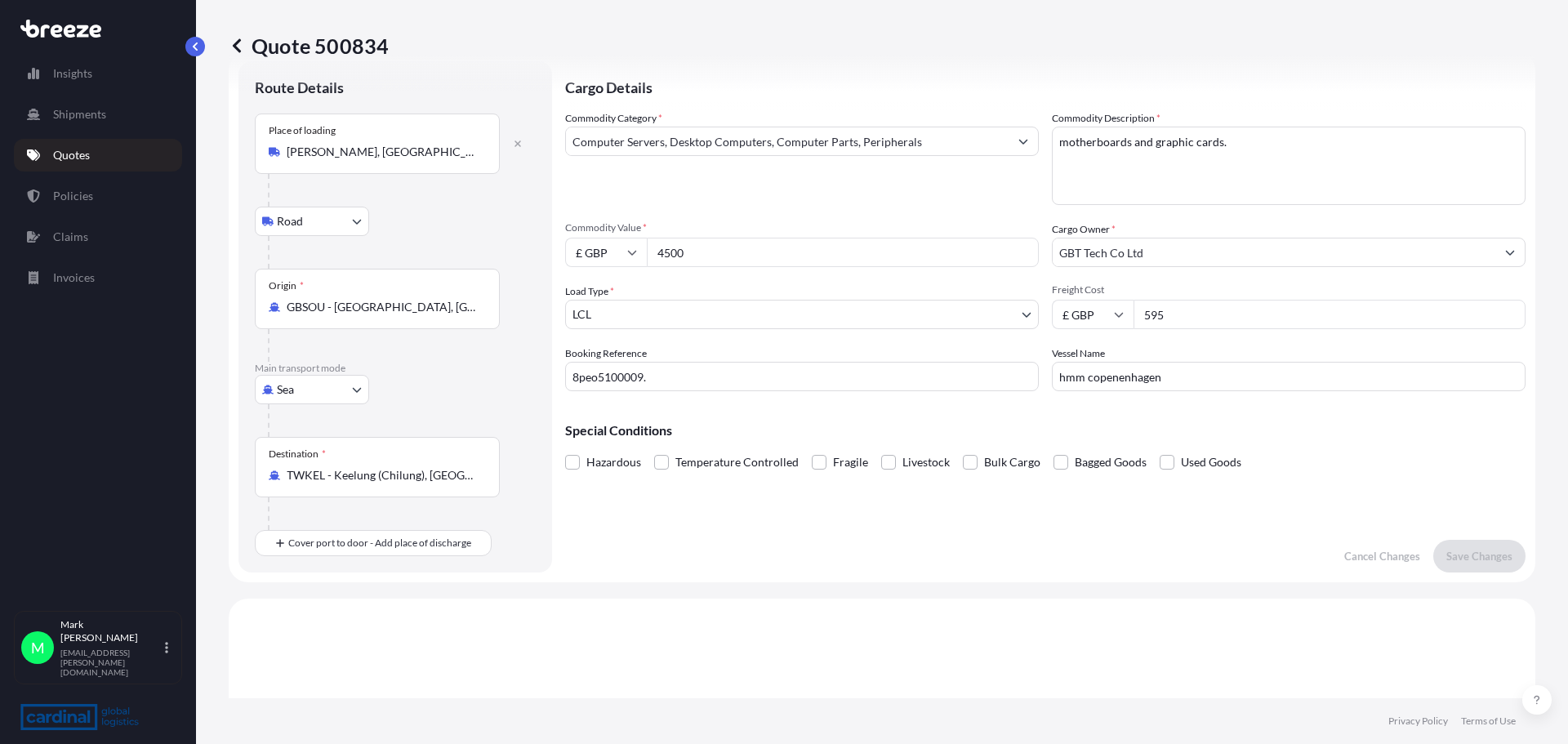
scroll to position [27, 0]
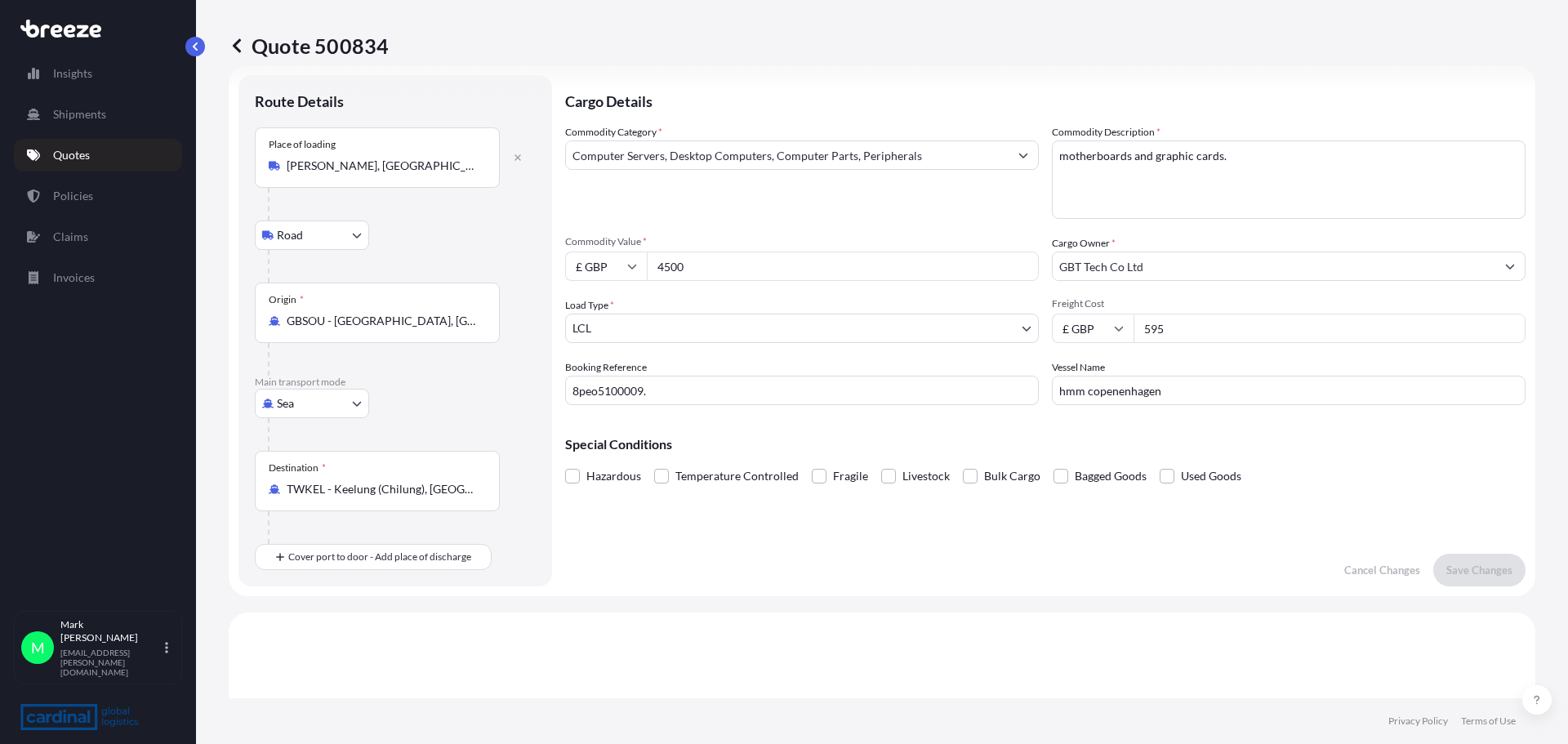
drag, startPoint x: 1137, startPoint y: 264, endPoint x: 1149, endPoint y: 264, distance: 12.0
click at [1138, 264] on input "GBT Tech Co Ltd" at bounding box center [1274, 266] width 443 height 29
click at [1149, 264] on input "GBT Tech Co Ltd" at bounding box center [1274, 266] width 443 height 29
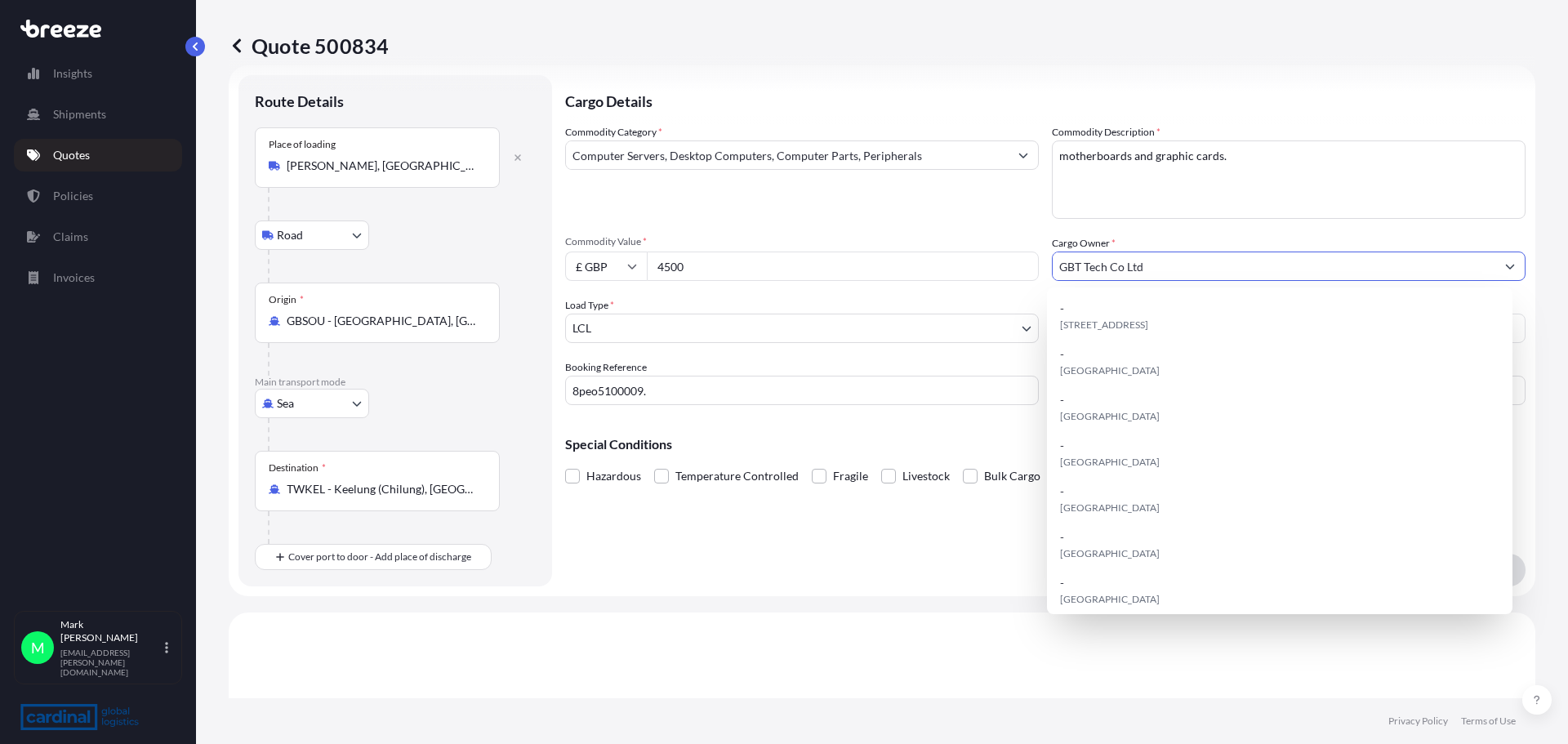
drag, startPoint x: 731, startPoint y: 252, endPoint x: 722, endPoint y: 260, distance: 12.0
click at [726, 257] on input "4500" at bounding box center [843, 266] width 392 height 29
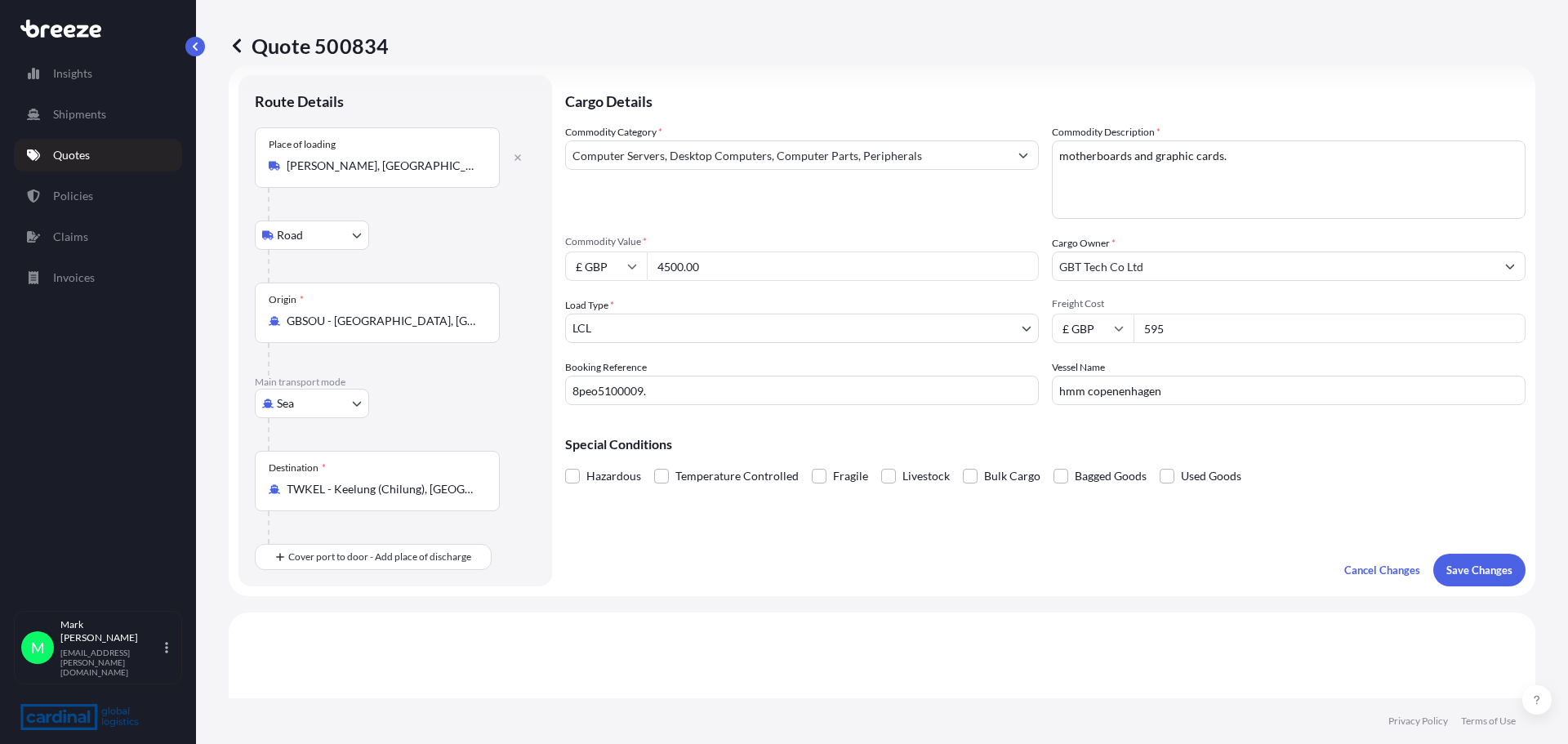
type input "4500.00"
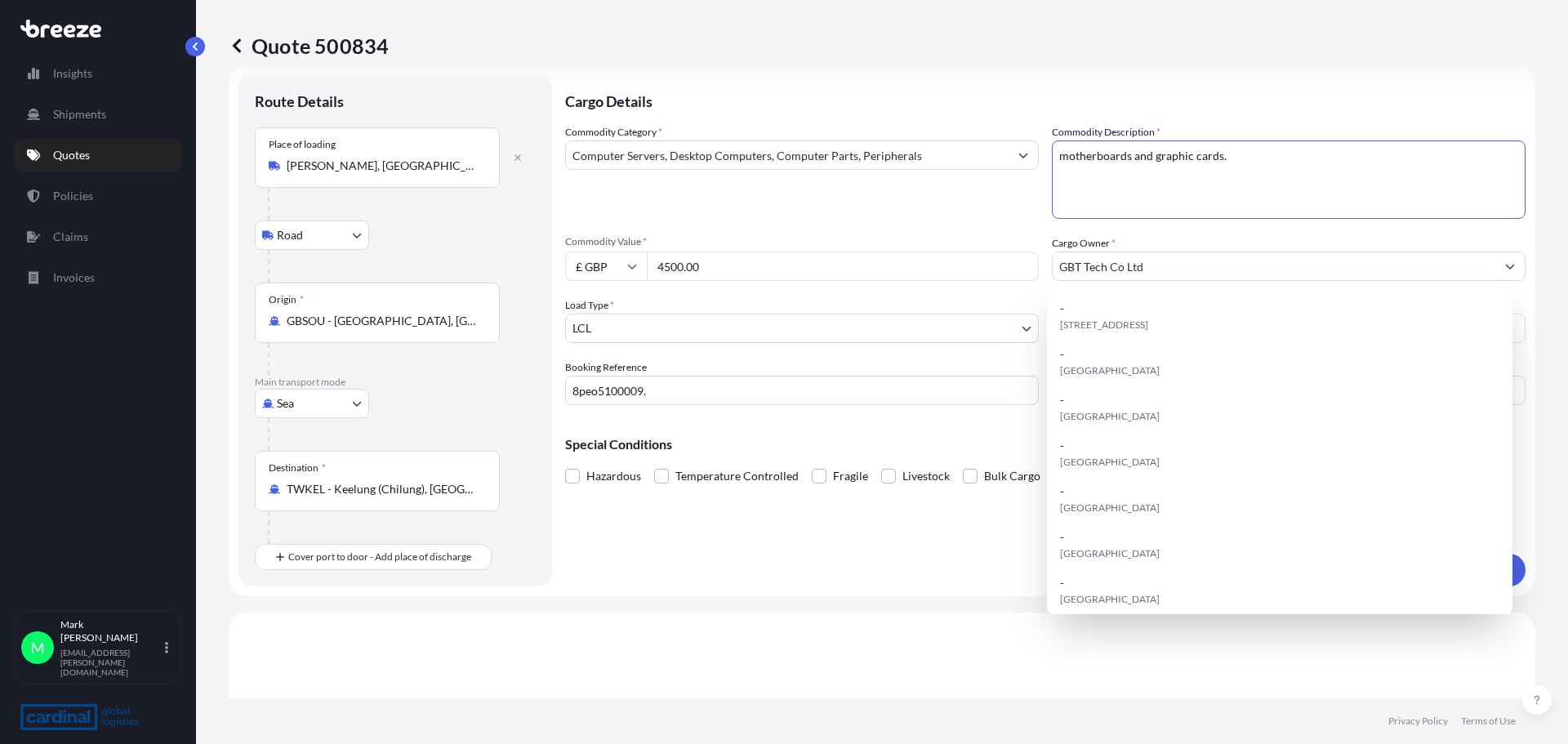
click at [1227, 157] on textarea "motherboards and graphic cards." at bounding box center [1289, 179] width 473 height 79
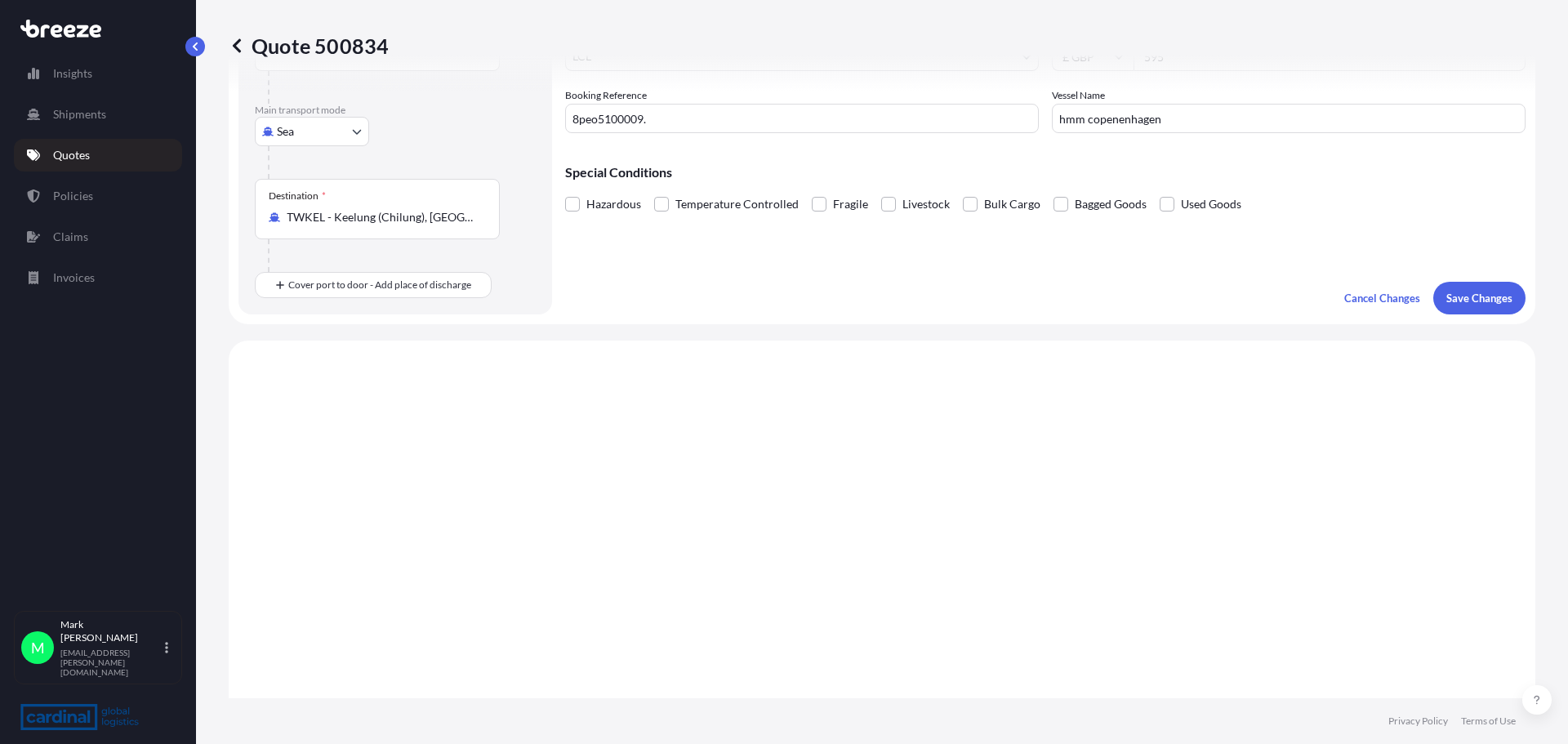
scroll to position [189, 0]
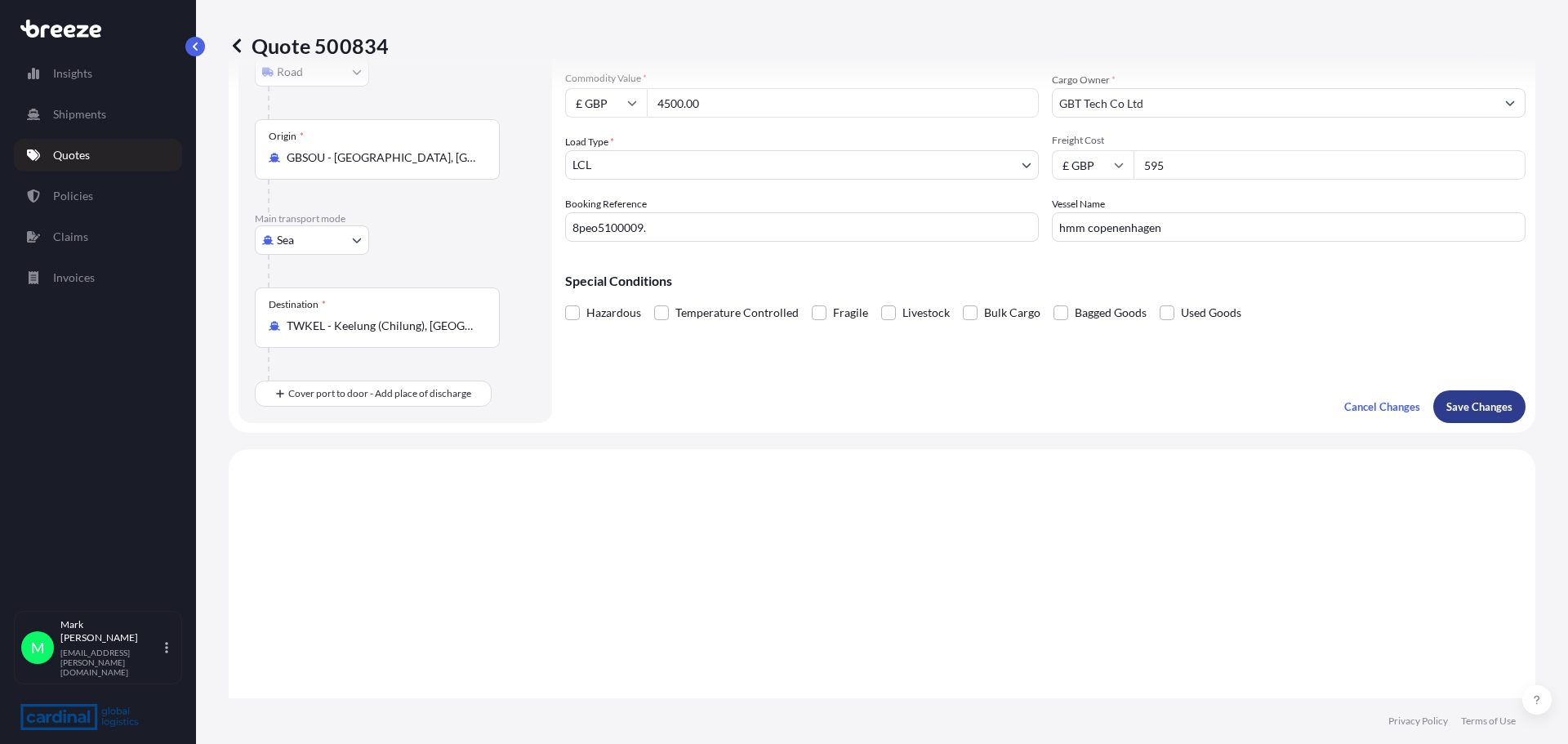
click at [1454, 408] on p "Save Changes" at bounding box center [1480, 406] width 66 height 16
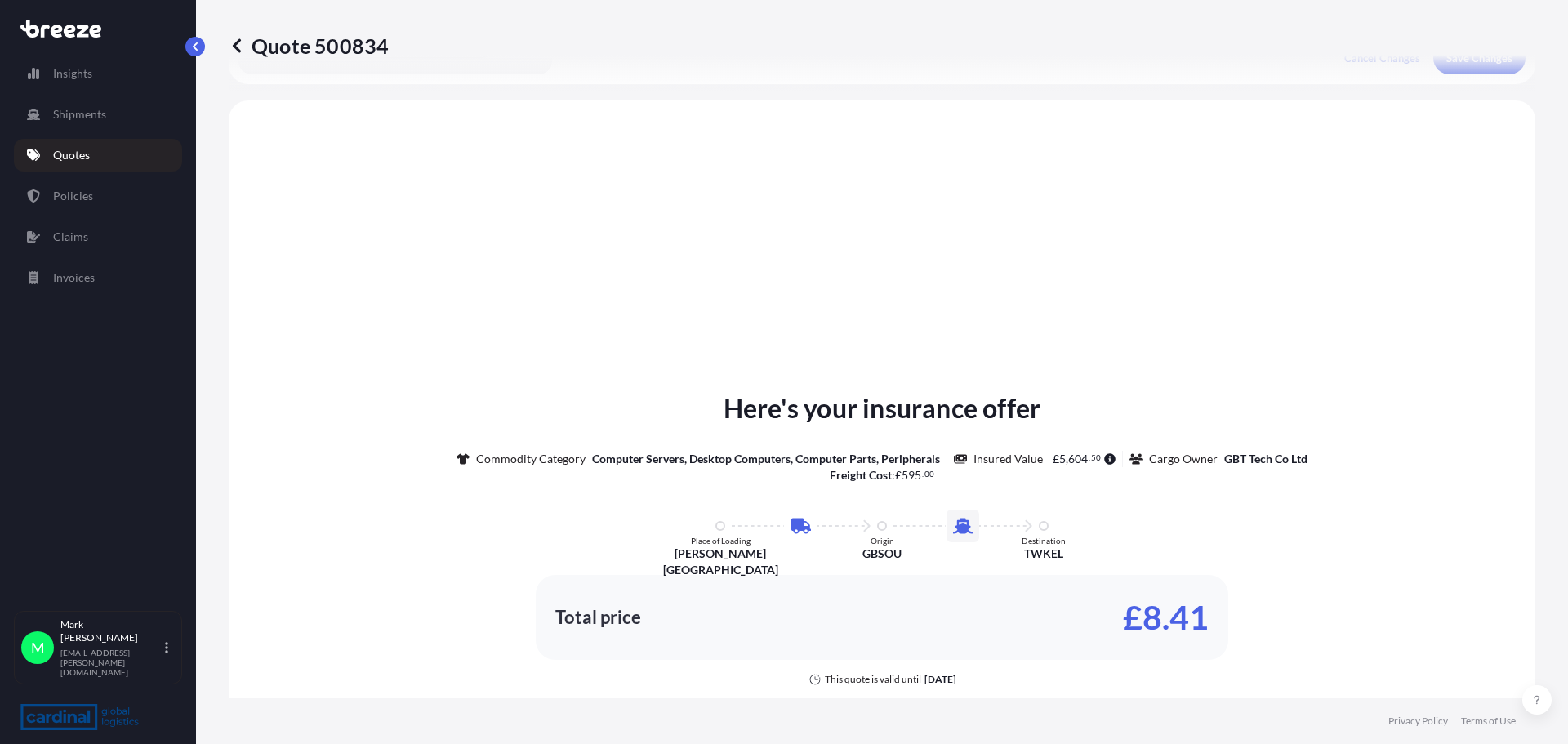
scroll to position [557, 0]
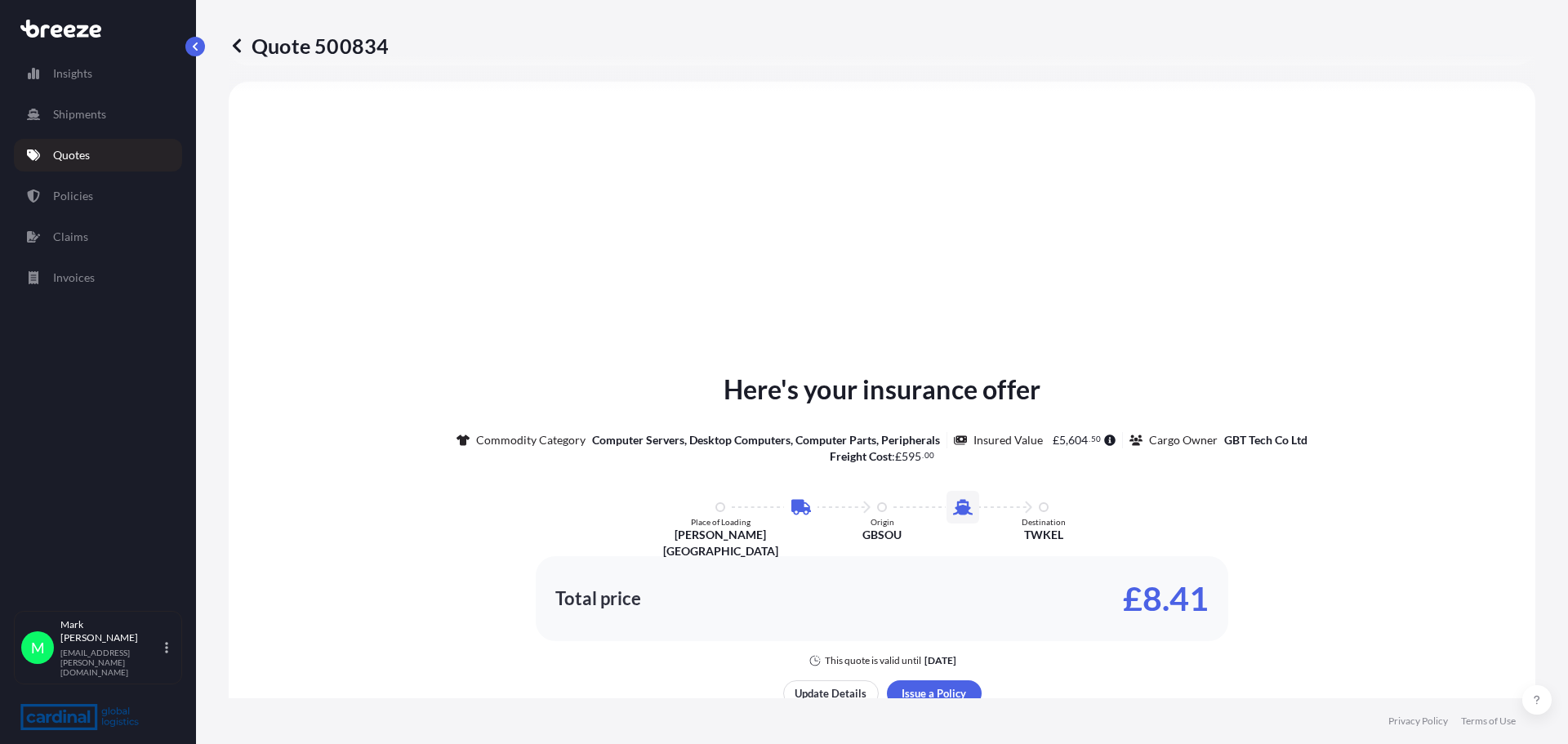
select select "Road"
select select "Sea"
select select "1"
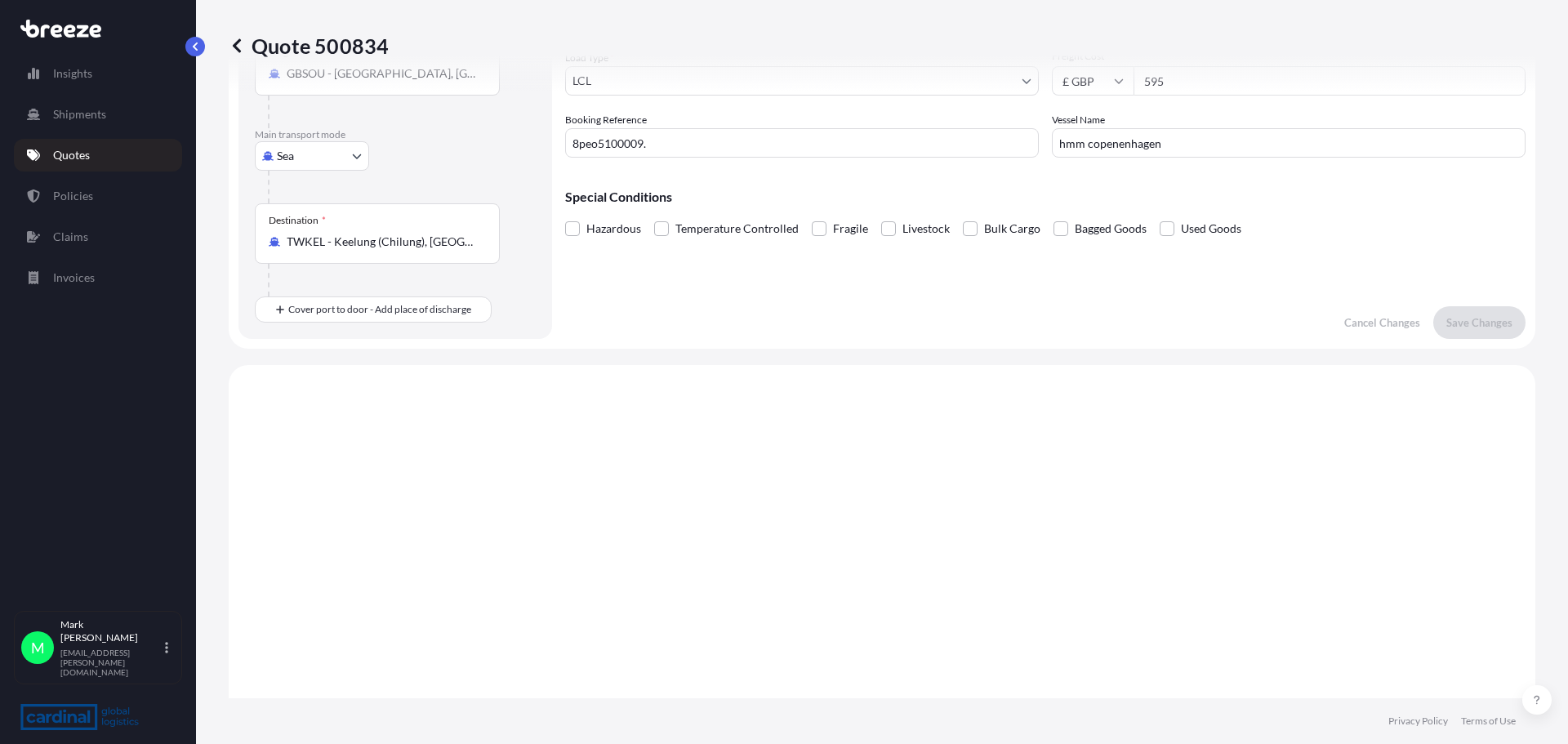
scroll to position [0, 0]
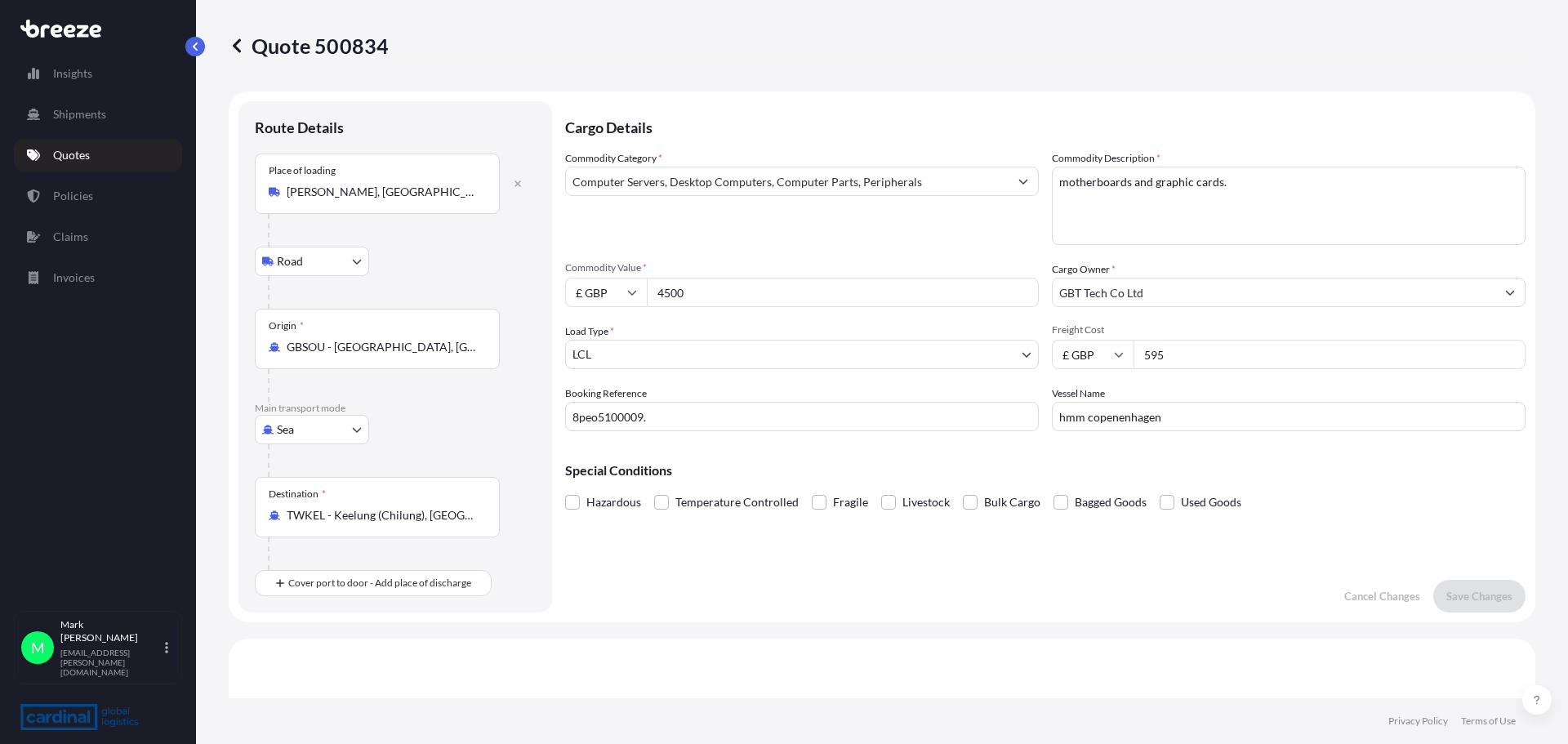
click at [68, 152] on p "Quotes" at bounding box center [71, 154] width 37 height 16
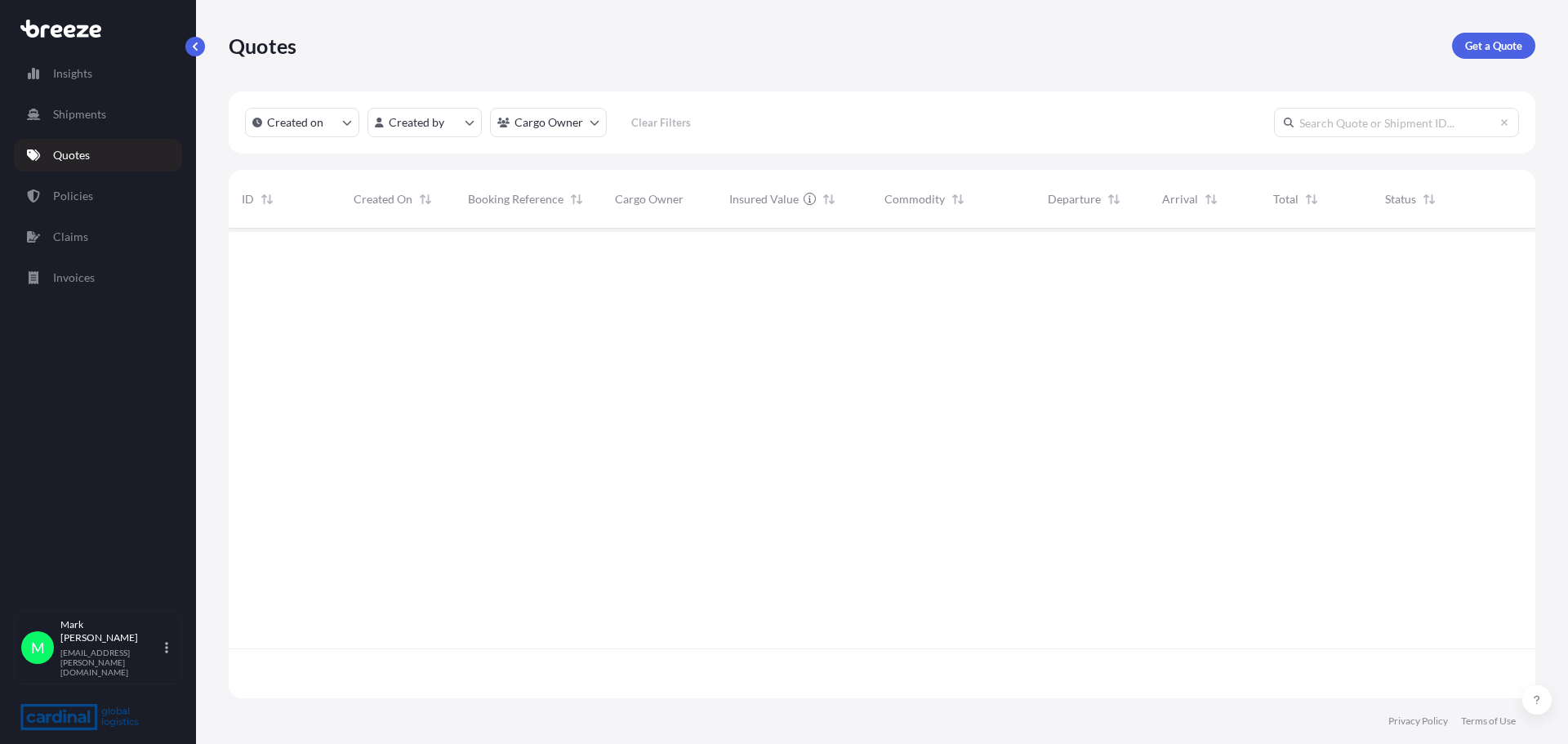
scroll to position [467, 1294]
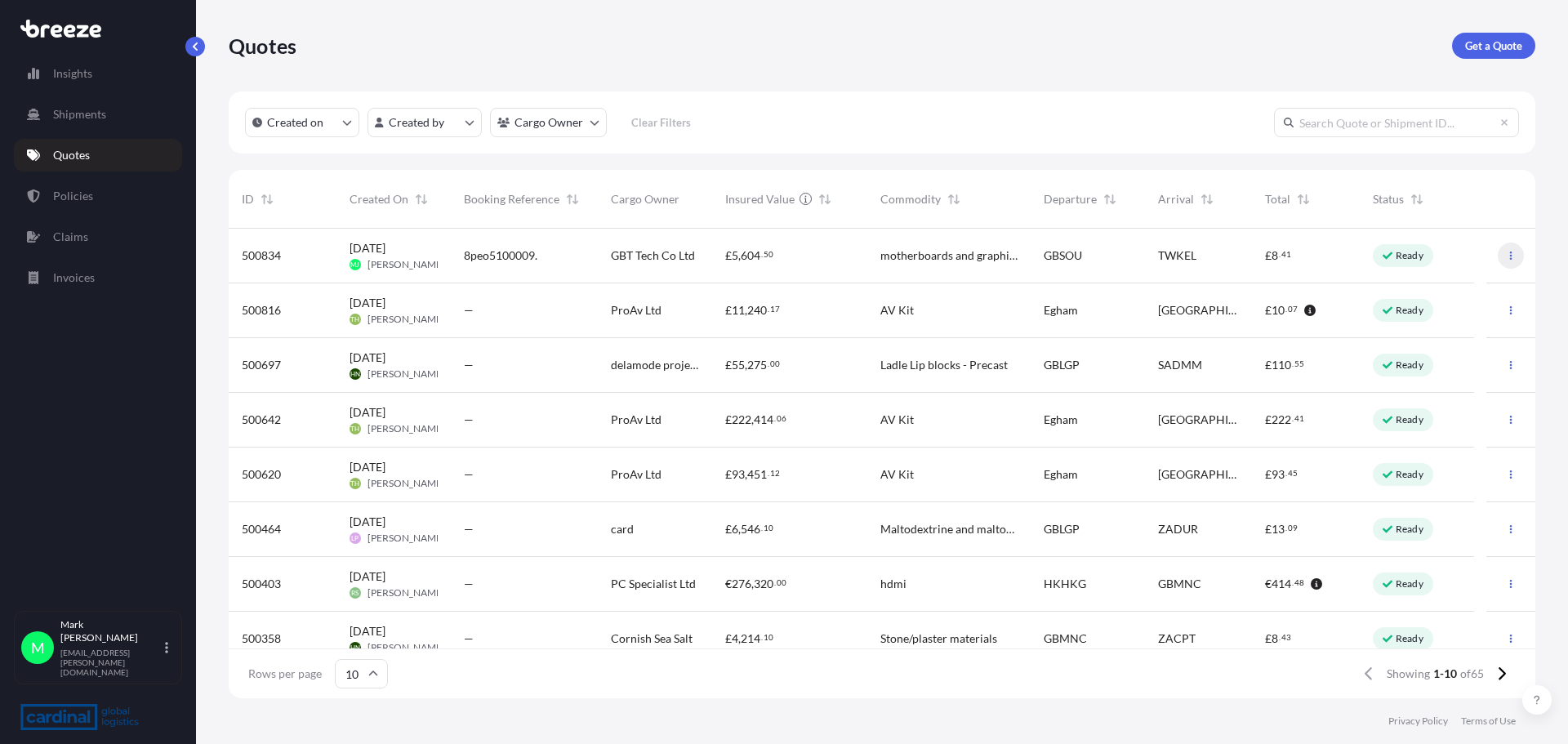
click at [1506, 257] on icon "button" at bounding box center [1511, 256] width 9 height 9
click at [1451, 292] on p "Duplicate quote" at bounding box center [1434, 288] width 81 height 16
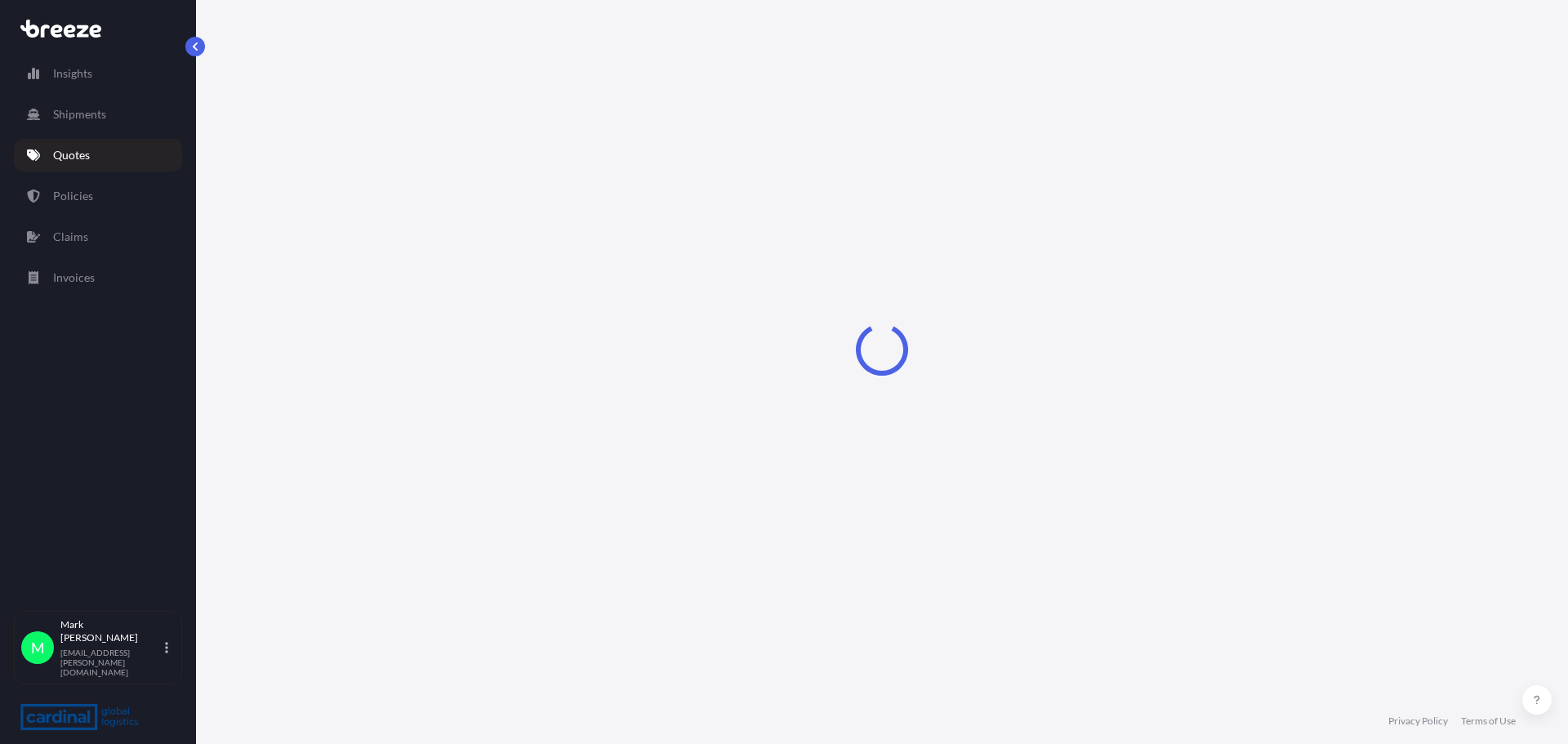
select select "Road"
select select "Sea"
select select "1"
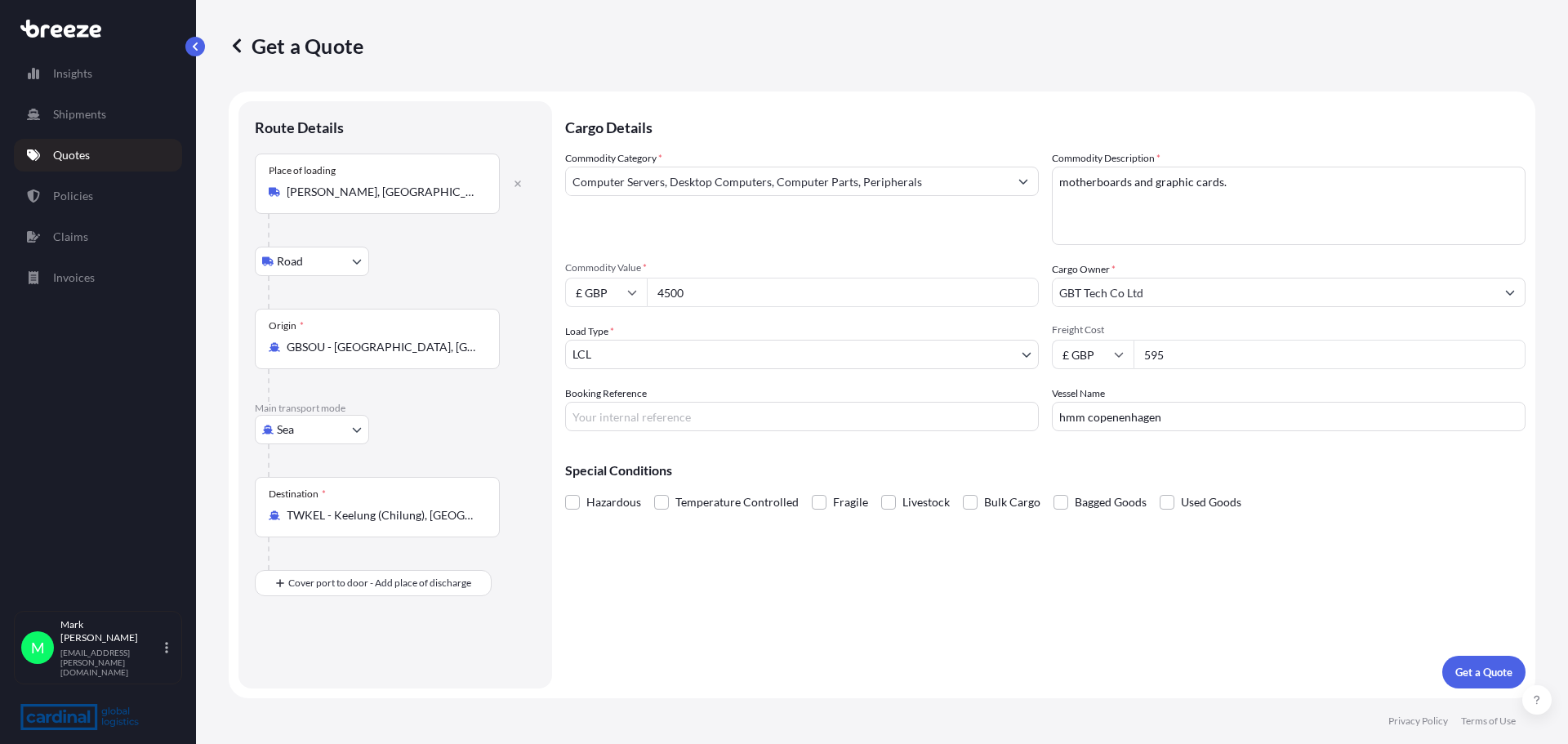
click at [598, 416] on input "Booking Reference" at bounding box center [802, 416] width 473 height 29
type input "8peo5100009"
click at [1474, 672] on p "Get a Quote" at bounding box center [1484, 671] width 57 height 16
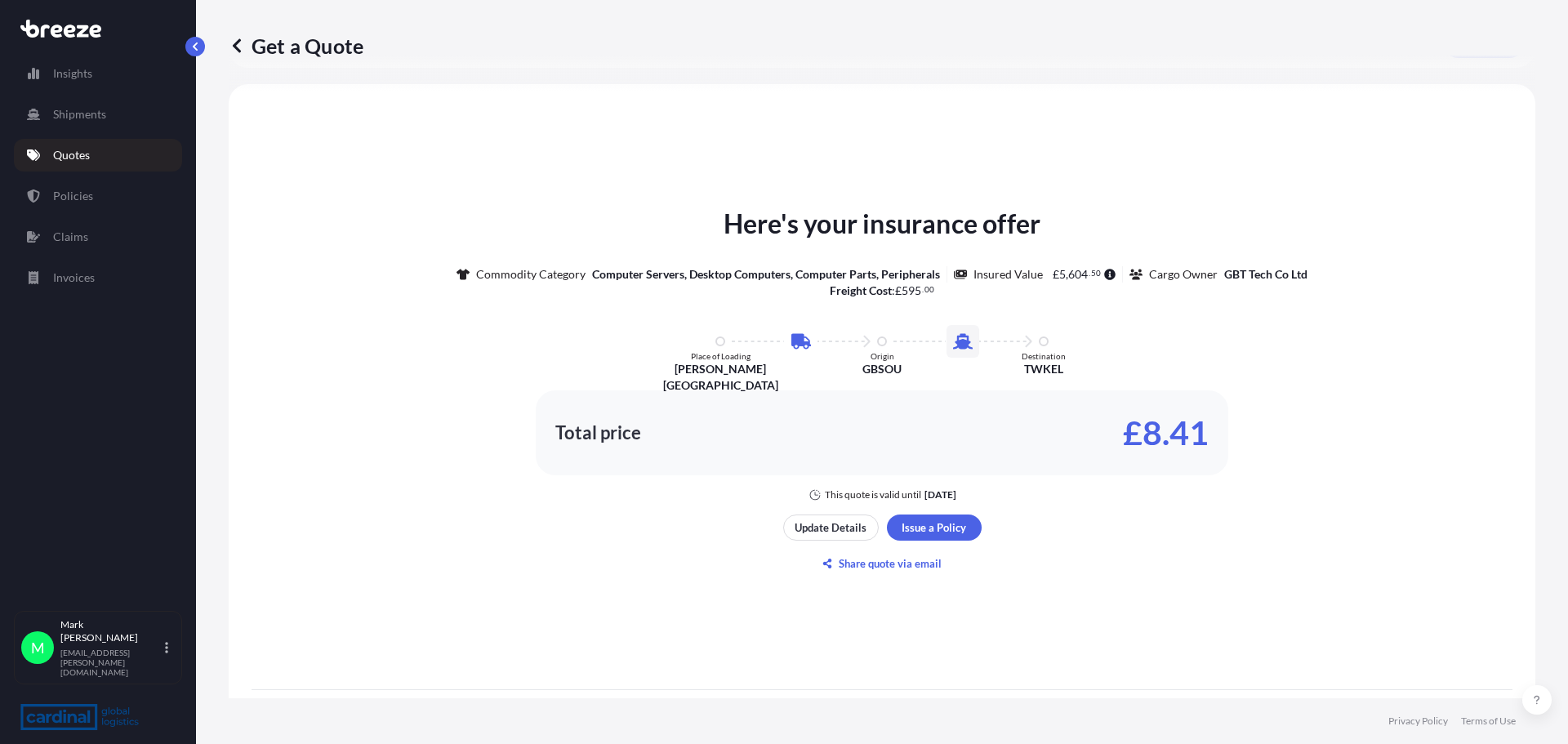
scroll to position [724, 0]
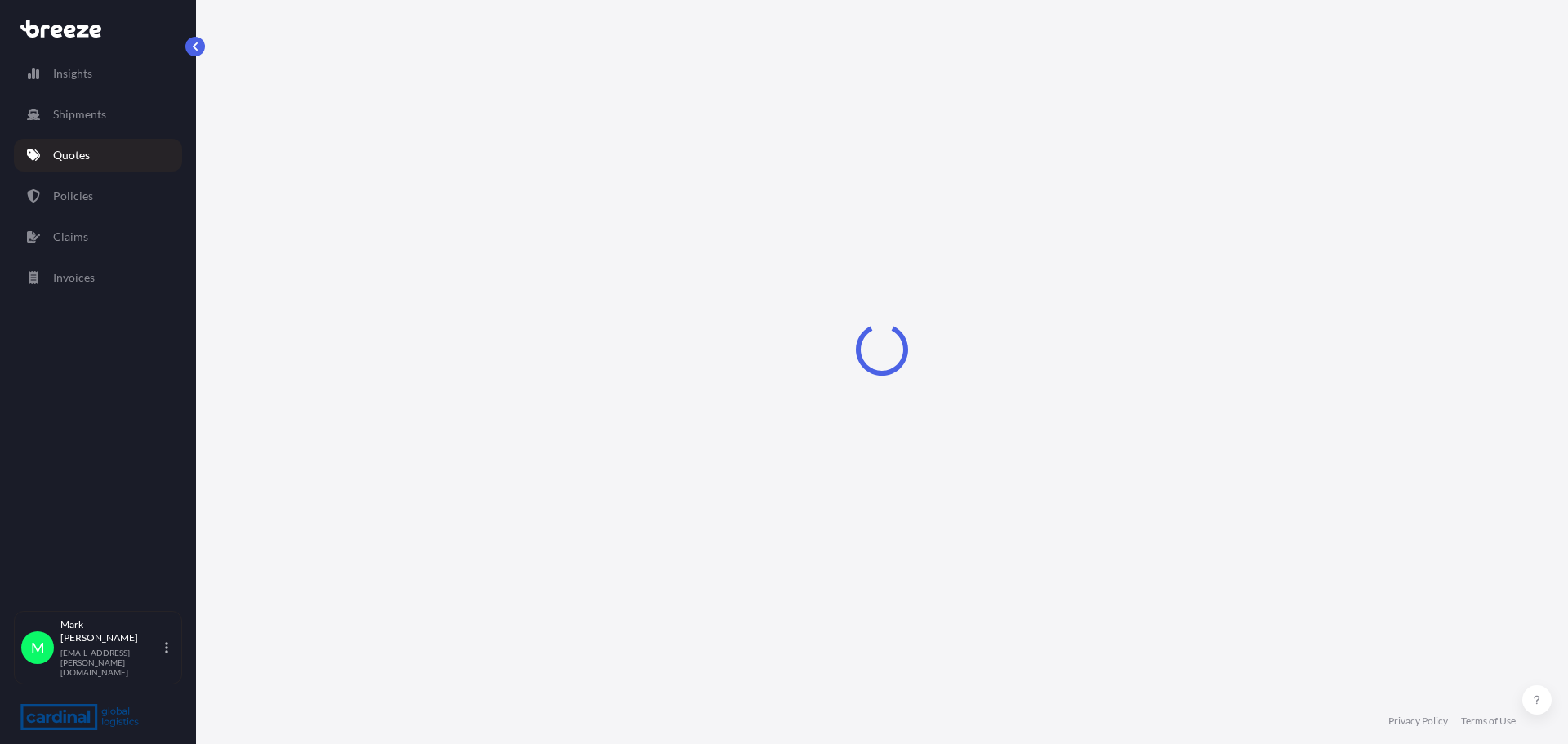
select select "Road"
select select "Sea"
select select "1"
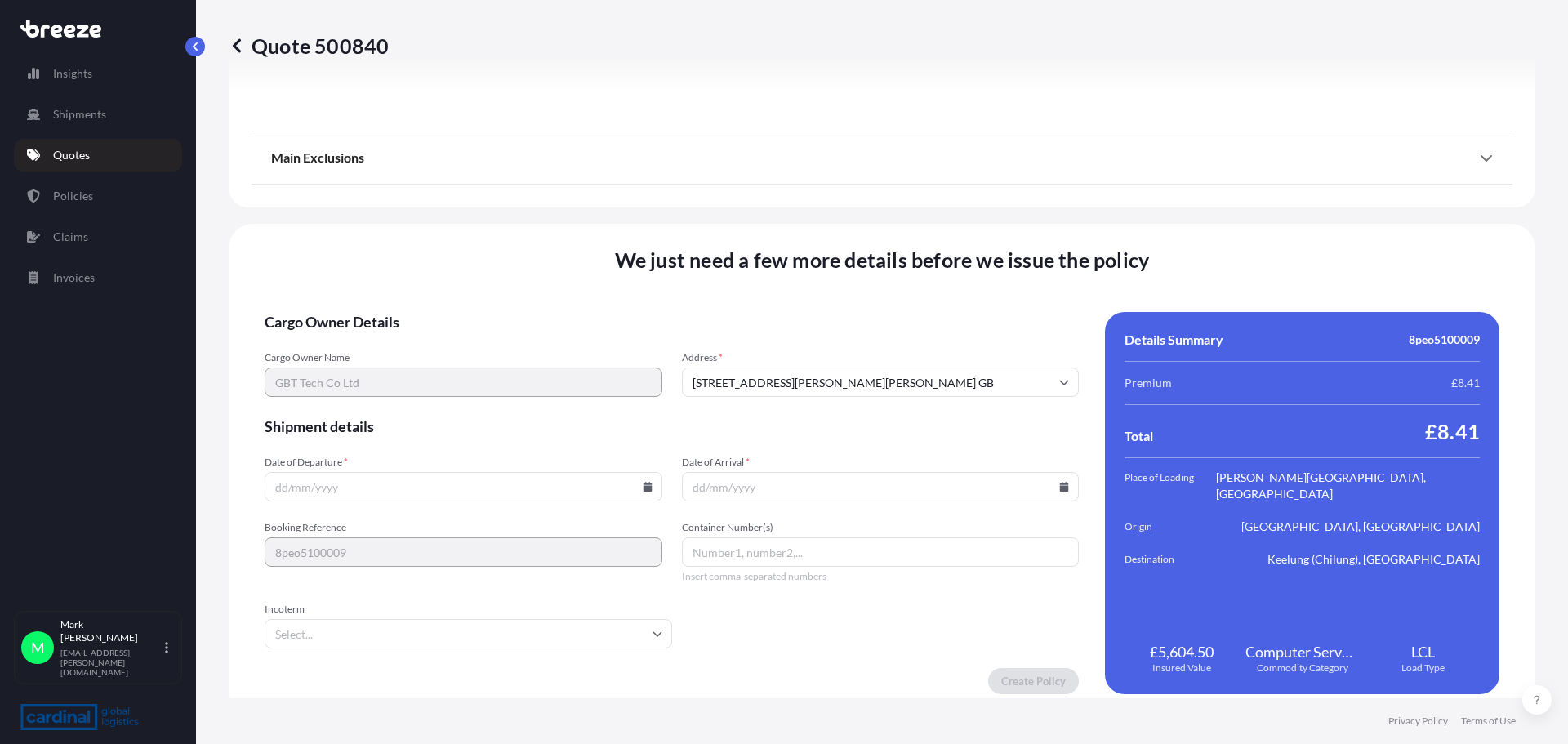
scroll to position [1978, 0]
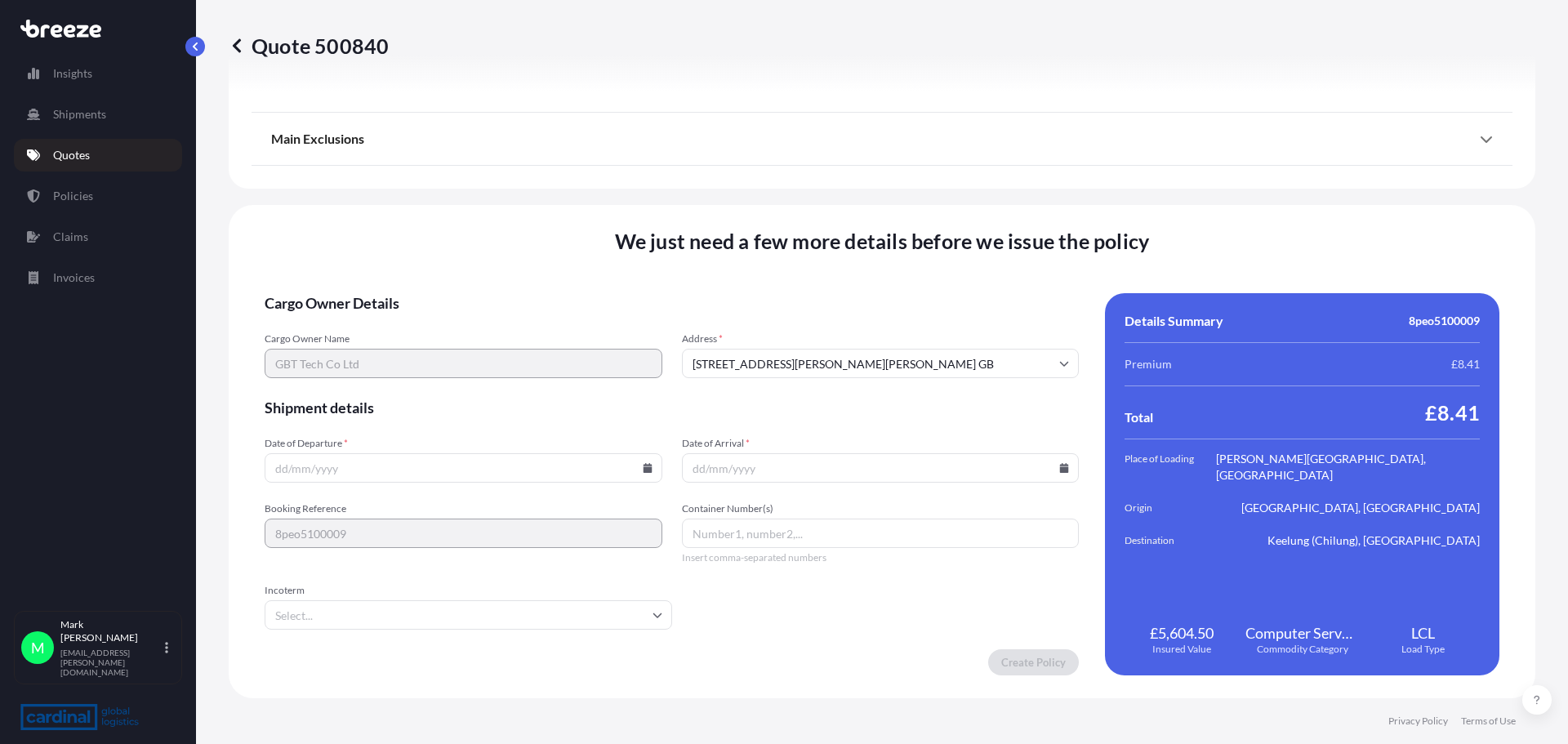
click at [344, 462] on input "Date of Departure *" at bounding box center [463, 468] width 398 height 29
click at [344, 464] on input "Date of Departure *" at bounding box center [463, 468] width 398 height 29
click at [643, 469] on icon at bounding box center [647, 468] width 9 height 9
click at [457, 295] on button "9" at bounding box center [462, 292] width 27 height 27
type input "[DATE]"
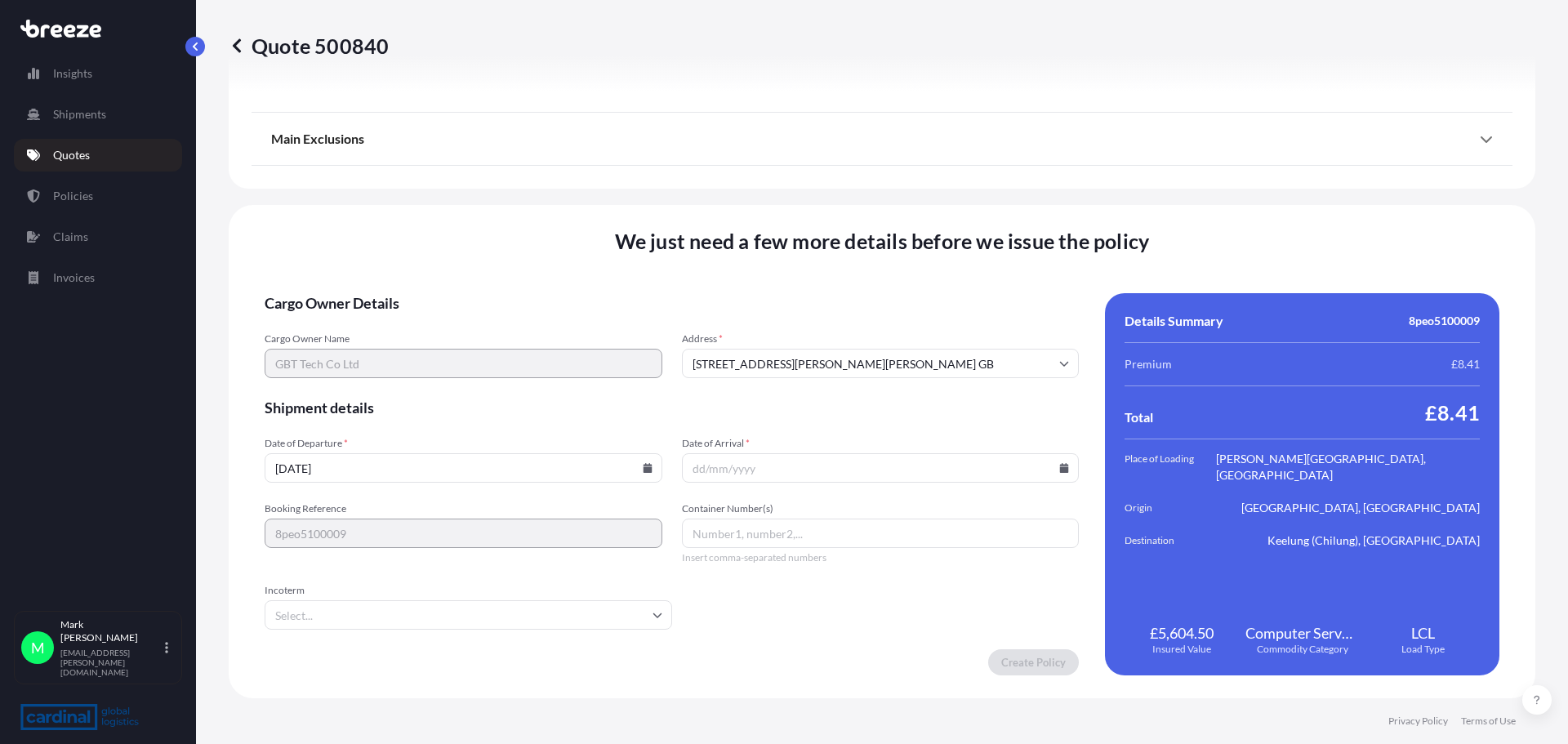
click at [764, 467] on input "Date of Arrival *" at bounding box center [881, 468] width 398 height 29
click at [1060, 468] on icon at bounding box center [1064, 468] width 9 height 9
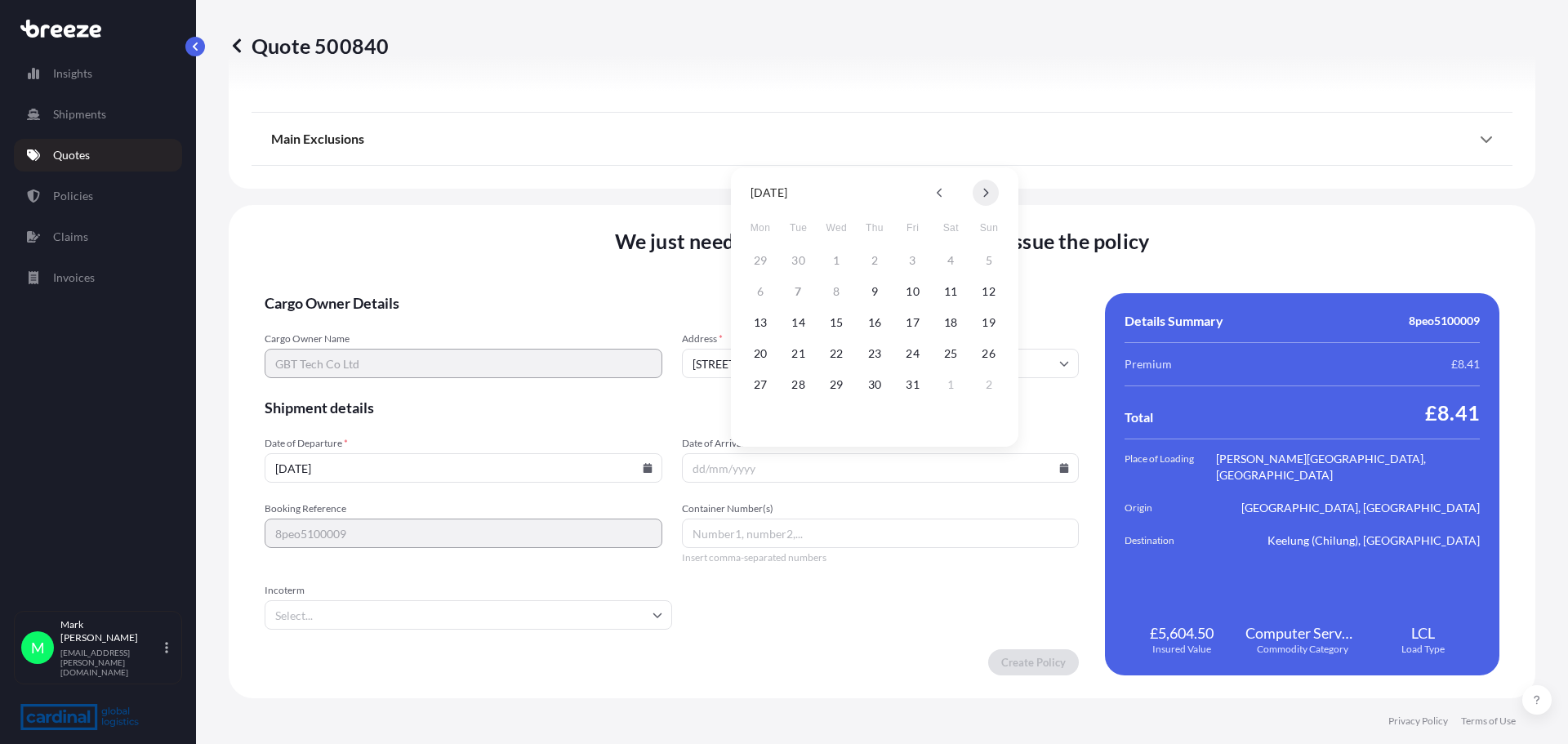
click at [987, 195] on icon at bounding box center [986, 192] width 5 height 9
click at [914, 295] on button "12" at bounding box center [914, 292] width 27 height 27
type input "[DATE]"
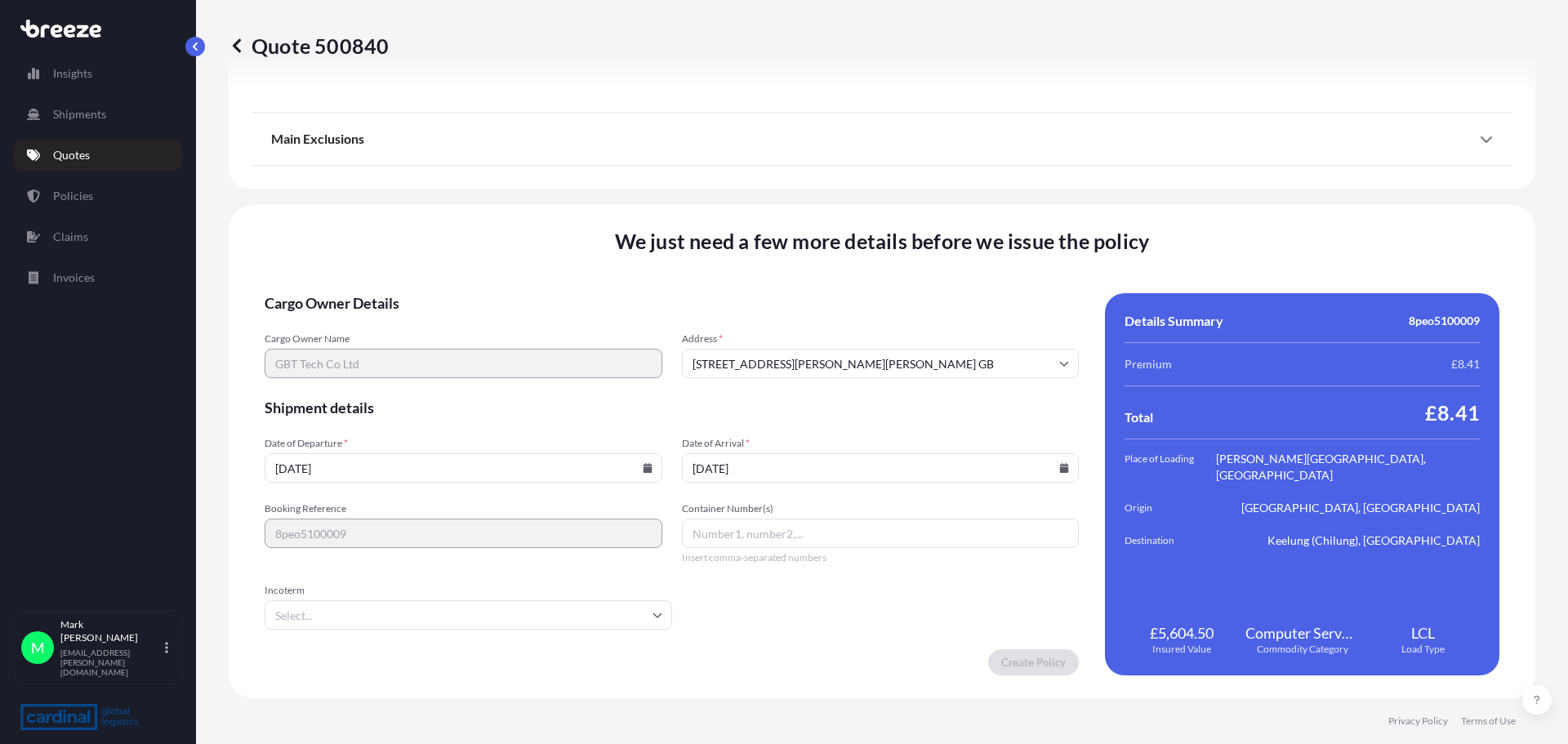
click at [740, 536] on input "Container Number(s)" at bounding box center [881, 533] width 398 height 29
type input "number1"
click at [414, 622] on input "Incoterm" at bounding box center [468, 614] width 407 height 29
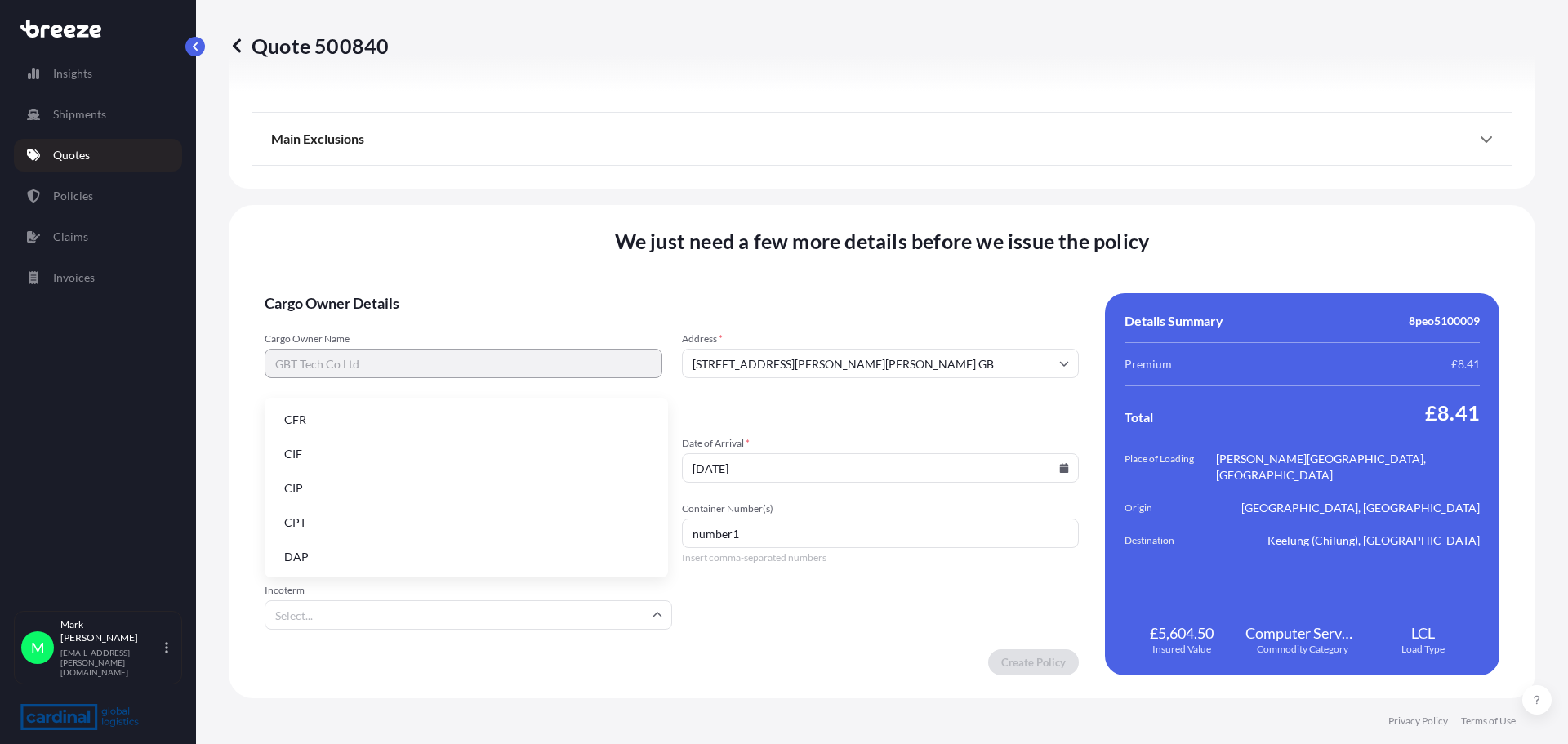
click at [306, 488] on li "CIP" at bounding box center [466, 487] width 390 height 31
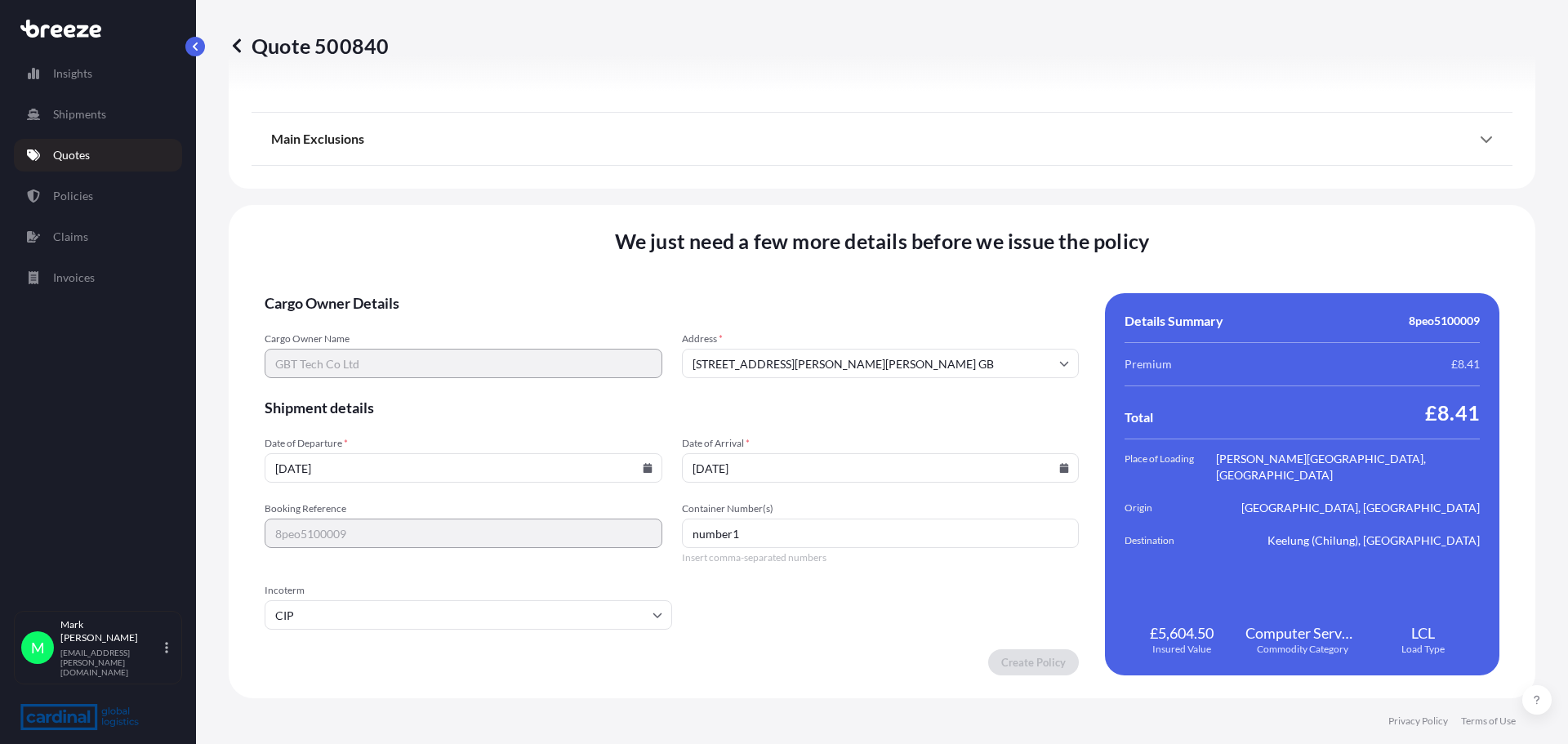
click at [937, 605] on form "Cargo Owner Details Cargo Owner Name GBT Tech Co Ltd Address * [STREET_ADDRESS]…" at bounding box center [671, 485] width 814 height 382
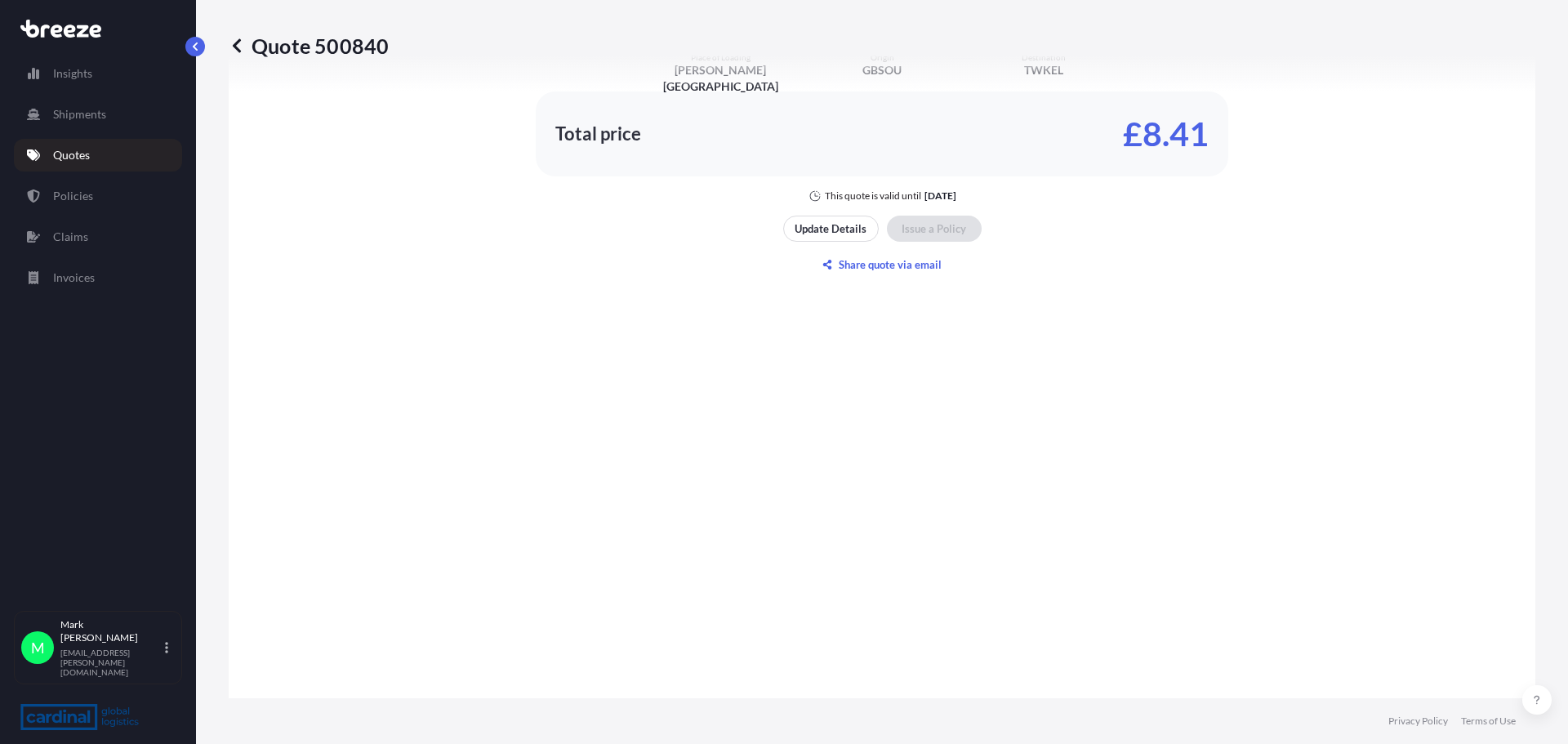
scroll to position [1161, 0]
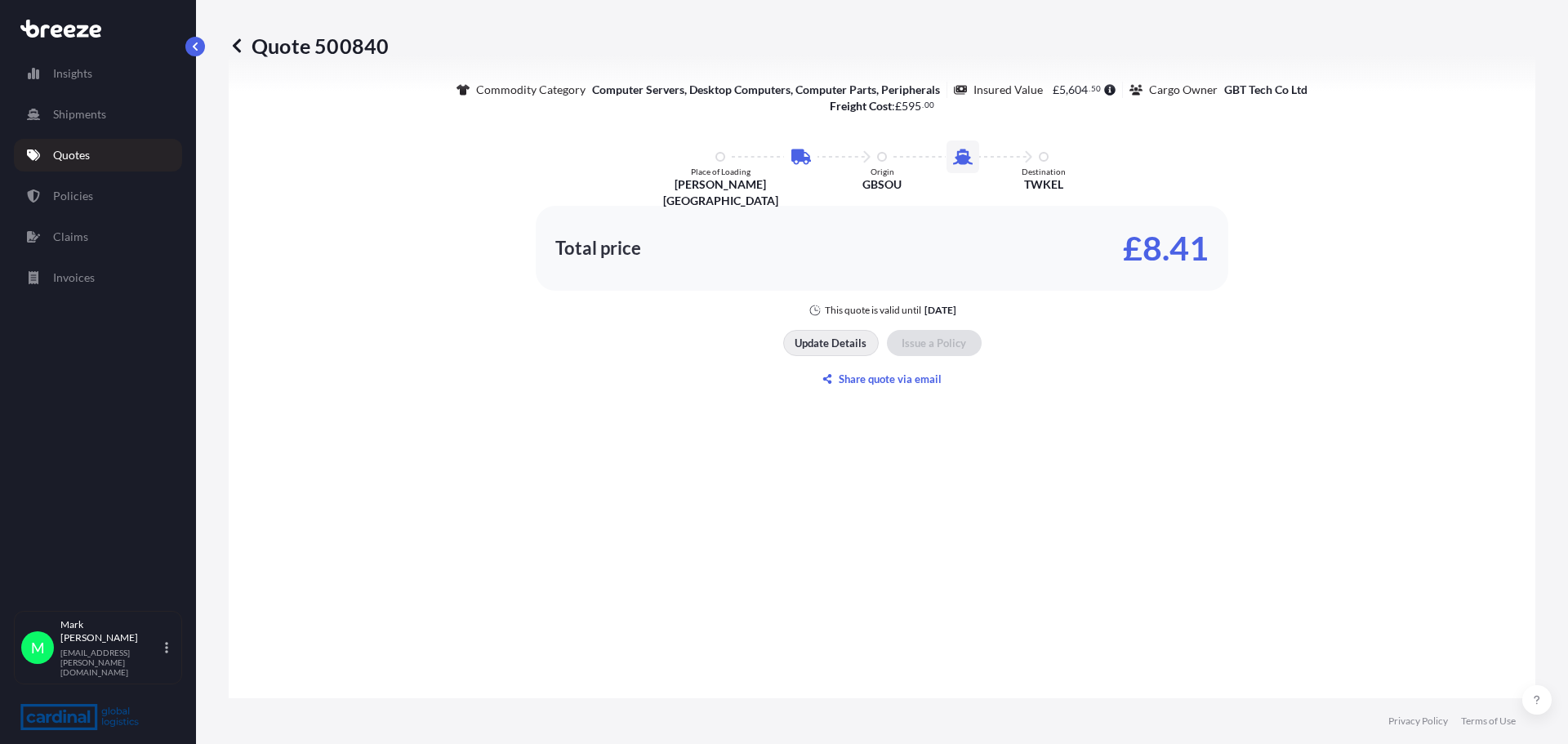
click at [824, 337] on p "Update Details" at bounding box center [830, 343] width 72 height 16
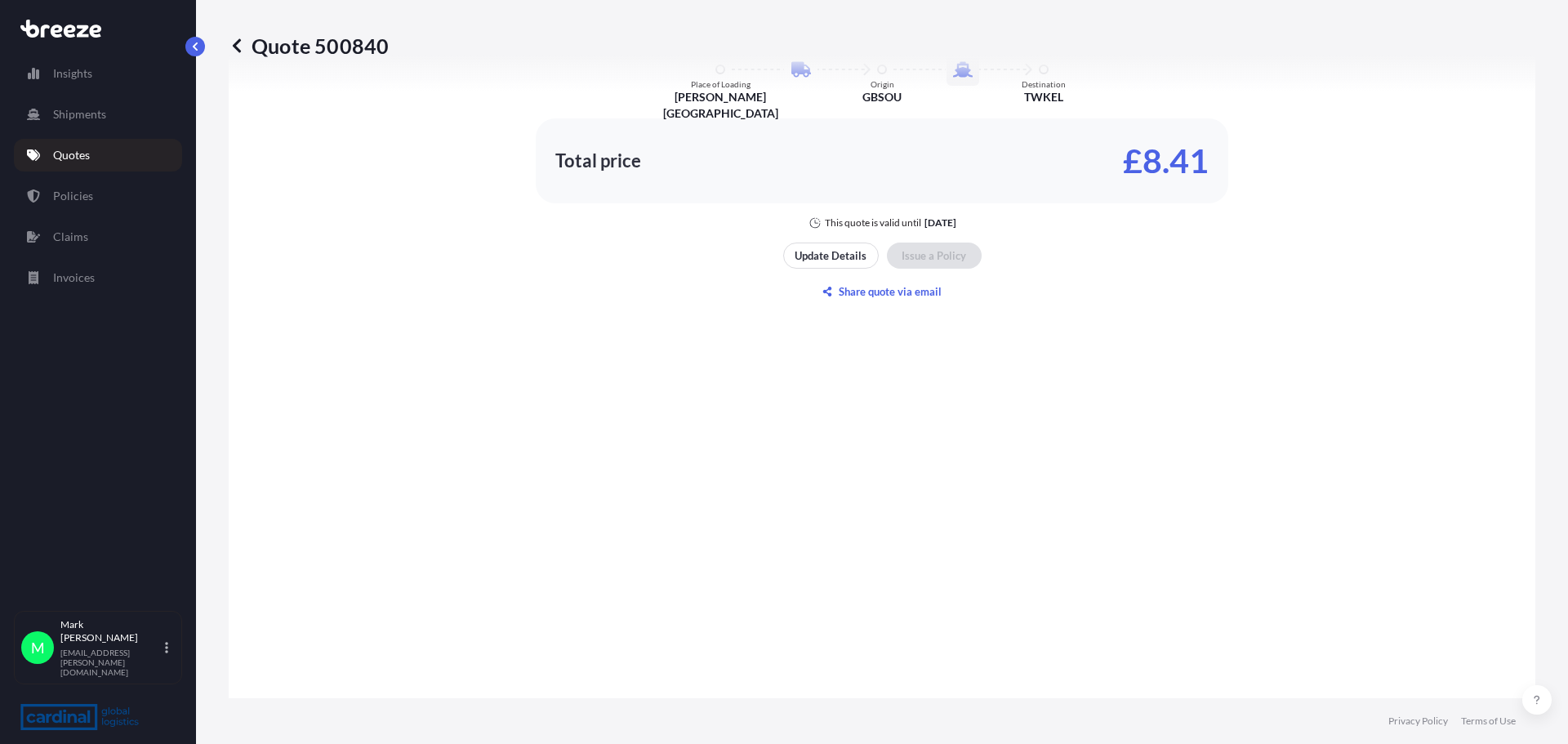
scroll to position [1143, 0]
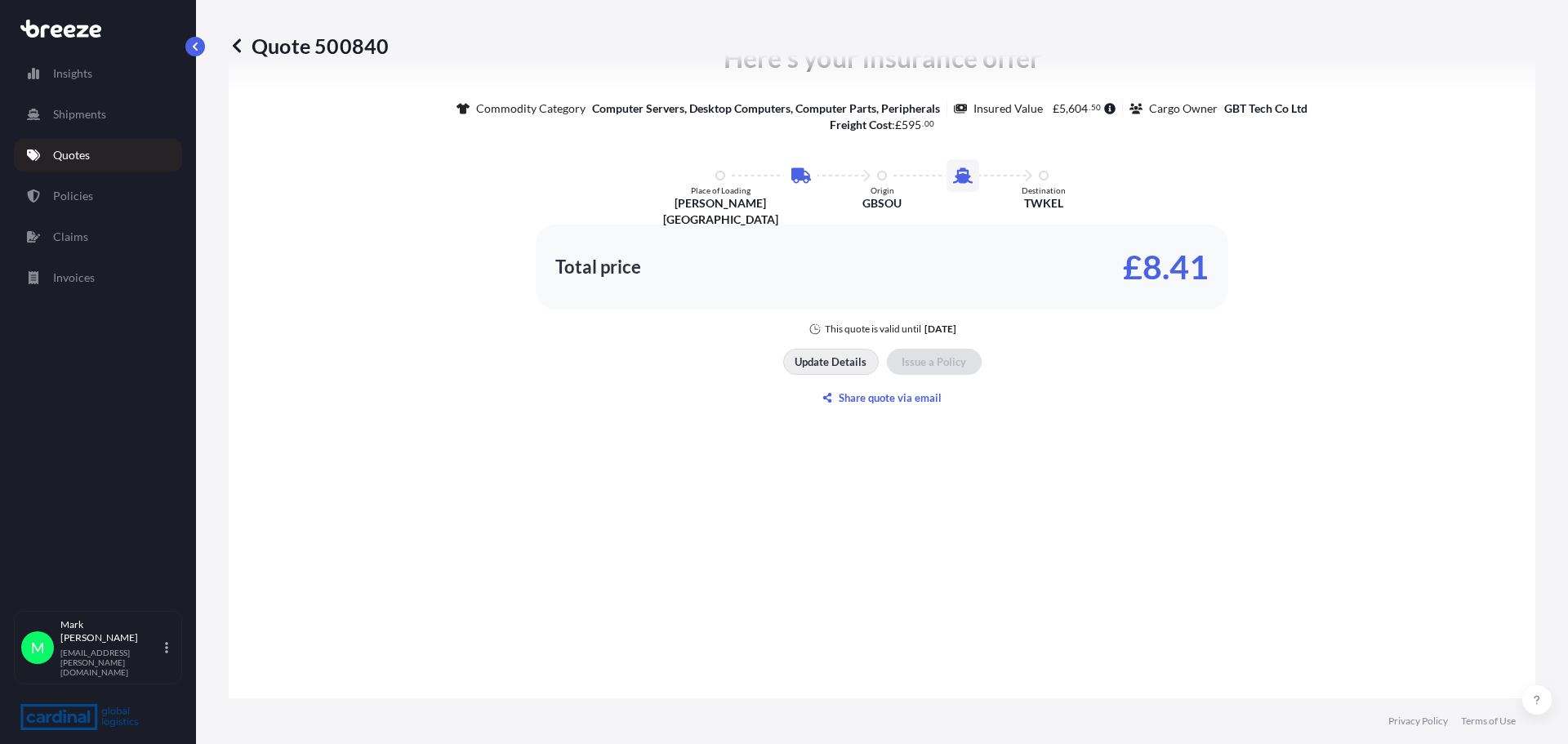
click at [834, 358] on p "Update Details" at bounding box center [830, 362] width 72 height 16
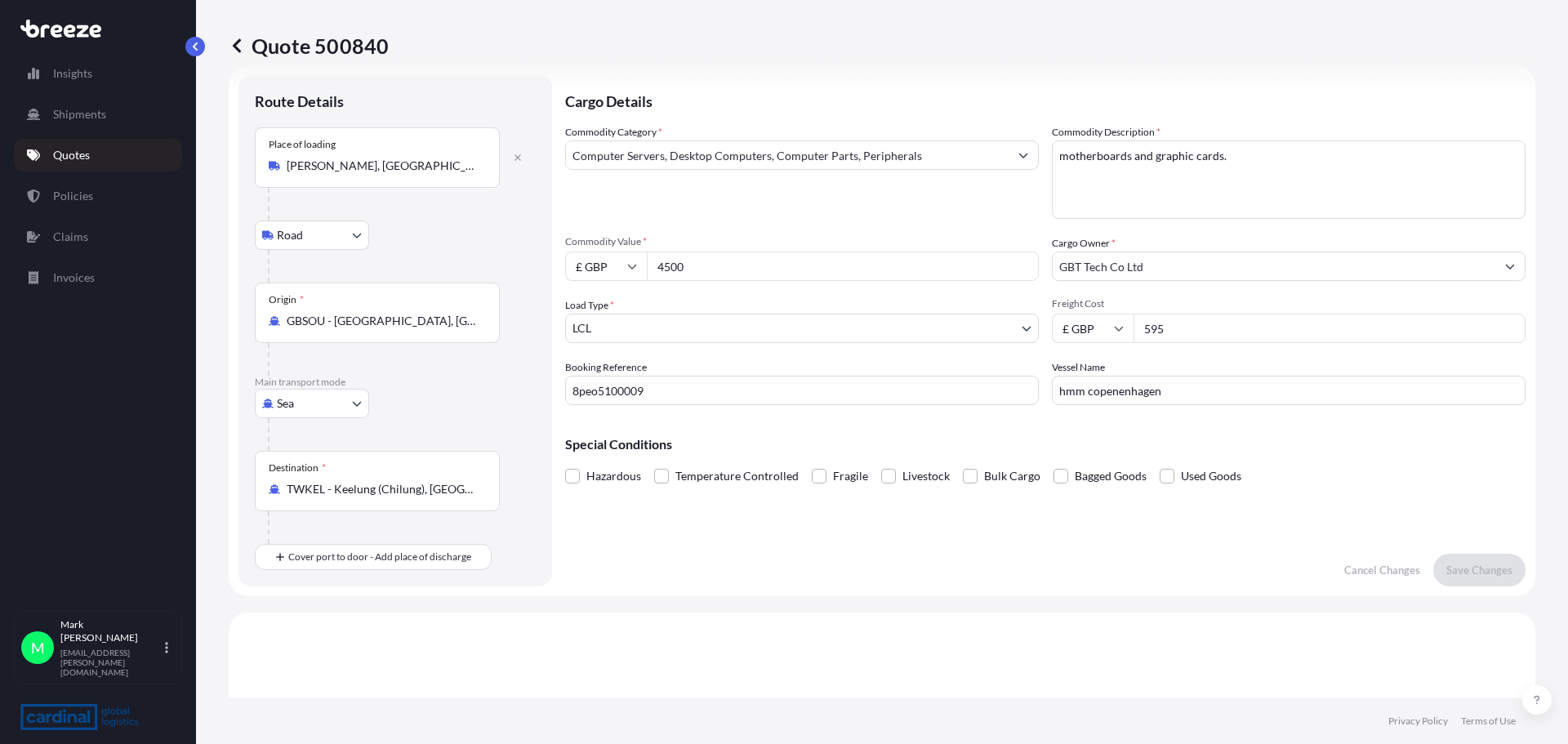
scroll to position [0, 0]
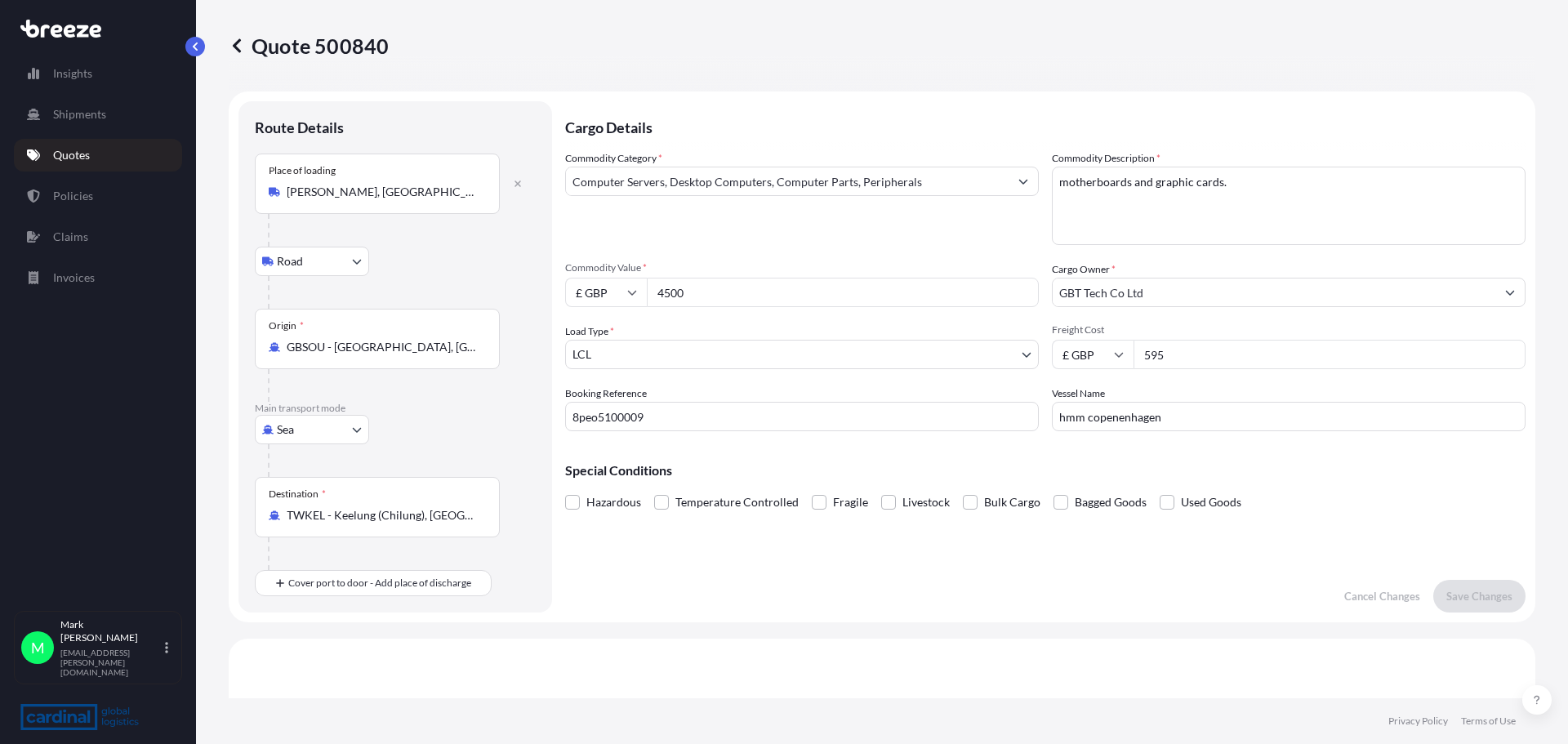
click at [1231, 186] on textarea "motherboards and graphic cards." at bounding box center [1289, 205] width 473 height 79
type textarea "motherboards and graphic cards."
click at [1459, 600] on p "Save Changes" at bounding box center [1480, 595] width 66 height 16
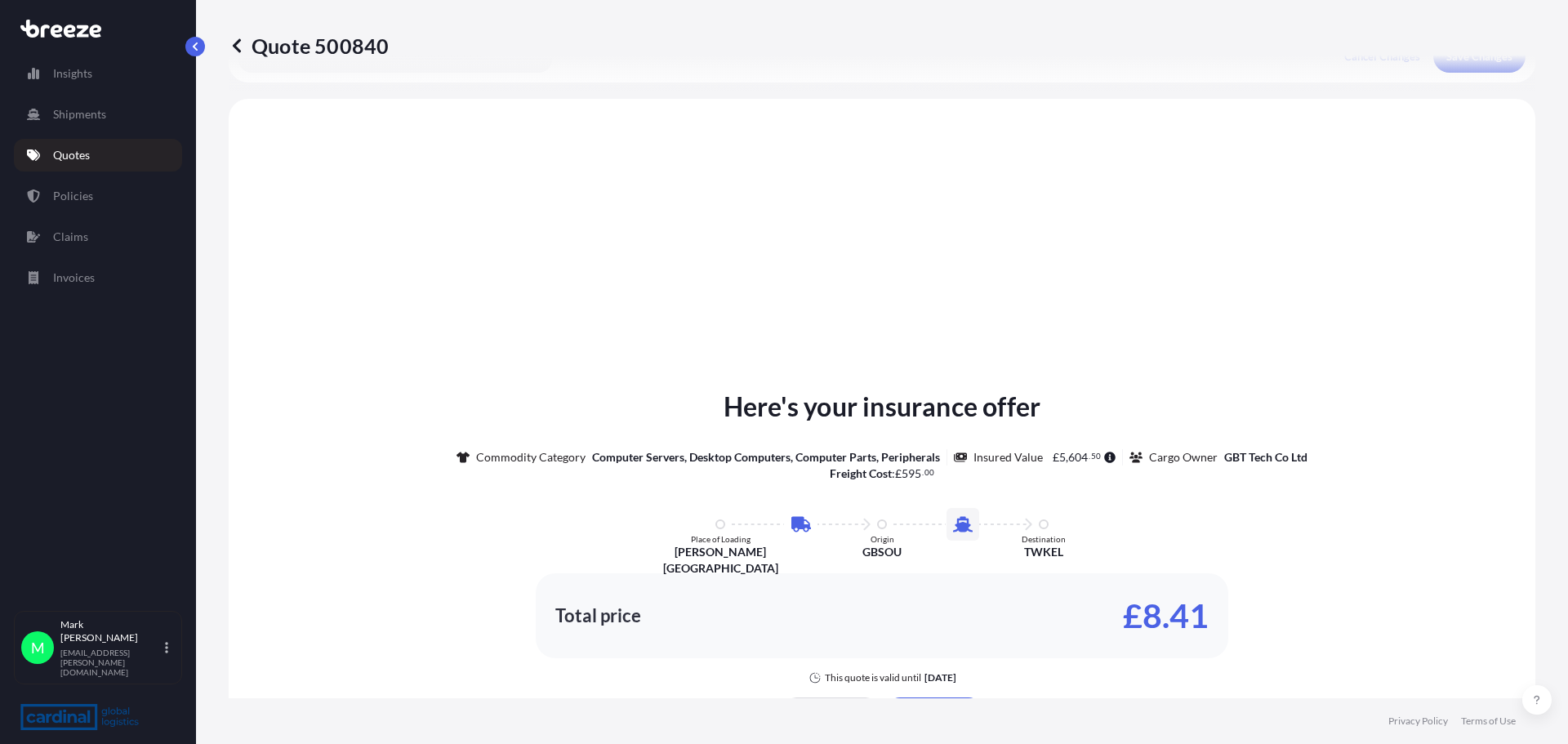
scroll to position [557, 0]
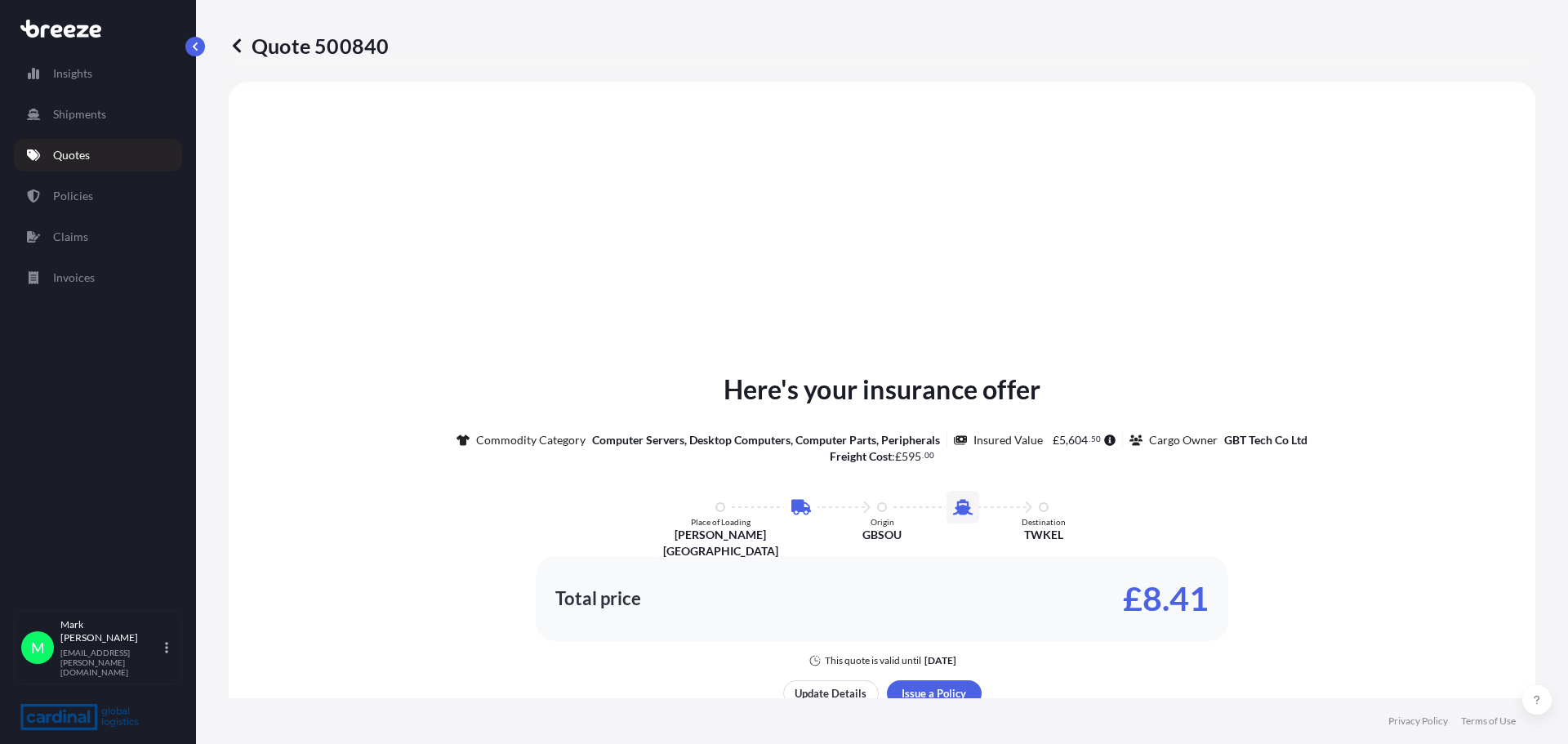
select select "Road"
select select "Sea"
select select "1"
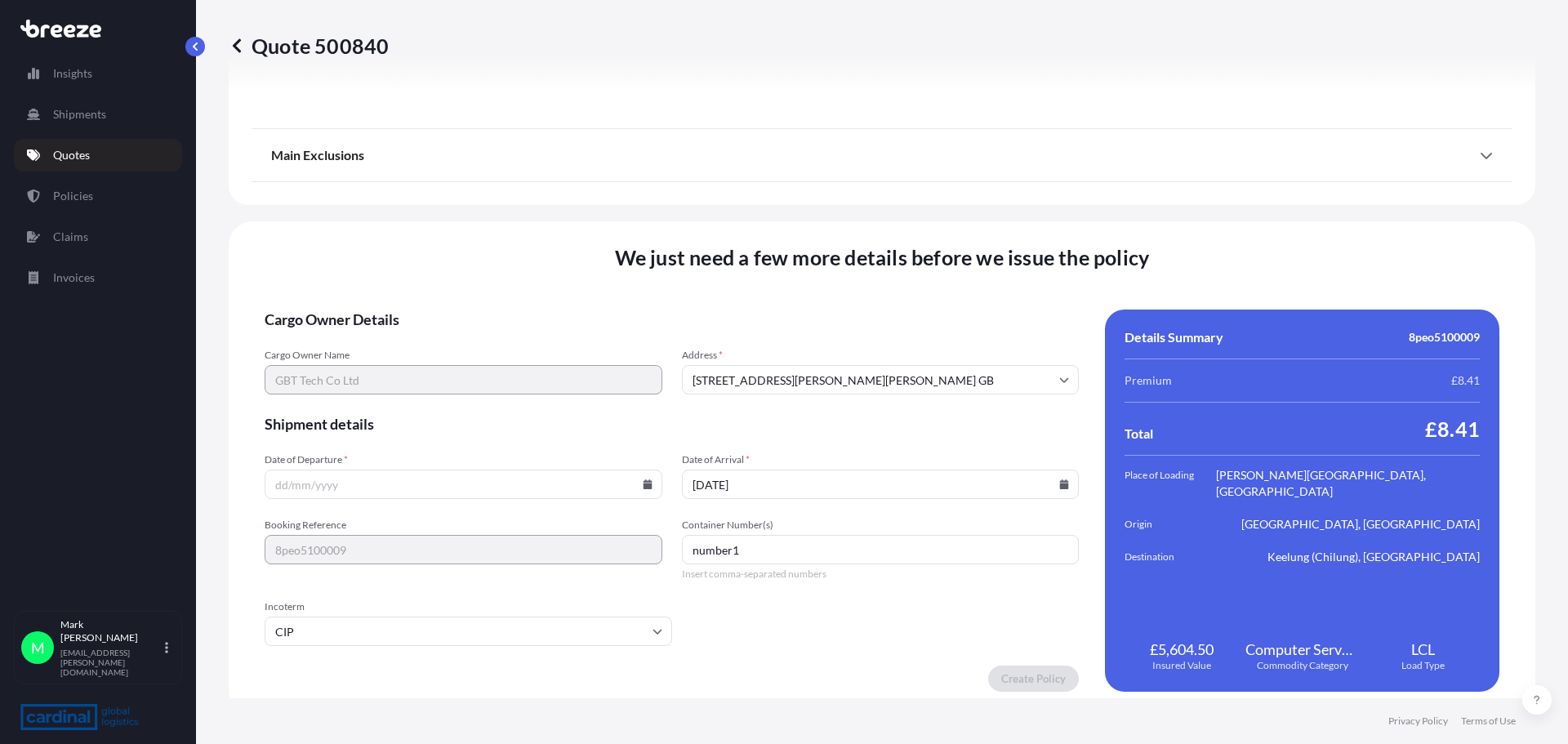
scroll to position [1978, 0]
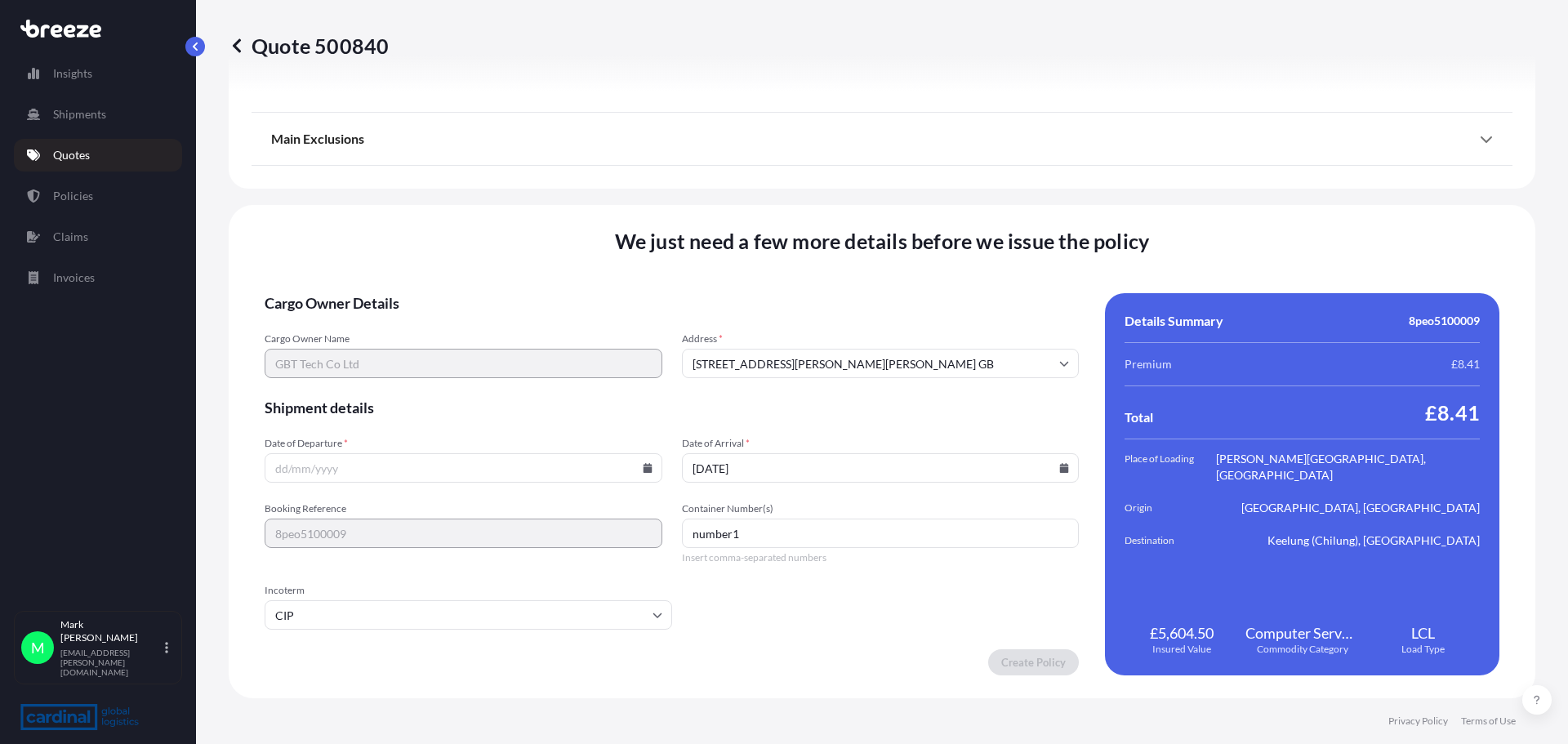
click at [643, 469] on icon at bounding box center [647, 468] width 9 height 9
click at [460, 290] on button "9" at bounding box center [462, 292] width 27 height 27
type input "[DATE]"
click at [496, 473] on input "[DATE]" at bounding box center [463, 468] width 398 height 29
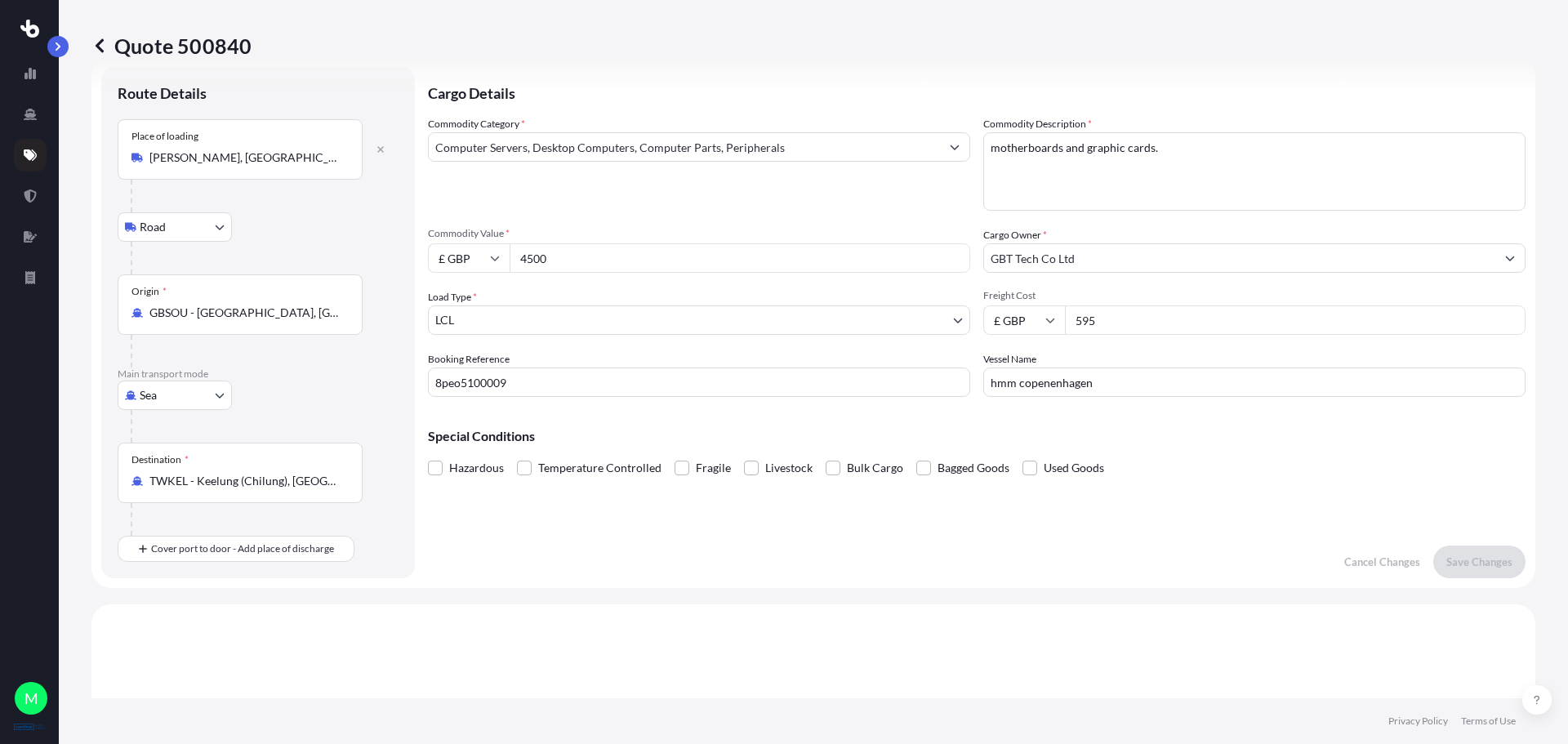
scroll to position [0, 0]
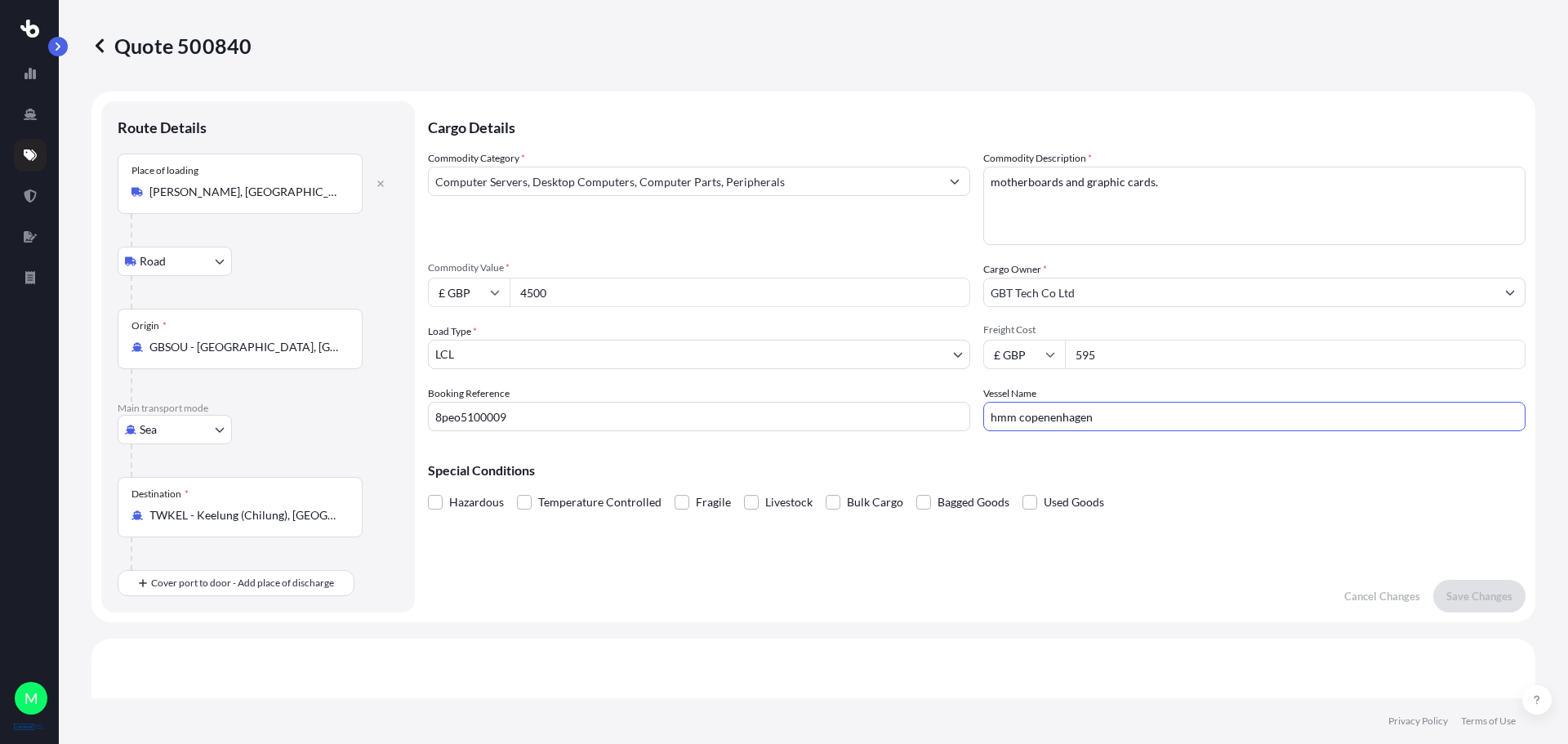
click at [1101, 419] on input "hmm copenenhagen" at bounding box center [1255, 416] width 543 height 29
type input "h"
type input "HMM [GEOGRAPHIC_DATA]"
click at [1461, 594] on p "Save Changes" at bounding box center [1480, 595] width 66 height 16
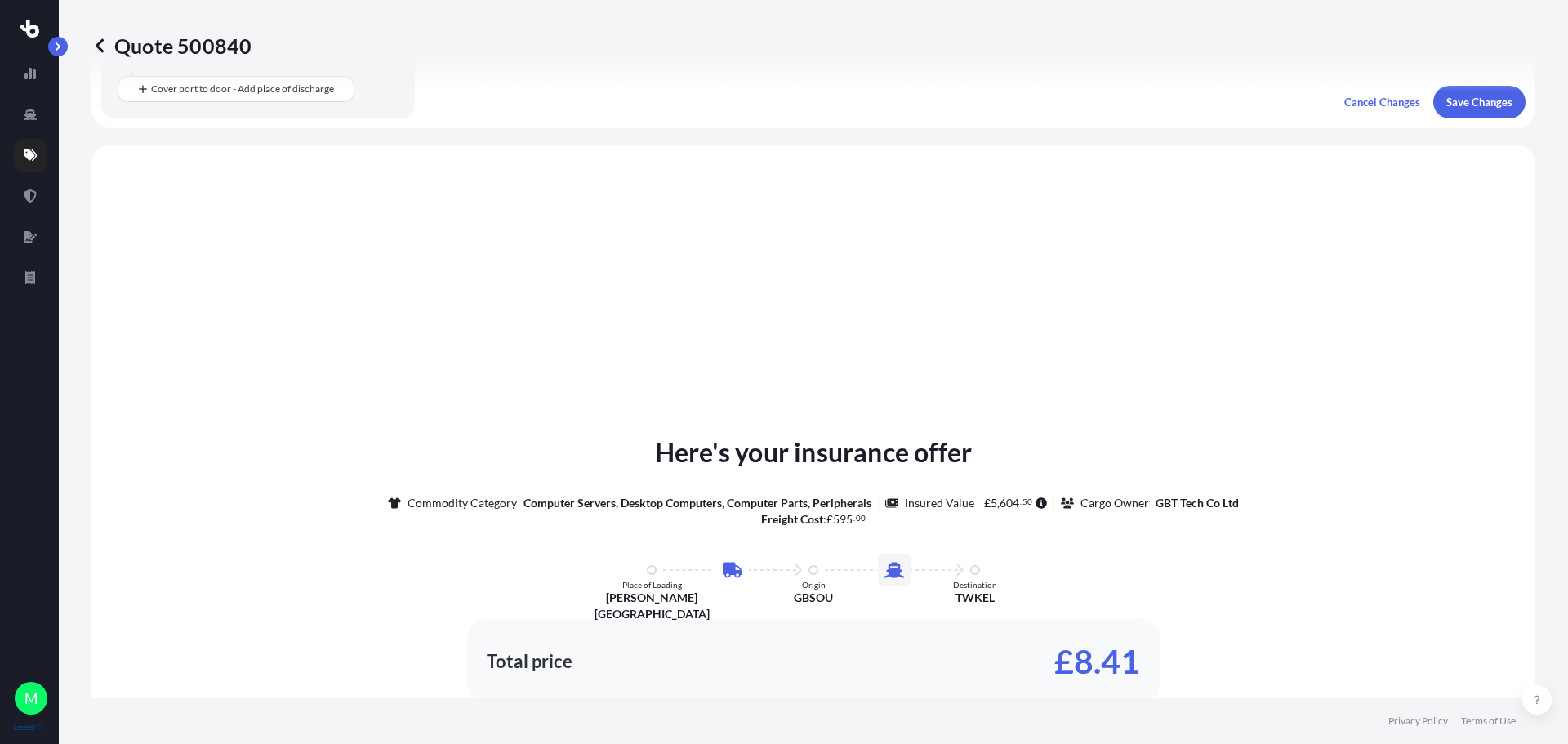
scroll to position [557, 0]
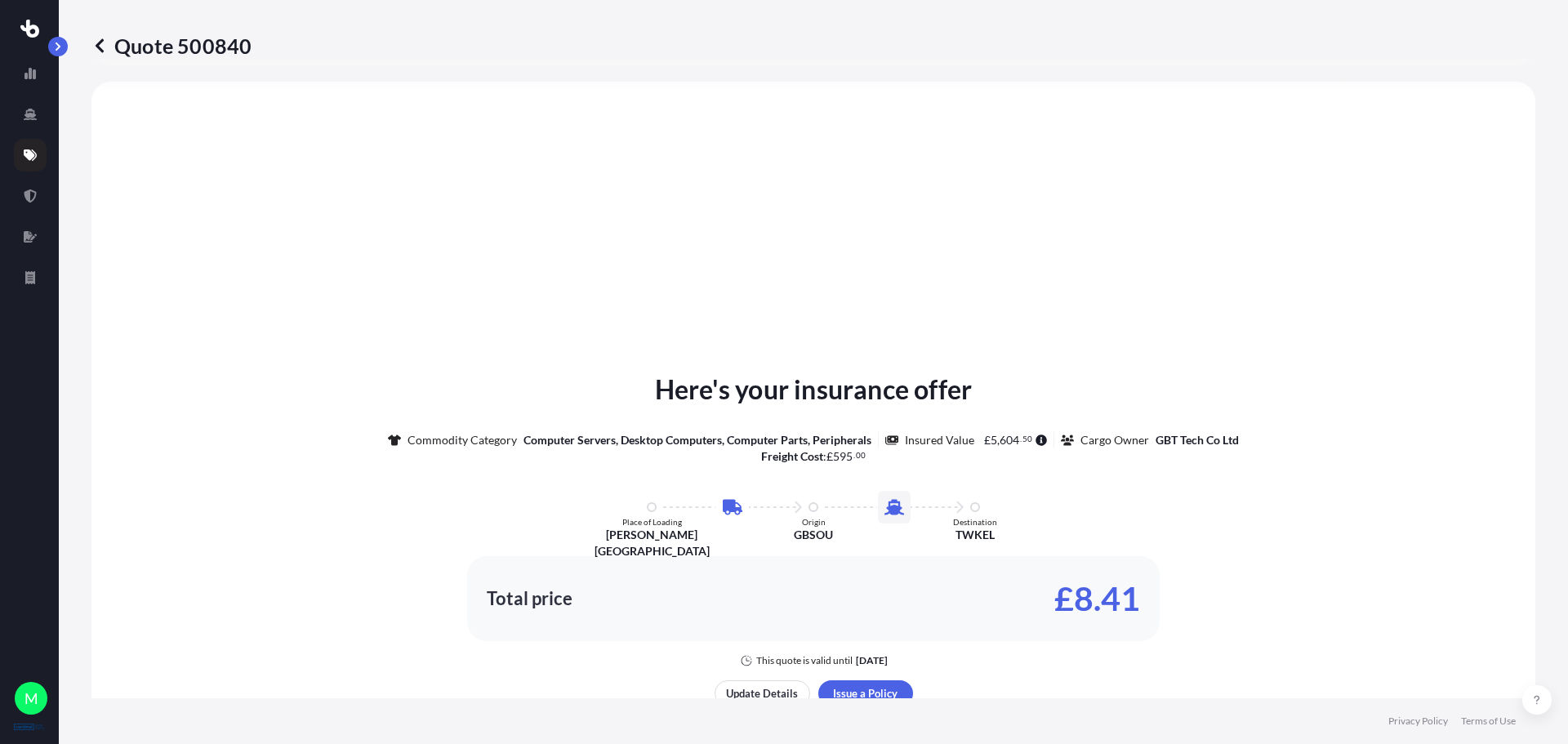
select select "Road"
select select "Sea"
select select "1"
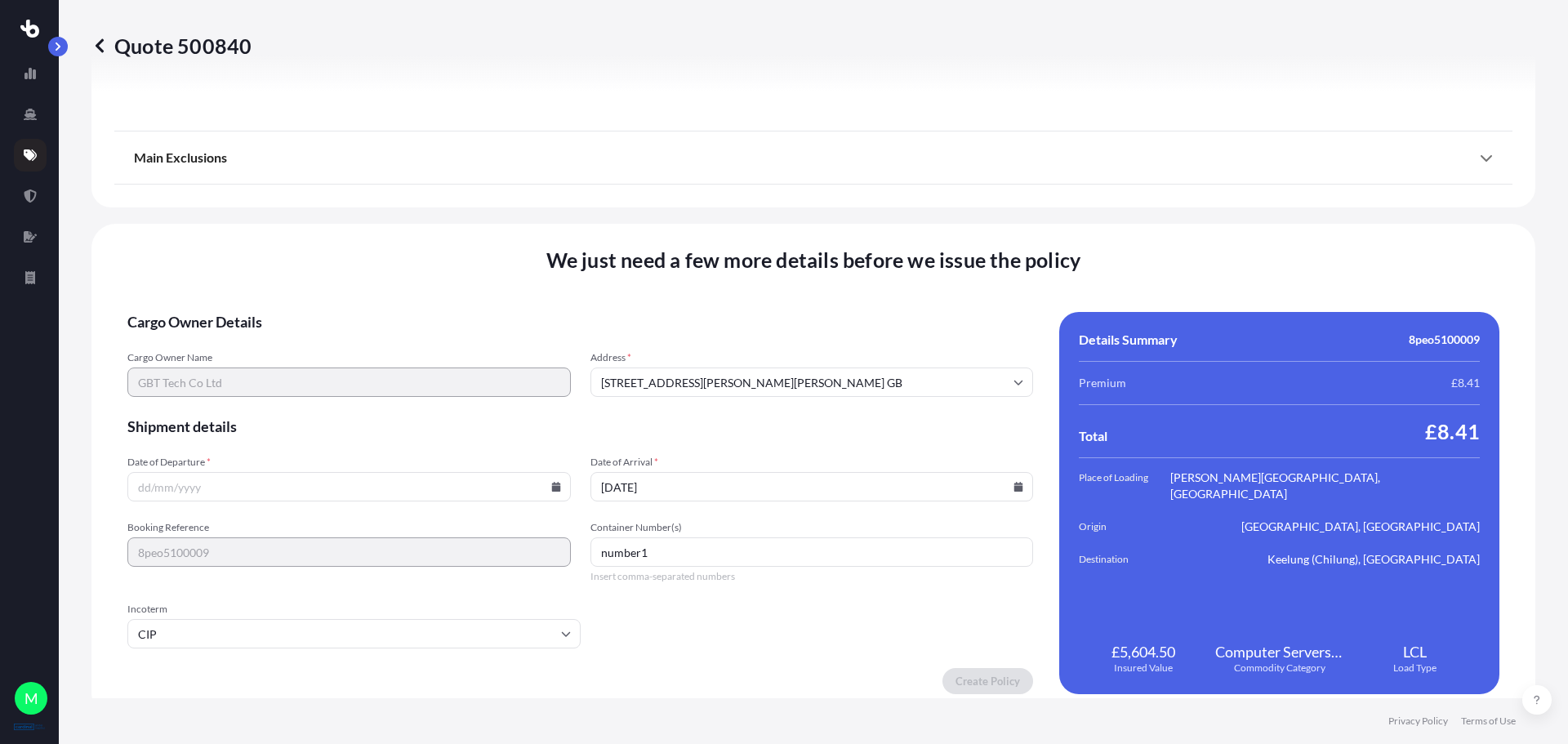
scroll to position [1978, 0]
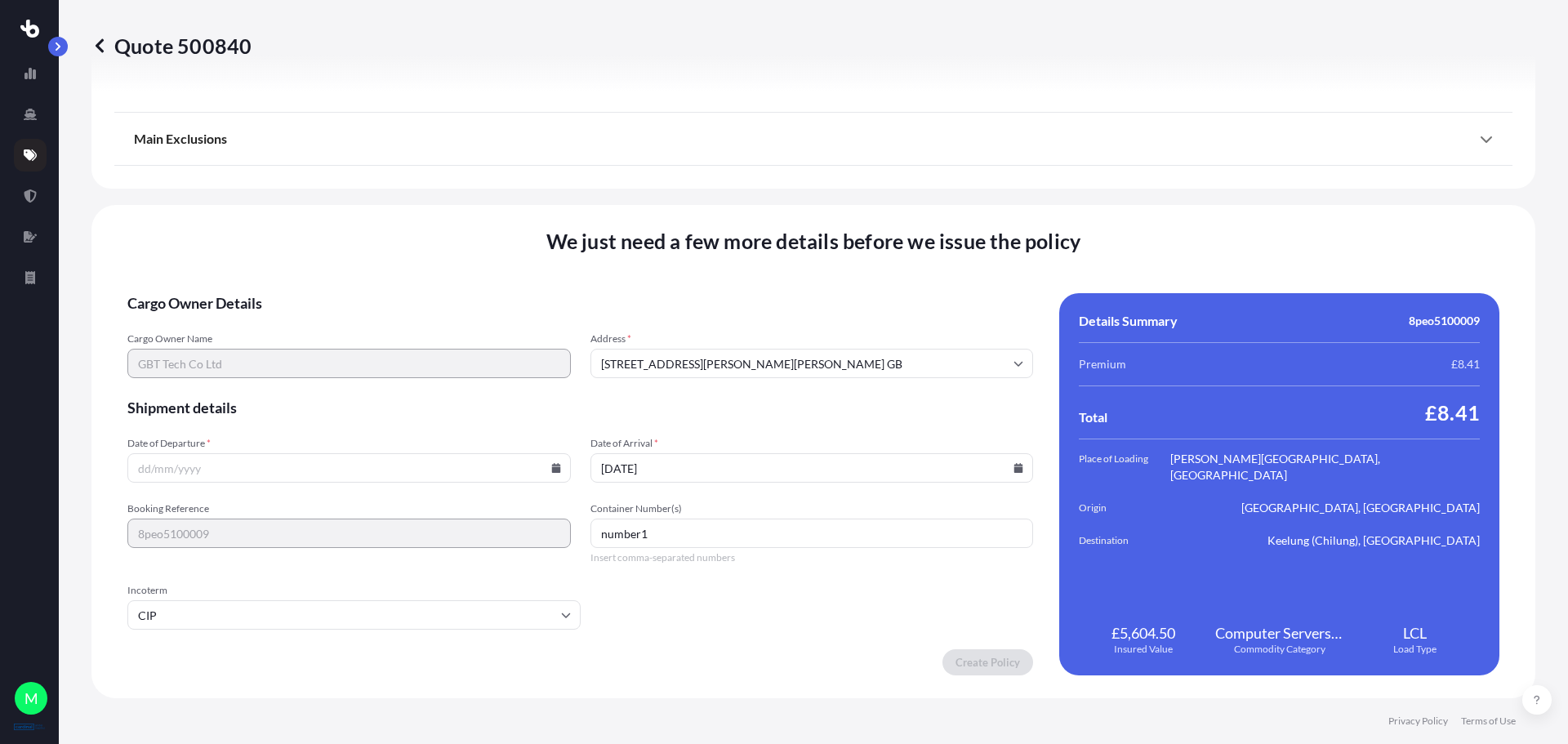
click at [556, 466] on icon at bounding box center [555, 468] width 9 height 9
click at [340, 288] on button "9" at bounding box center [347, 292] width 27 height 27
type input "[DATE]"
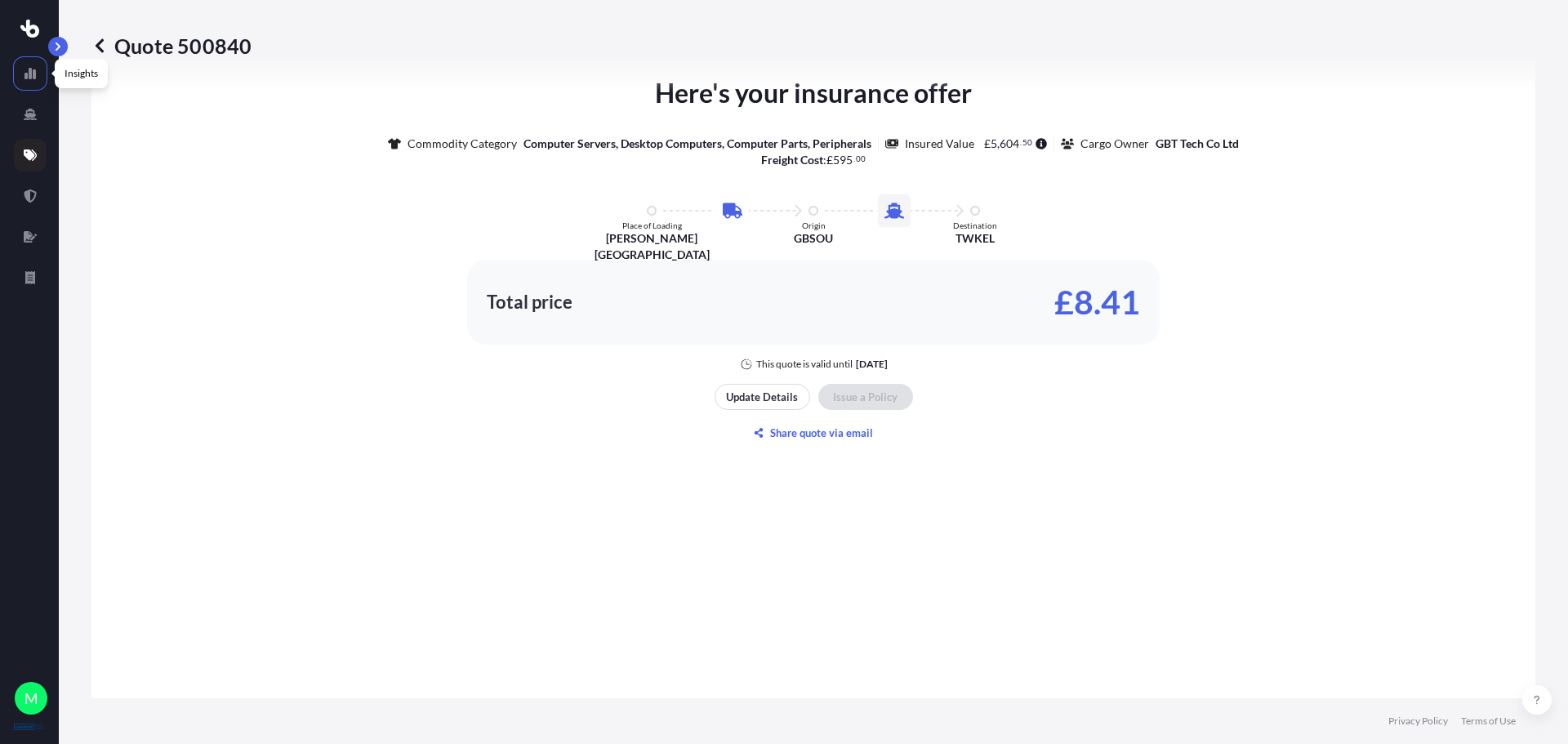
scroll to position [1080, 0]
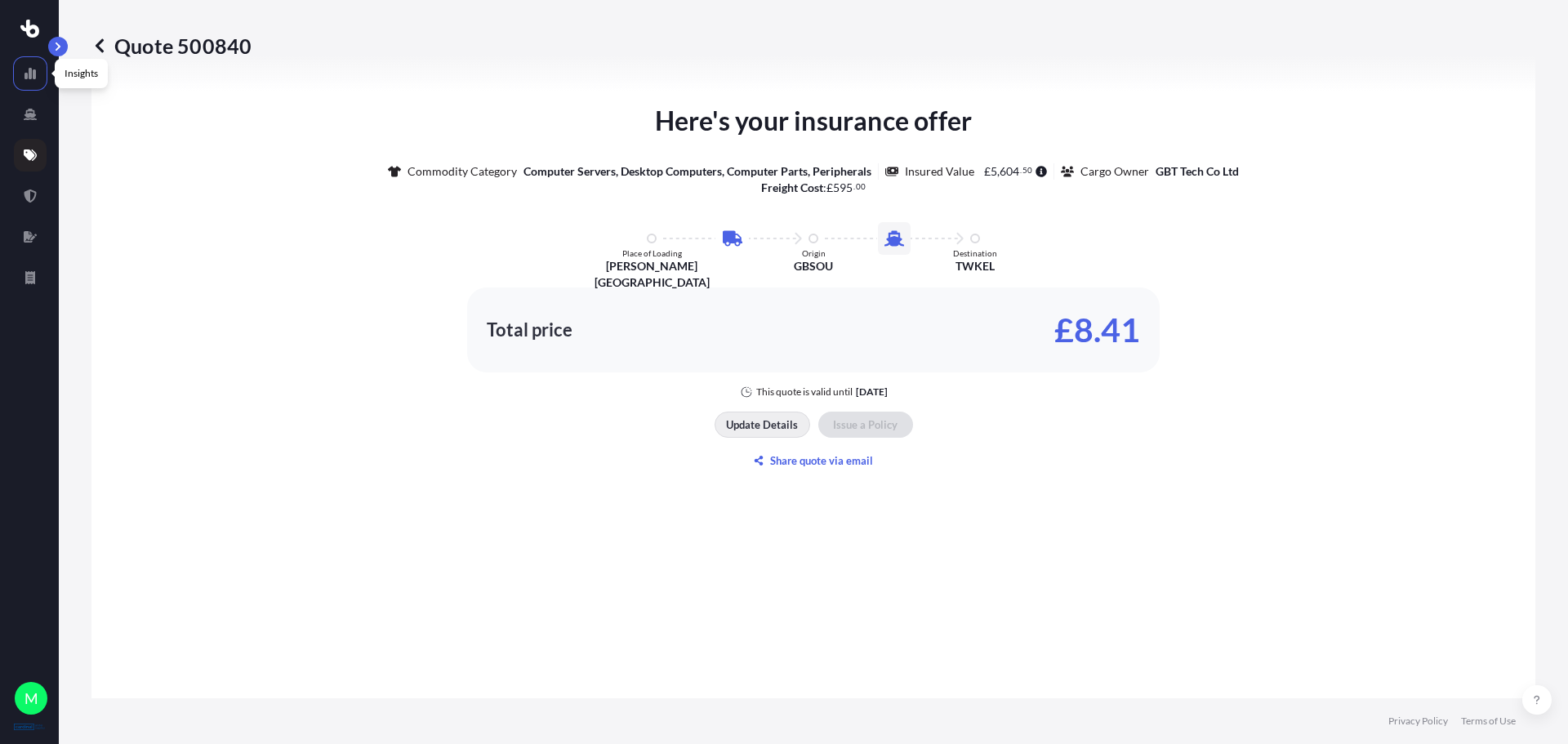
click at [770, 427] on p "Update Details" at bounding box center [762, 424] width 72 height 16
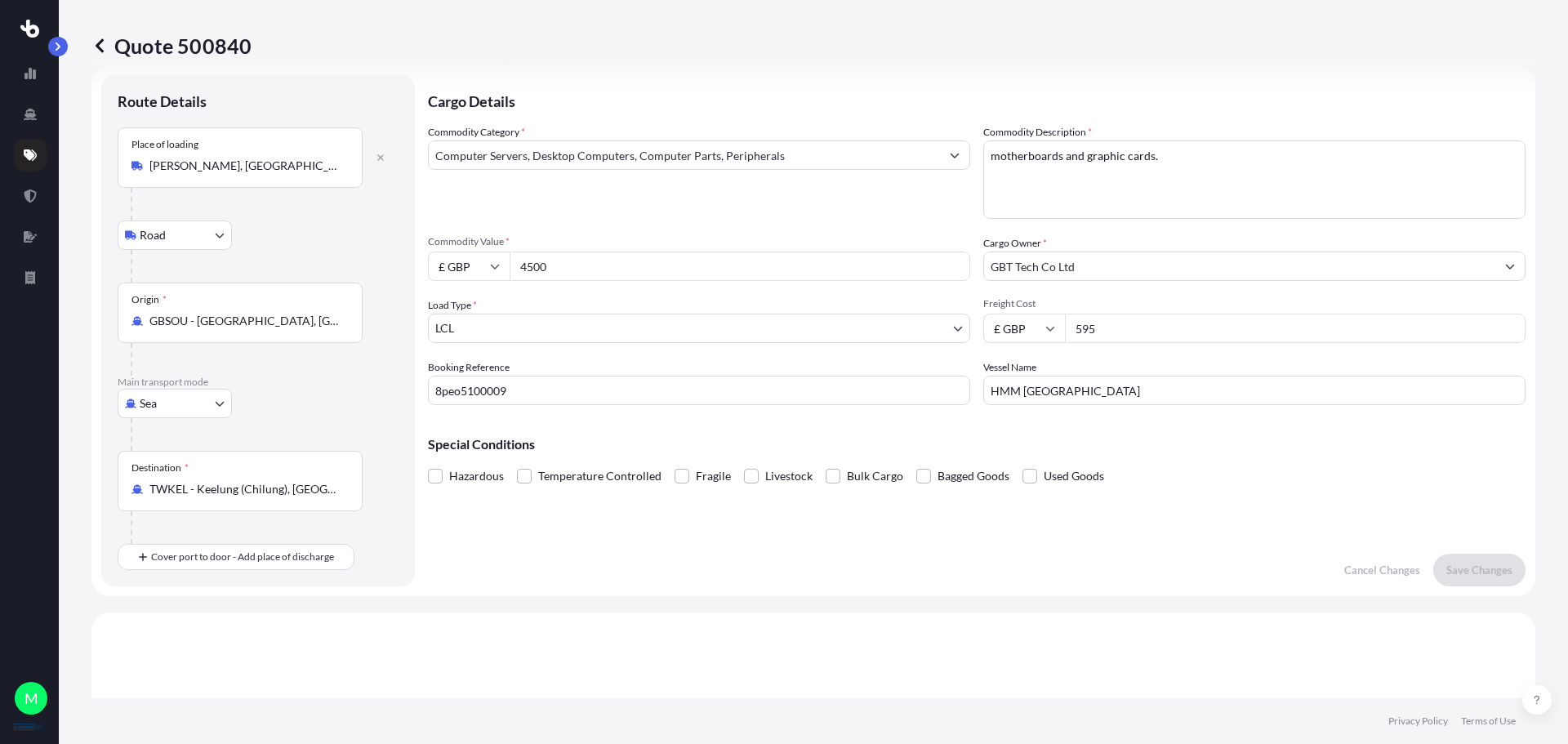
scroll to position [0, 0]
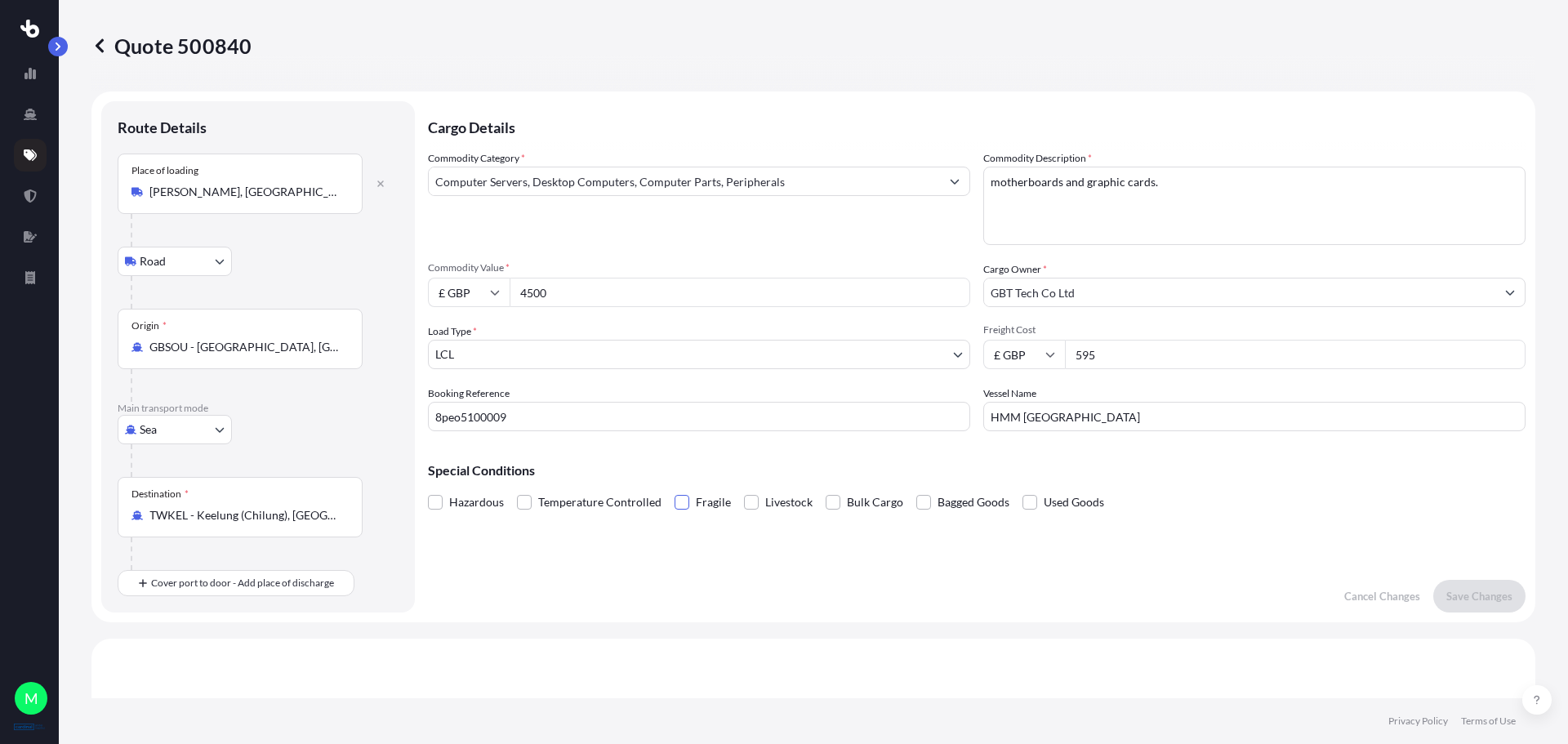
click at [675, 505] on span at bounding box center [683, 503] width 15 height 15
click at [675, 490] on input "Fragile" at bounding box center [675, 490] width 0 height 0
click at [675, 505] on span at bounding box center [683, 503] width 15 height 15
click at [675, 490] on input "Fragile" at bounding box center [675, 490] width 0 height 0
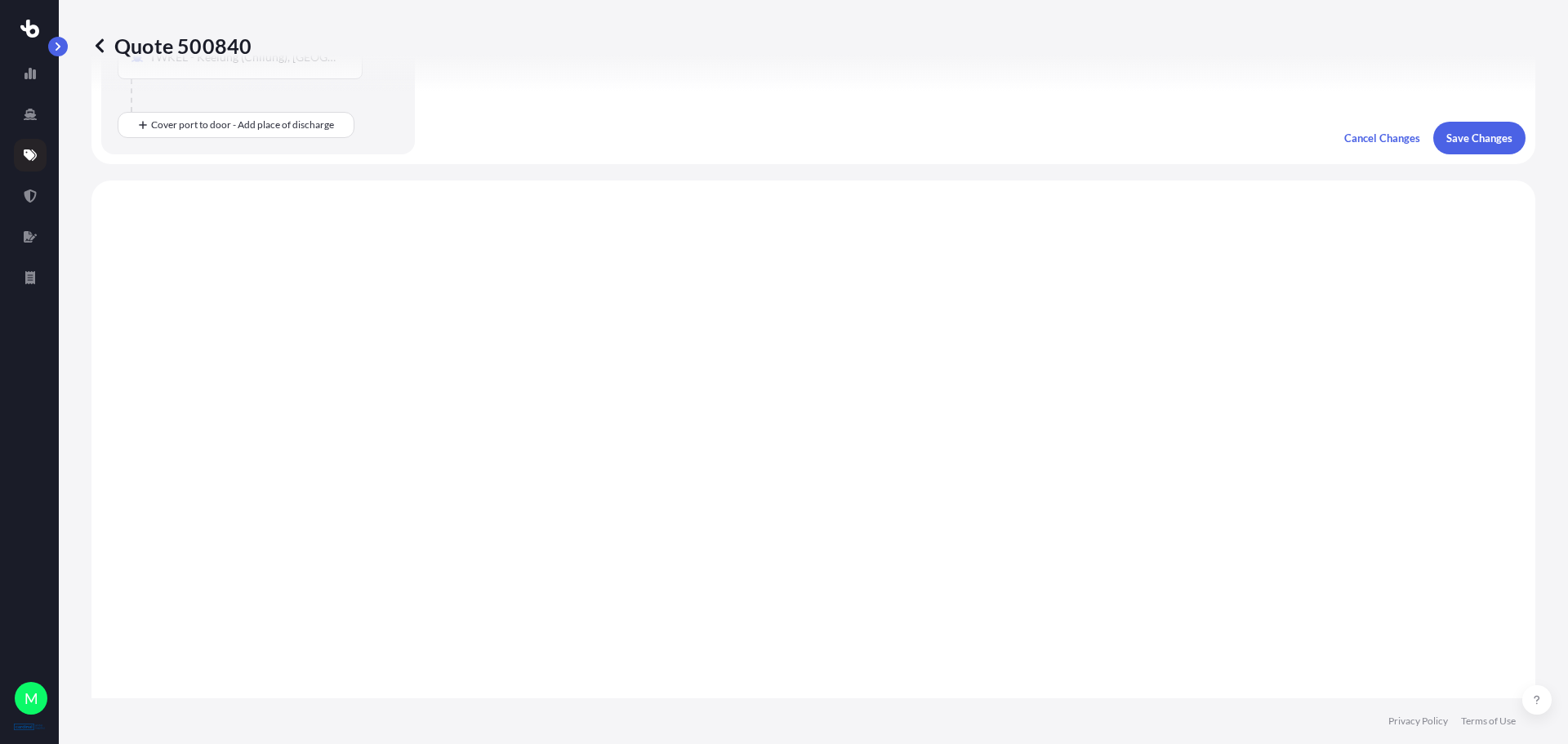
scroll to position [490, 0]
click at [1486, 103] on p "Save Changes" at bounding box center [1480, 106] width 66 height 16
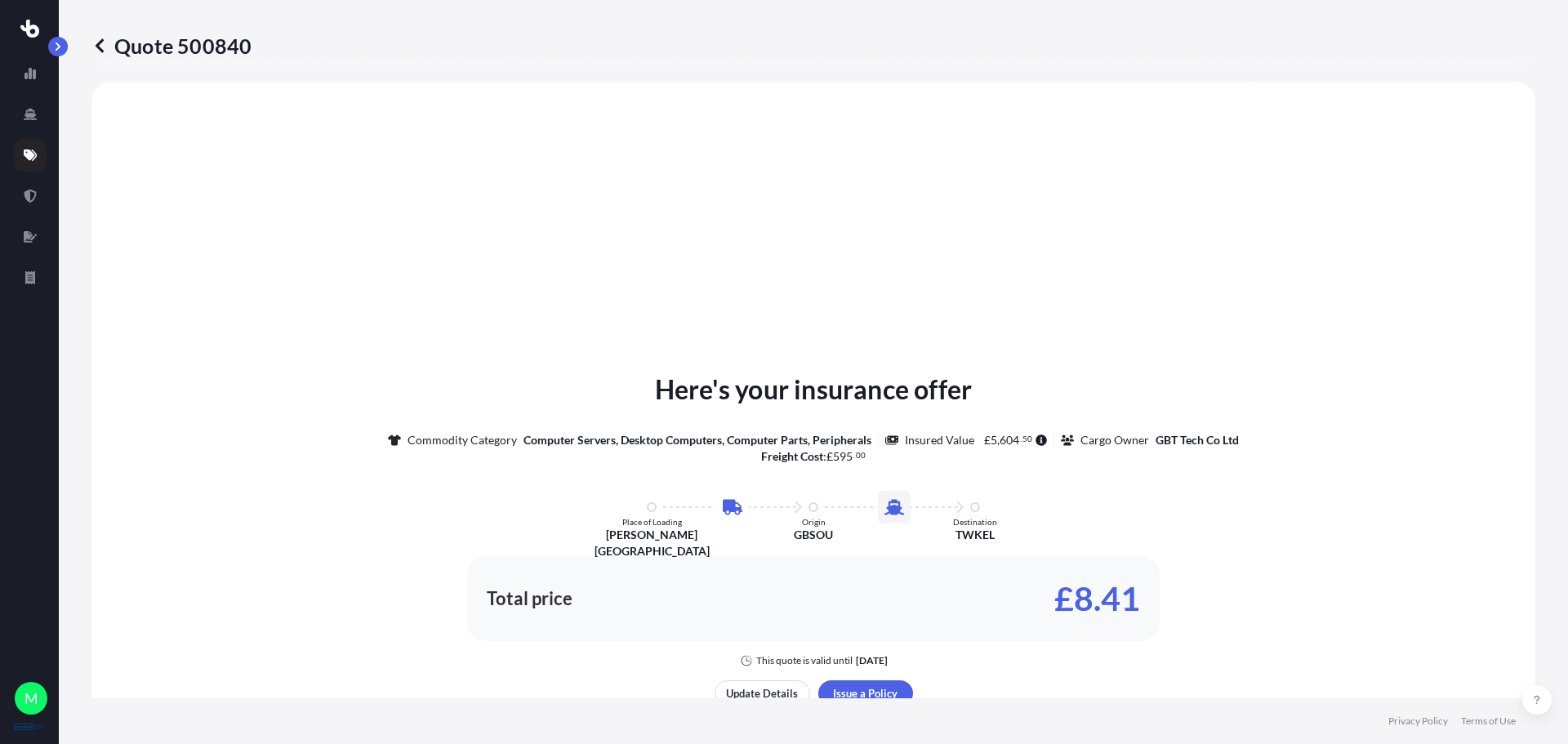
scroll to position [960, 0]
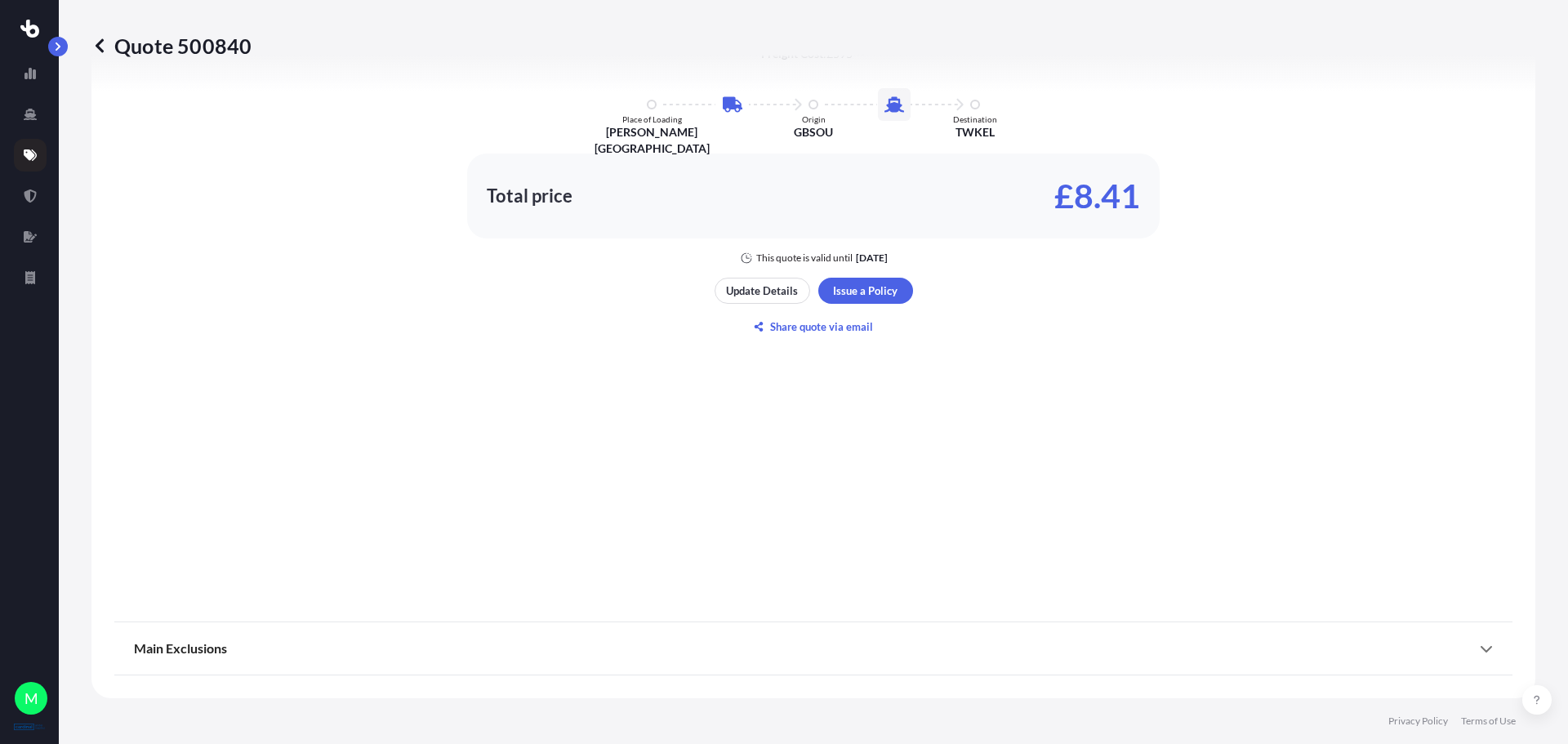
select select "Road"
select select "Sea"
select select "1"
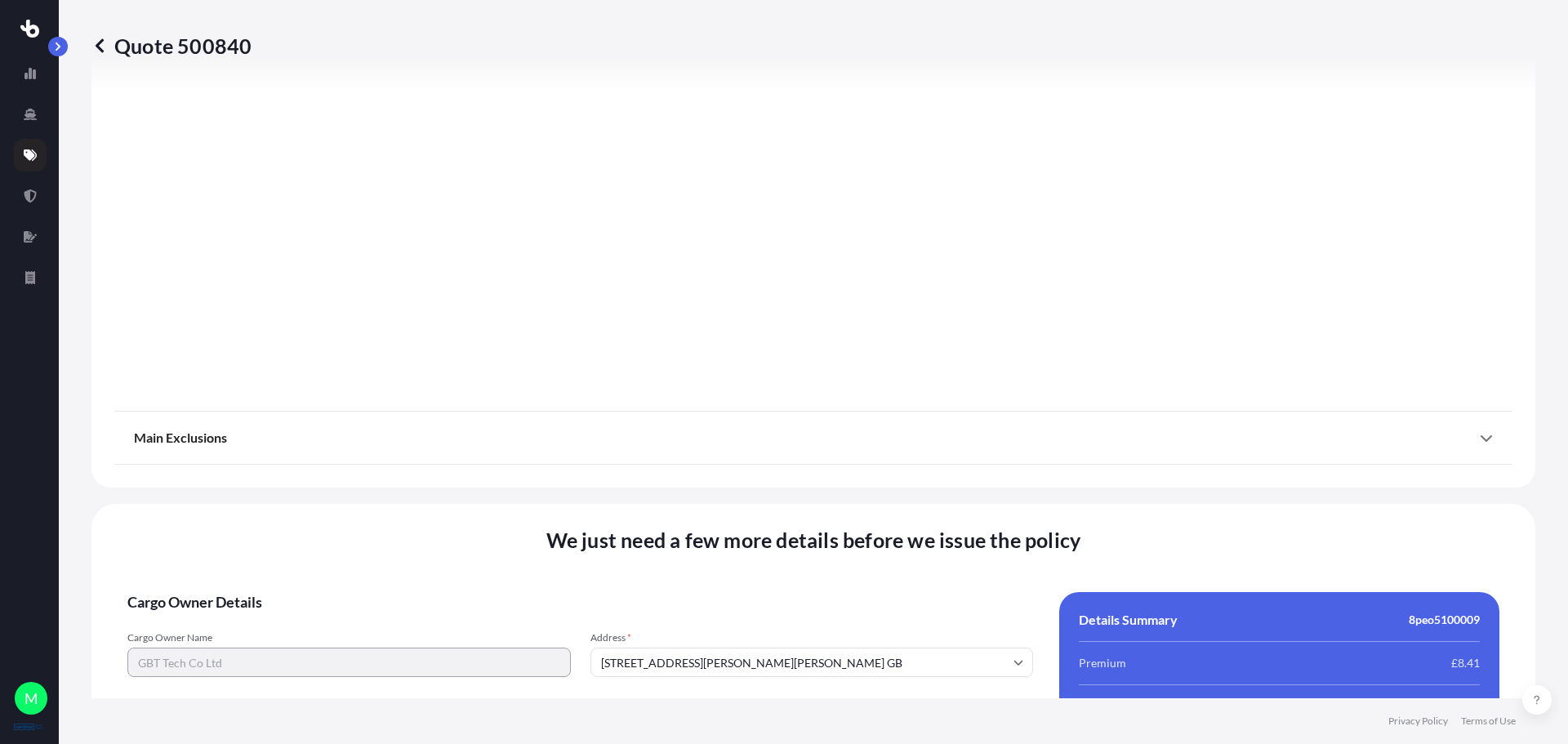
scroll to position [1570, 0]
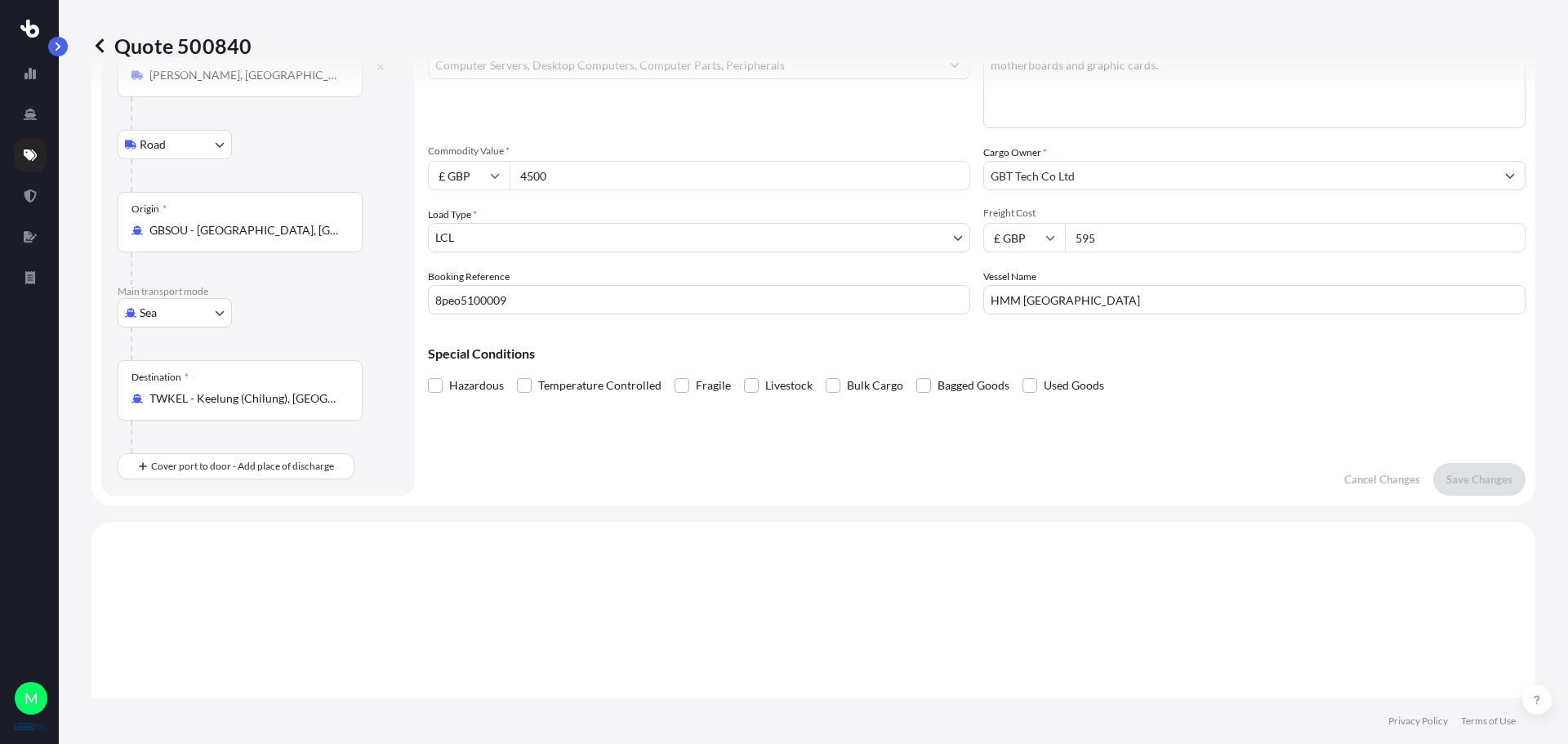
scroll to position [0, 0]
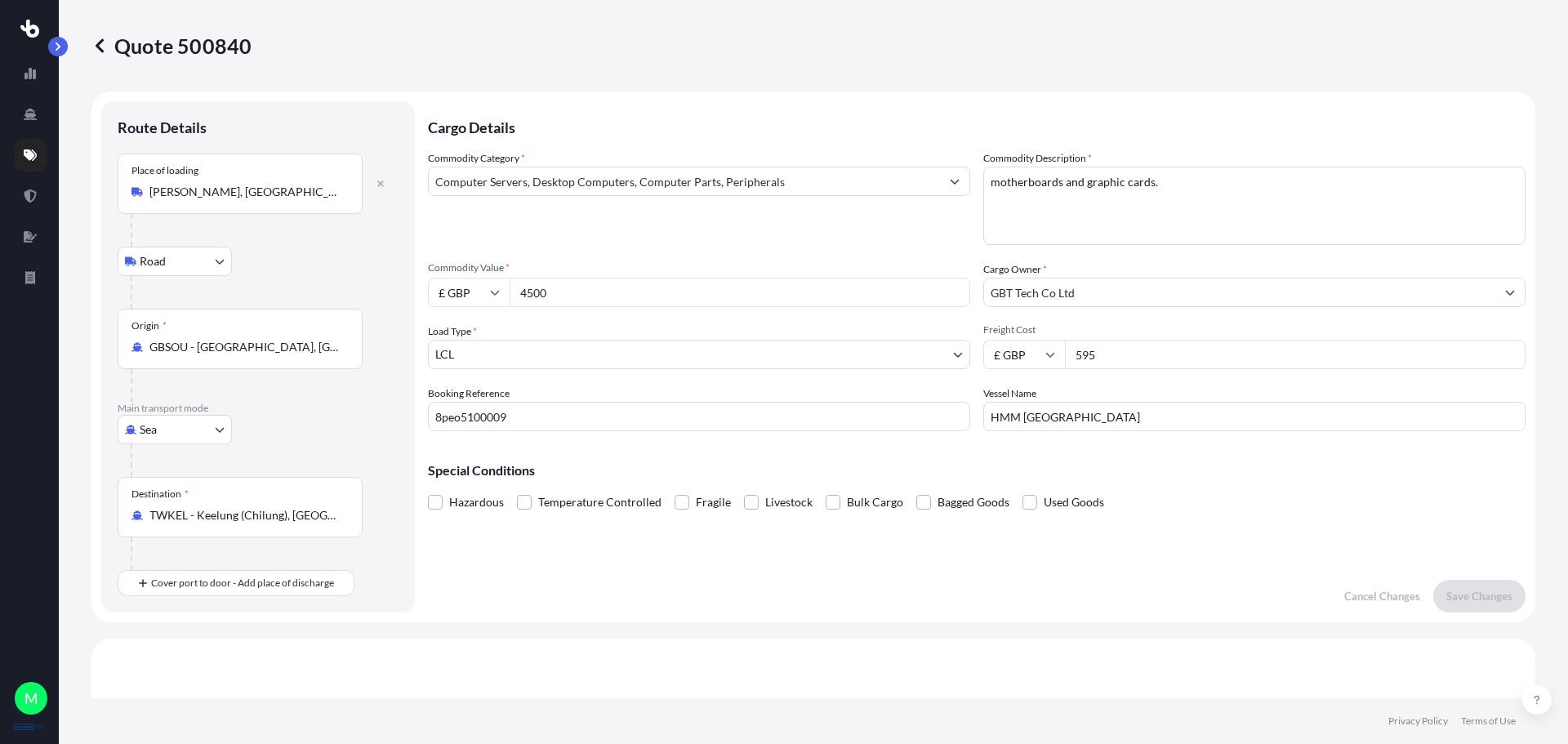
click at [29, 31] on icon at bounding box center [30, 28] width 19 height 18
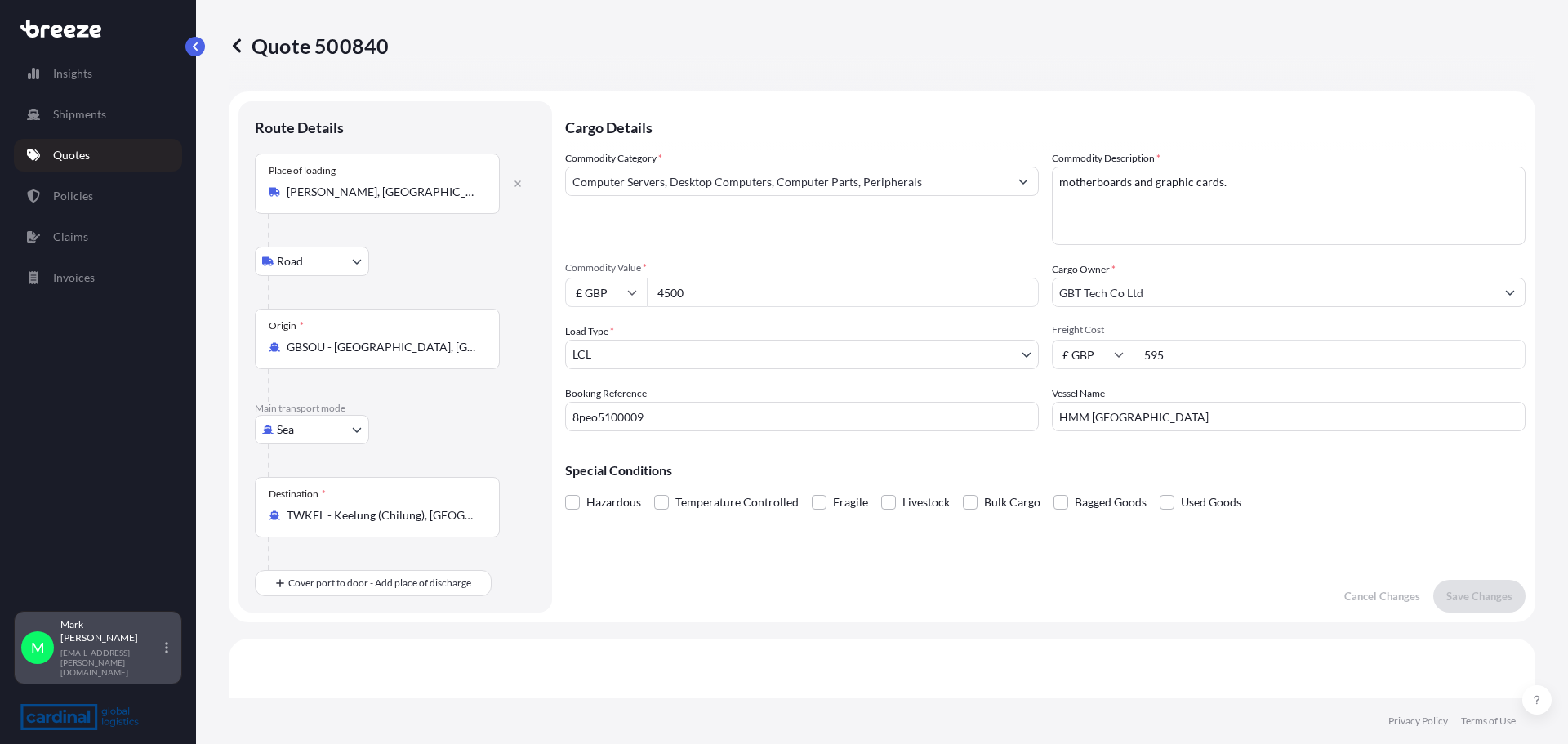
click at [140, 645] on p "[PERSON_NAME]" at bounding box center [111, 631] width 101 height 27
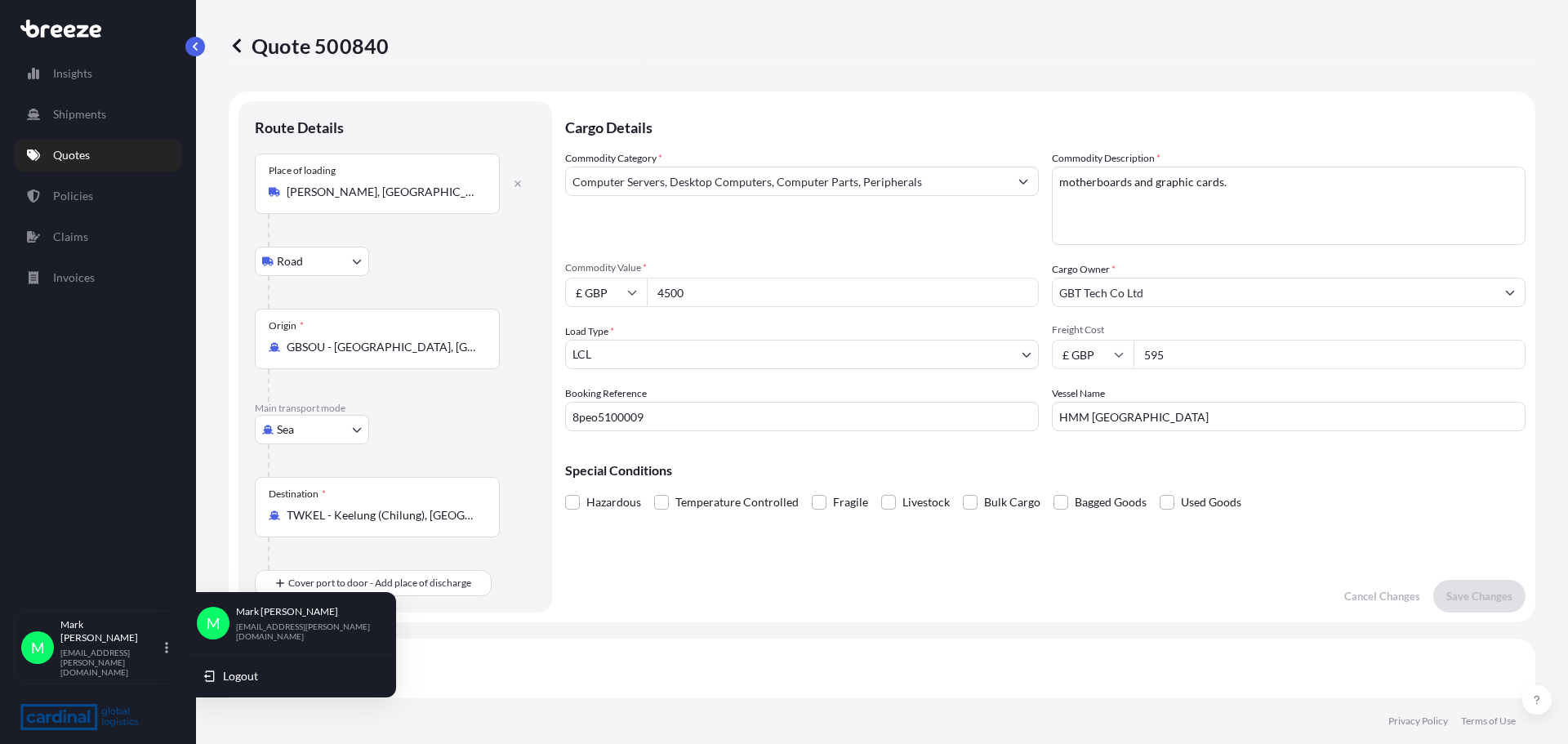
click at [126, 525] on div "Insights Shipments Quotes Policies Claims Invoices" at bounding box center [98, 327] width 169 height 568
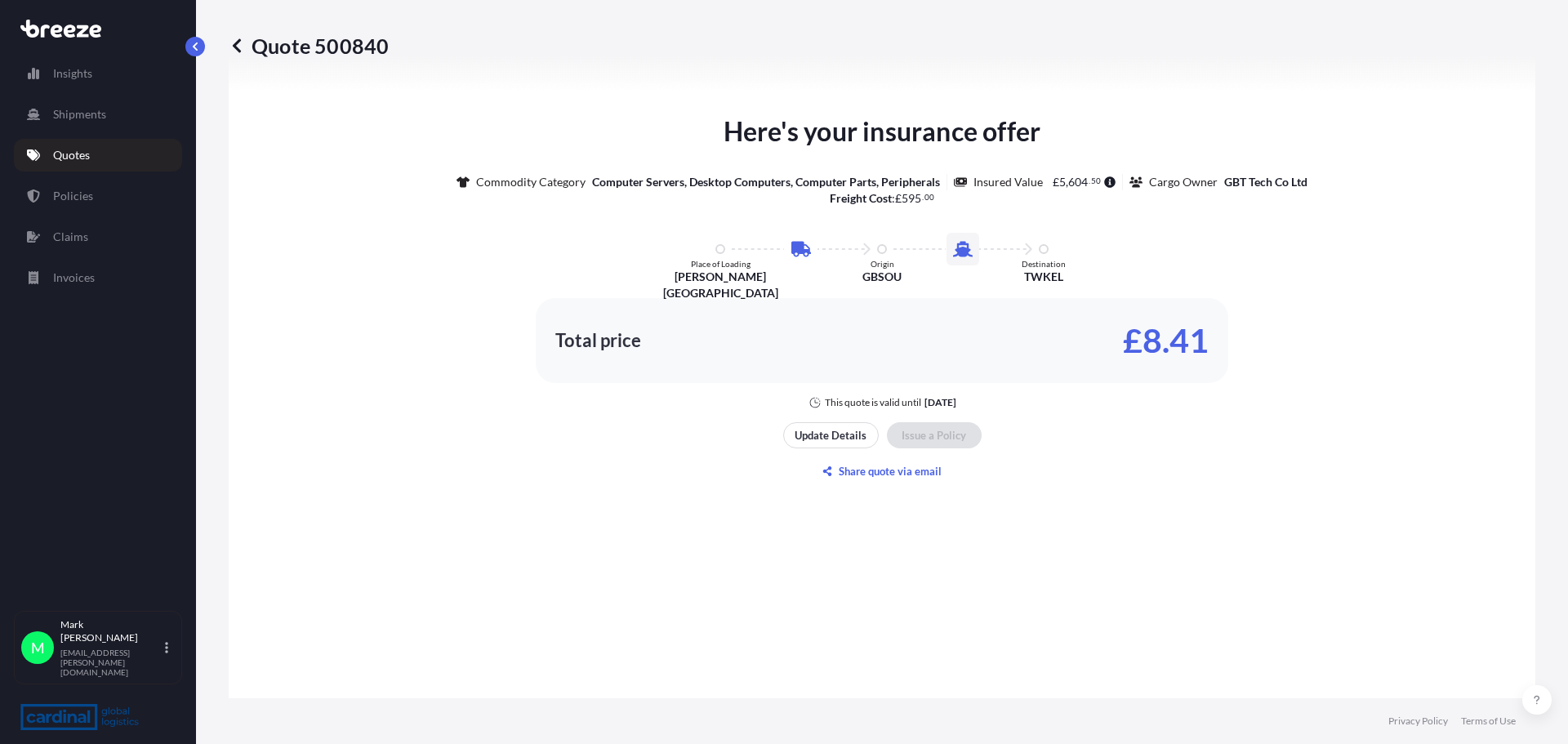
scroll to position [1978, 0]
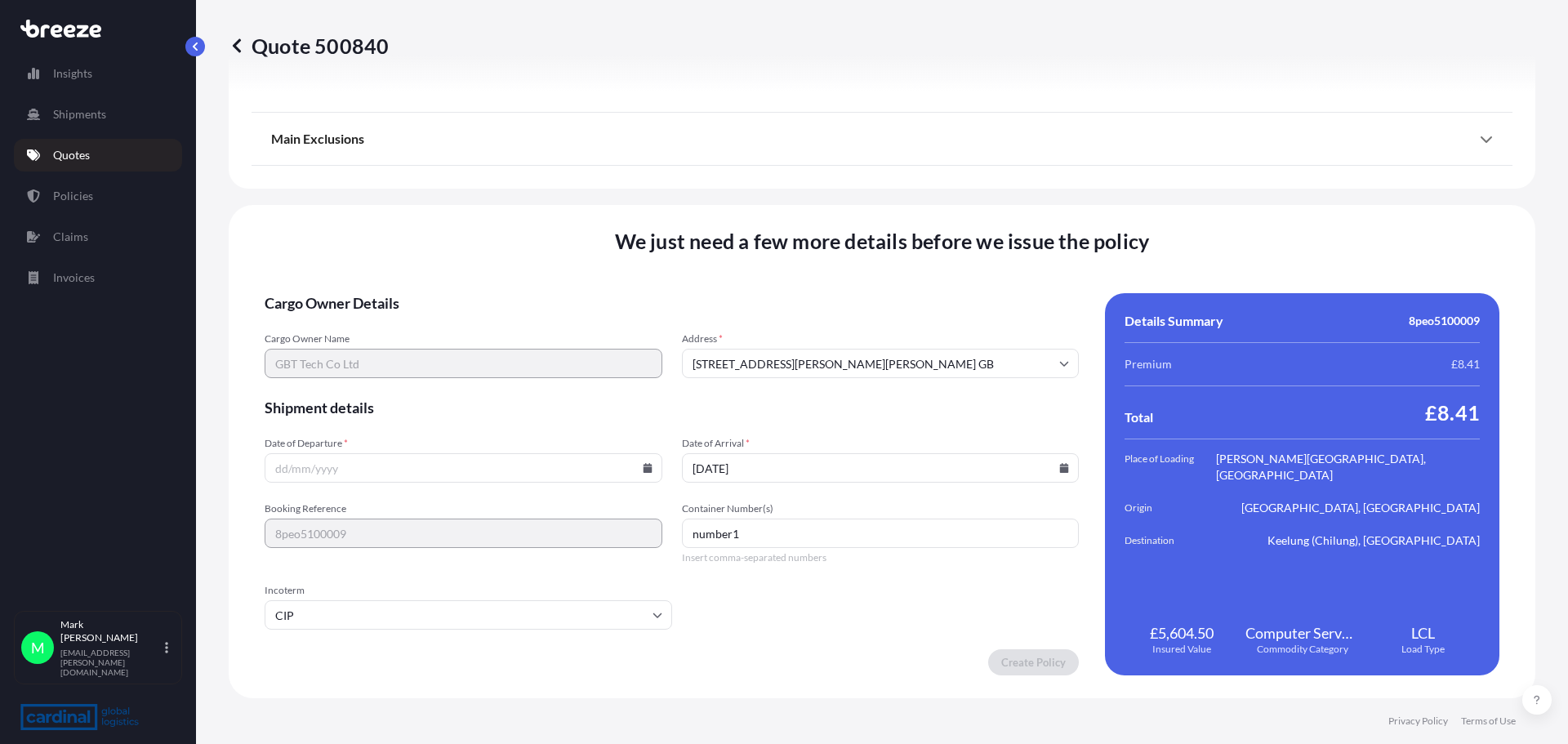
click at [740, 530] on input "number1" at bounding box center [881, 533] width 398 height 29
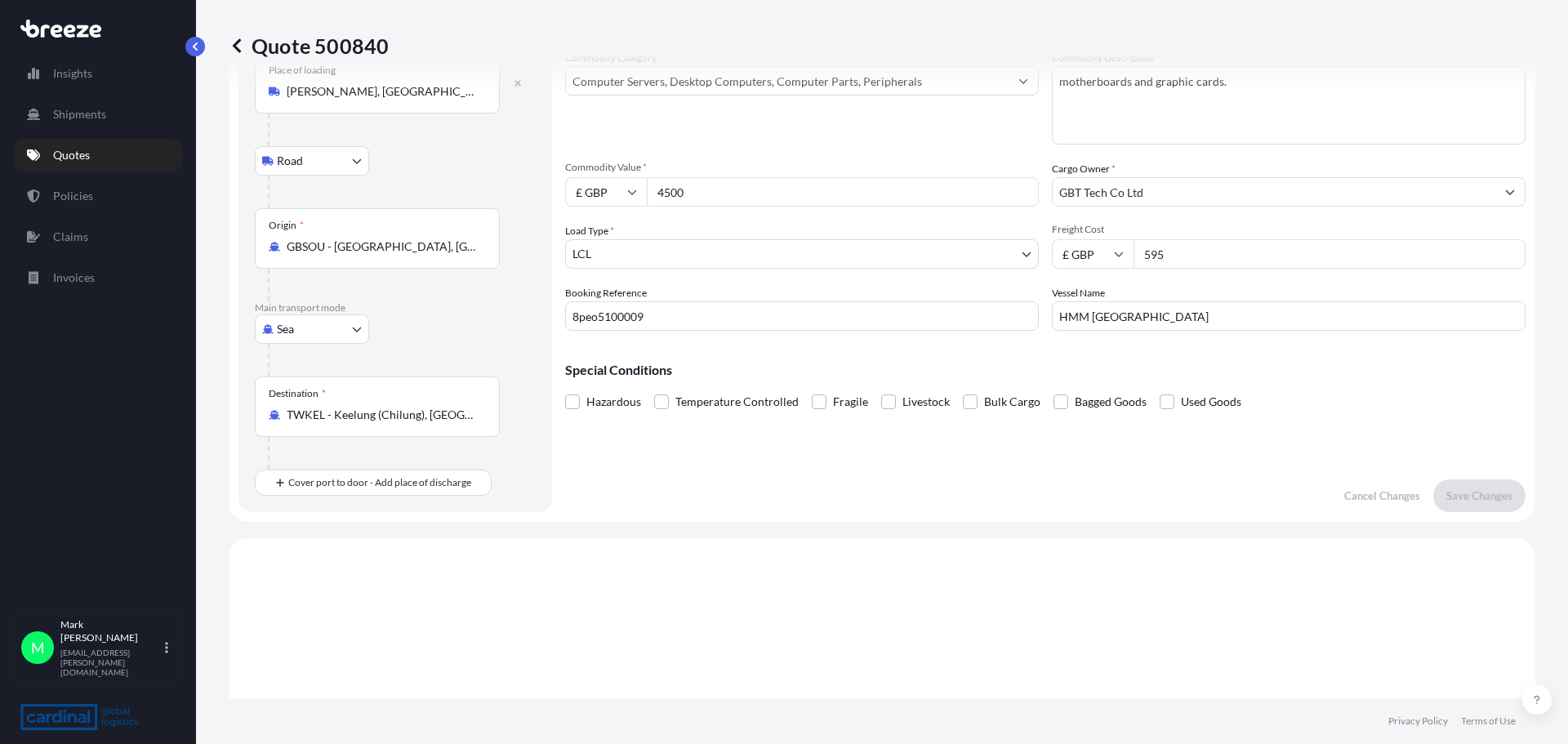
scroll to position [0, 0]
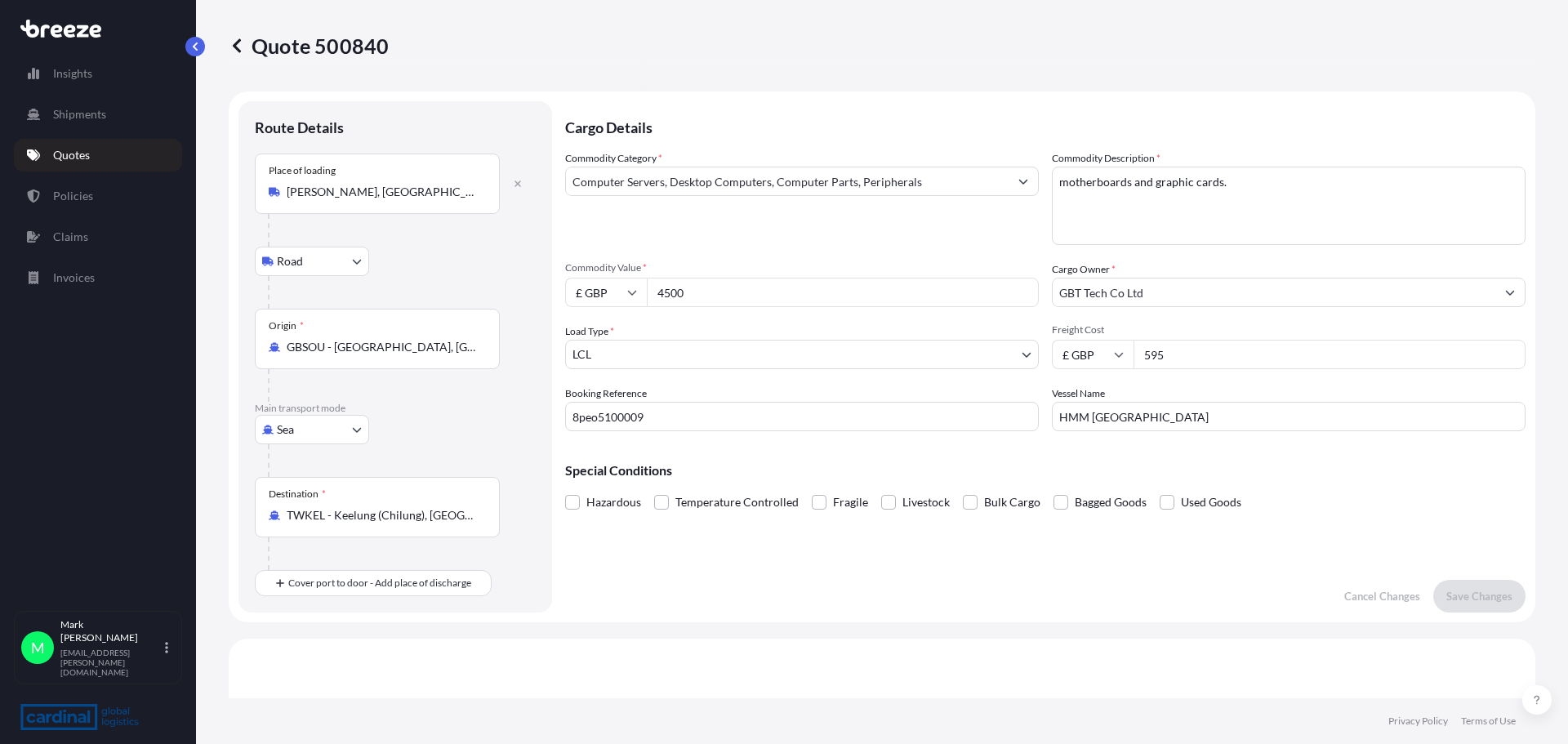
click at [75, 156] on p "Quotes" at bounding box center [71, 154] width 37 height 16
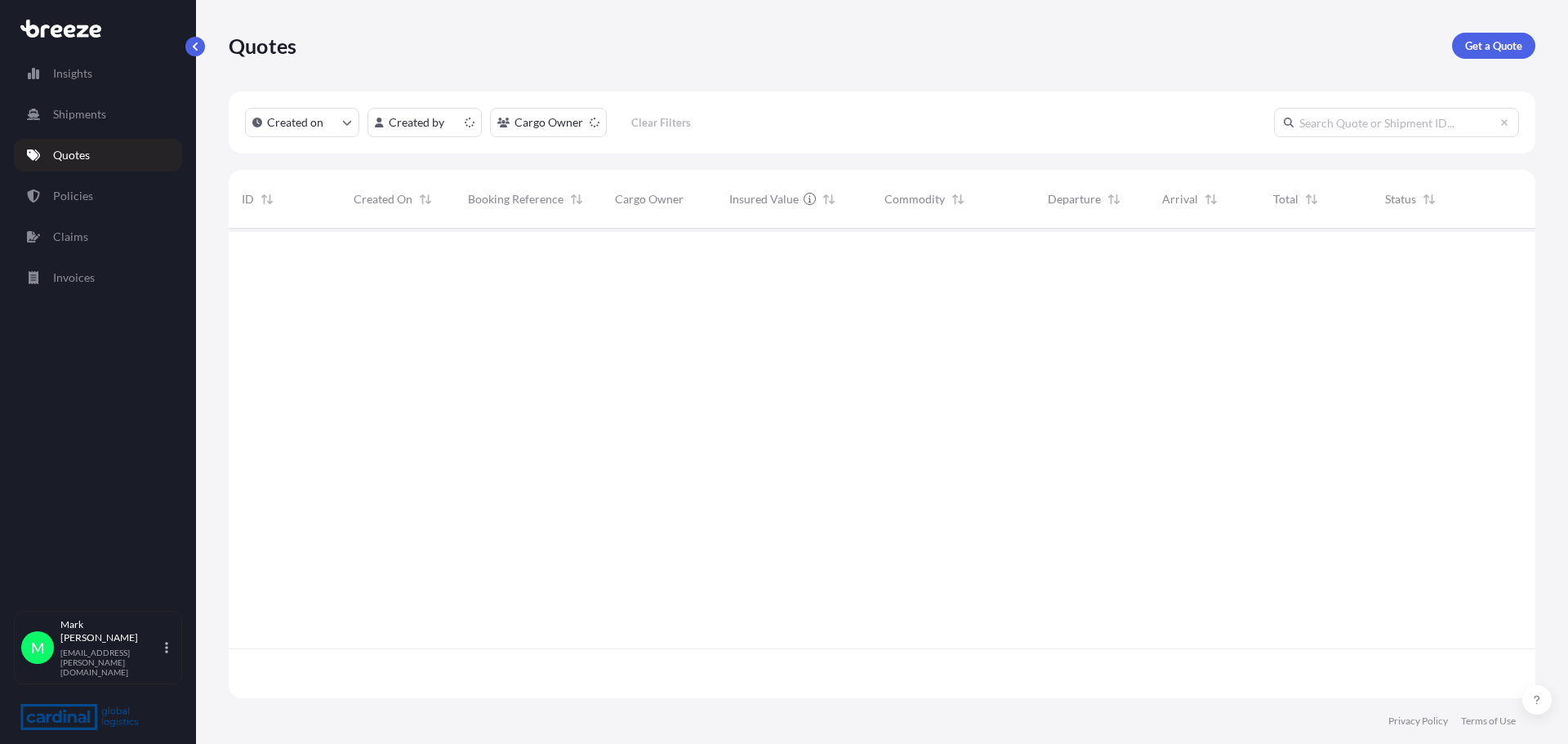
scroll to position [467, 1294]
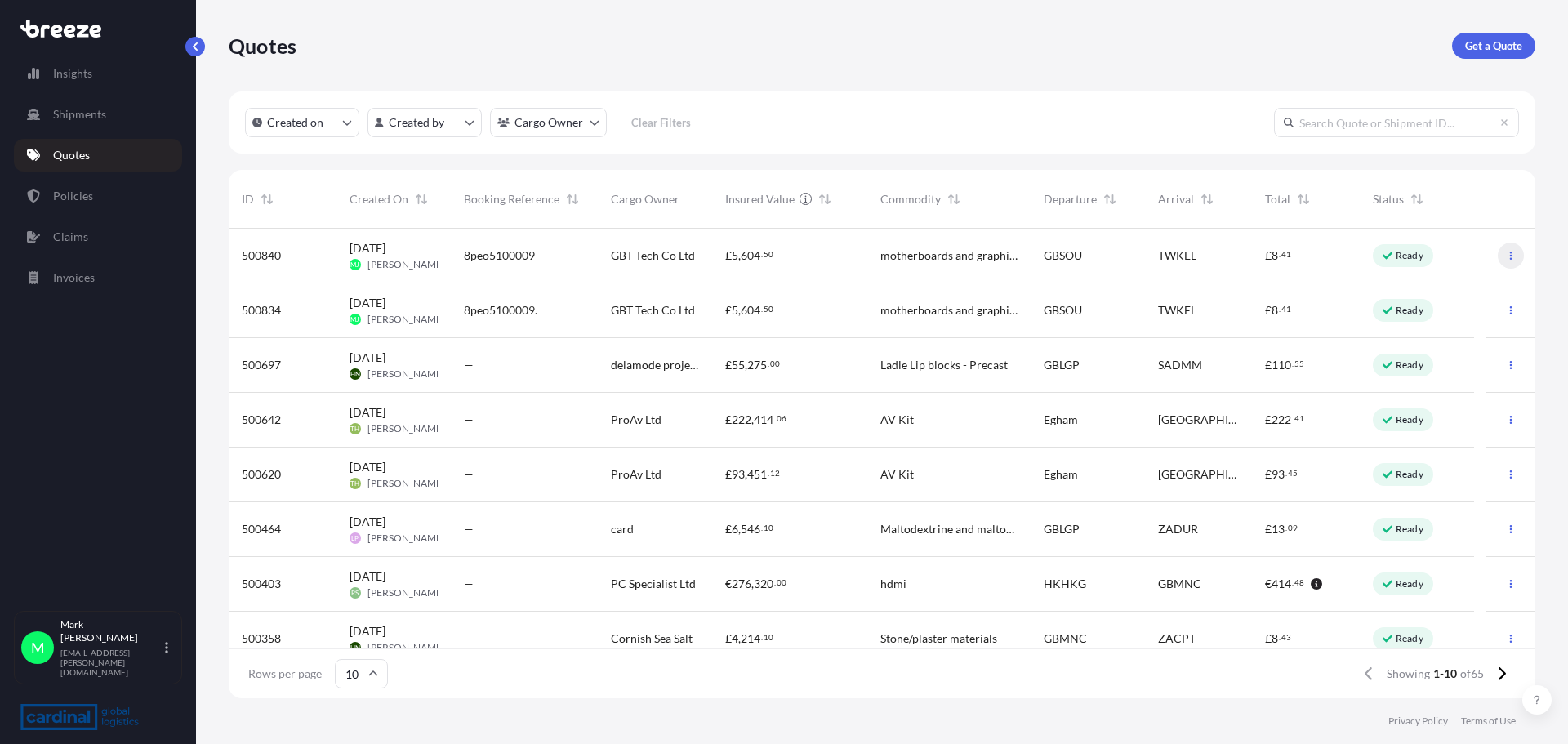
click at [1506, 257] on icon "button" at bounding box center [1511, 256] width 9 height 9
click at [88, 201] on p "Policies" at bounding box center [73, 195] width 40 height 16
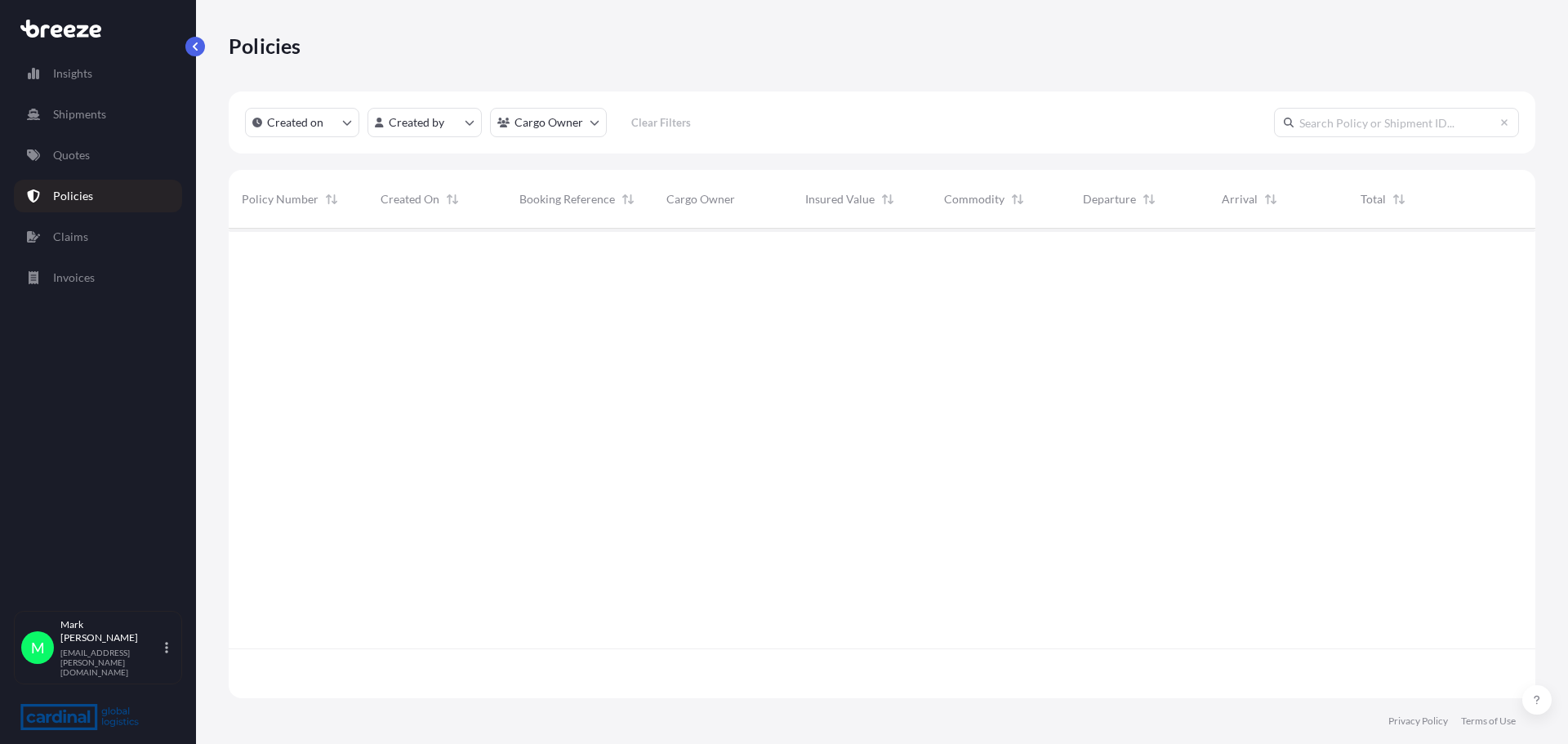
scroll to position [467, 1294]
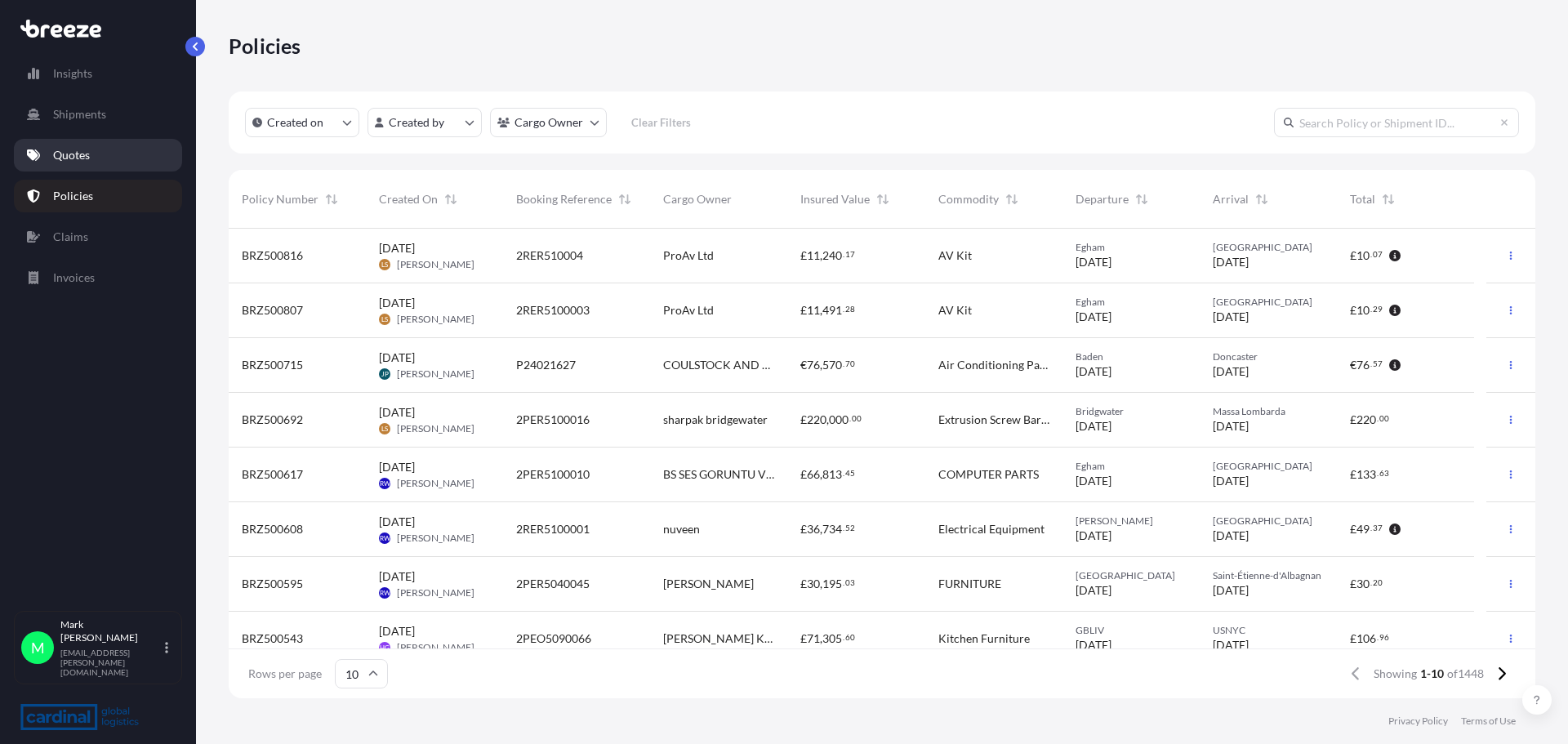
click at [78, 161] on p "Quotes" at bounding box center [71, 154] width 37 height 16
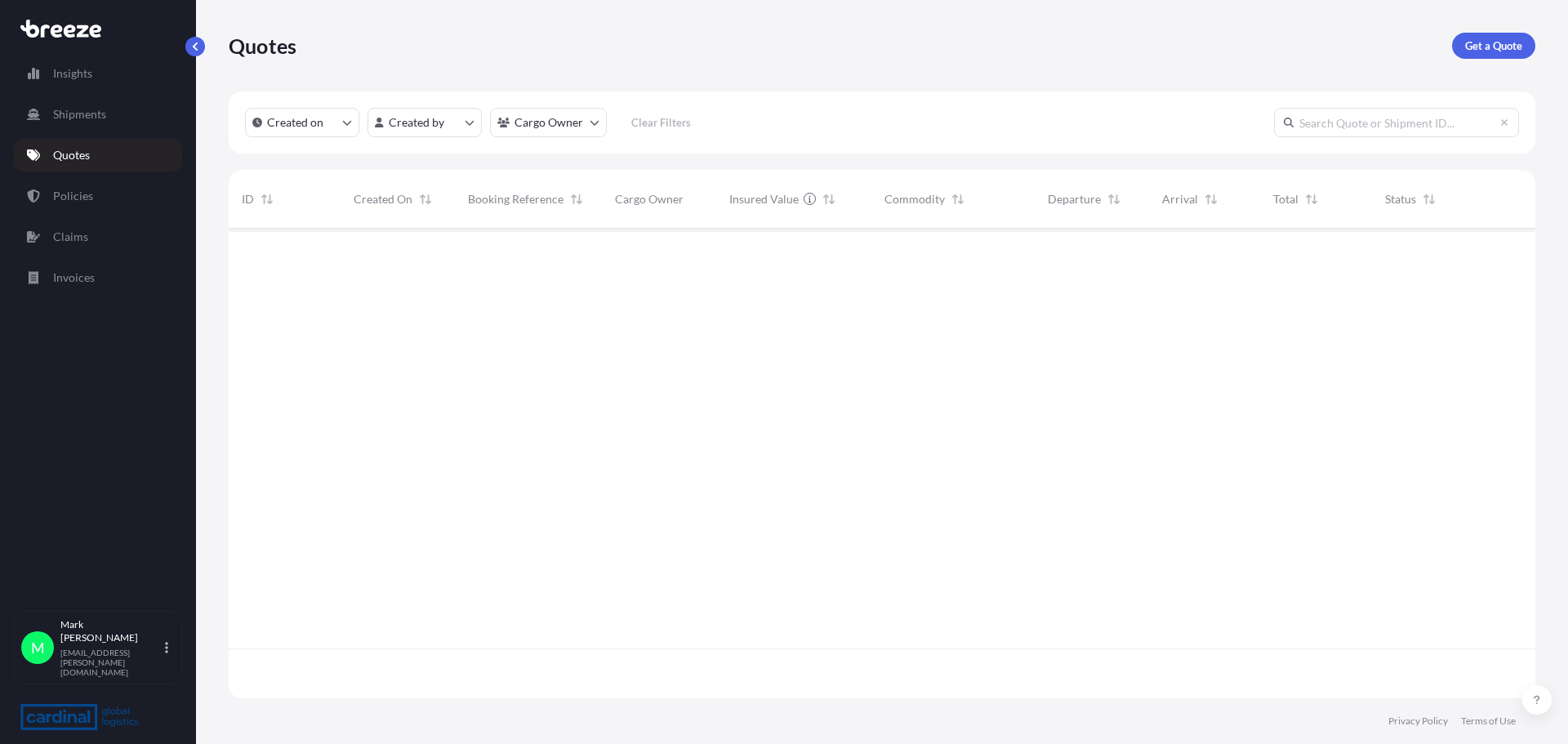
scroll to position [467, 1294]
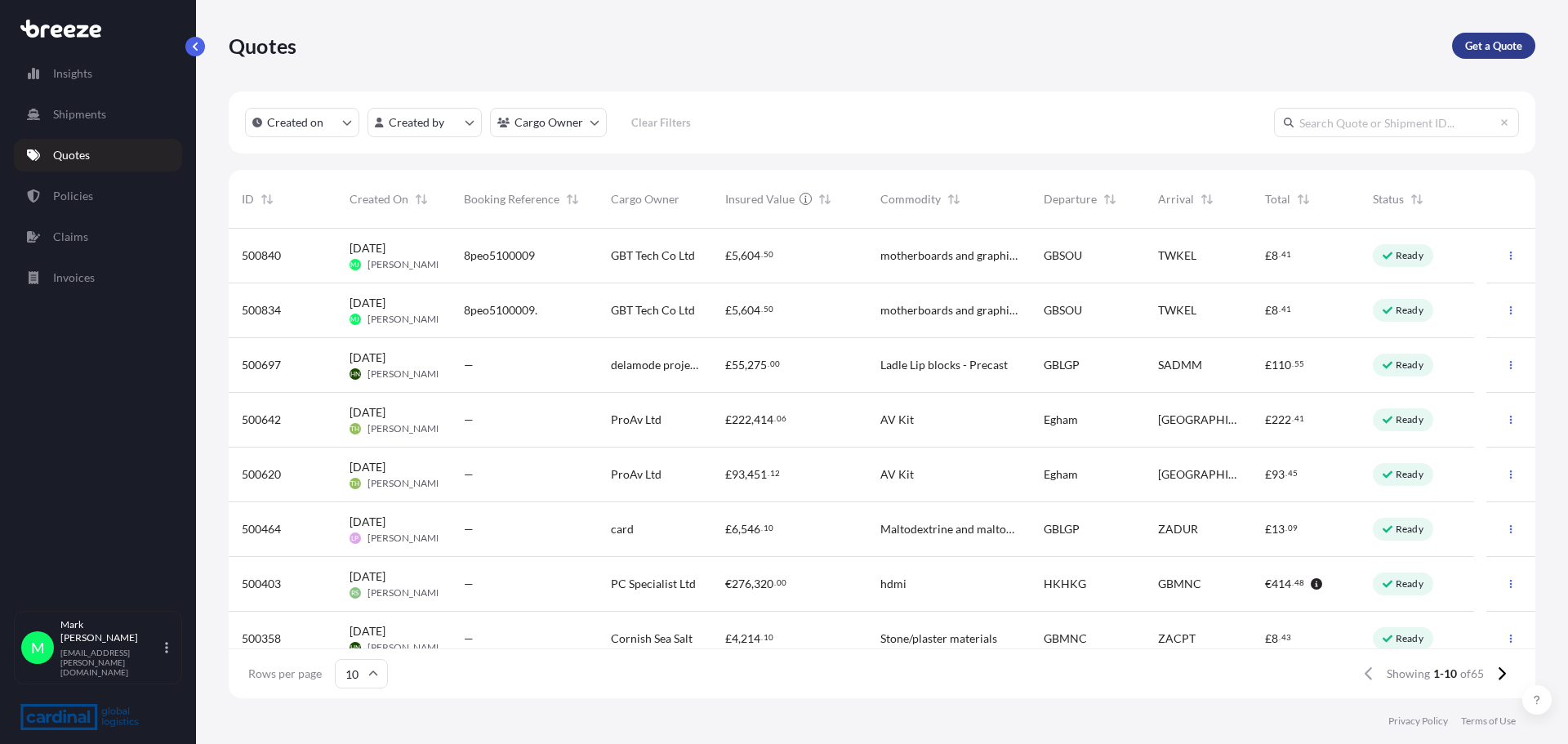
click at [1489, 49] on p "Get a Quote" at bounding box center [1493, 45] width 57 height 16
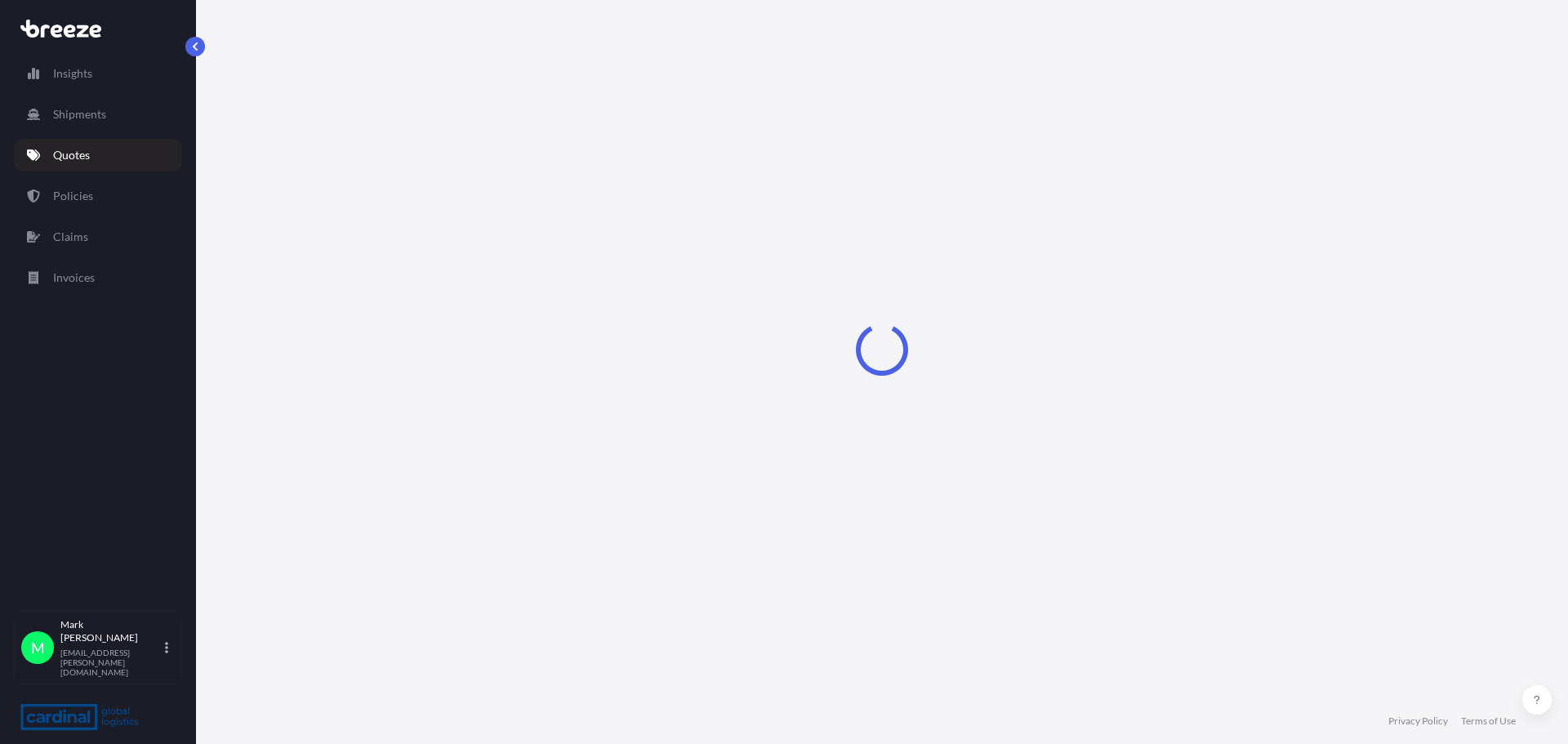
select select "Sea"
select select "1"
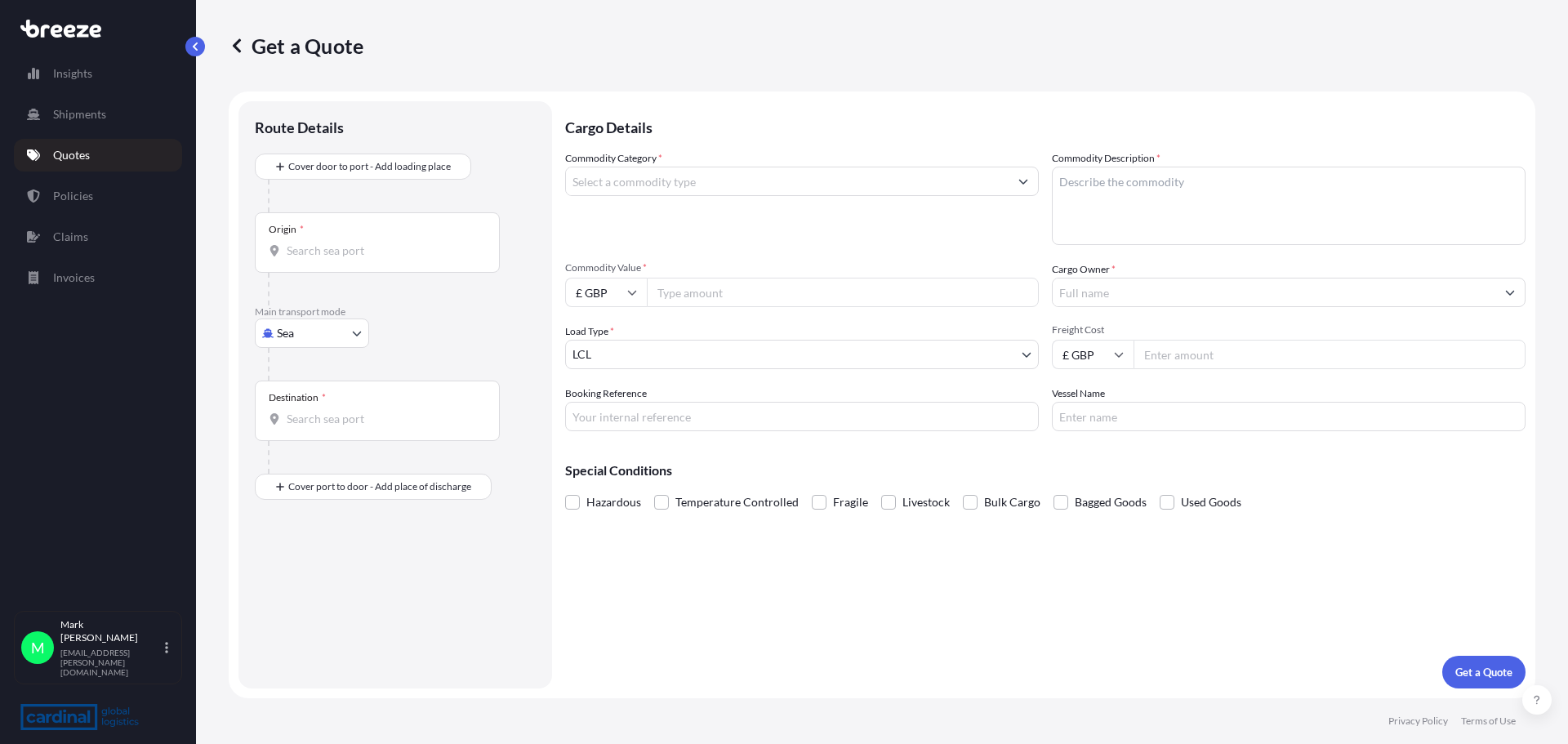
click at [669, 182] on input "Commodity Category *" at bounding box center [788, 181] width 443 height 29
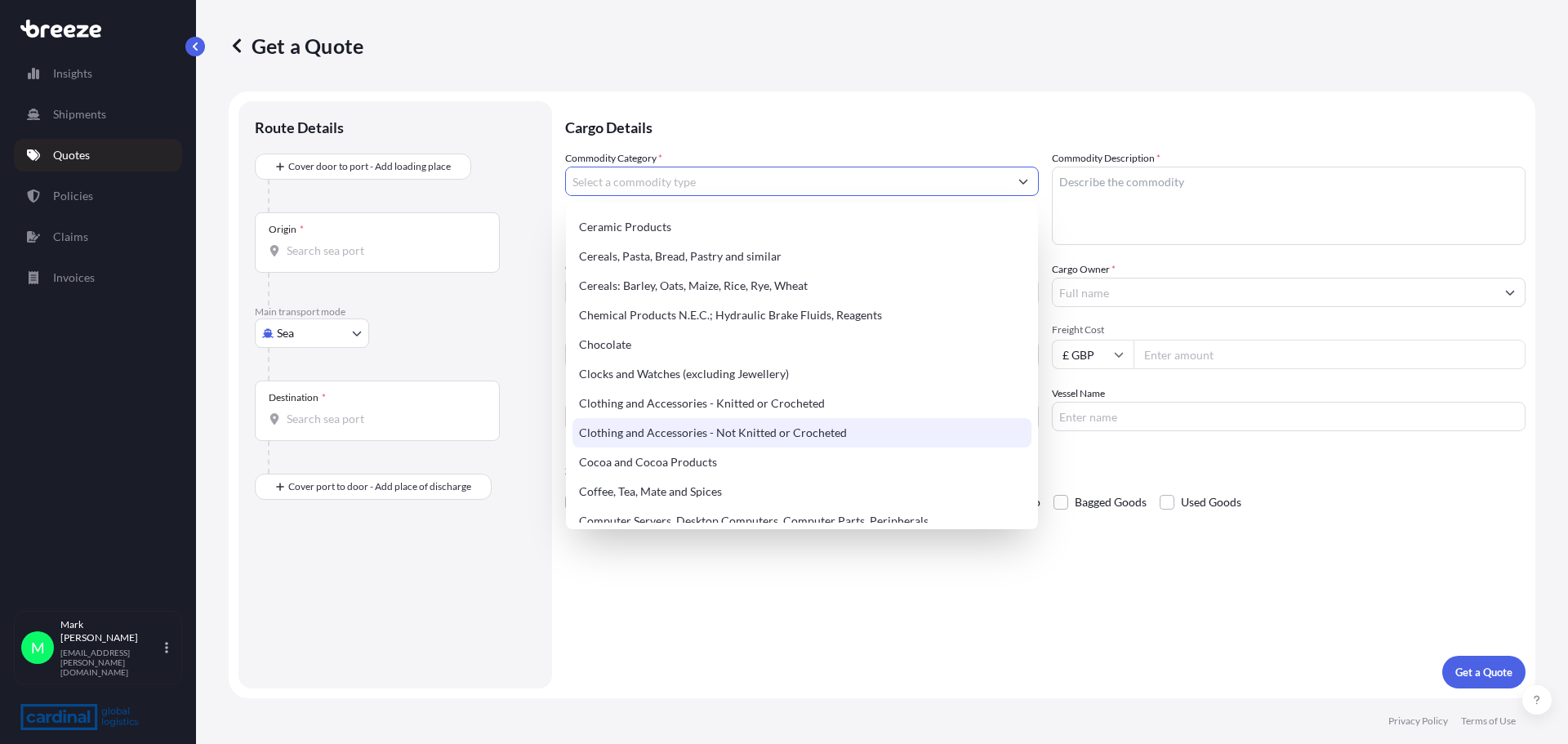
scroll to position [490, 0]
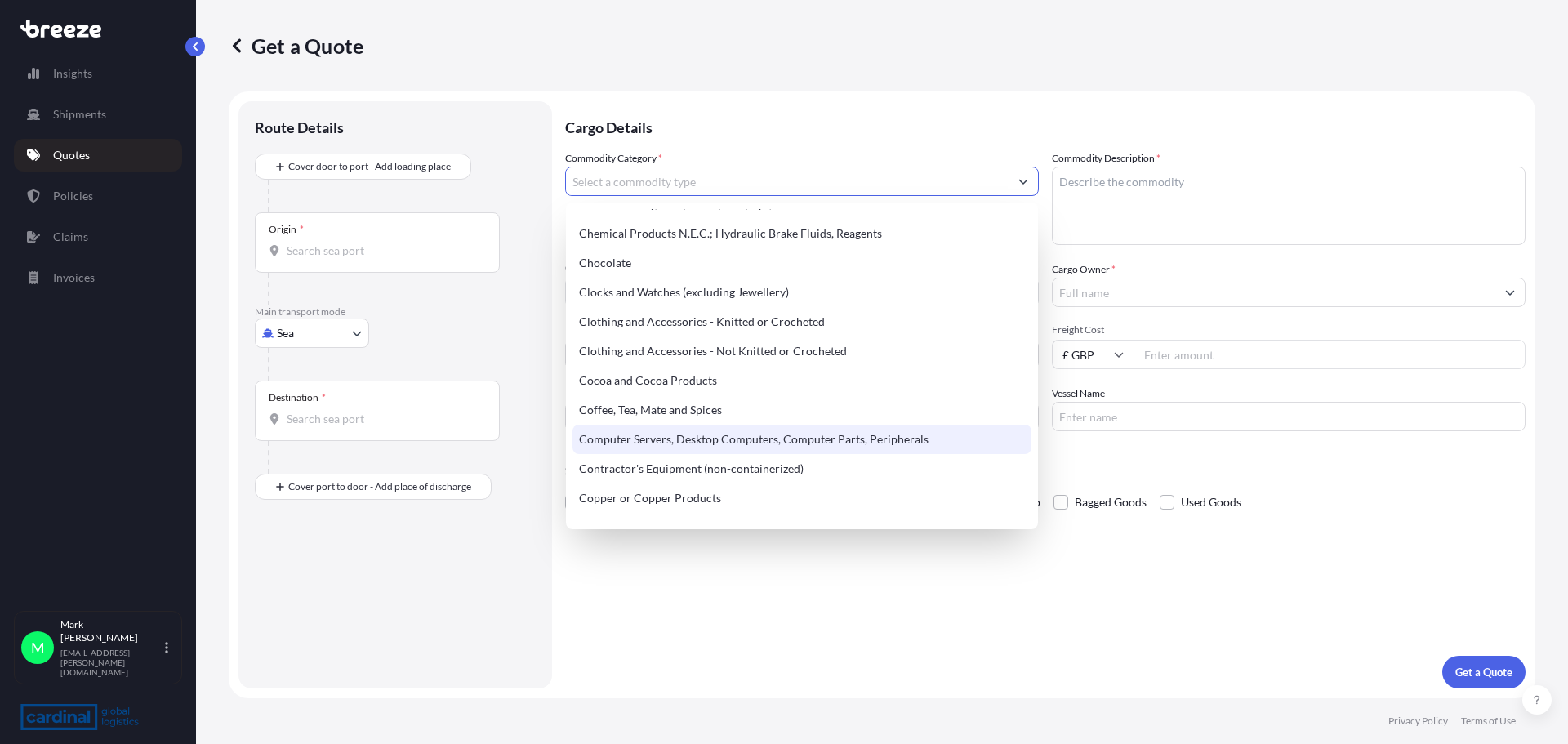
click at [688, 440] on div "Computer Servers, Desktop Computers, Computer Parts, Peripherals" at bounding box center [802, 439] width 459 height 29
type input "Computer Servers, Desktop Computers, Computer Parts, Peripherals"
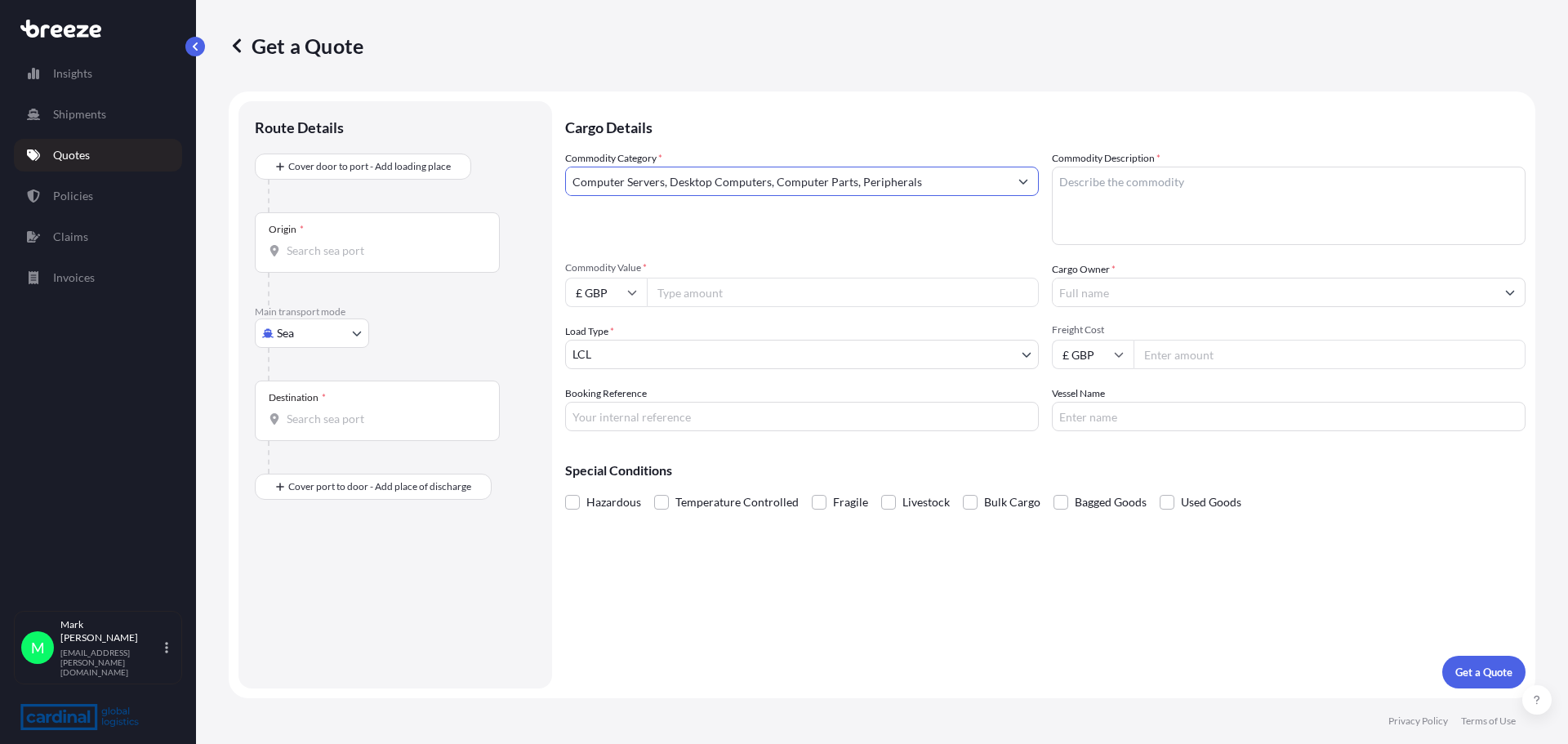
click at [1122, 185] on textarea "Commodity Description *" at bounding box center [1289, 205] width 473 height 79
type textarea "m"
type textarea "Motherboards and Graphics cards"
click at [686, 289] on input "Commodity Value *" at bounding box center [843, 292] width 392 height 29
type input "4500"
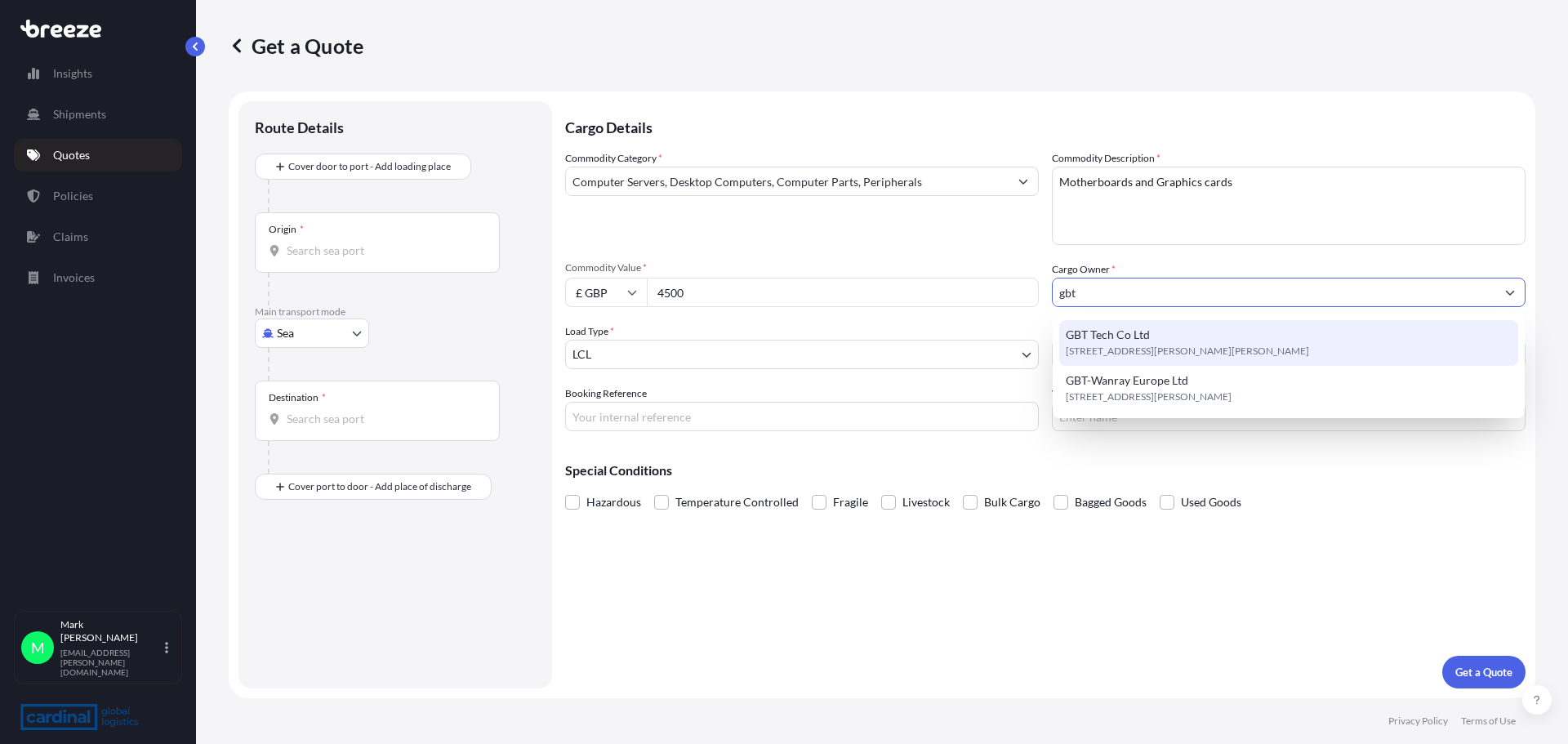
click at [1103, 343] on span "[STREET_ADDRESS][PERSON_NAME][PERSON_NAME]" at bounding box center [1187, 350] width 243 height 16
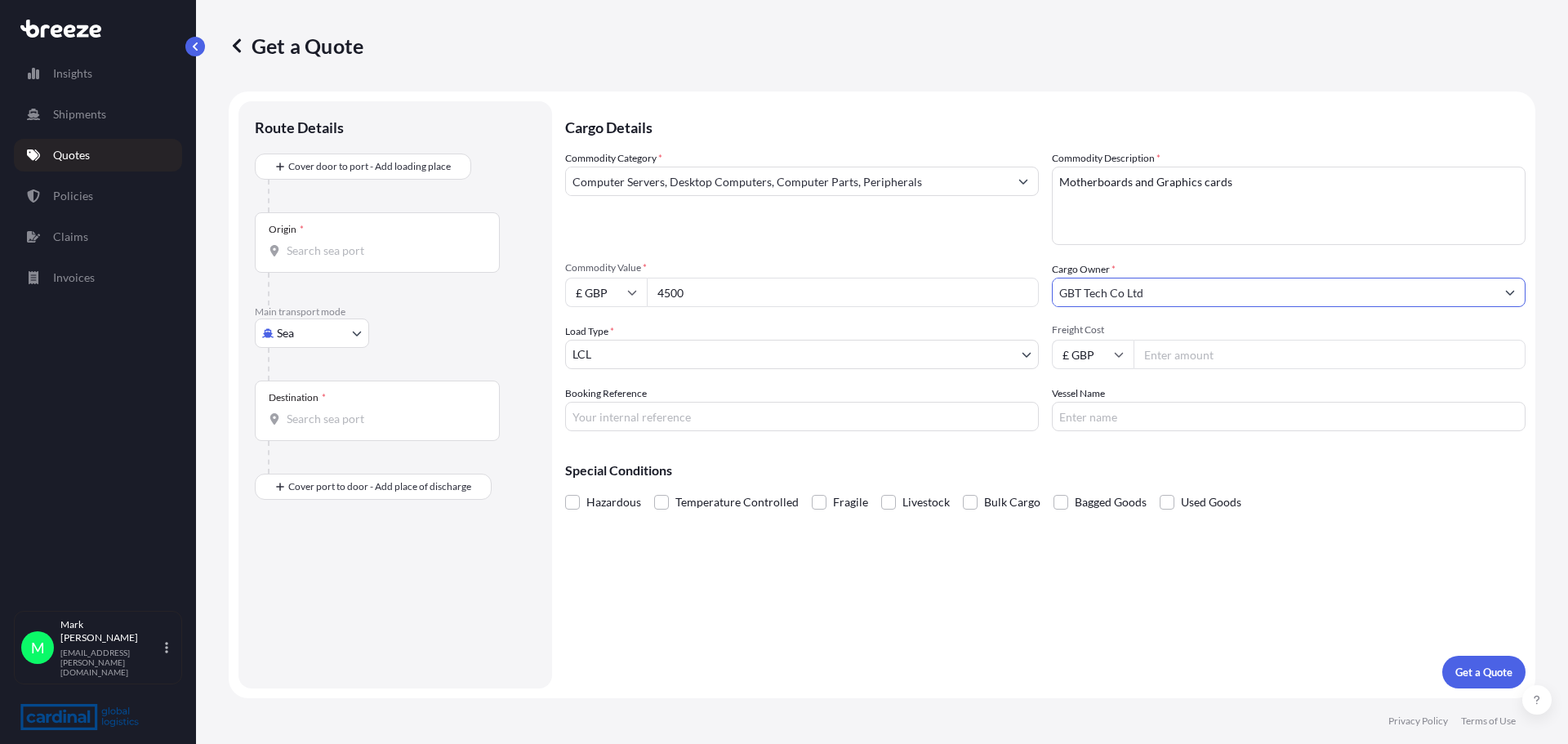
type input "GBT Tech Co Ltd"
type input "595"
click at [846, 416] on input "Booking Reference" at bounding box center [802, 416] width 473 height 29
type input "2"
type input "8peo5100009"
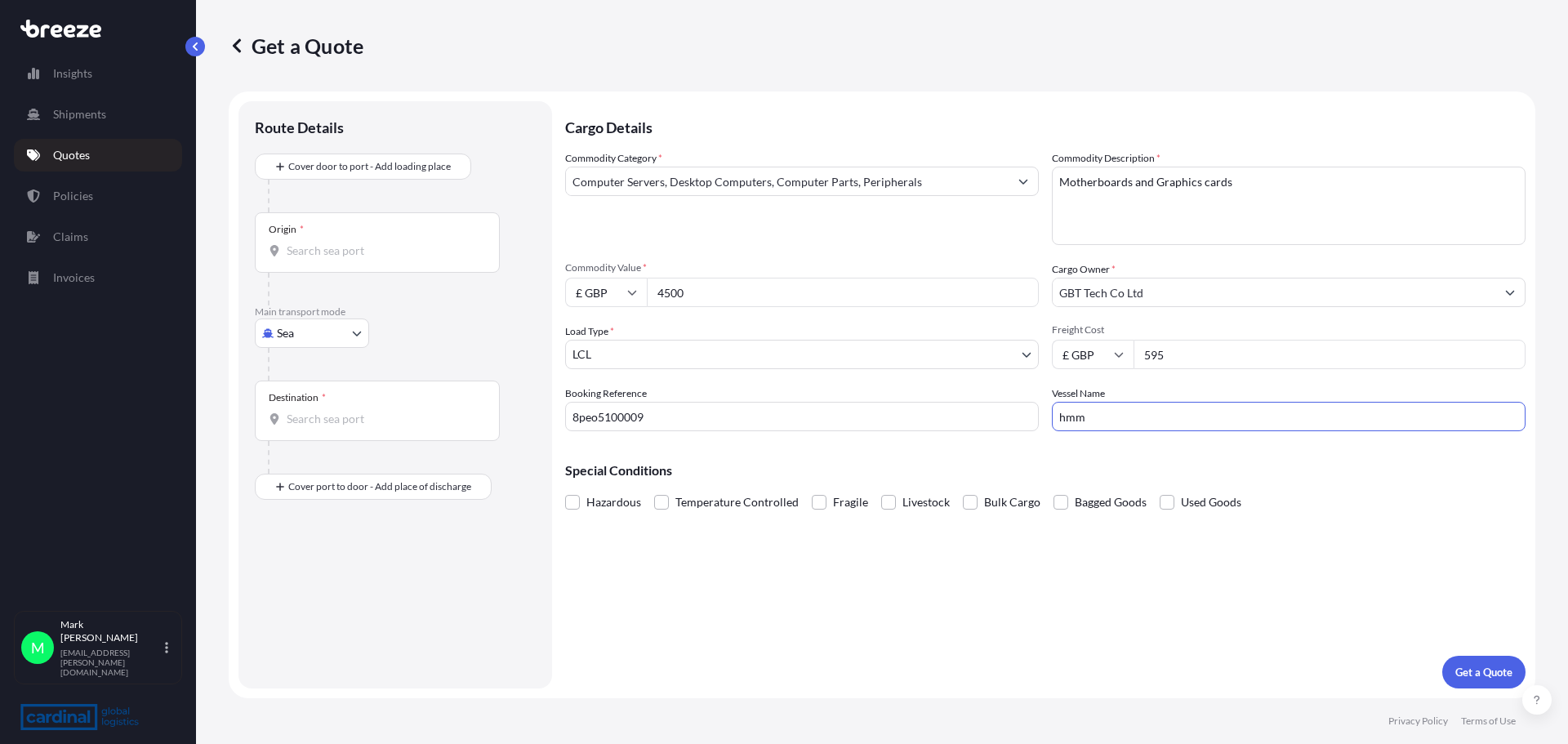
type input "HMM [GEOGRAPHIC_DATA]"
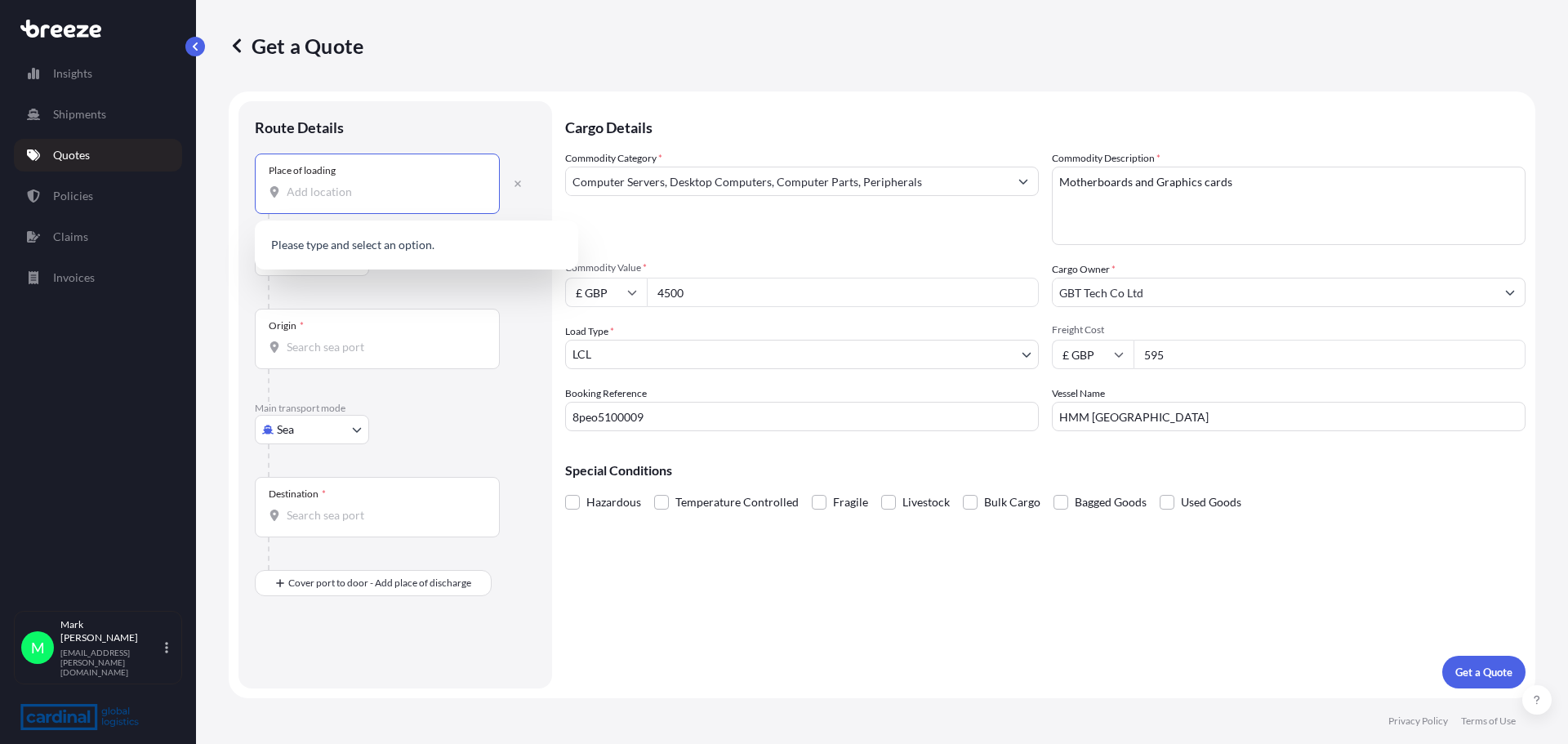
click at [338, 197] on input "Place of loading" at bounding box center [383, 191] width 193 height 16
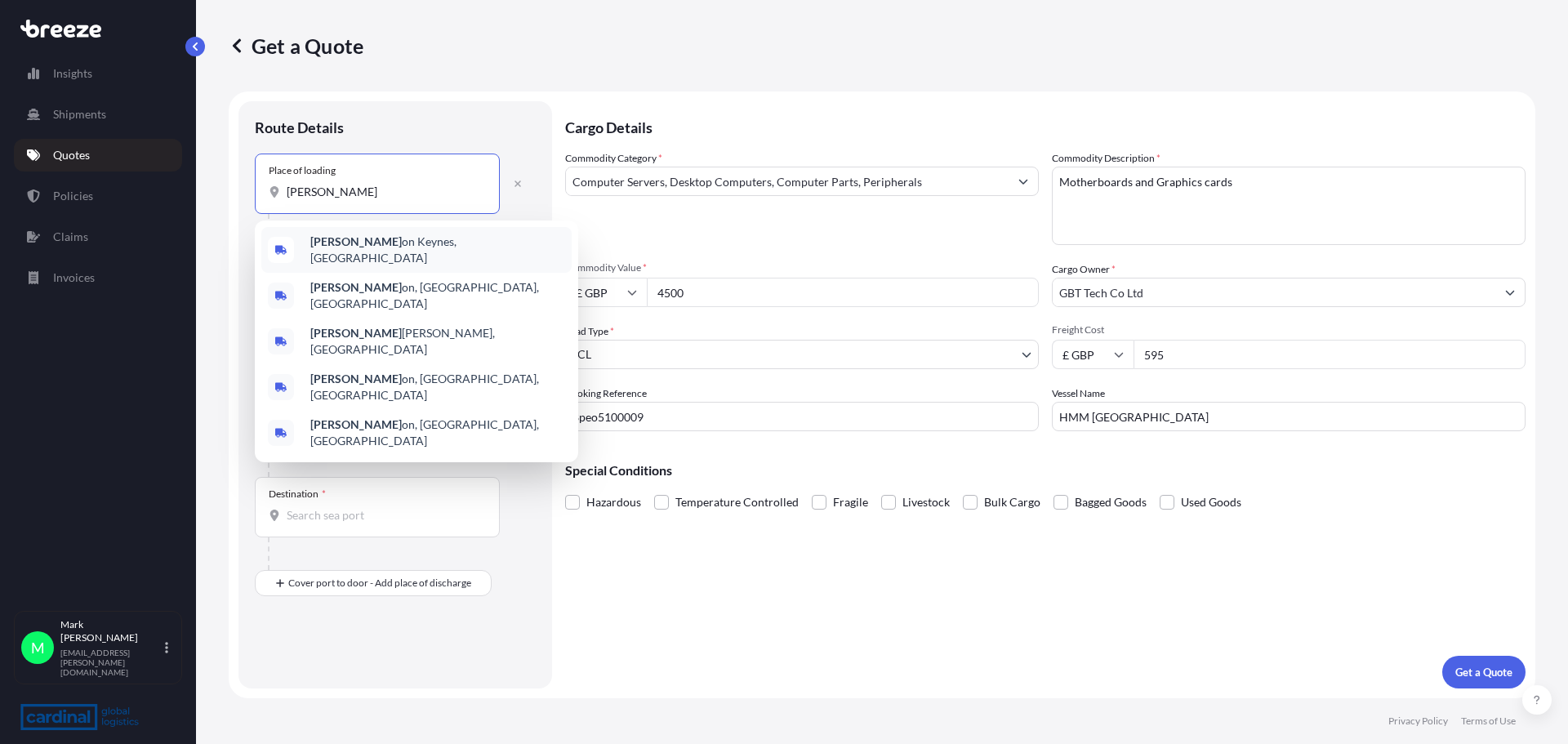
click at [351, 243] on span "[PERSON_NAME] on Keynes, [GEOGRAPHIC_DATA]" at bounding box center [437, 250] width 255 height 33
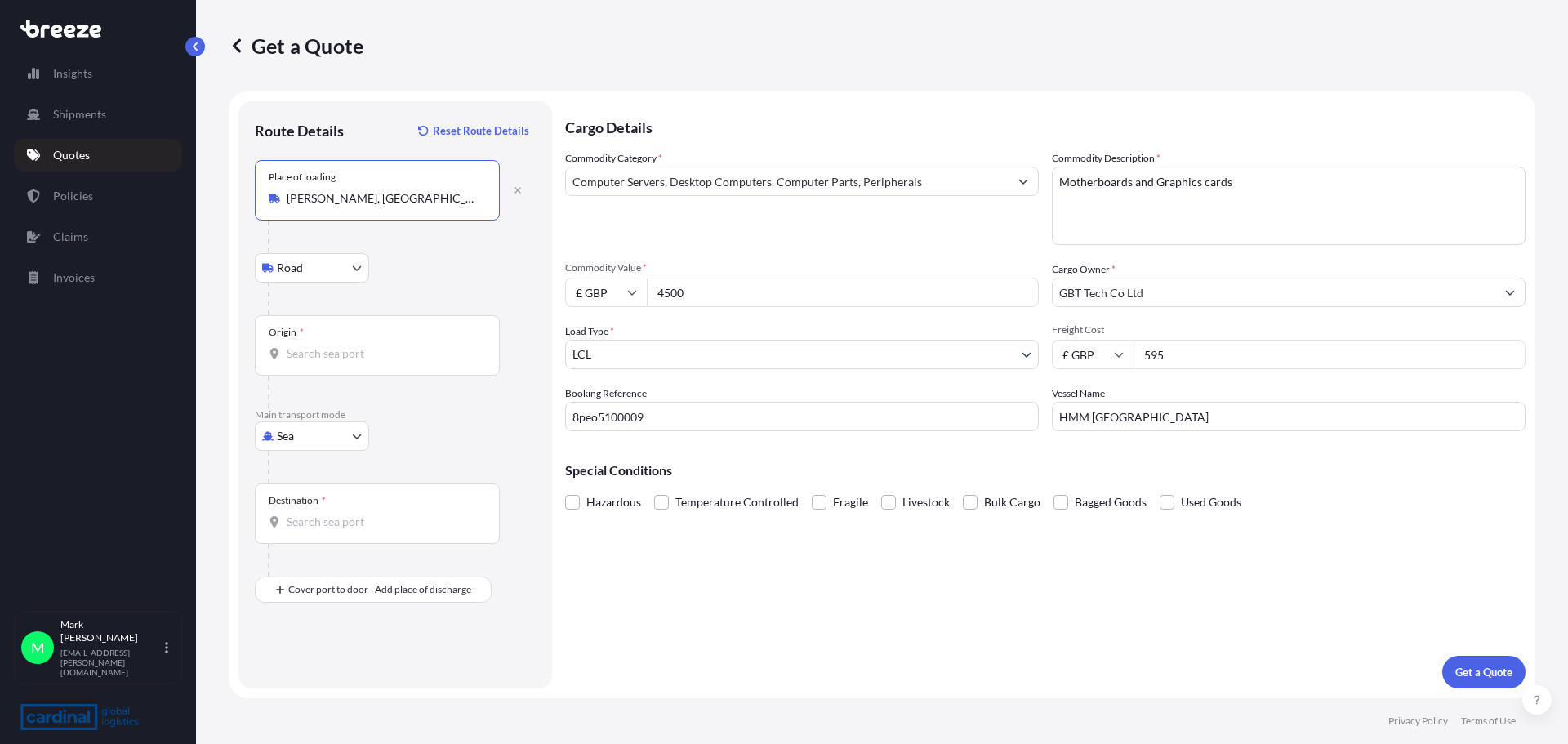
type input "[PERSON_NAME], [GEOGRAPHIC_DATA]"
click at [336, 348] on input "Origin *" at bounding box center [383, 353] width 193 height 16
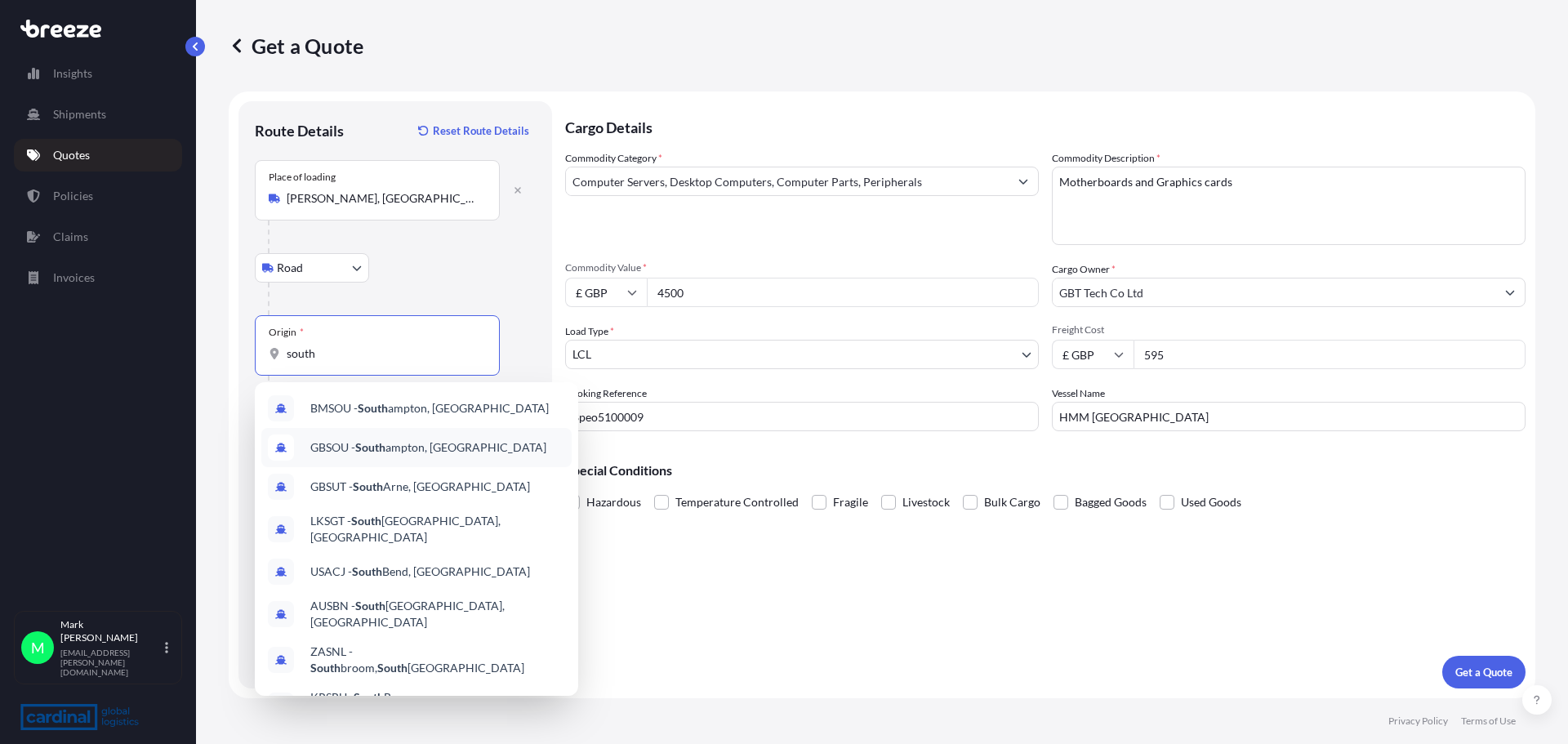
click at [425, 449] on span "GBSOU - [GEOGRAPHIC_DATA], [GEOGRAPHIC_DATA]" at bounding box center [428, 447] width 236 height 16
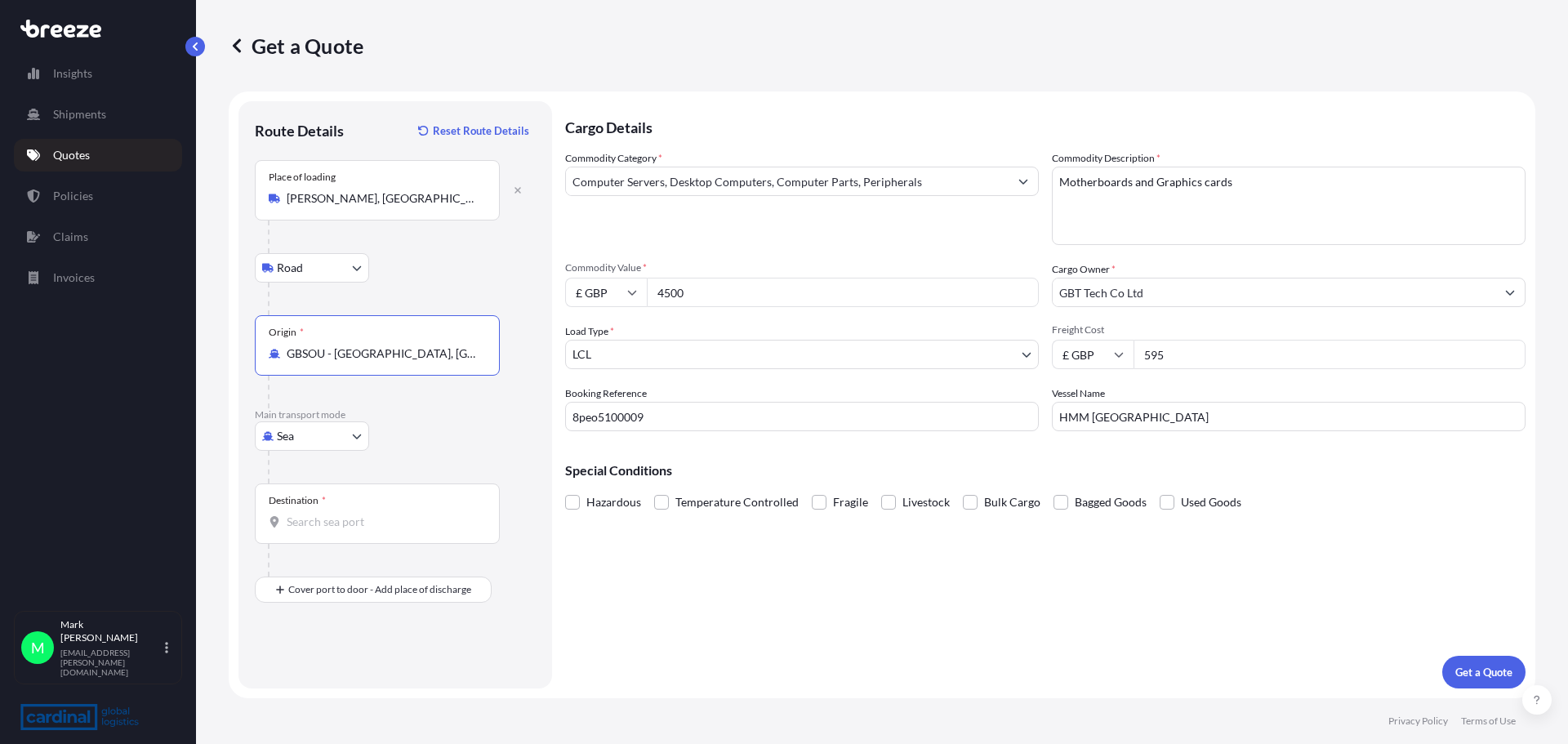
type input "GBSOU - [GEOGRAPHIC_DATA], [GEOGRAPHIC_DATA]"
click at [347, 523] on input "Destination *" at bounding box center [383, 522] width 193 height 16
click at [372, 584] on span "TWKEL - Keelu ng (Chilung), [GEOGRAPHIC_DATA]" at bounding box center [437, 579] width 255 height 33
type input "TWKEL - Keelung (Chilung), [GEOGRAPHIC_DATA]"
click at [1475, 674] on p "Get a Quote" at bounding box center [1484, 671] width 57 height 16
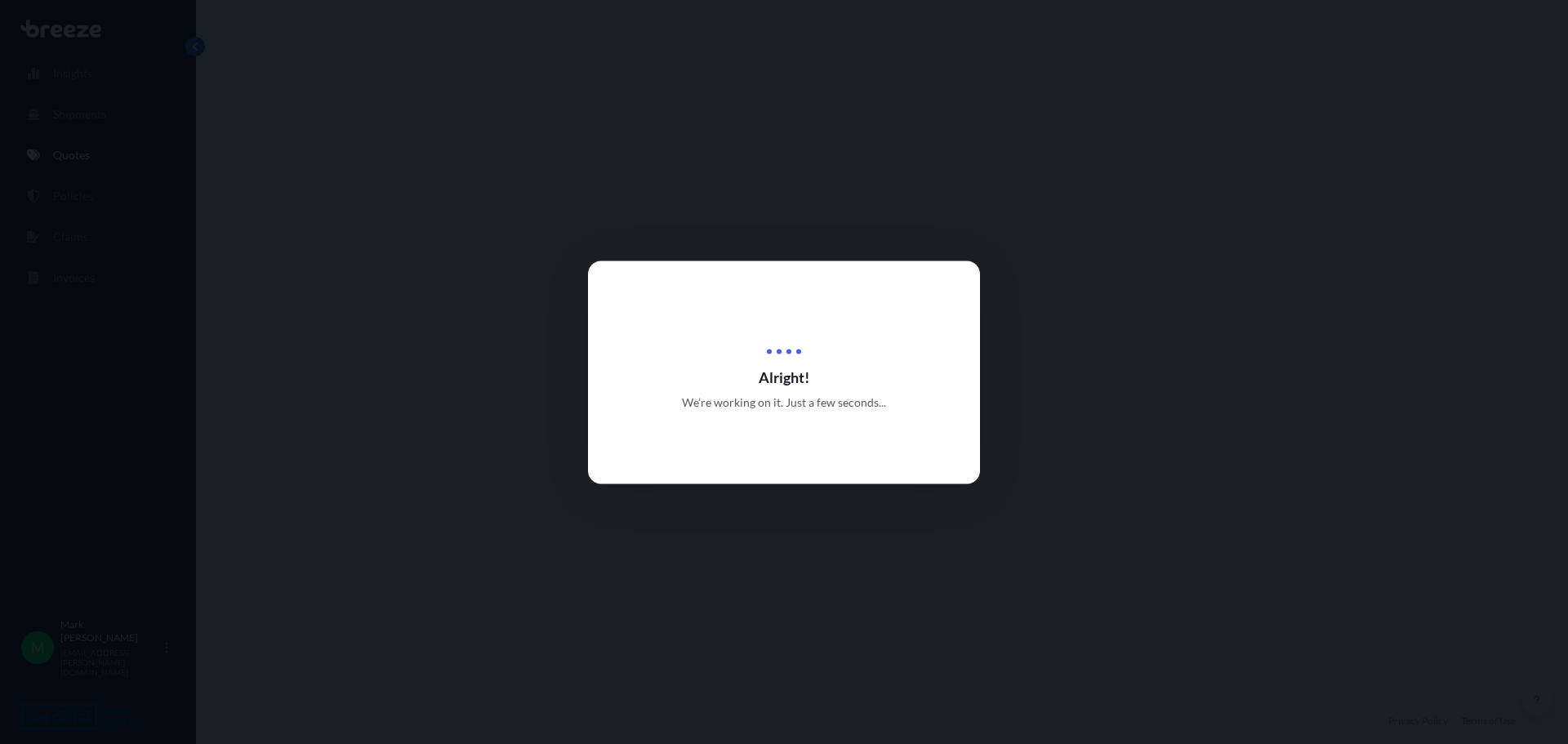
select select "Road"
select select "Sea"
select select "1"
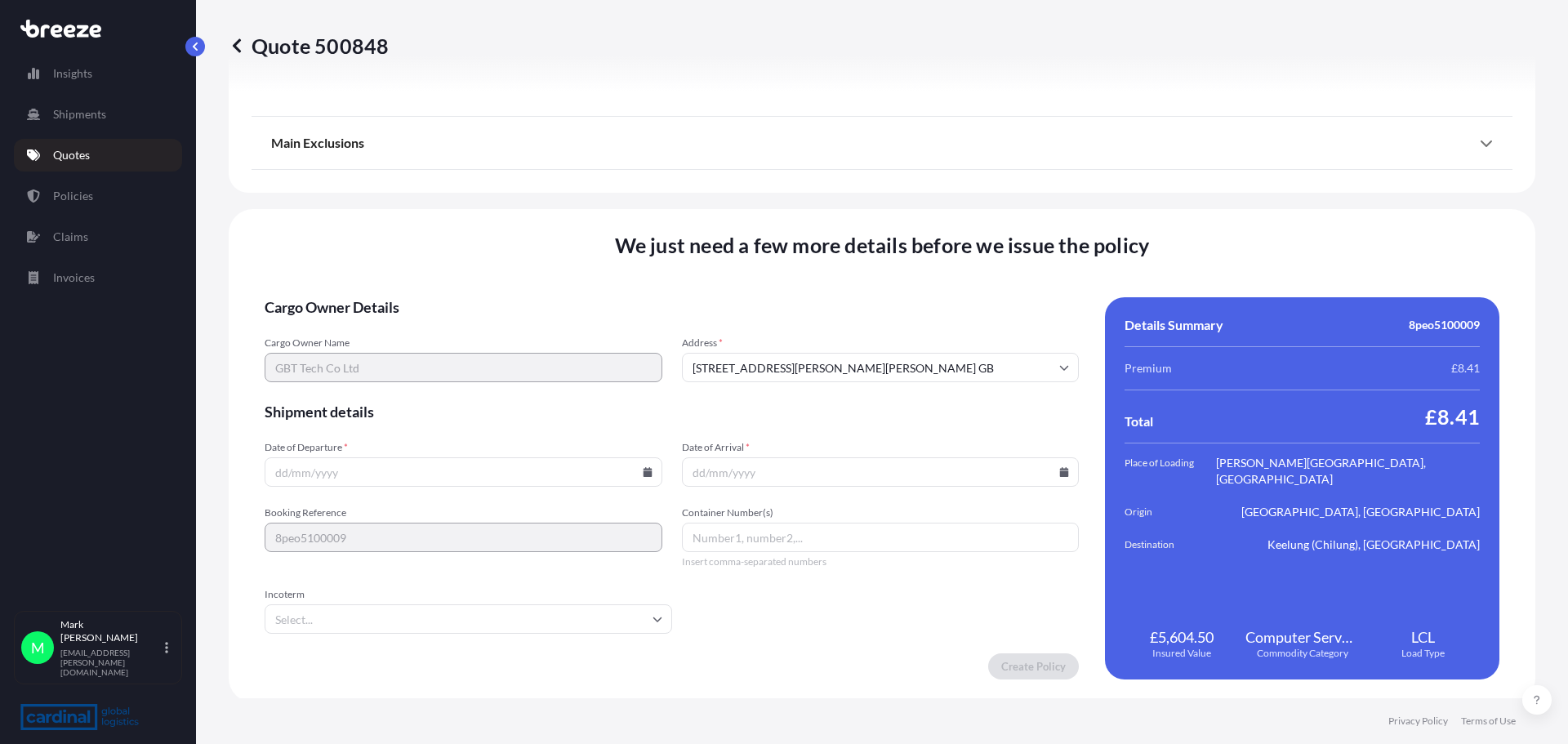
scroll to position [1978, 0]
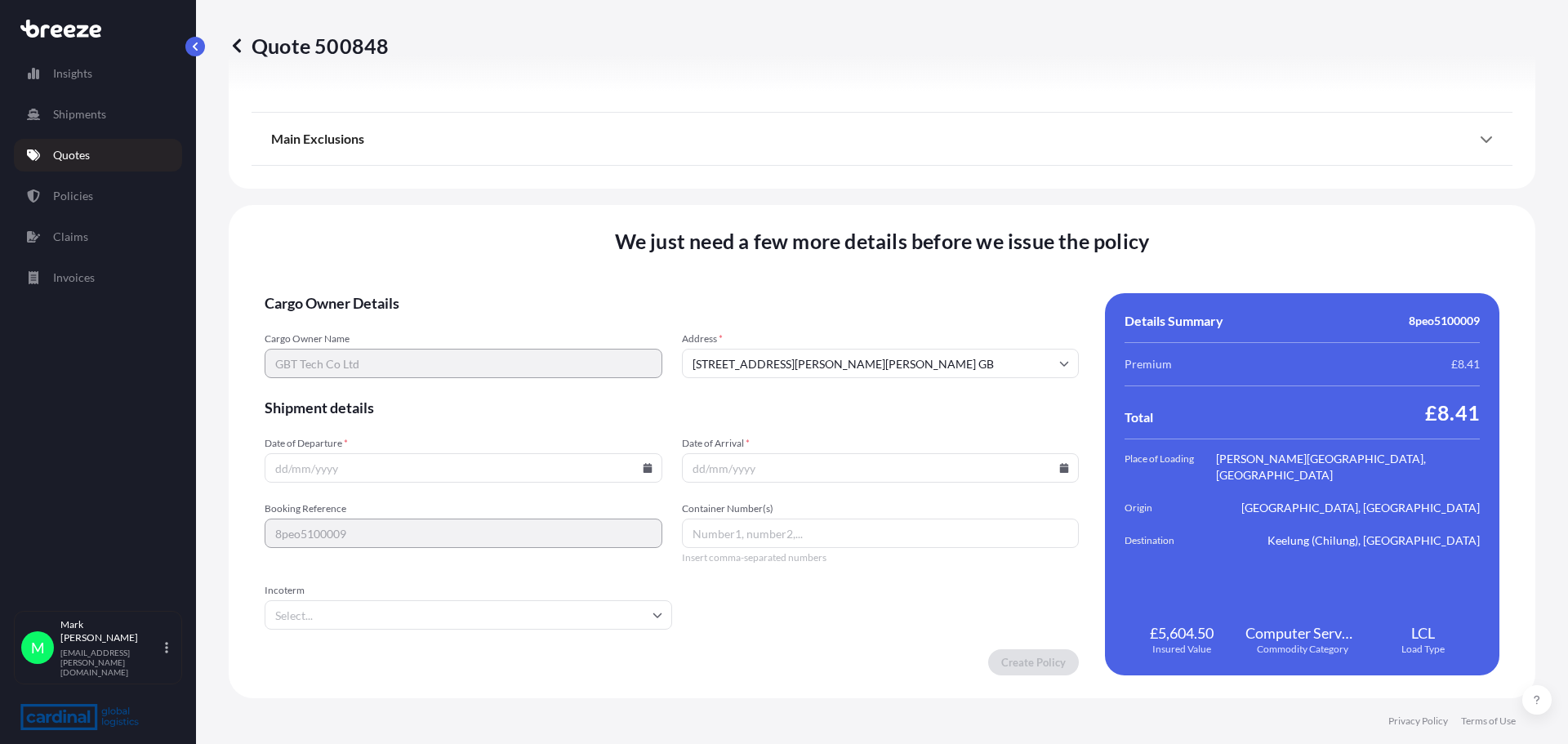
click at [643, 470] on icon at bounding box center [647, 468] width 9 height 9
click at [457, 293] on button "9" at bounding box center [462, 292] width 27 height 27
type input "[DATE]"
click at [1060, 468] on icon at bounding box center [1064, 468] width 9 height 9
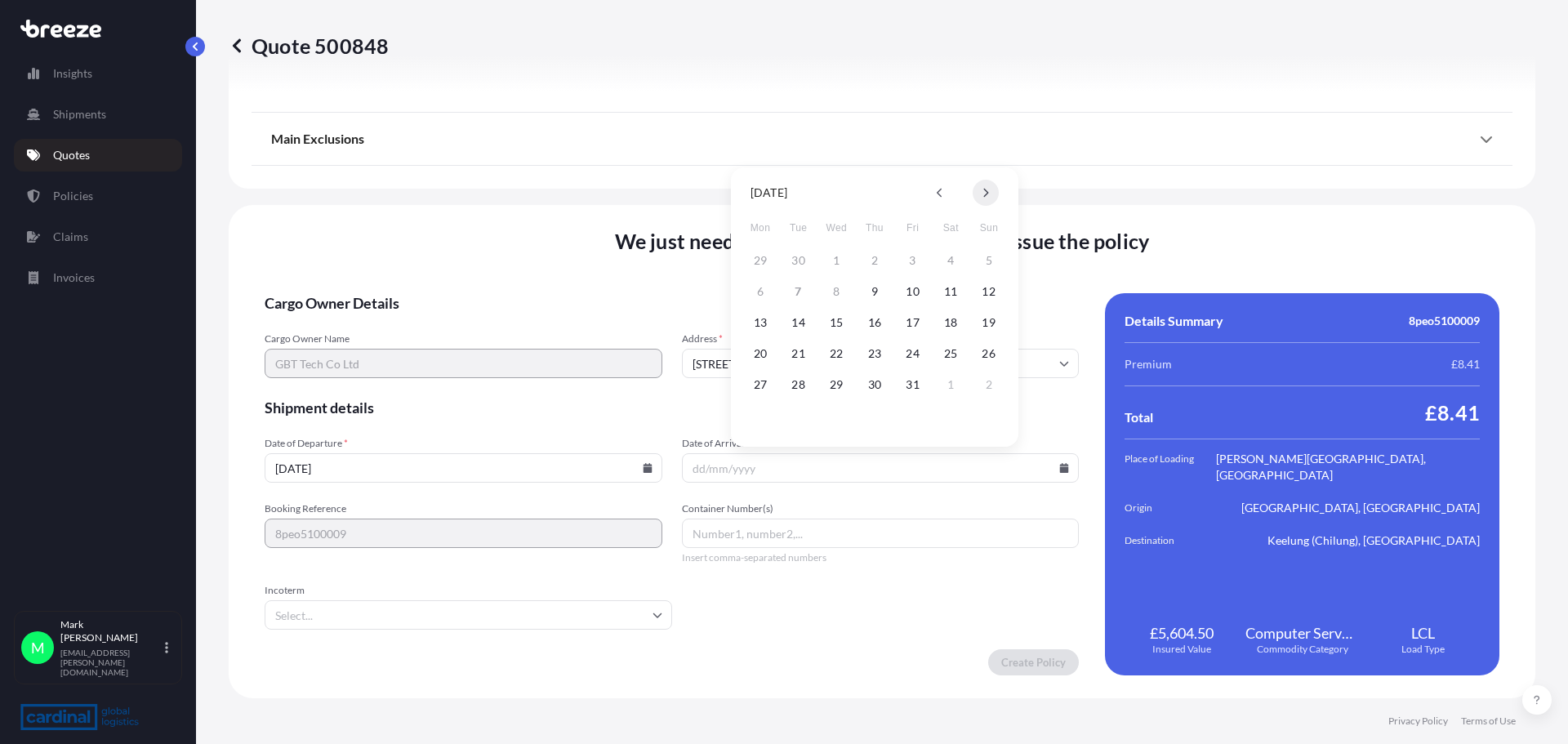
click at [984, 193] on icon at bounding box center [986, 192] width 7 height 9
click at [909, 293] on button "12" at bounding box center [914, 292] width 27 height 27
type input "[DATE]"
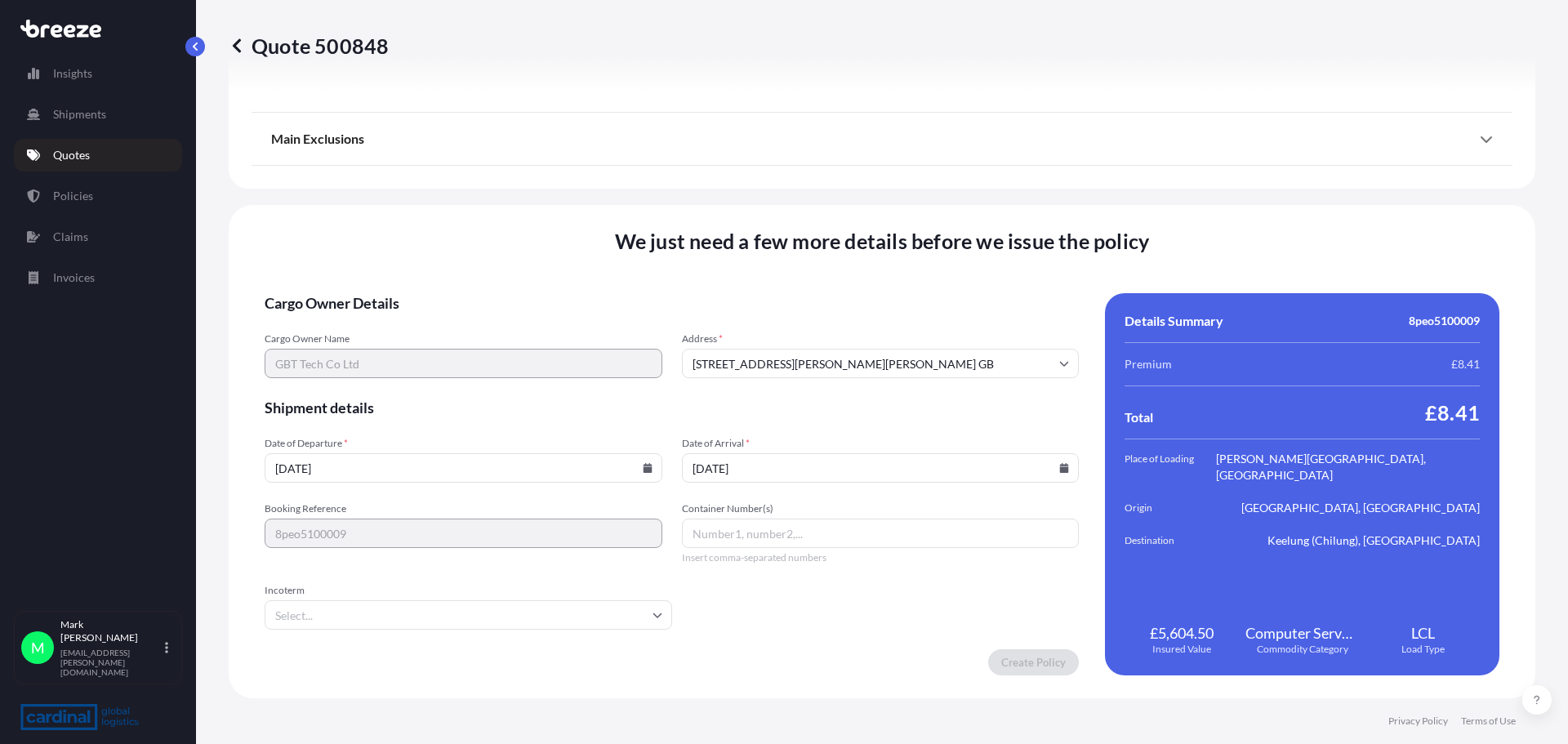
click at [728, 540] on input "Container Number(s)" at bounding box center [881, 533] width 398 height 29
type input "tbc"
click at [328, 615] on input "Incoterm" at bounding box center [468, 614] width 407 height 29
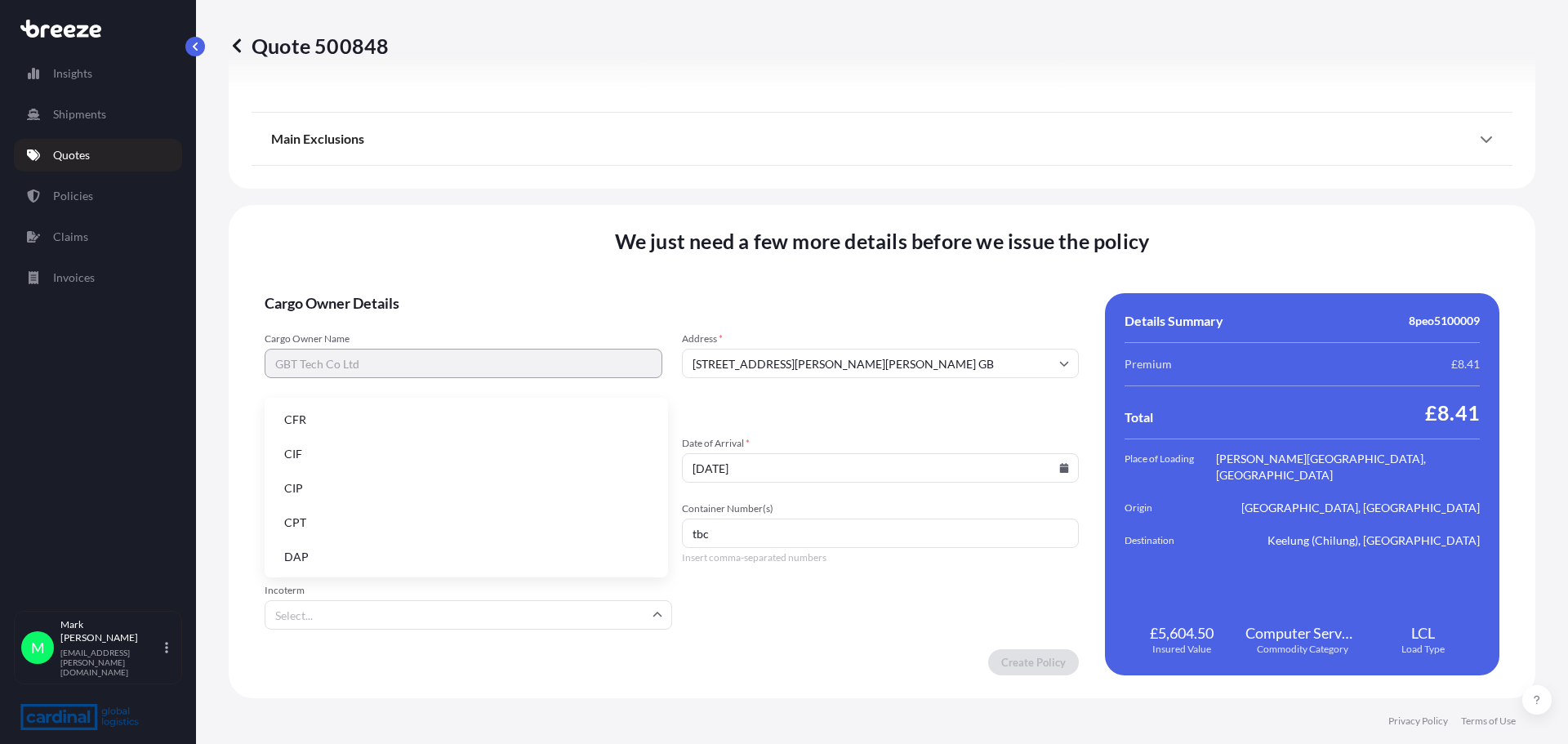
click at [311, 424] on li "CFR" at bounding box center [466, 419] width 390 height 31
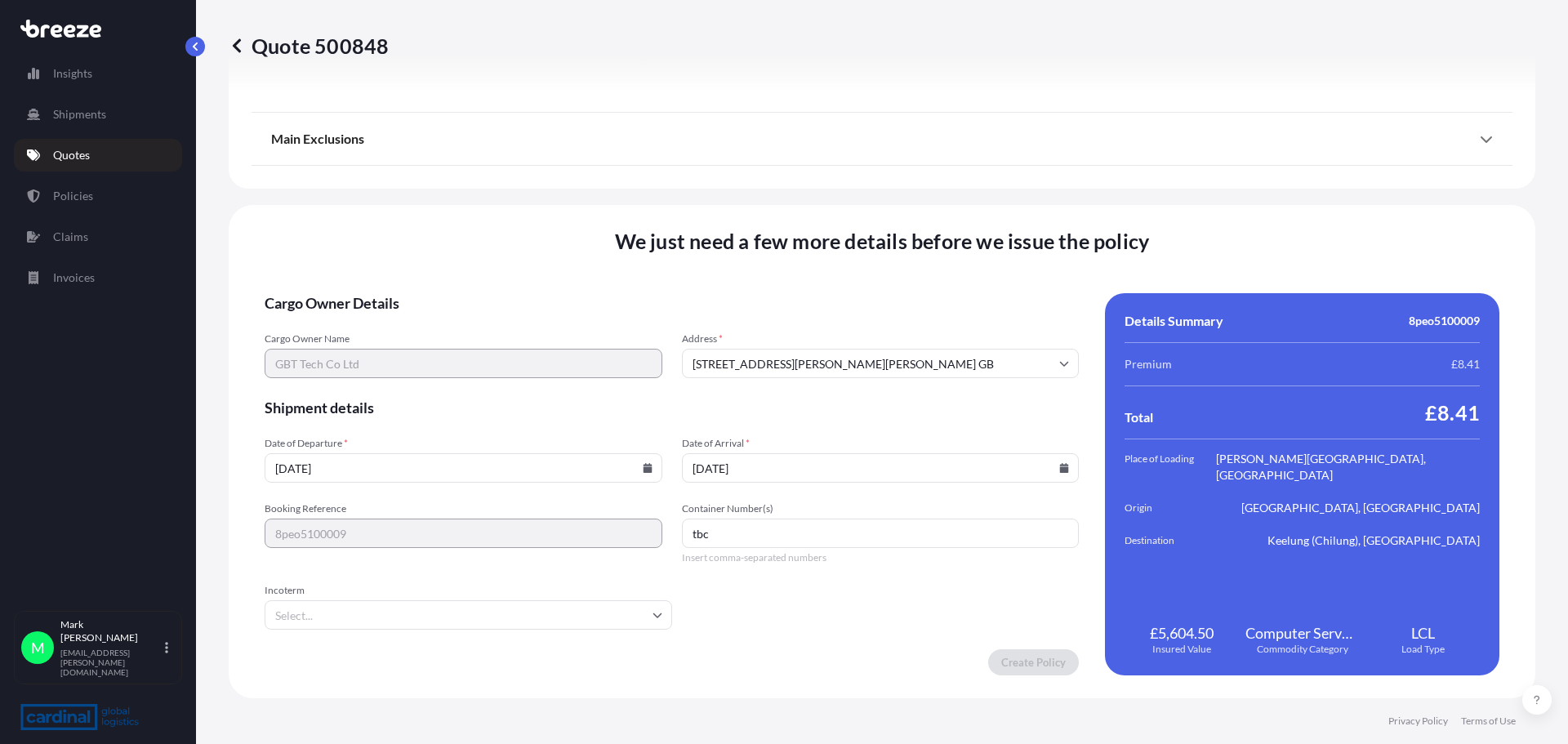
type input "CFR"
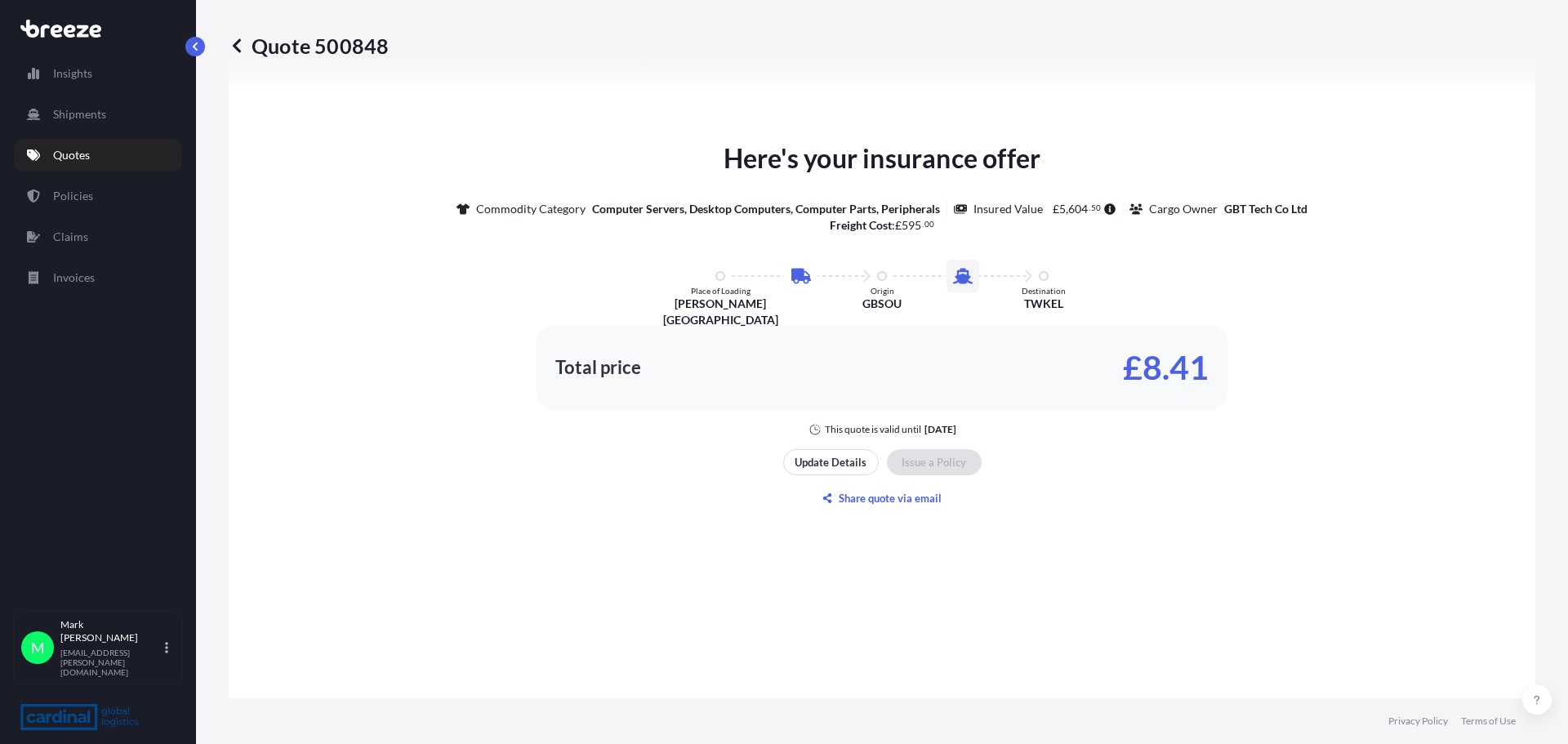
scroll to position [999, 0]
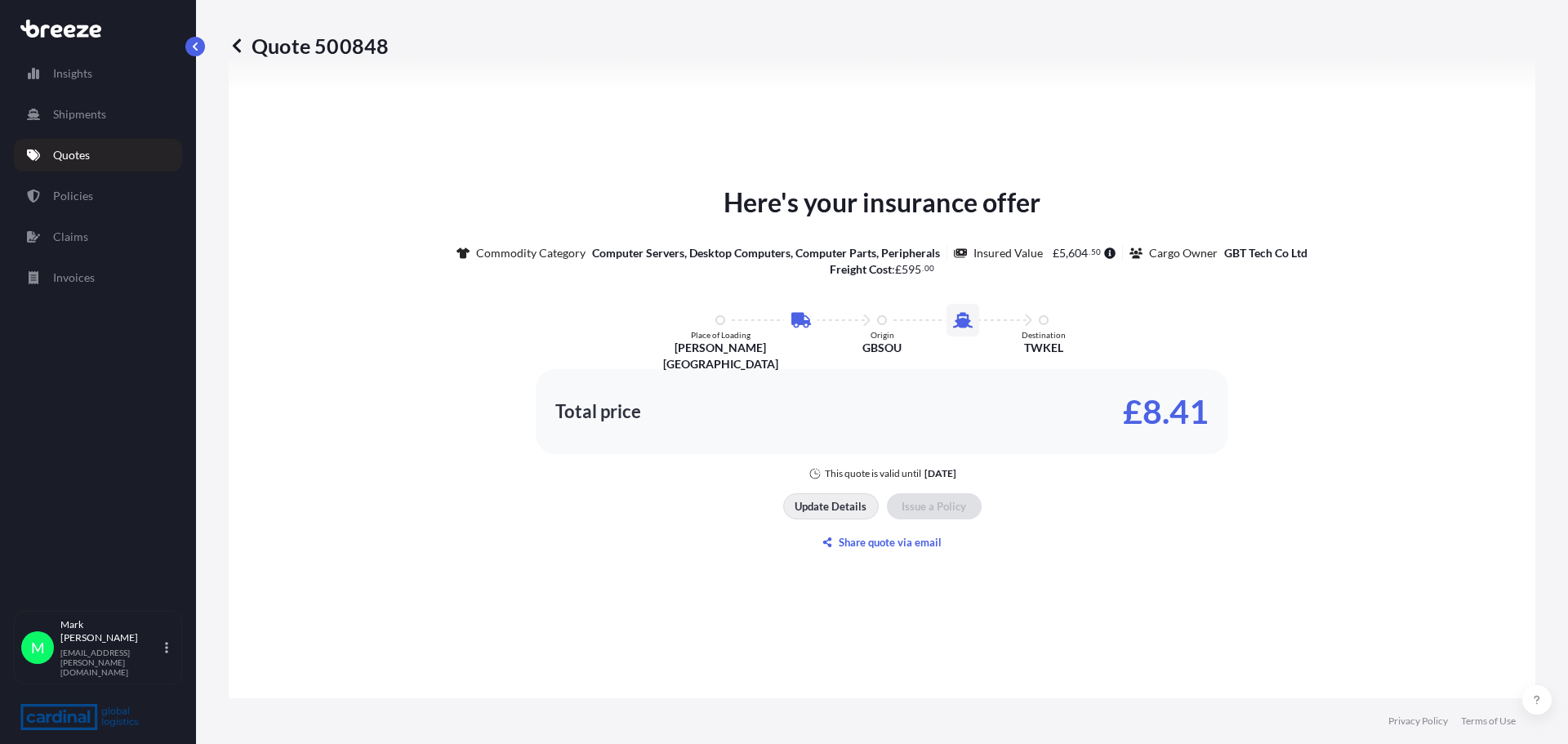
click at [824, 508] on p "Update Details" at bounding box center [830, 505] width 72 height 16
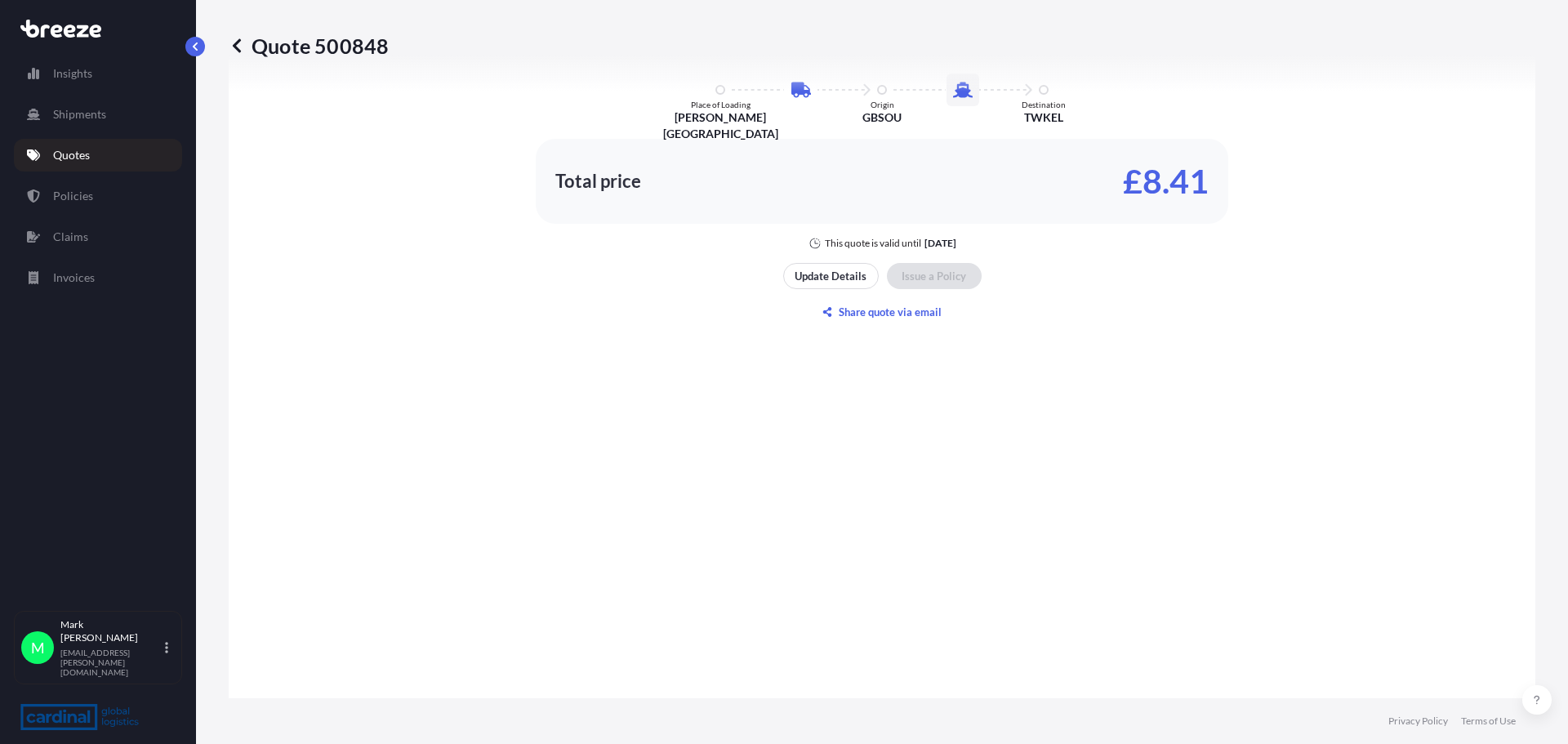
scroll to position [1080, 0]
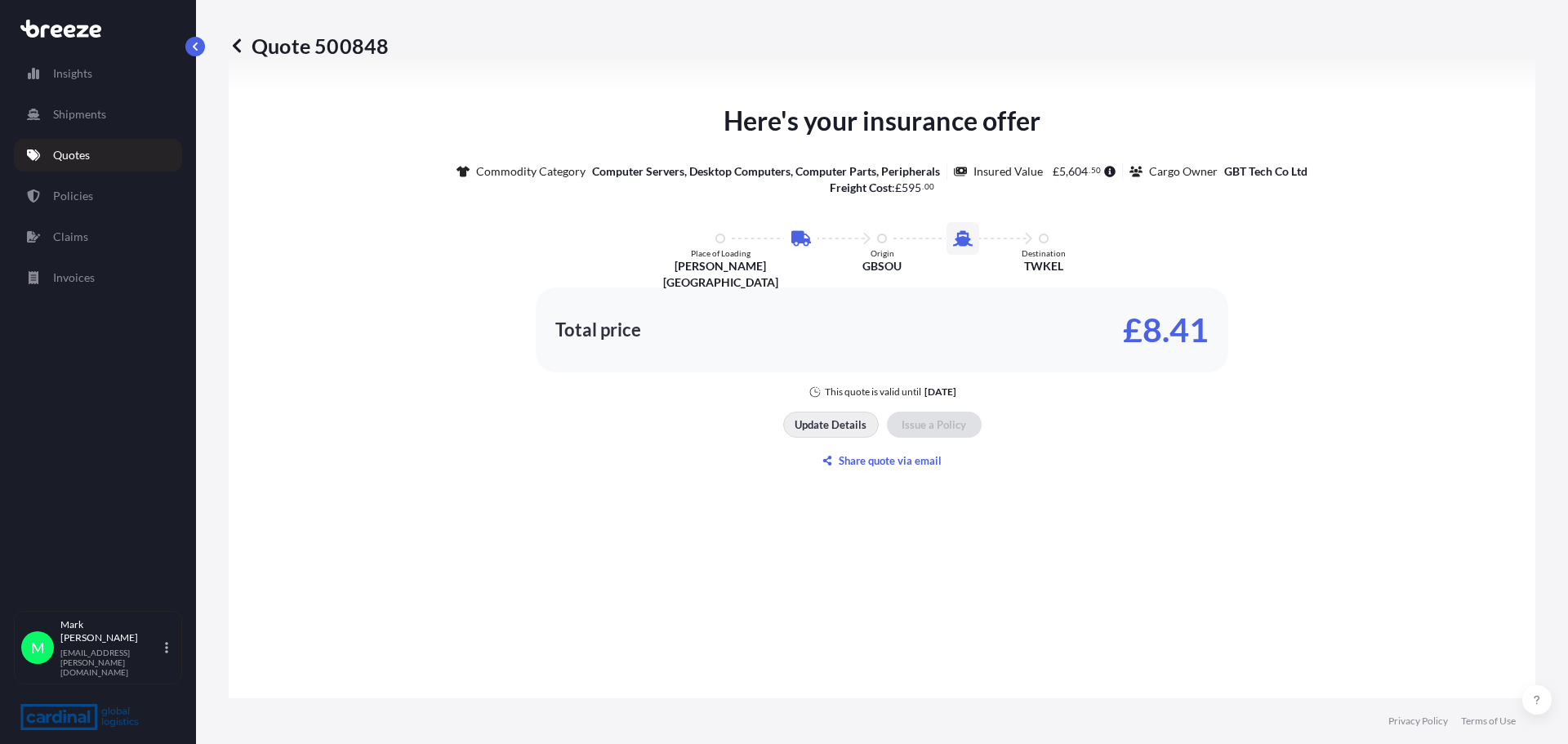
click at [837, 426] on p "Update Details" at bounding box center [830, 424] width 72 height 16
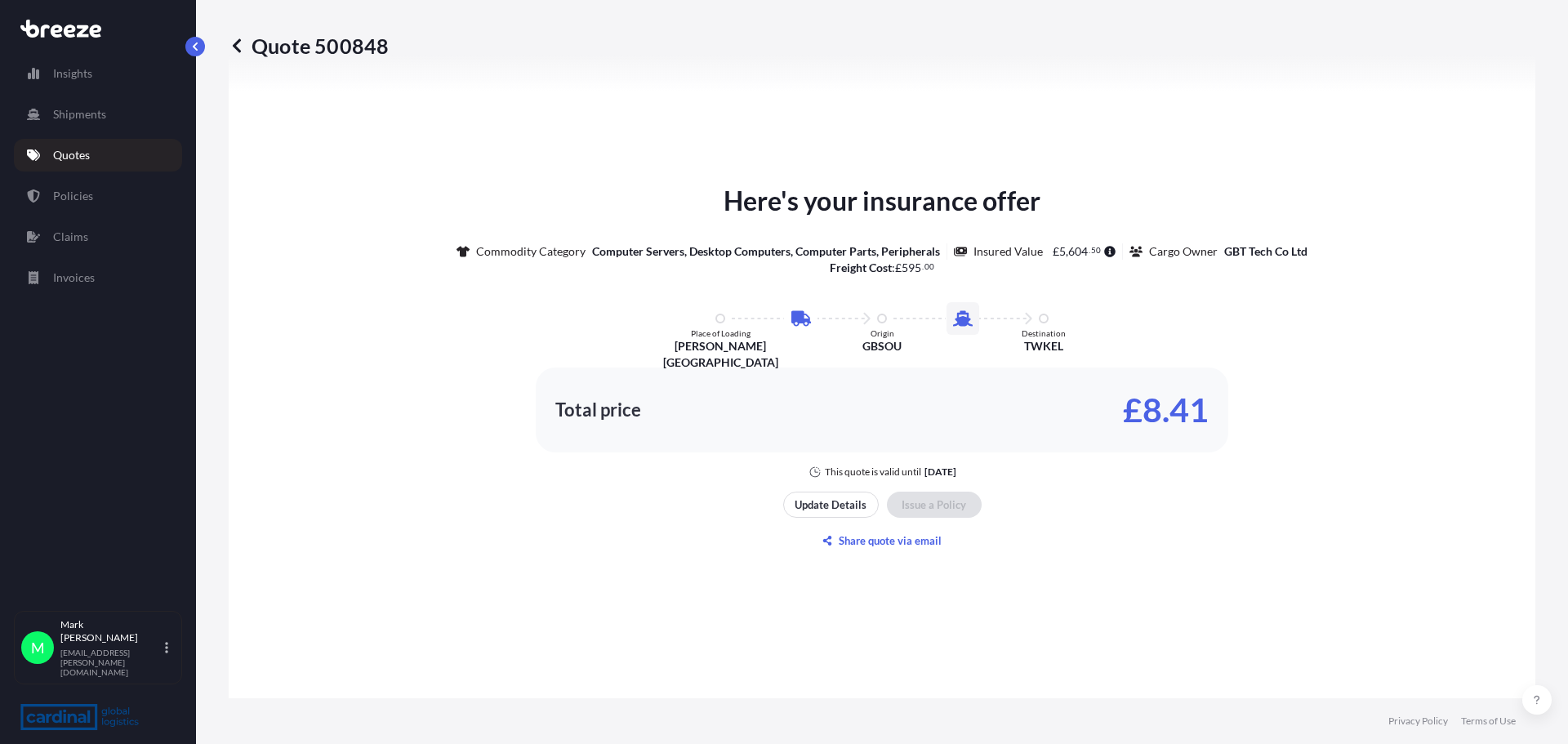
scroll to position [1061, 0]
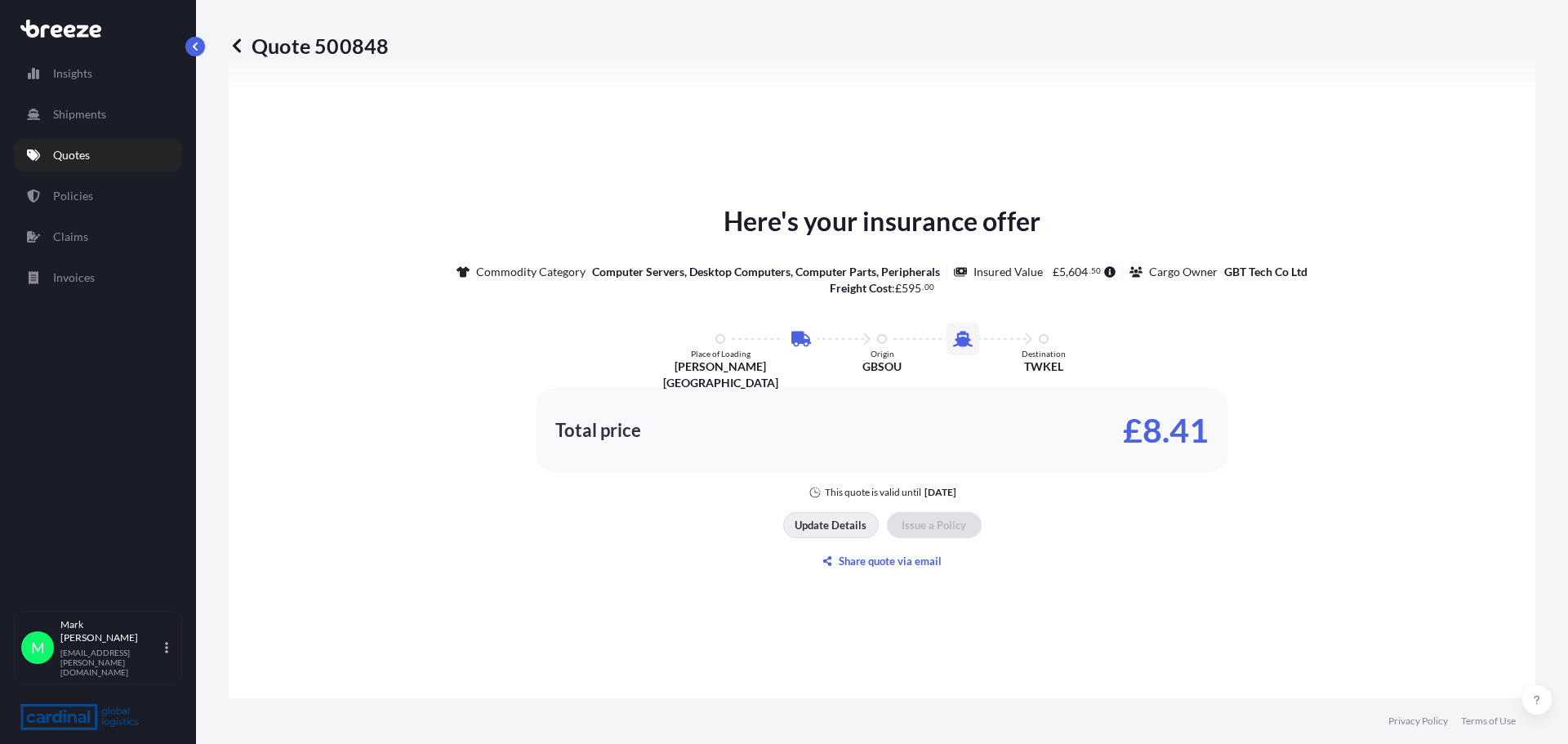
click at [804, 527] on p "Update Details" at bounding box center [830, 524] width 72 height 16
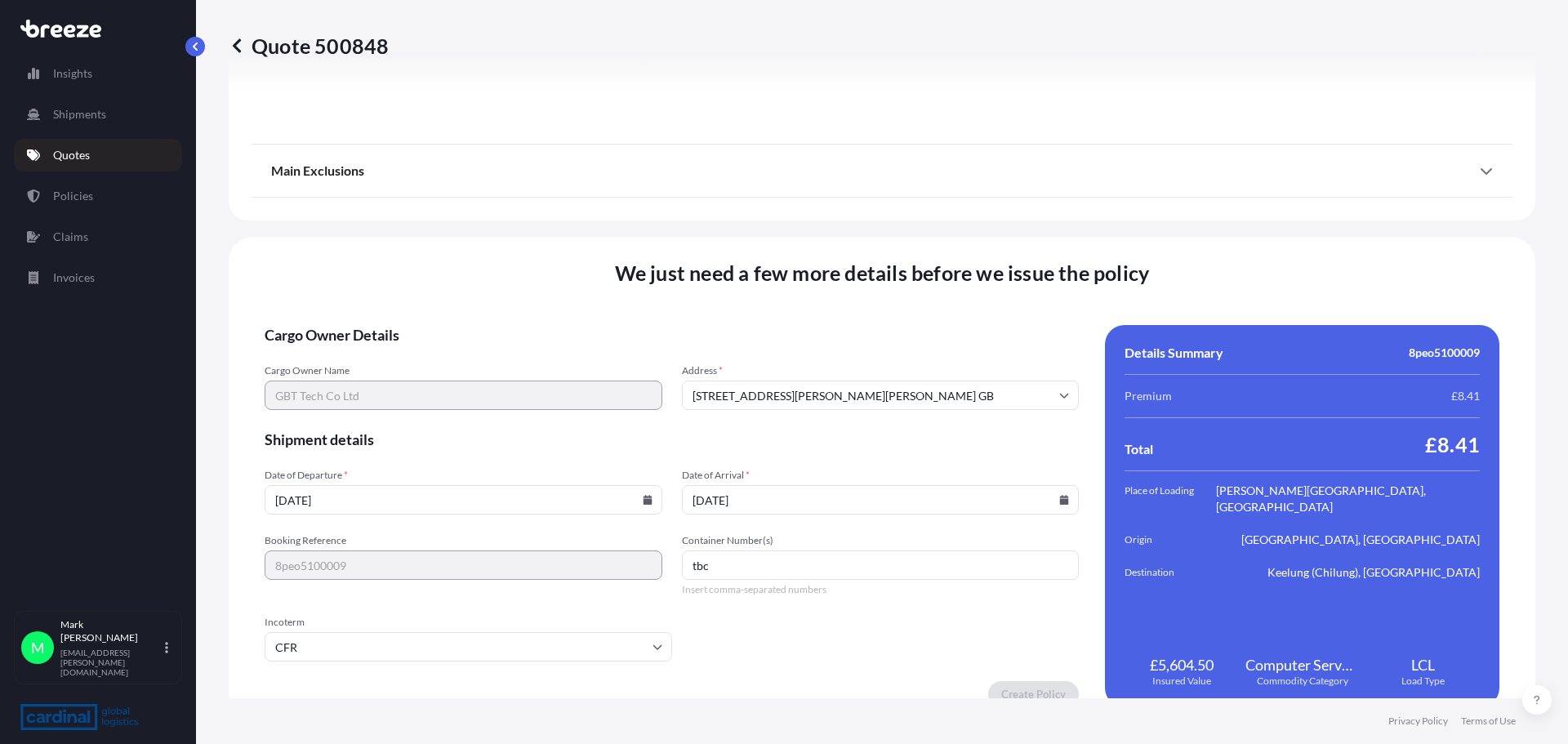
scroll to position [1978, 0]
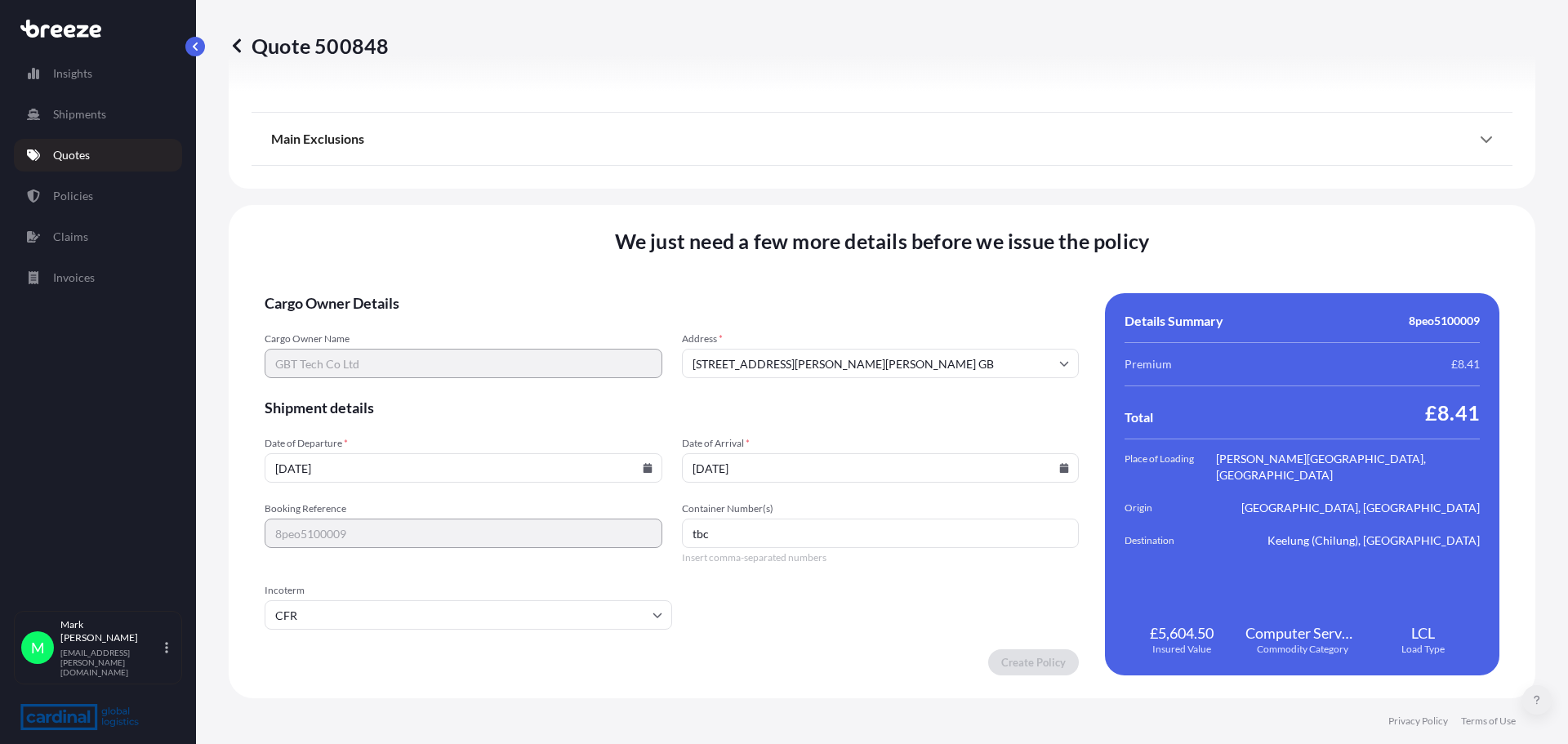
click at [1535, 700] on icon at bounding box center [1537, 700] width 7 height 9
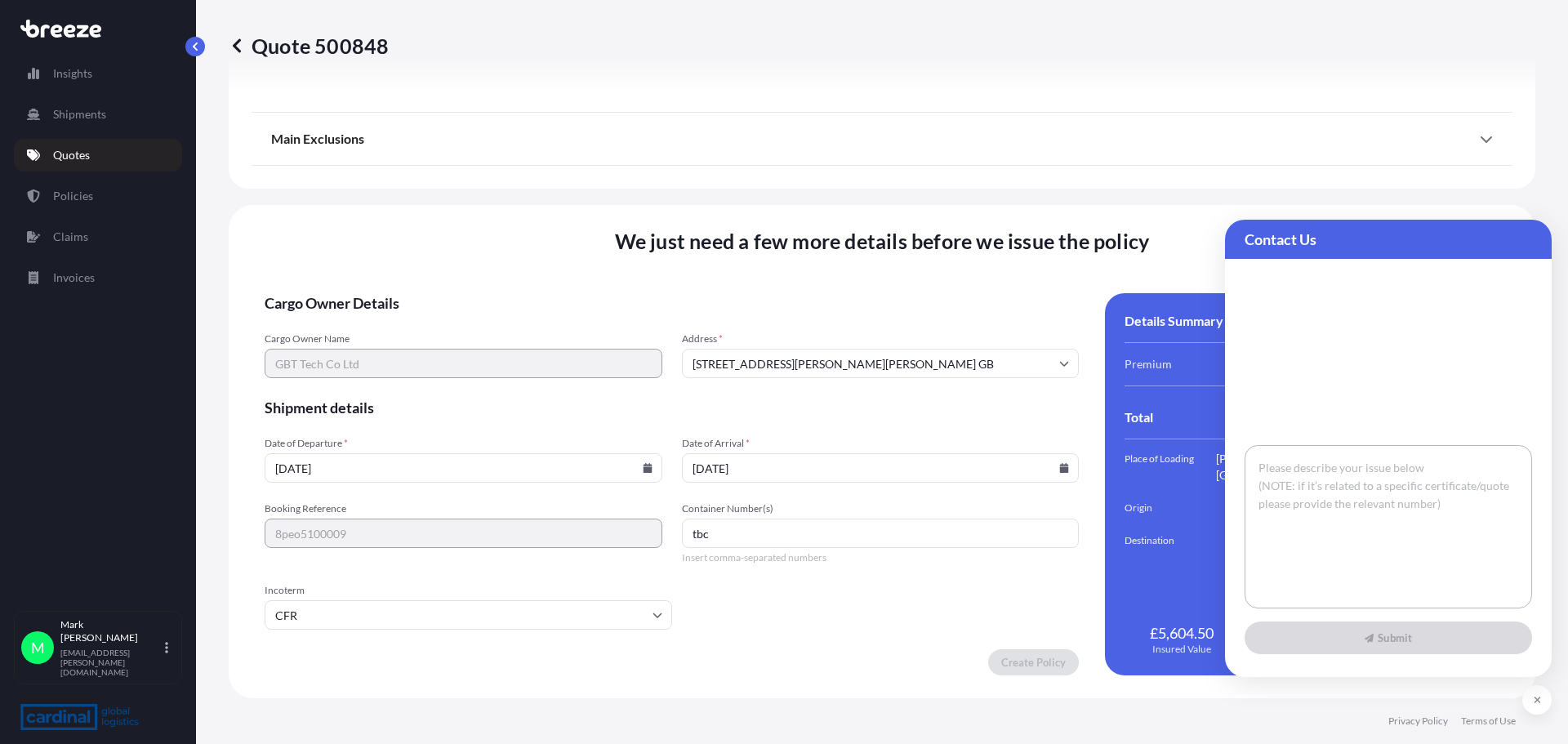
click at [1307, 496] on textarea at bounding box center [1389, 526] width 288 height 164
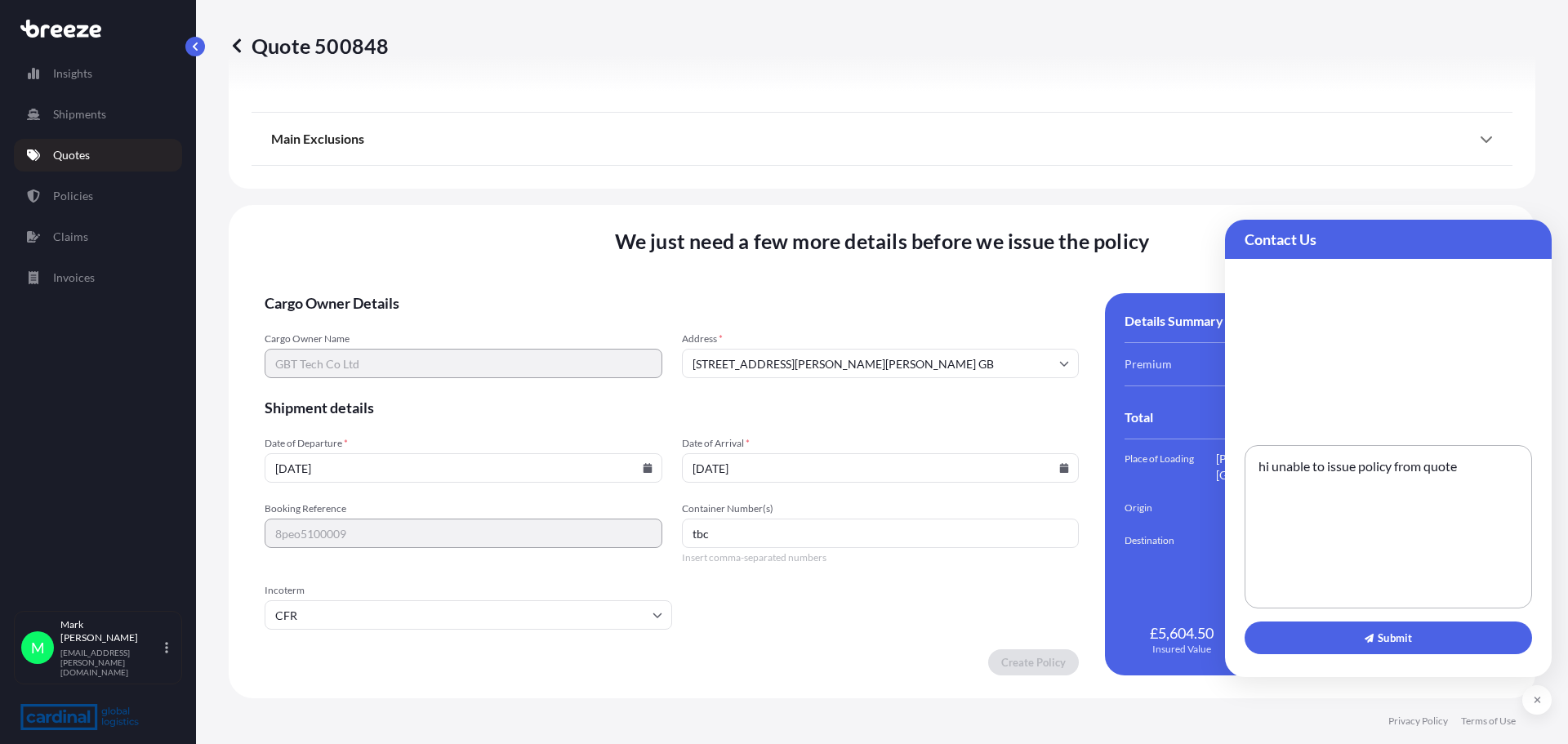
click at [1482, 461] on textarea "hi unable to issue policy from quote" at bounding box center [1389, 526] width 288 height 164
type textarea "hi unable to issue policy from quote 500848"
click at [1372, 633] on icon at bounding box center [1369, 638] width 9 height 9
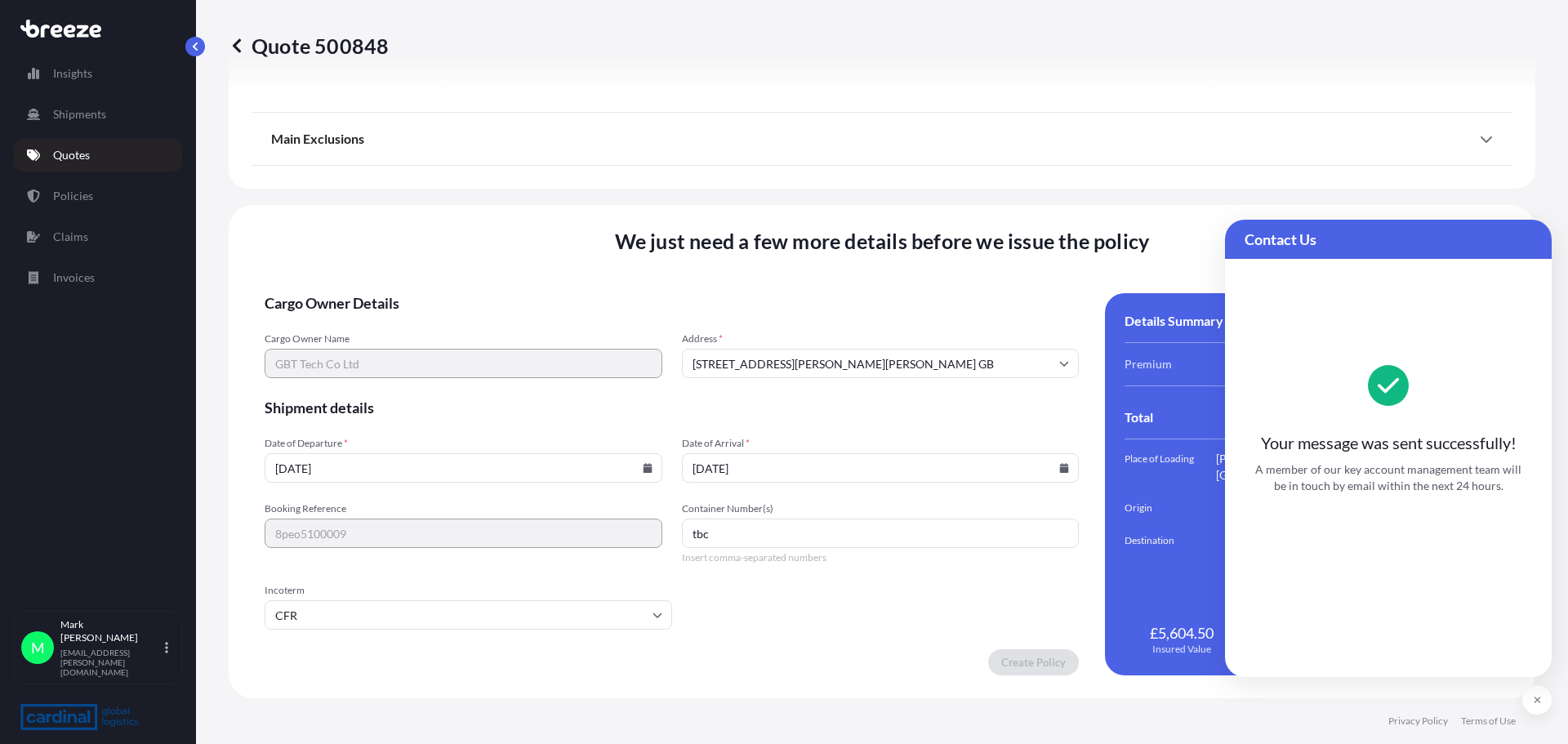
click at [1342, 122] on div "Main Exclusions" at bounding box center [882, 138] width 1221 height 39
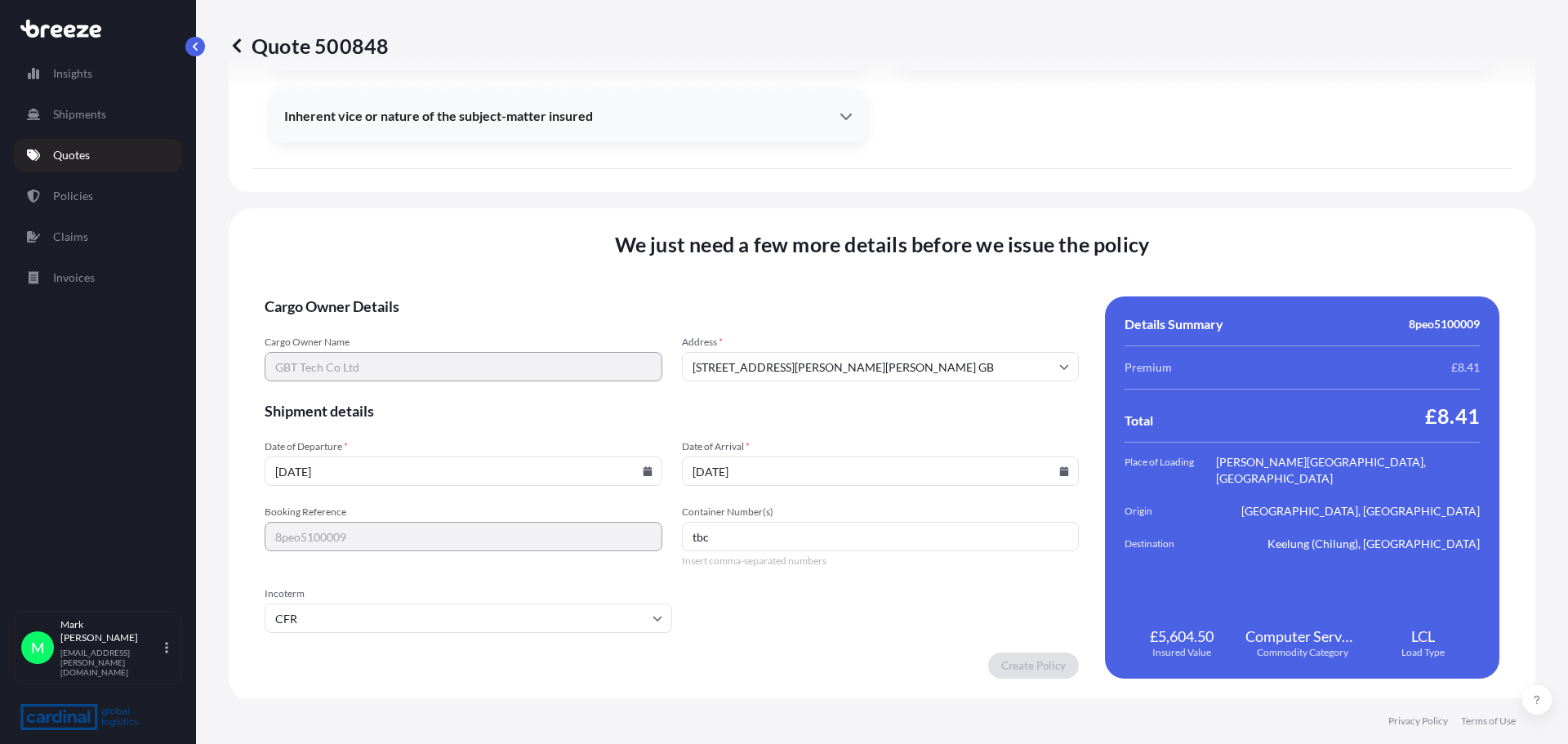
scroll to position [2309, 0]
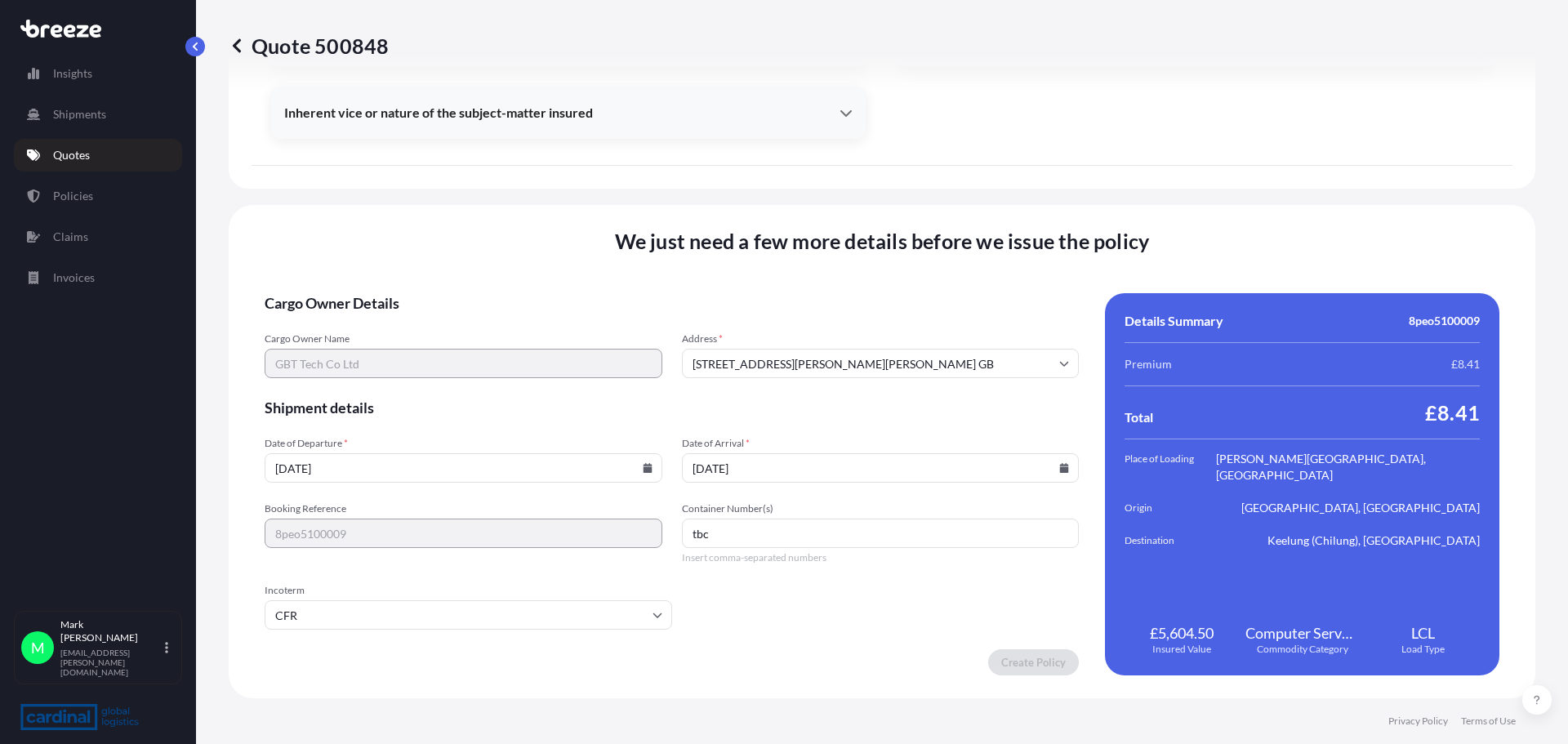
click at [1060, 360] on icon at bounding box center [1064, 363] width 9 height 9
click at [792, 407] on li "[STREET_ADDRESS][PERSON_NAME][PERSON_NAME]" at bounding box center [875, 406] width 381 height 31
type input "[STREET_ADDRESS][PERSON_NAME][PERSON_NAME]"
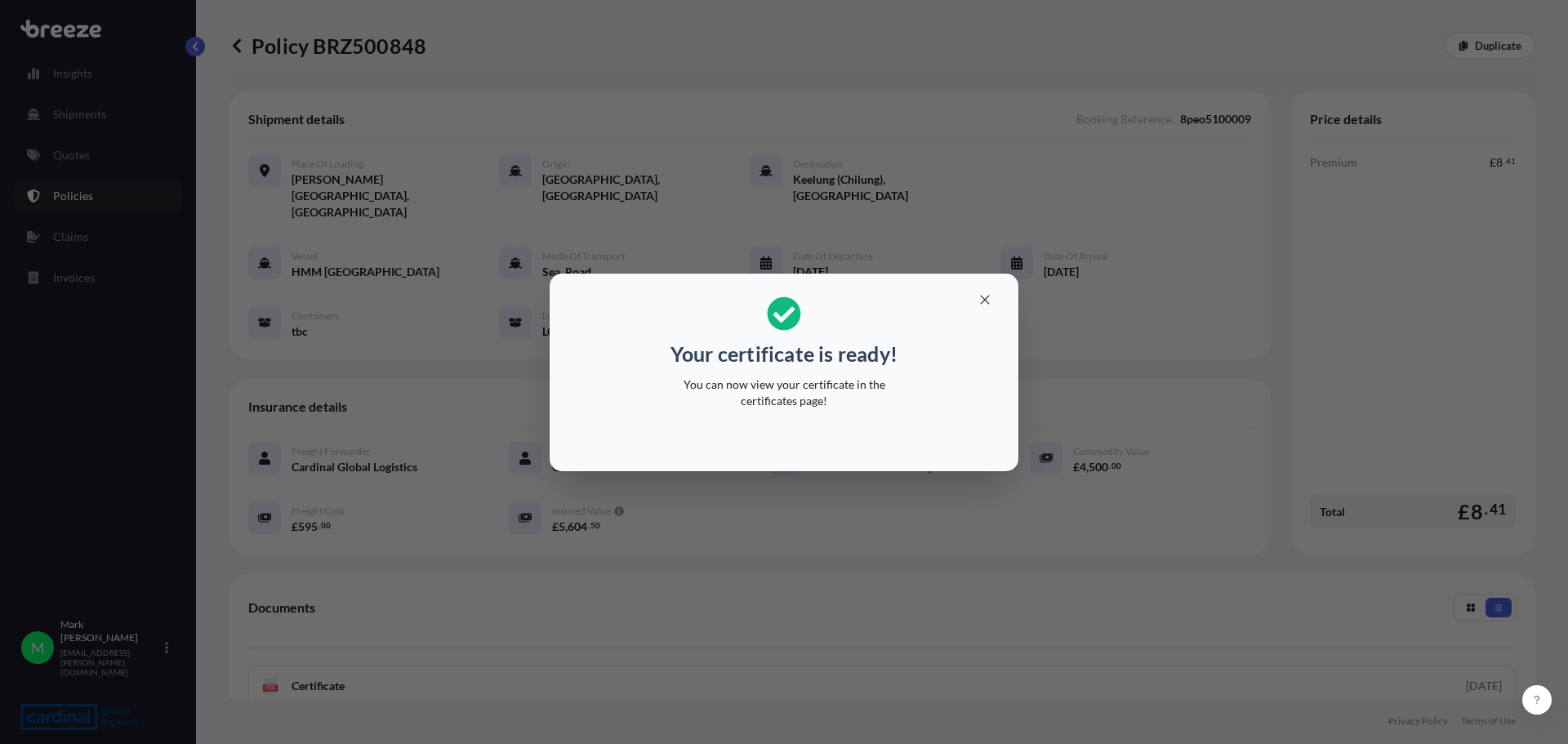
click at [806, 380] on p "You can now view your certificate in the certificates page!" at bounding box center [784, 393] width 252 height 33
click at [975, 302] on button "button" at bounding box center [985, 300] width 41 height 27
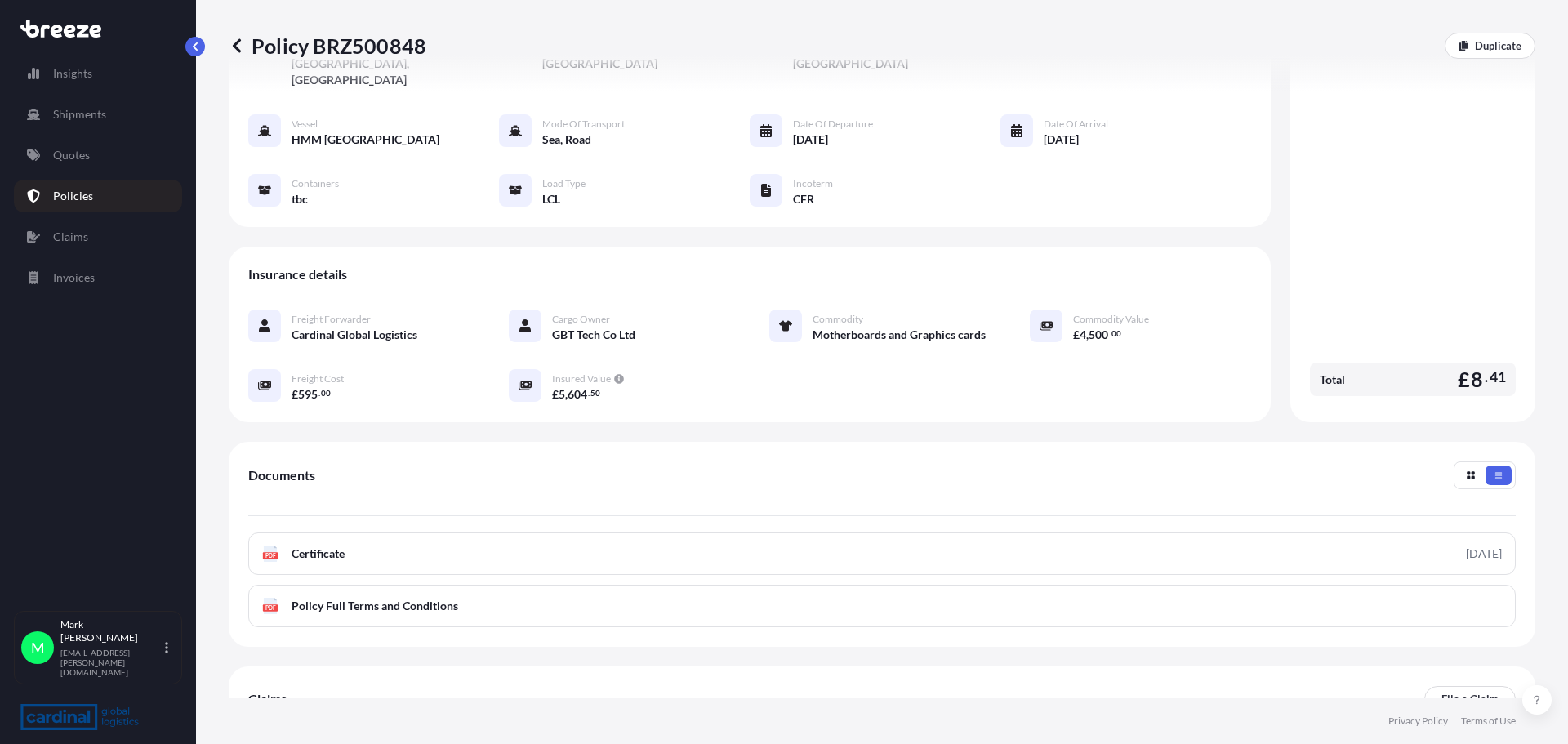
scroll to position [222, 0]
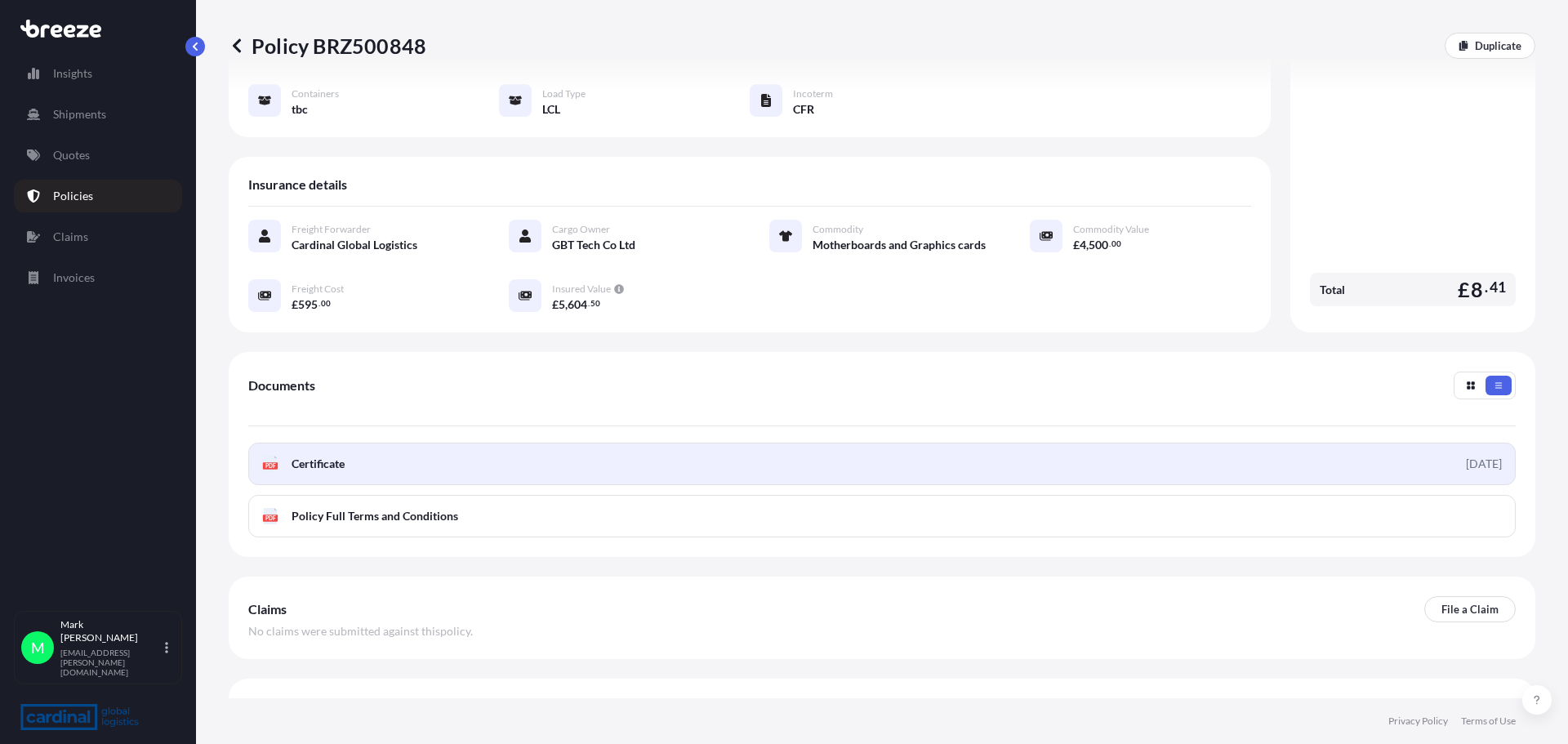
click at [360, 443] on link "PDF Certificate [DATE]" at bounding box center [882, 464] width 1268 height 43
